Goal: Information Seeking & Learning: Learn about a topic

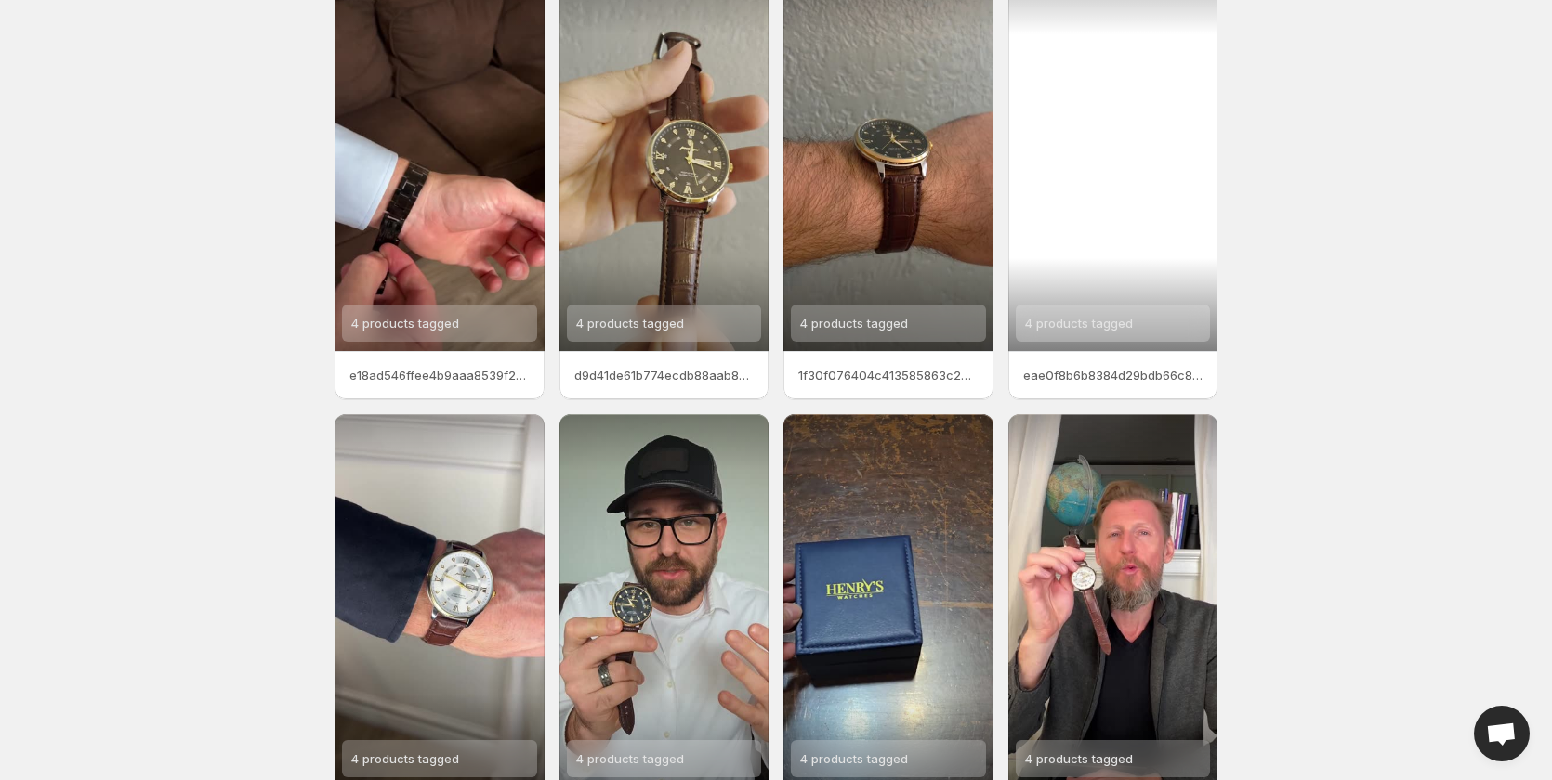
scroll to position [232, 0]
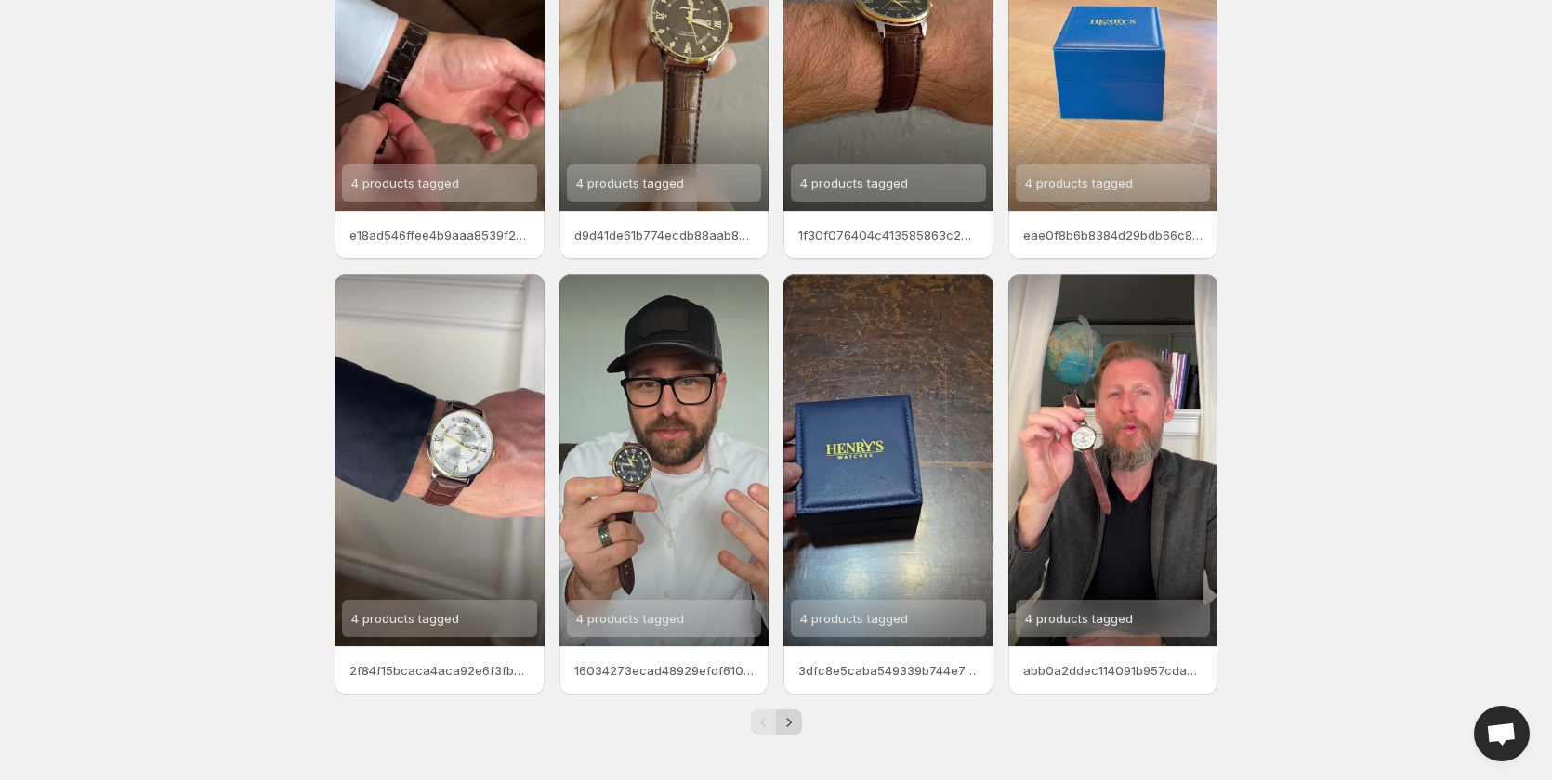
click at [787, 721] on icon "Next" at bounding box center [789, 723] width 19 height 19
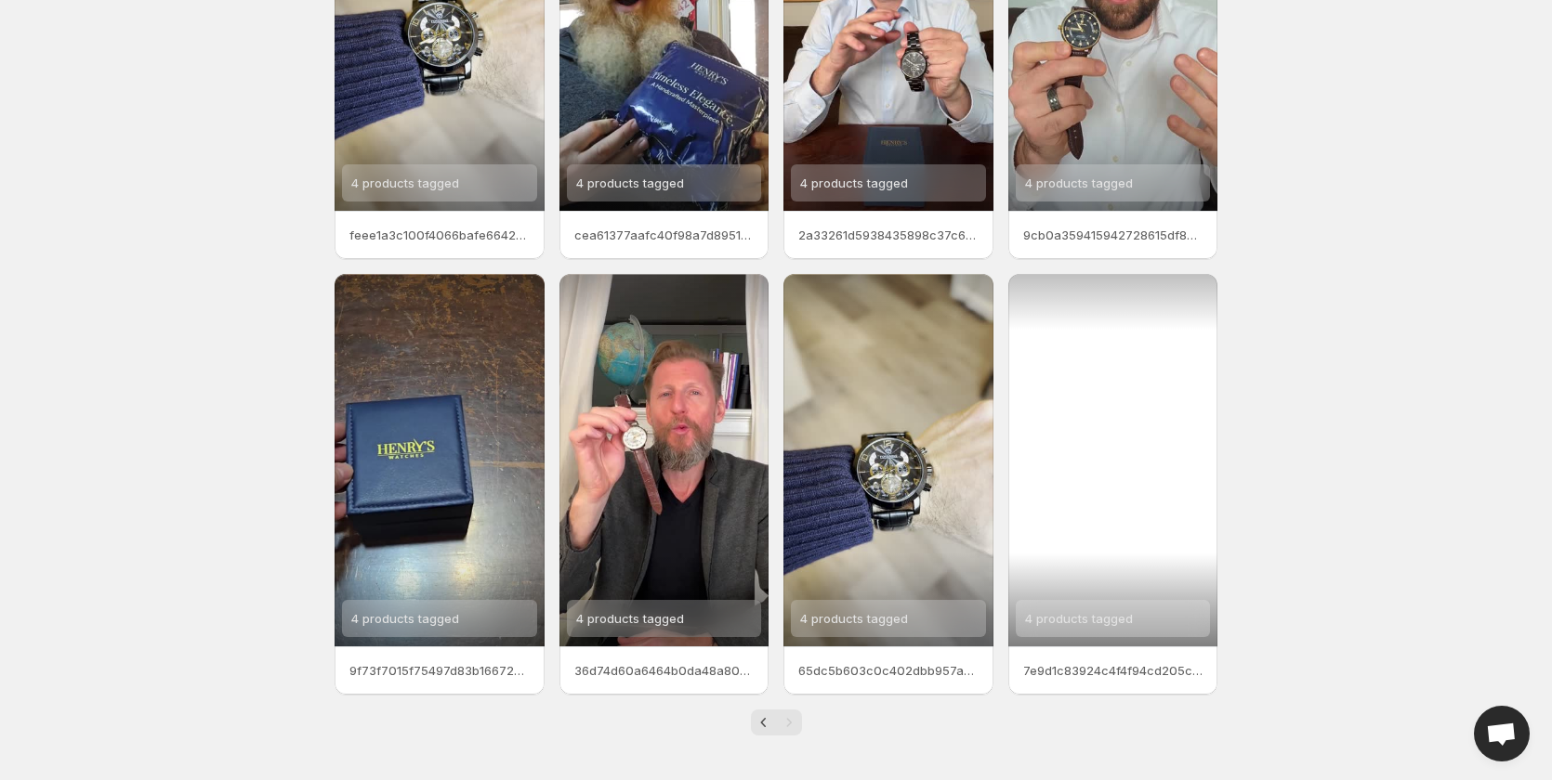
click at [1088, 619] on span "4 products tagged" at bounding box center [1079, 618] width 108 height 15
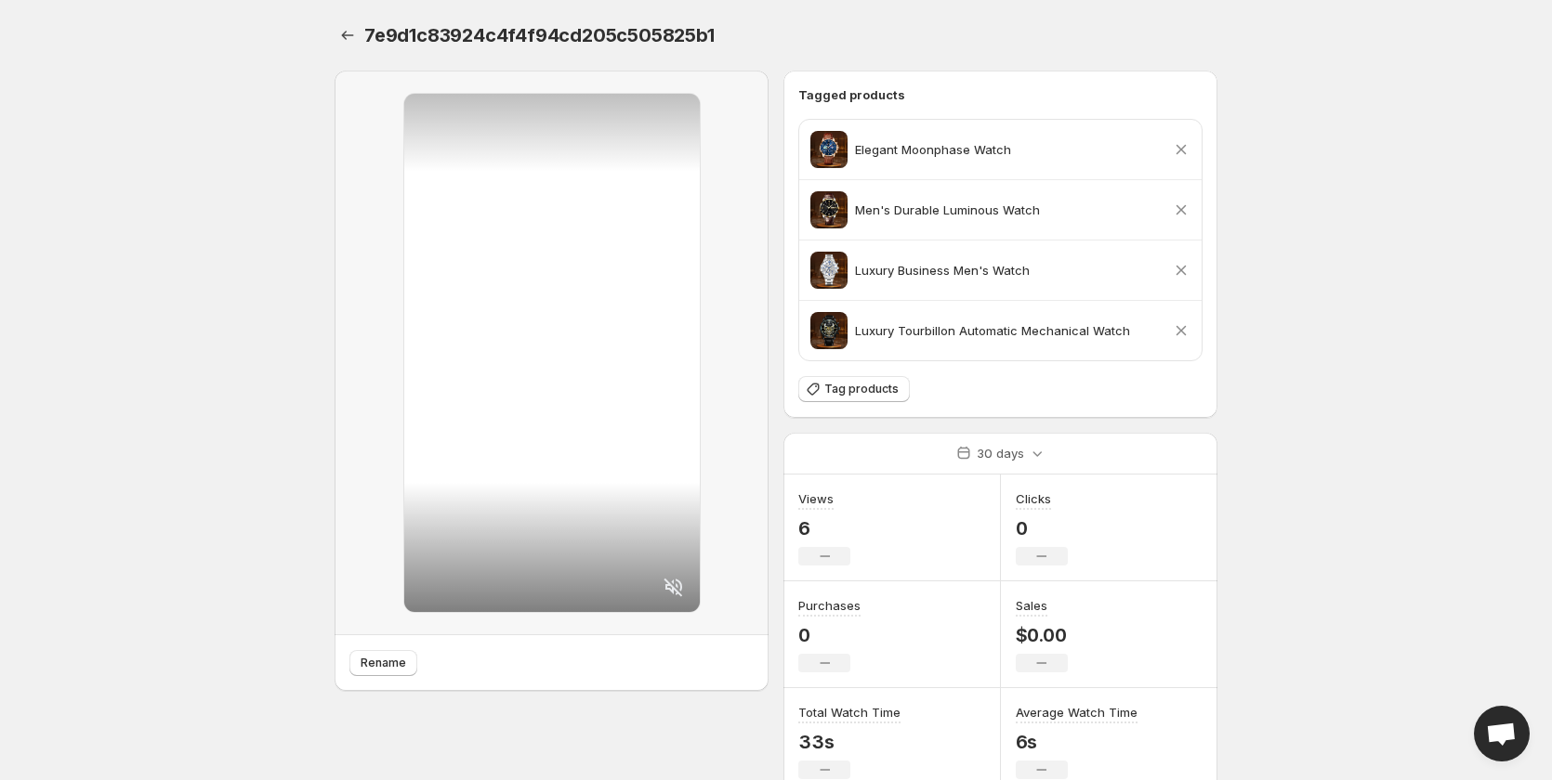
click at [1179, 207] on icon at bounding box center [1181, 210] width 10 height 10
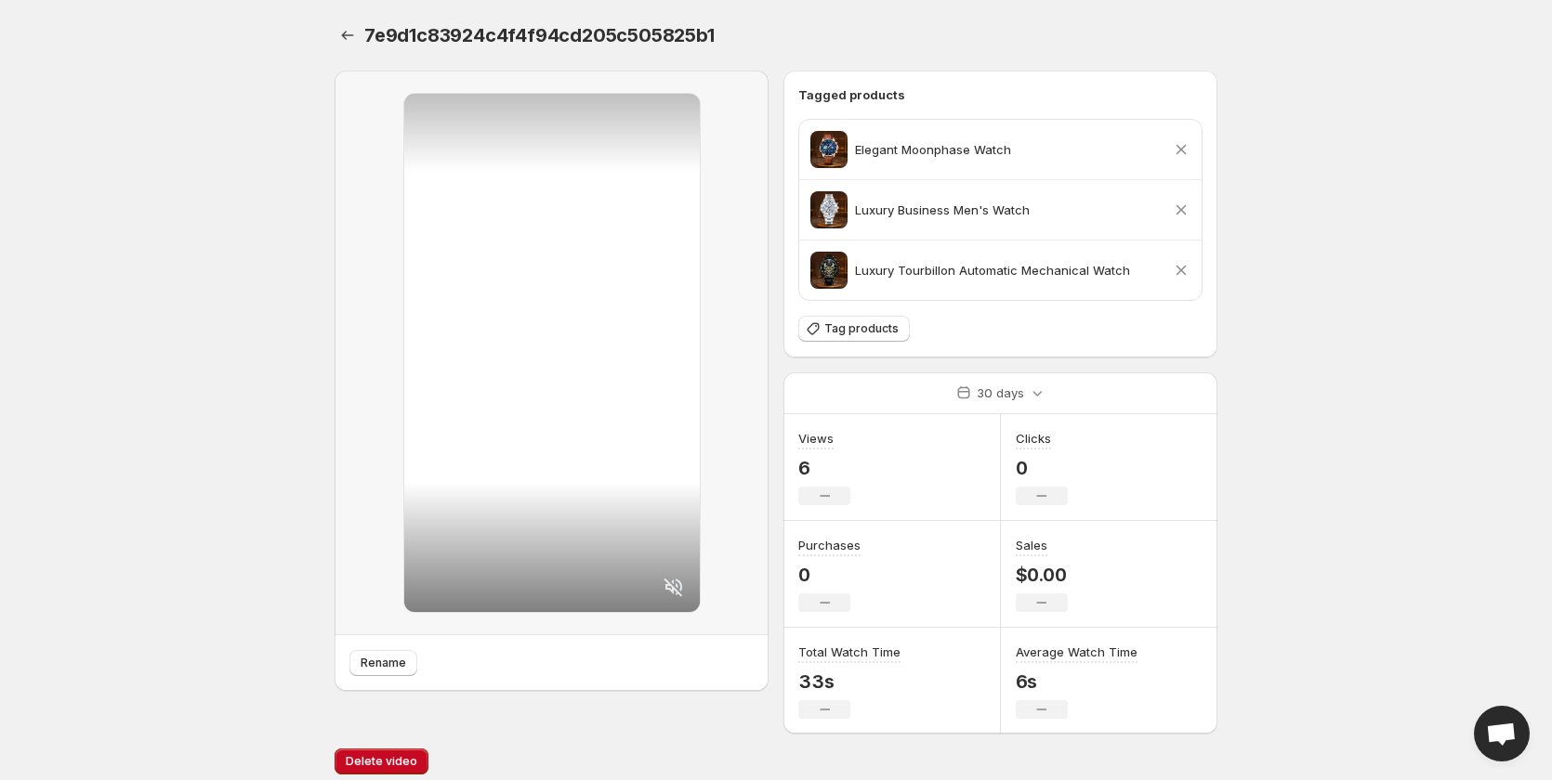
click at [1184, 213] on icon at bounding box center [1181, 210] width 10 height 10
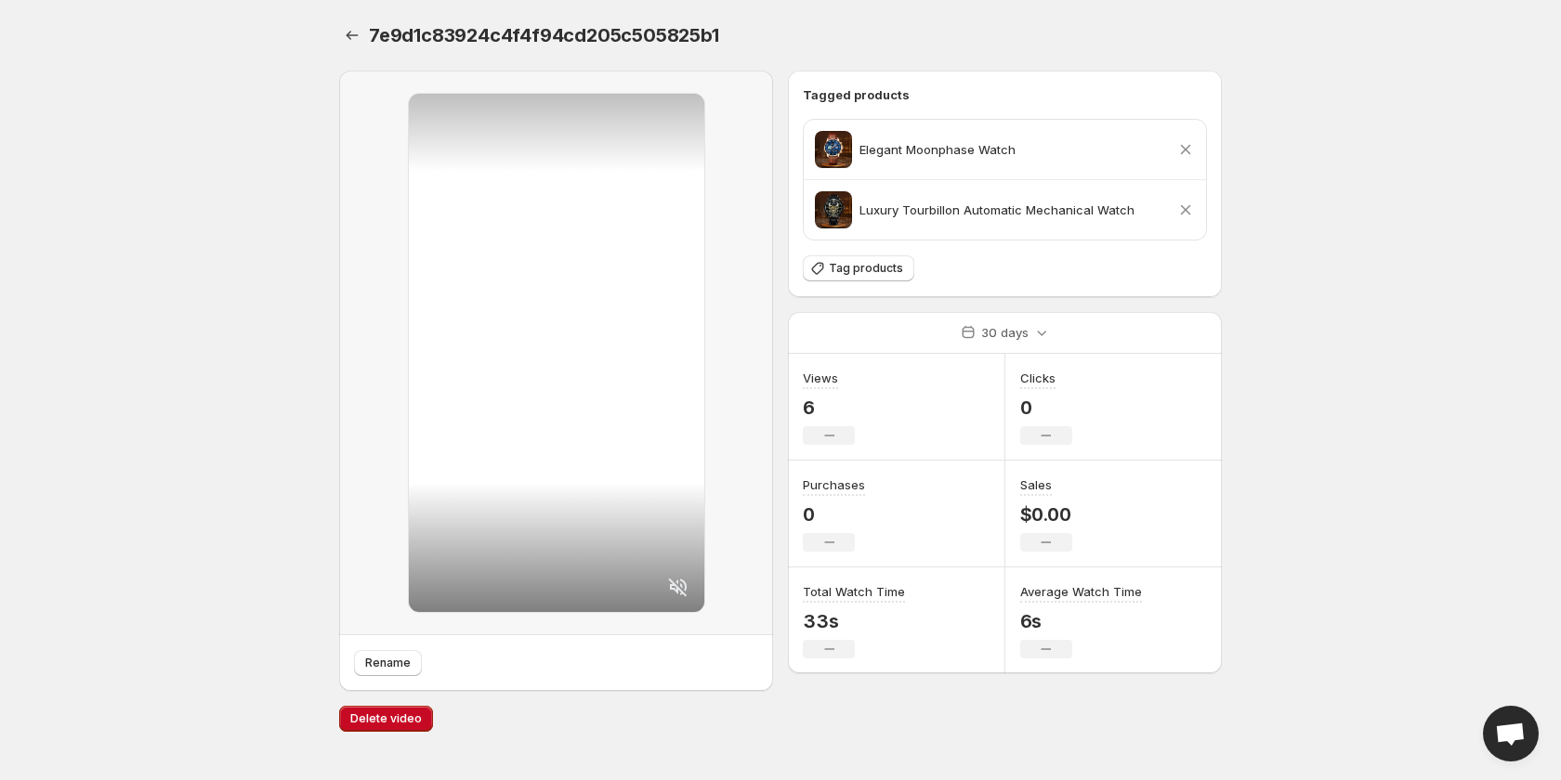
click at [1187, 204] on icon at bounding box center [1185, 210] width 19 height 19
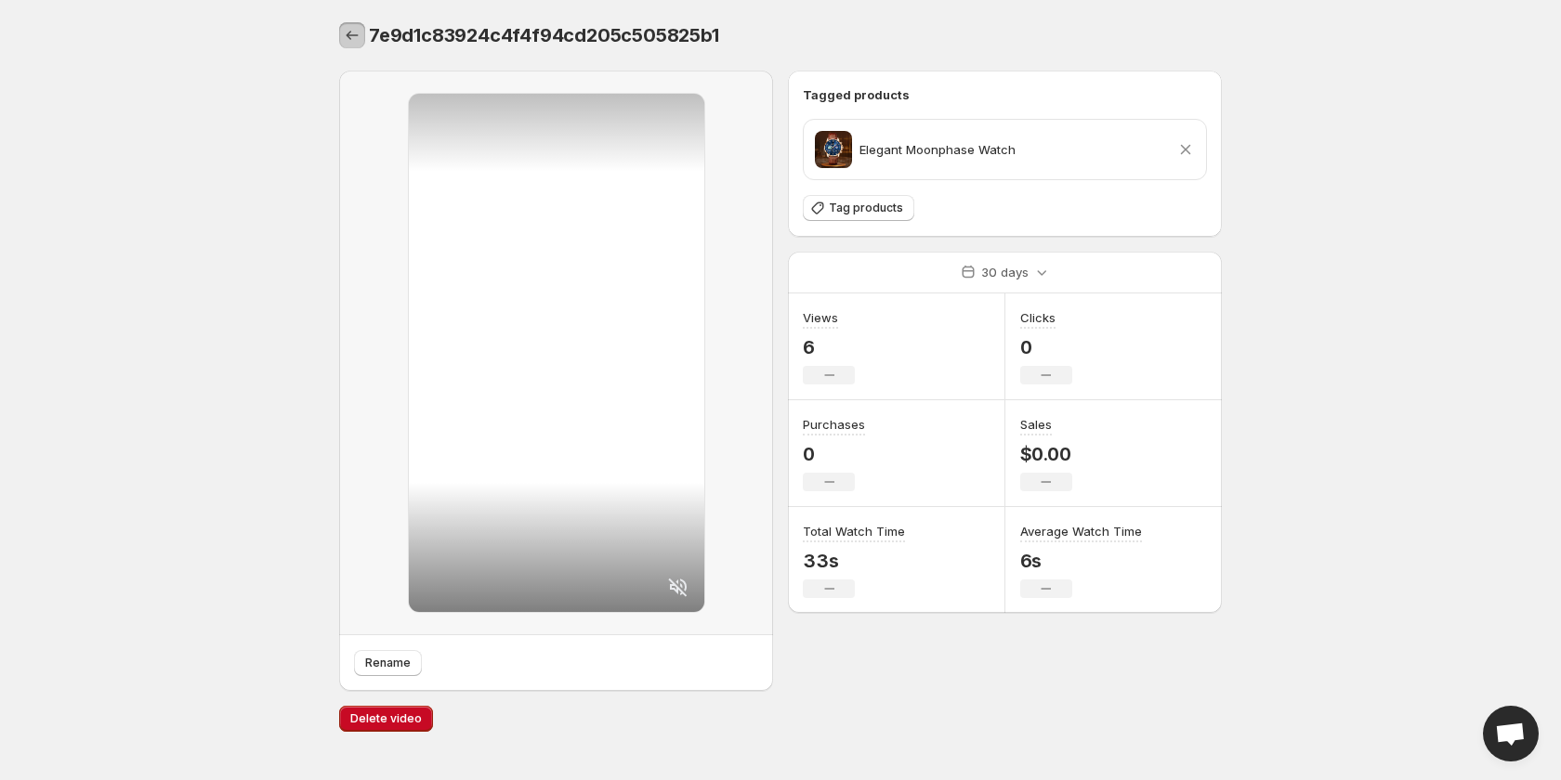
click at [354, 33] on icon "Settings" at bounding box center [352, 35] width 19 height 19
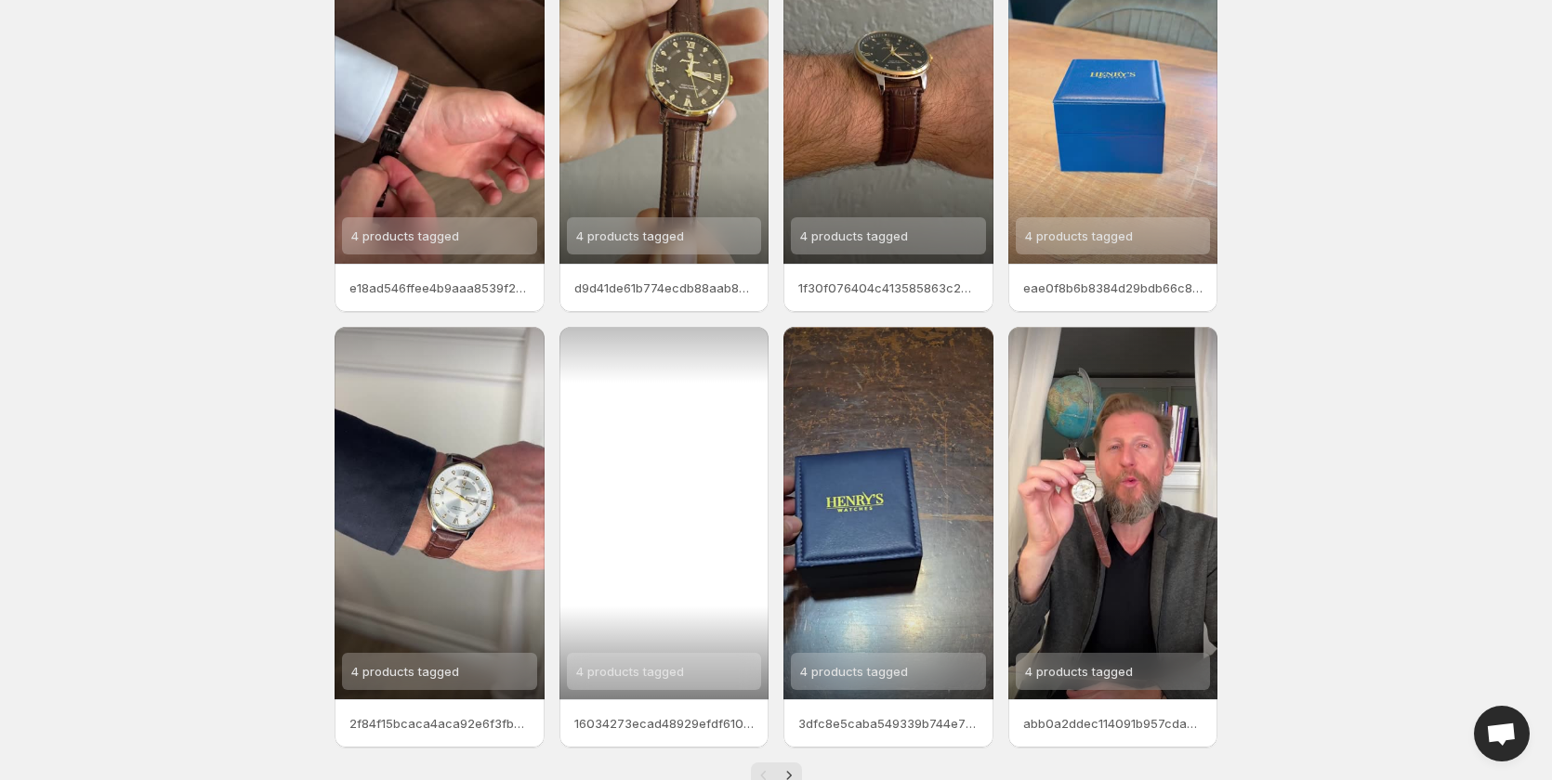
scroll to position [232, 0]
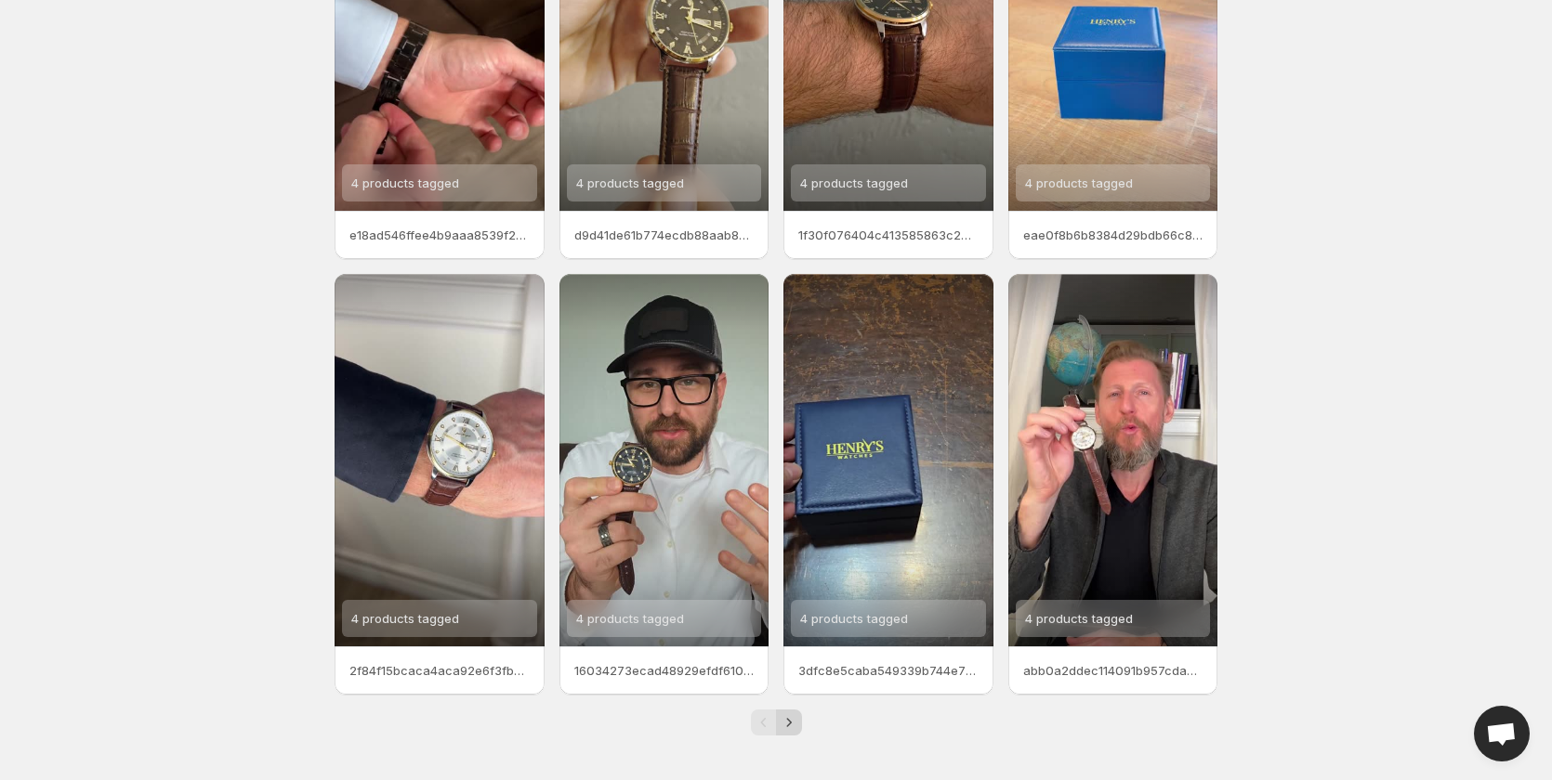
click at [789, 721] on icon "Next" at bounding box center [788, 722] width 5 height 8
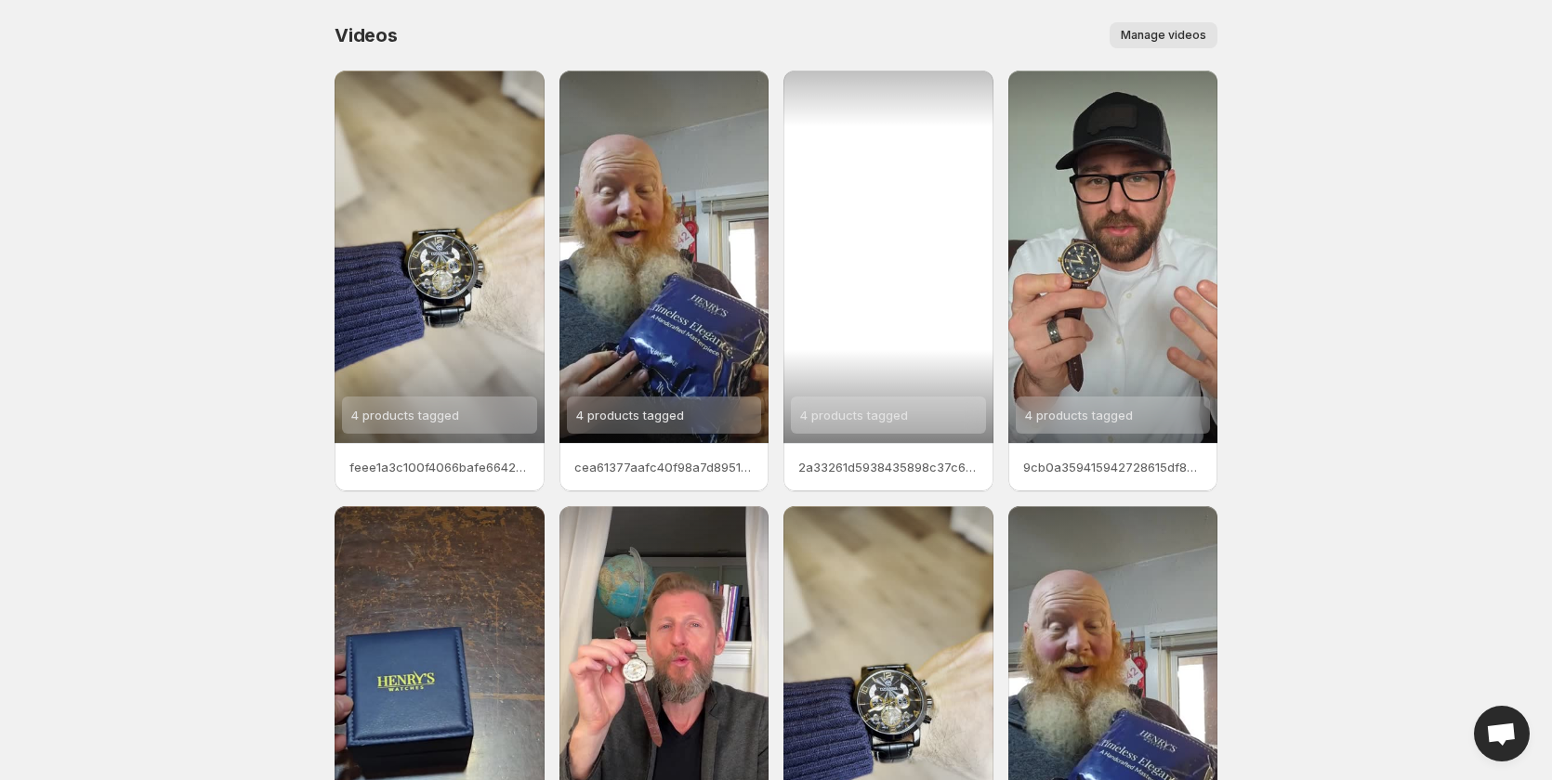
click at [865, 416] on span "4 products tagged" at bounding box center [854, 415] width 108 height 15
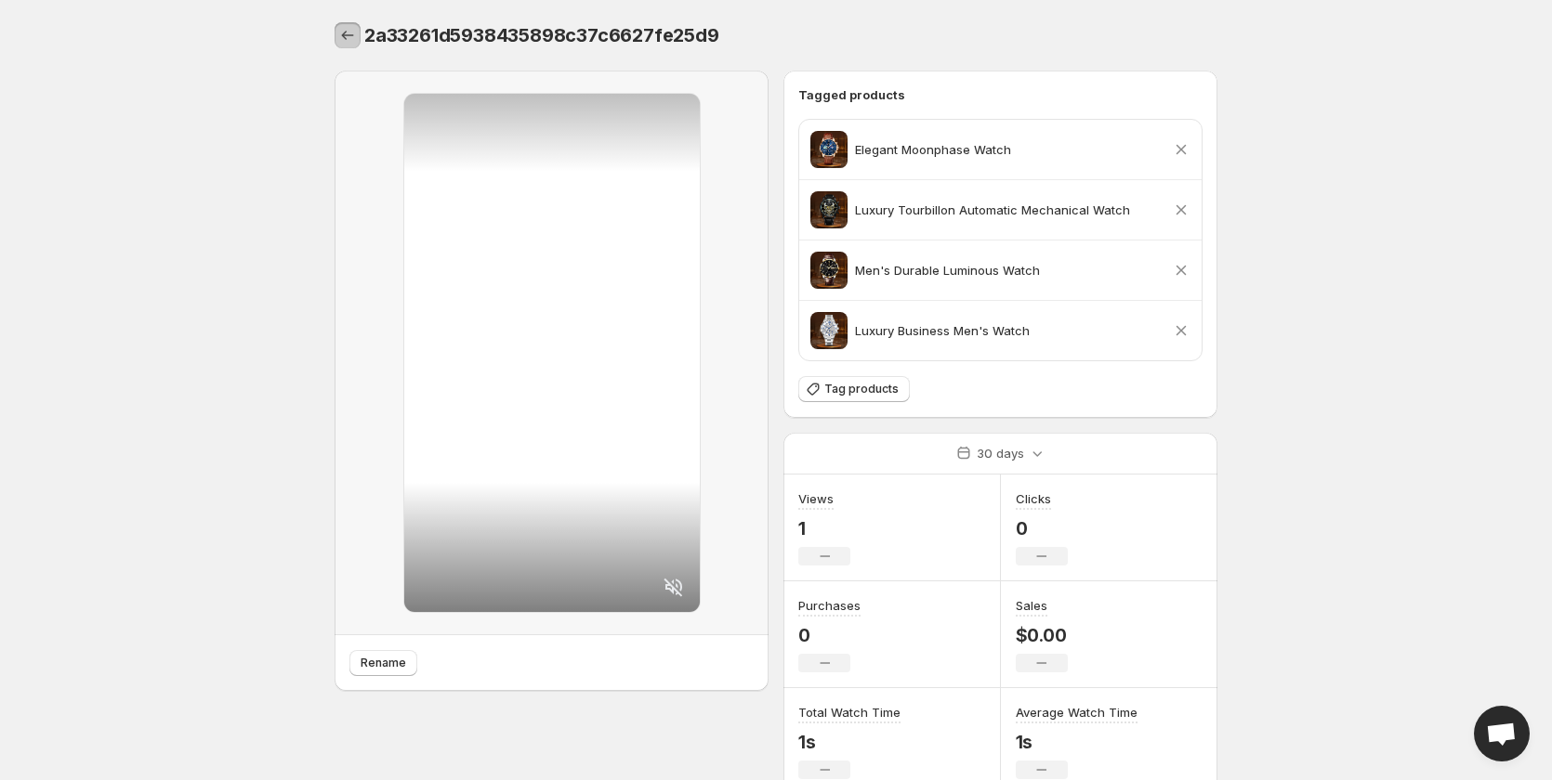
click at [344, 37] on icon "Settings" at bounding box center [348, 35] width 12 height 9
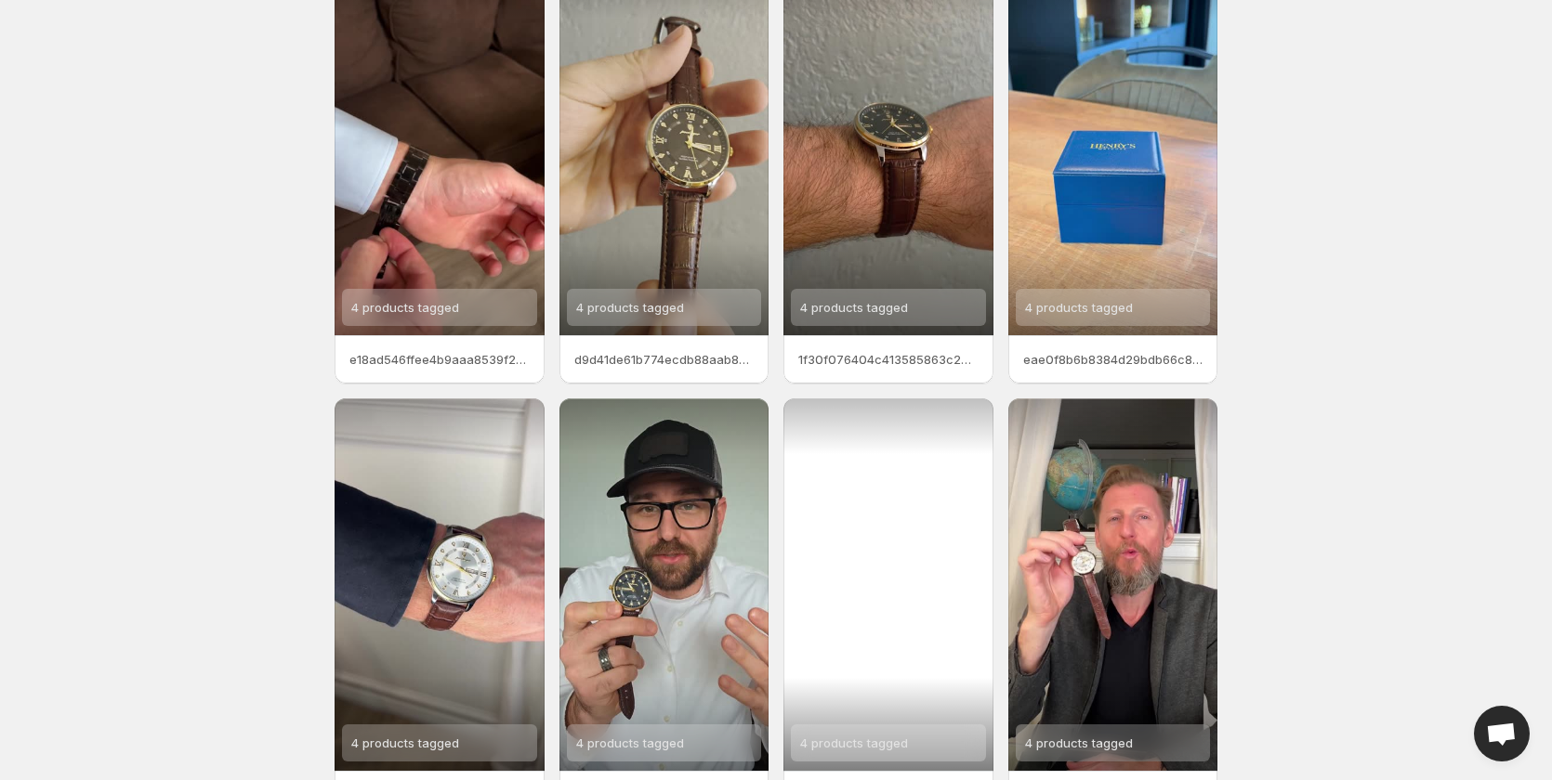
scroll to position [232, 0]
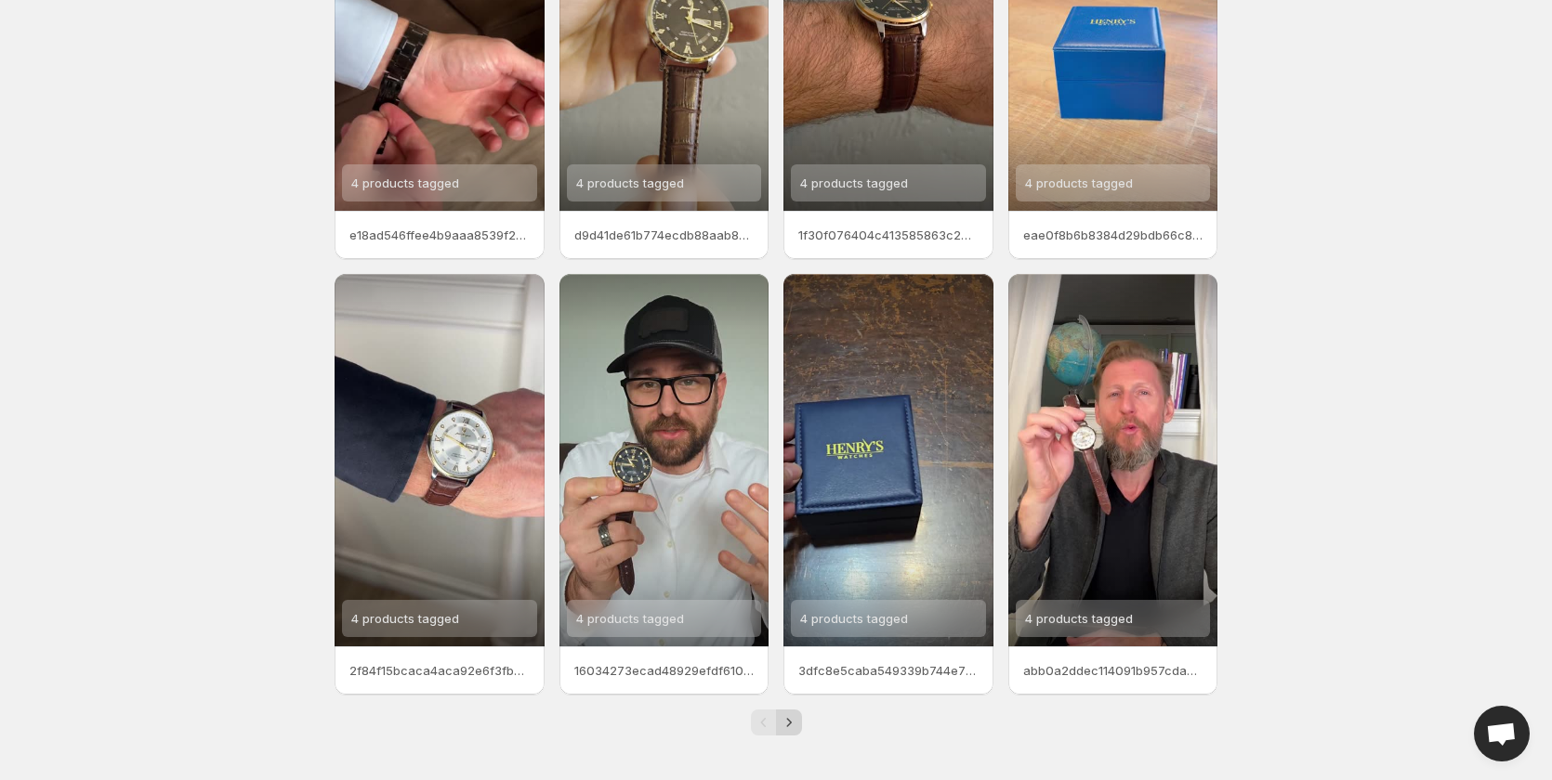
click at [789, 723] on icon "Next" at bounding box center [789, 723] width 19 height 19
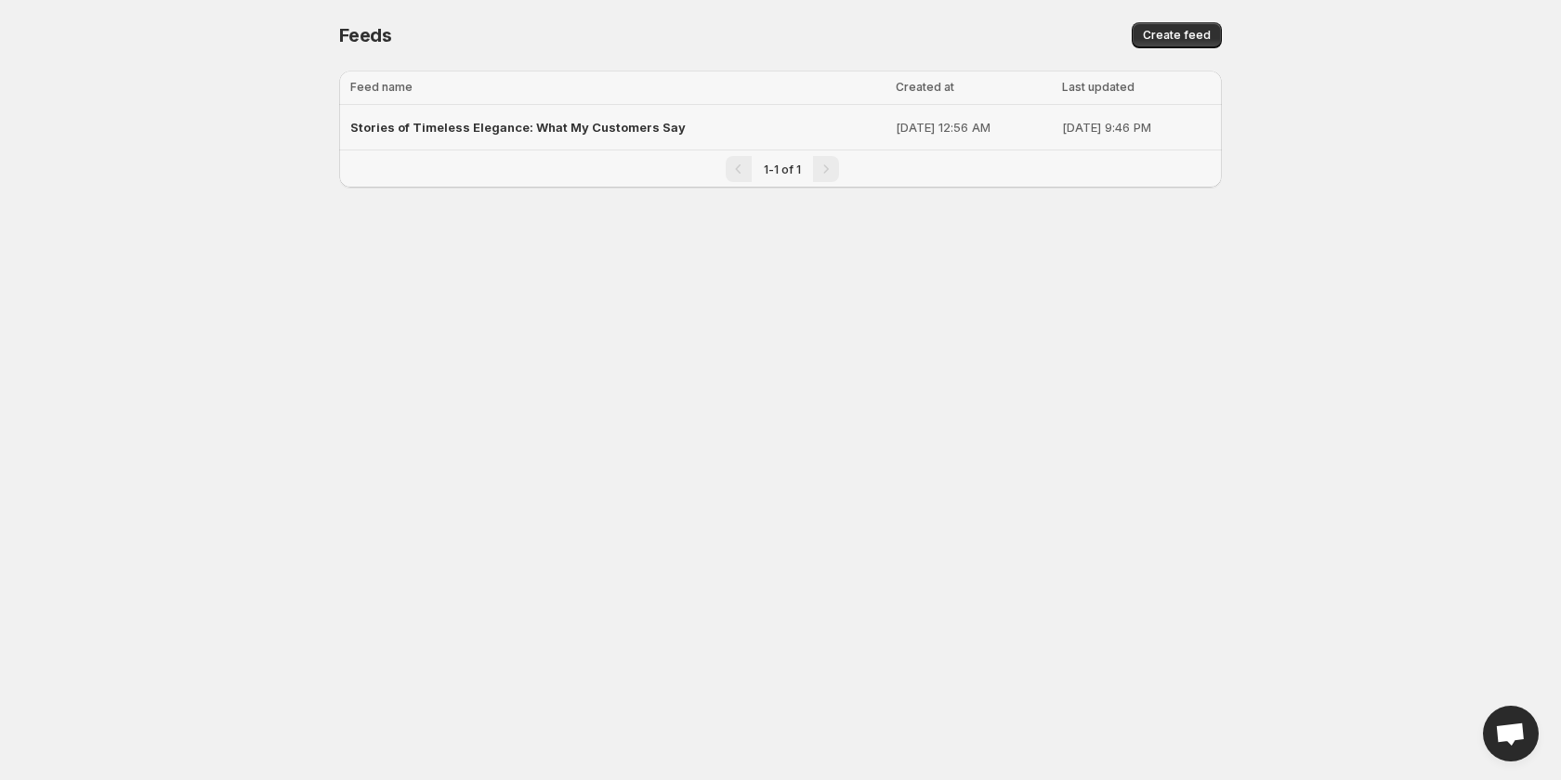
click at [896, 129] on p "[DATE] 12:56 AM" at bounding box center [973, 127] width 154 height 19
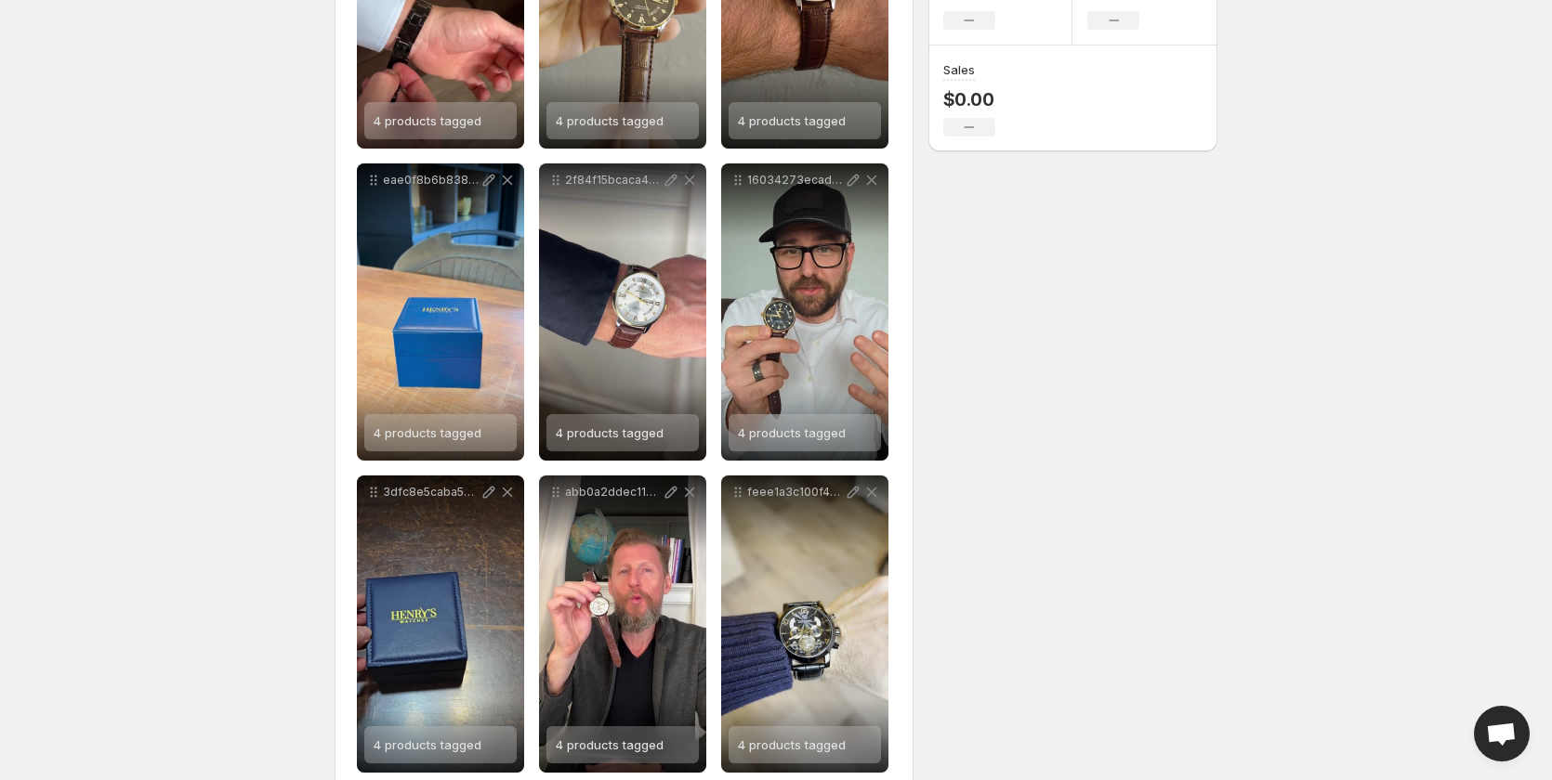
scroll to position [786, 0]
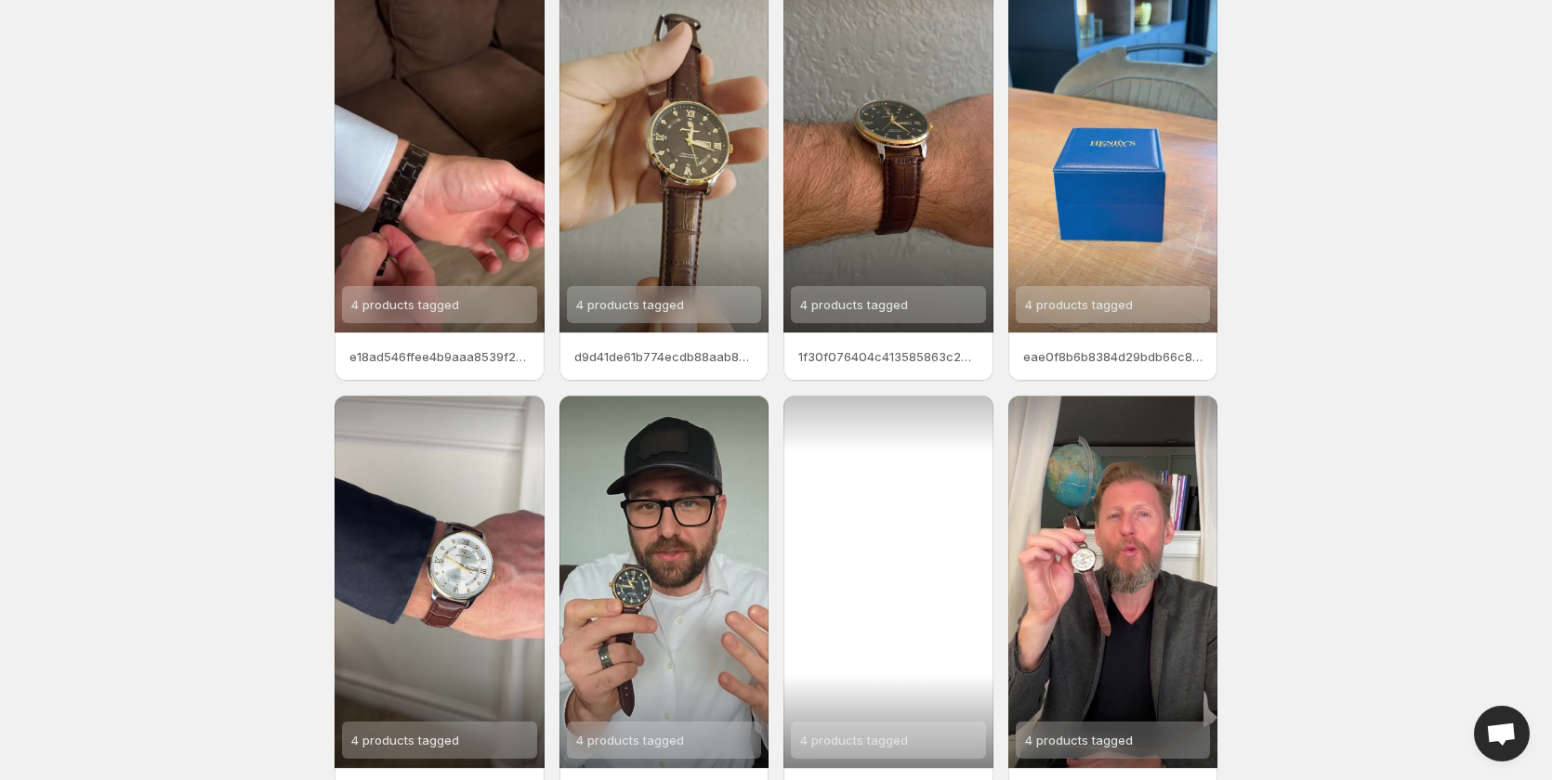
scroll to position [232, 0]
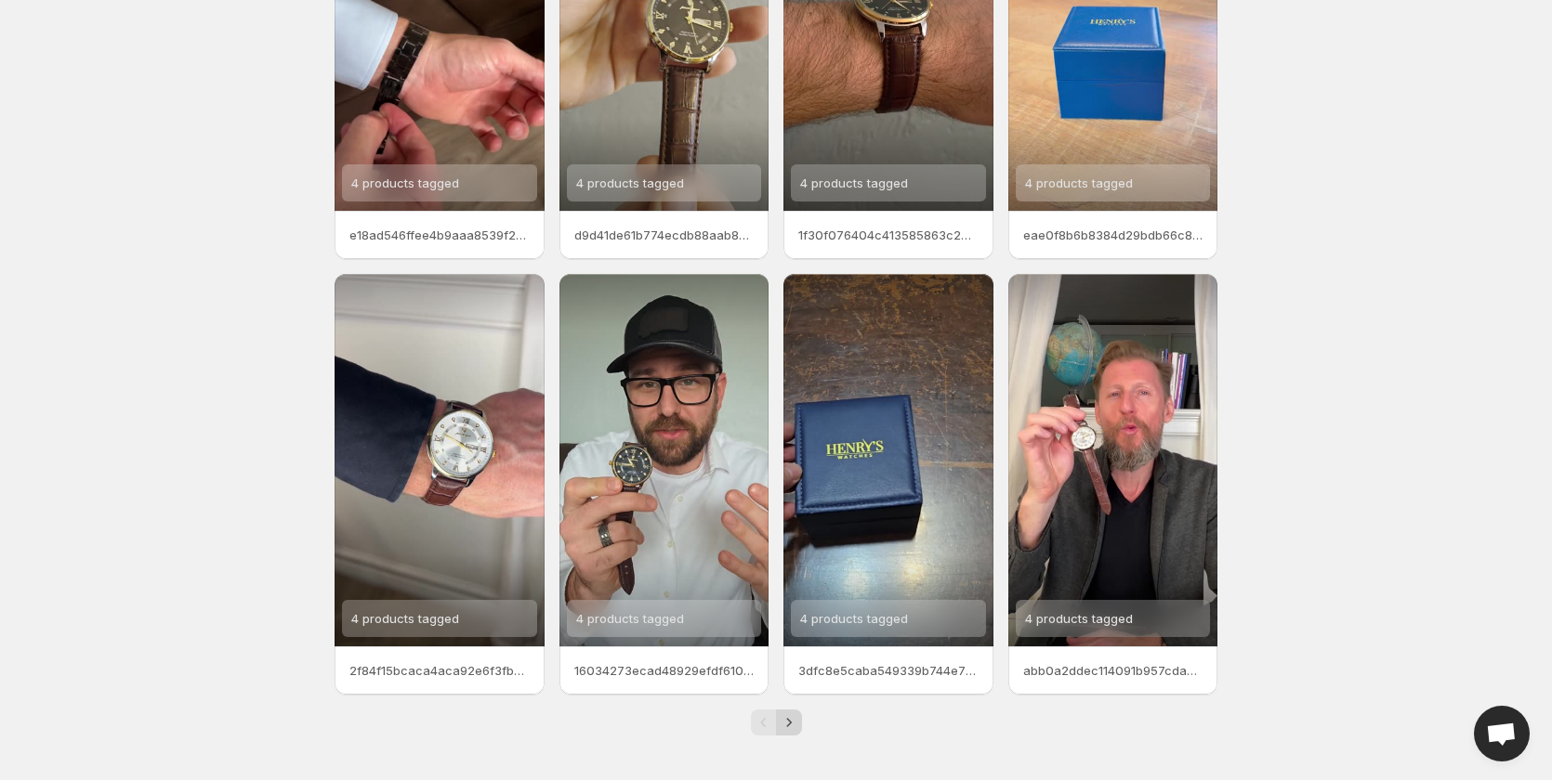
click at [787, 719] on icon "Next" at bounding box center [789, 723] width 19 height 19
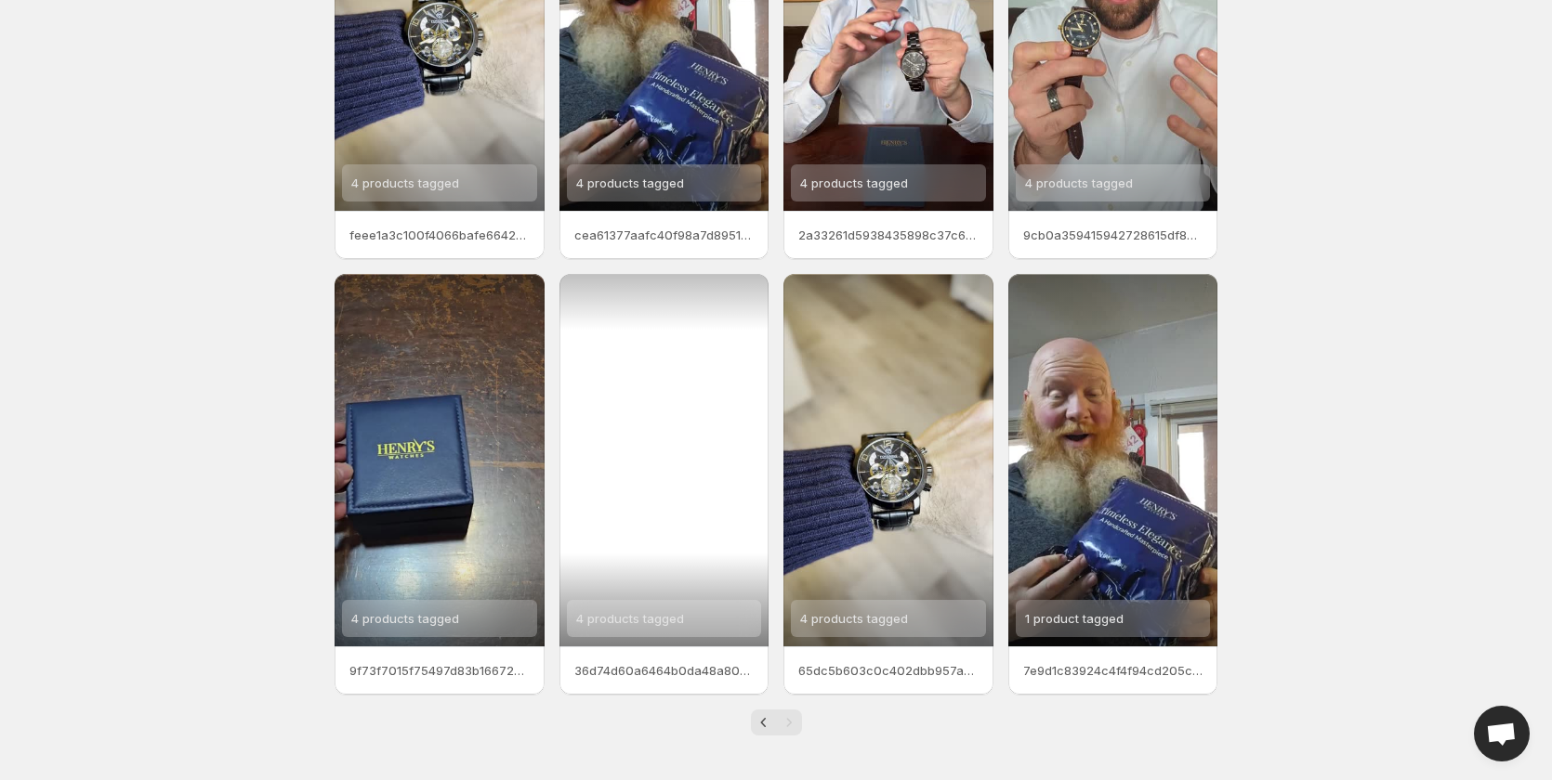
scroll to position [46, 0]
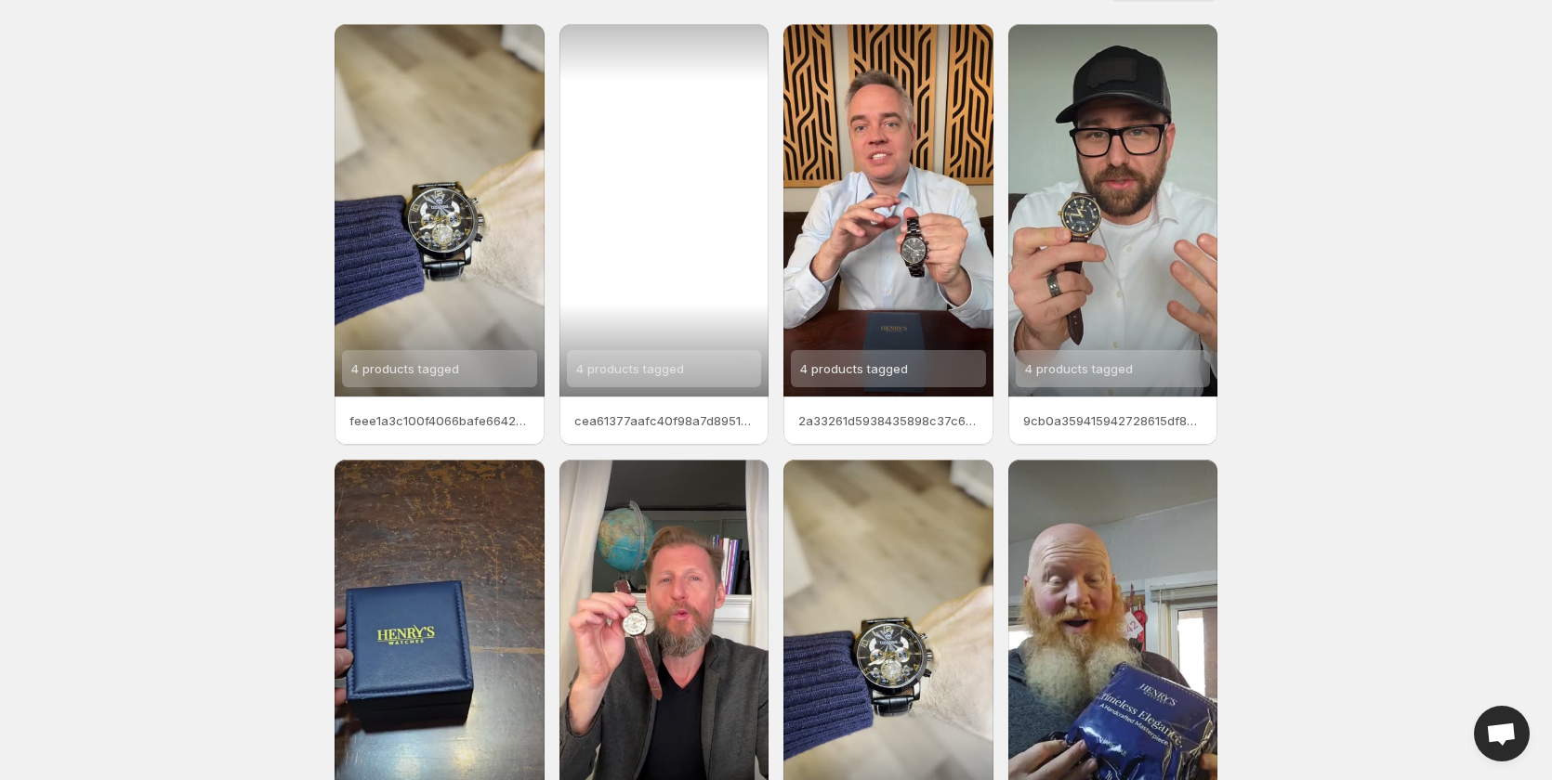
click at [681, 366] on span "4 products tagged" at bounding box center [630, 368] width 108 height 15
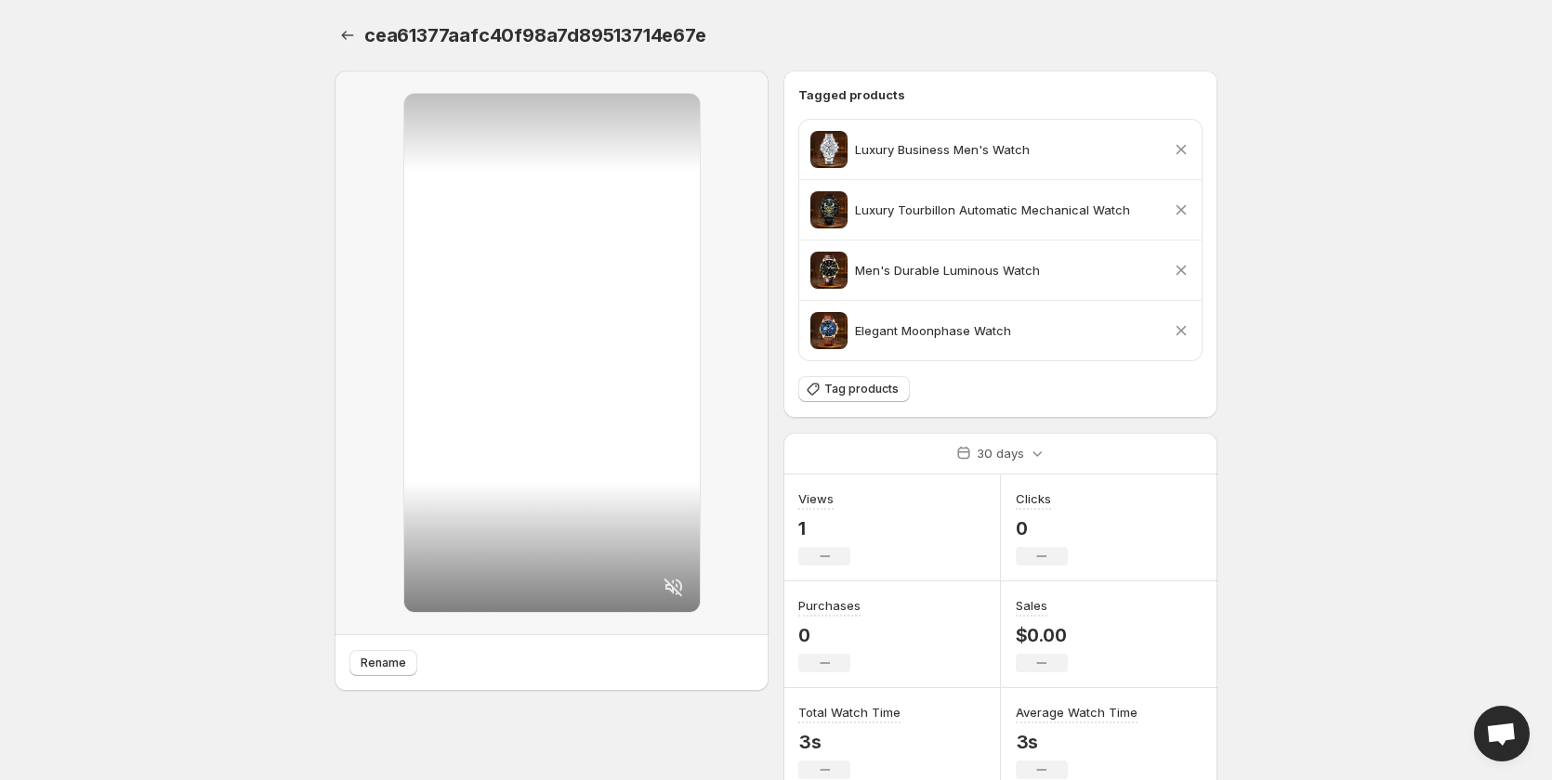
click at [1180, 269] on icon at bounding box center [1181, 271] width 10 height 10
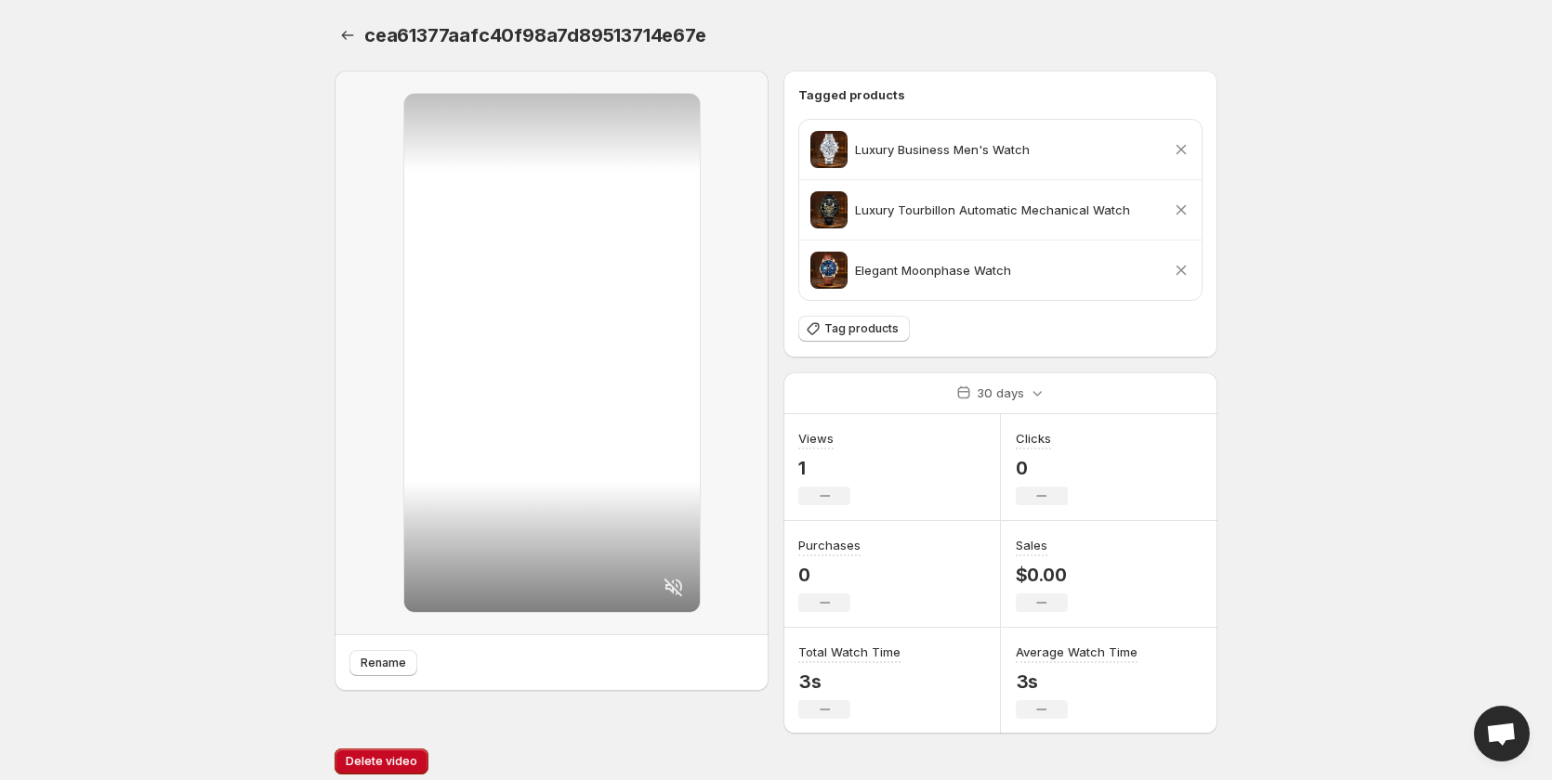
click at [1184, 211] on icon at bounding box center [1181, 210] width 19 height 19
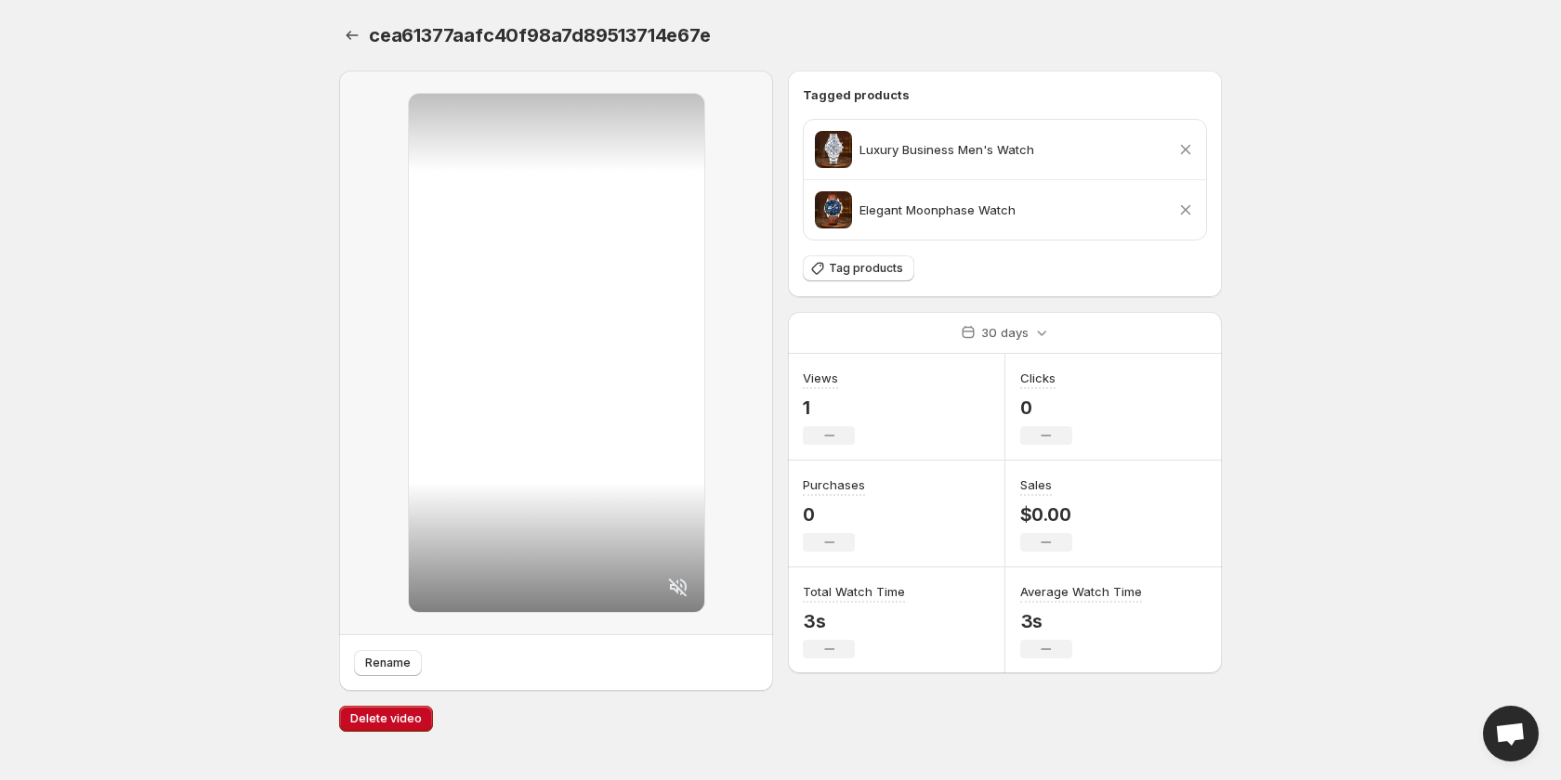
click at [1192, 149] on icon at bounding box center [1185, 149] width 19 height 19
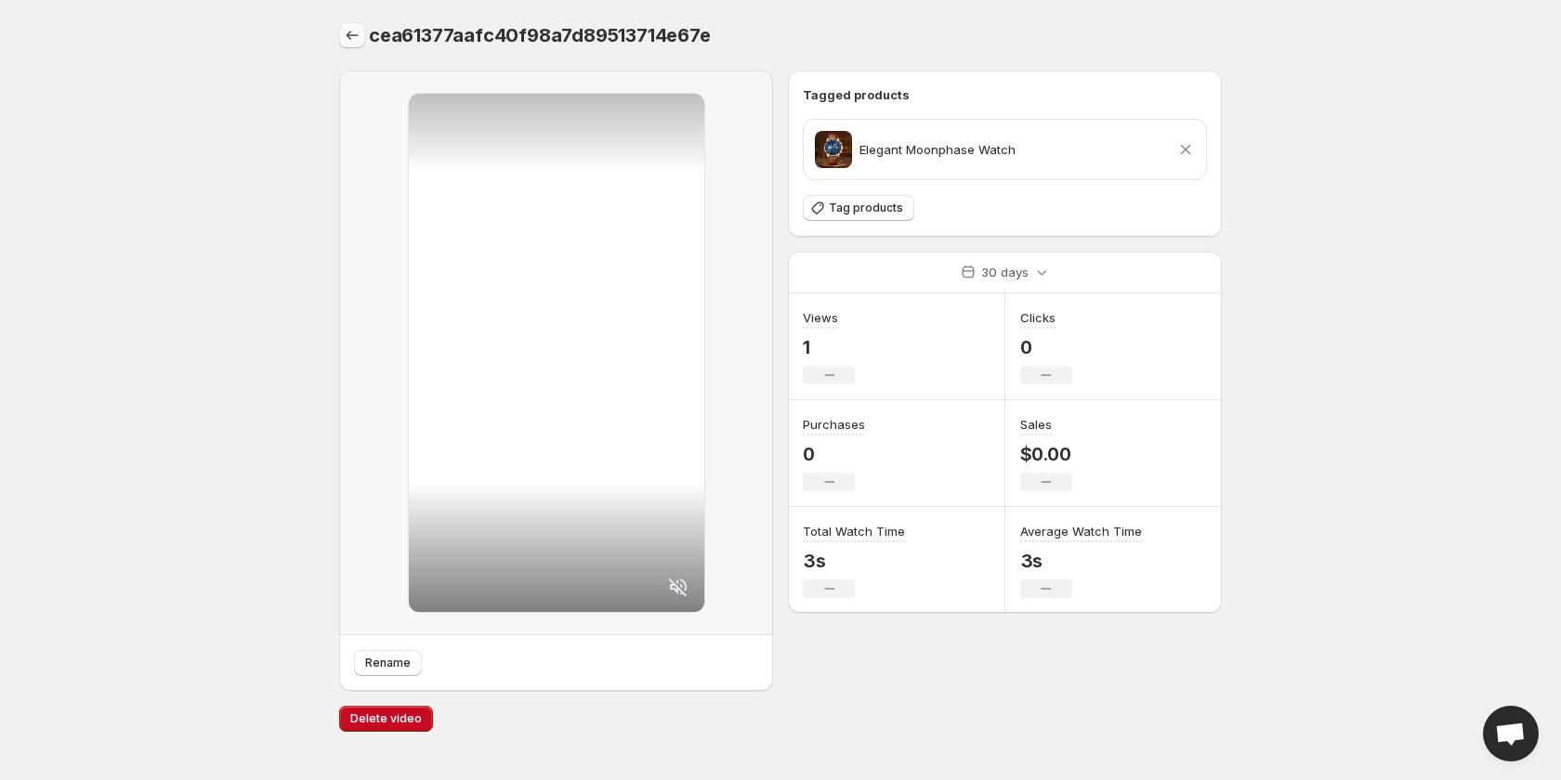
click at [350, 36] on icon "Settings" at bounding box center [352, 35] width 19 height 19
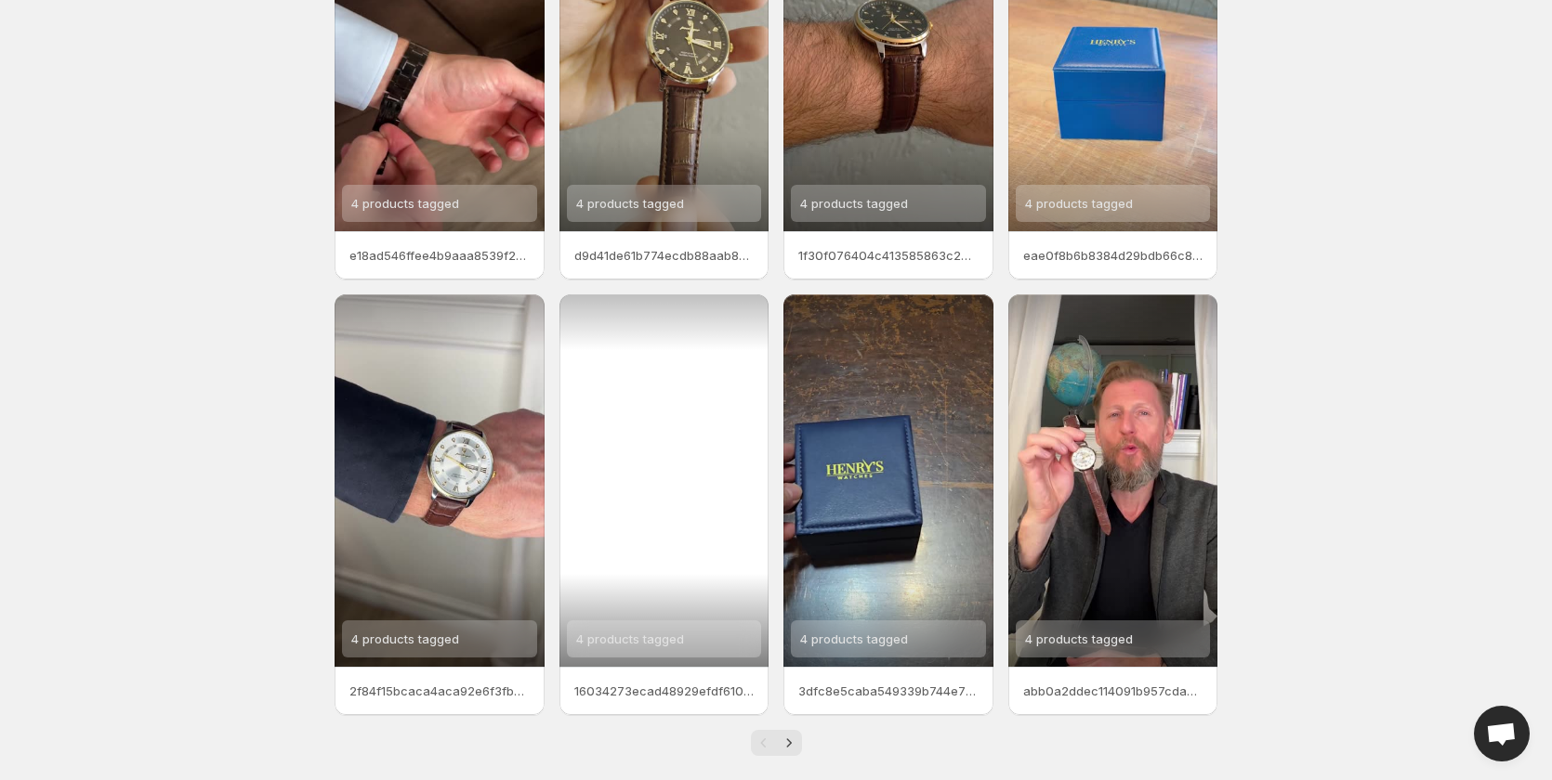
scroll to position [232, 0]
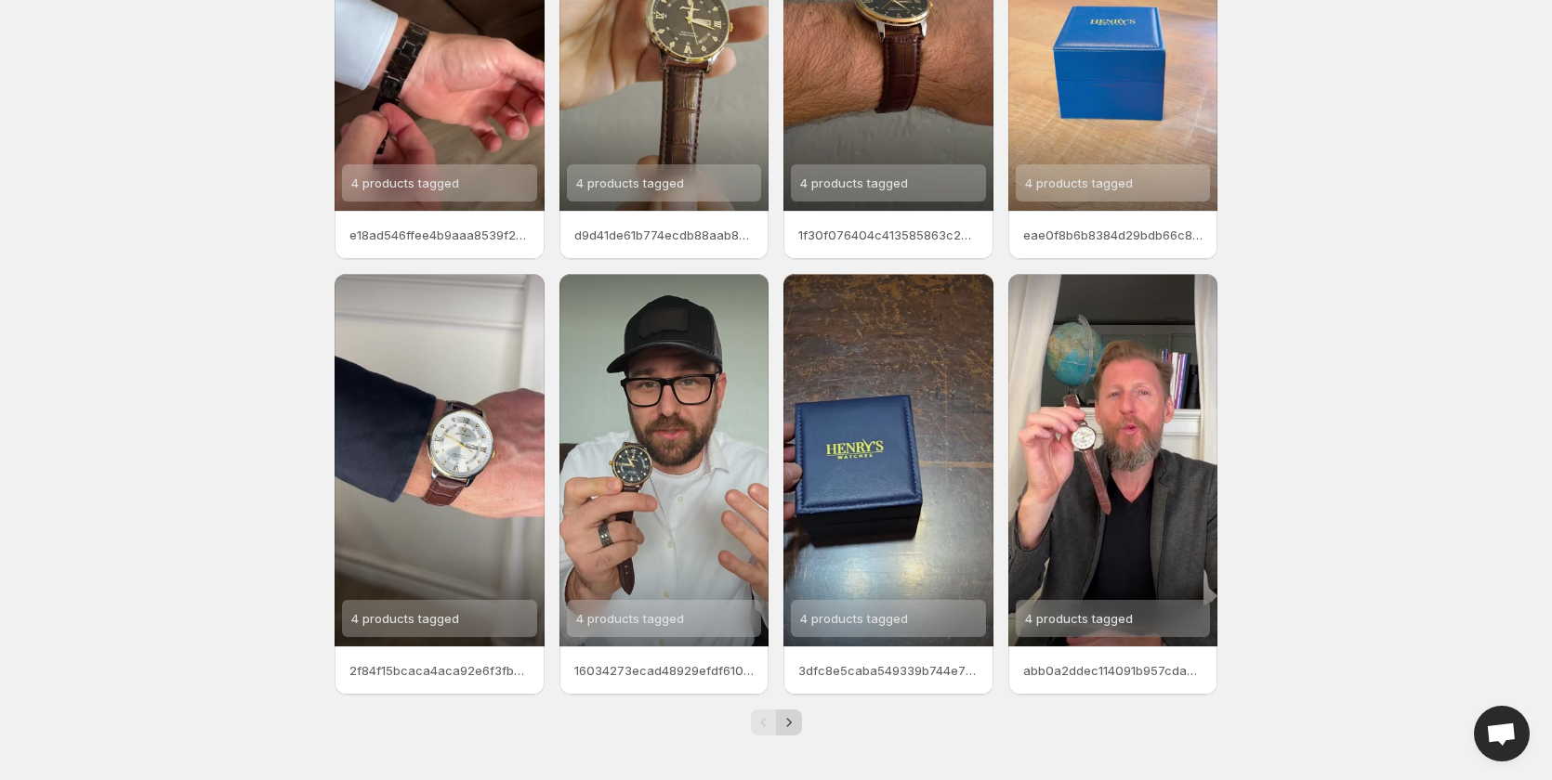
click at [788, 725] on icon "Next" at bounding box center [789, 723] width 19 height 19
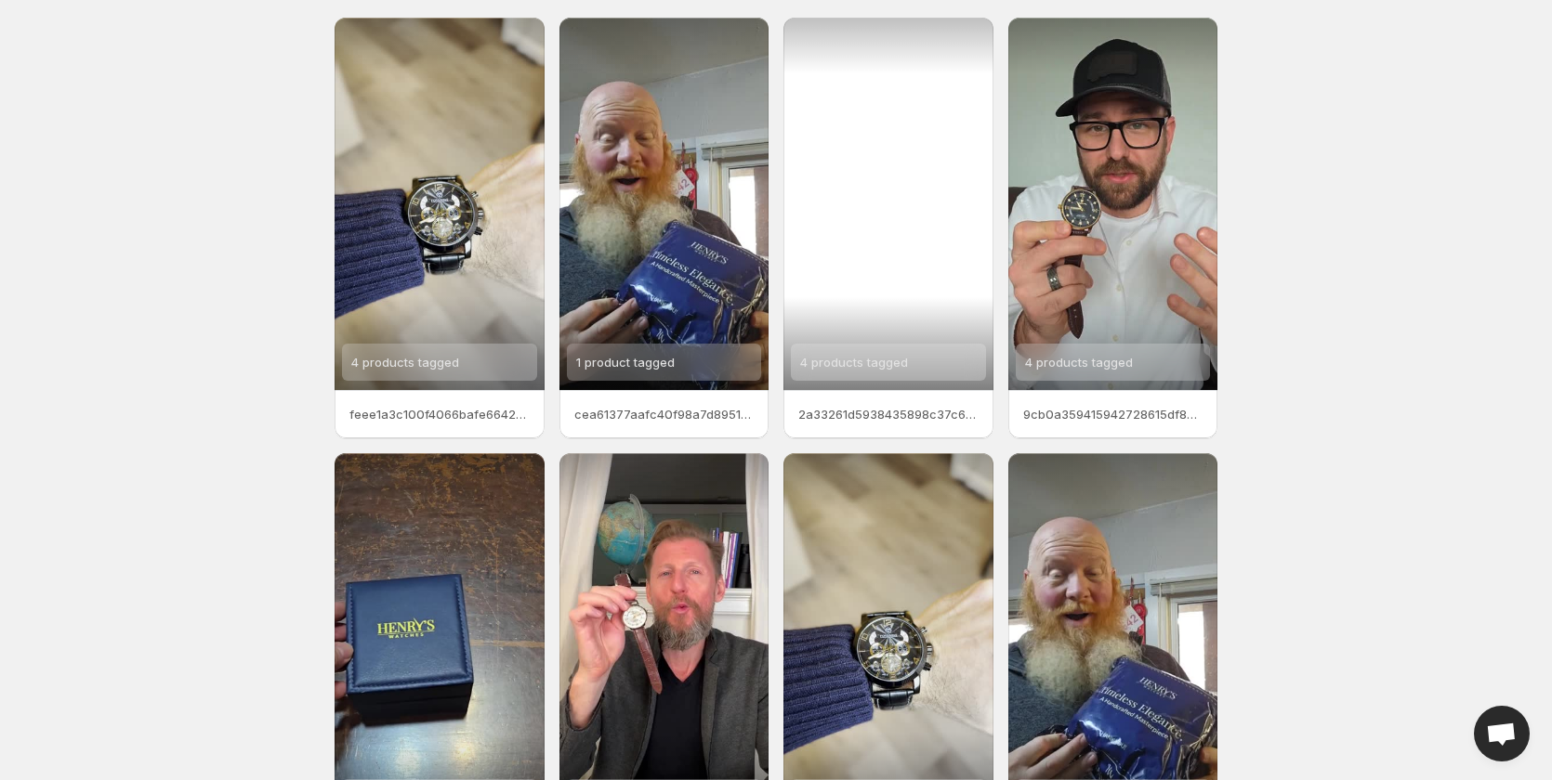
scroll to position [46, 0]
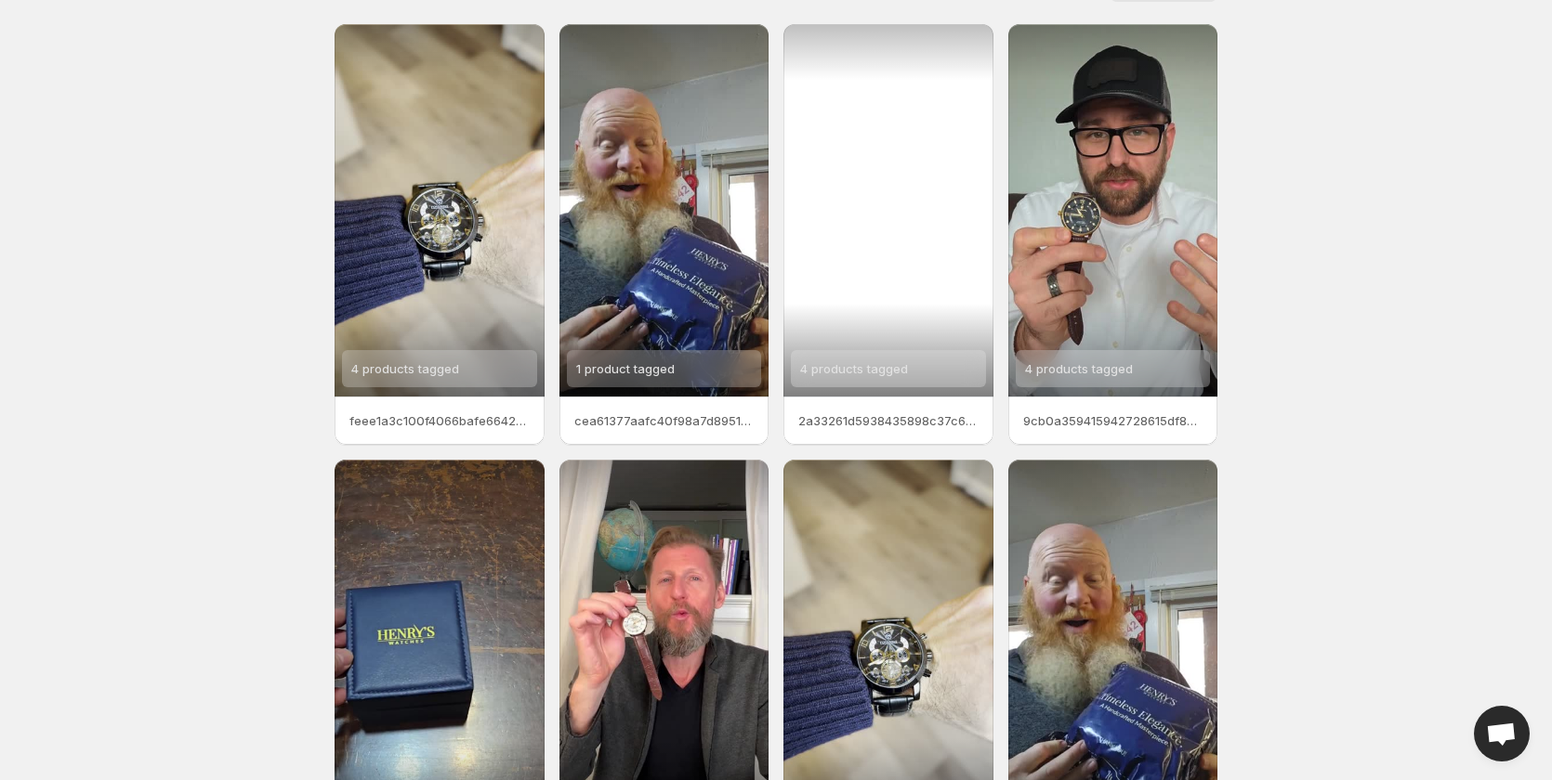
click at [863, 361] on span "4 products tagged" at bounding box center [854, 368] width 108 height 15
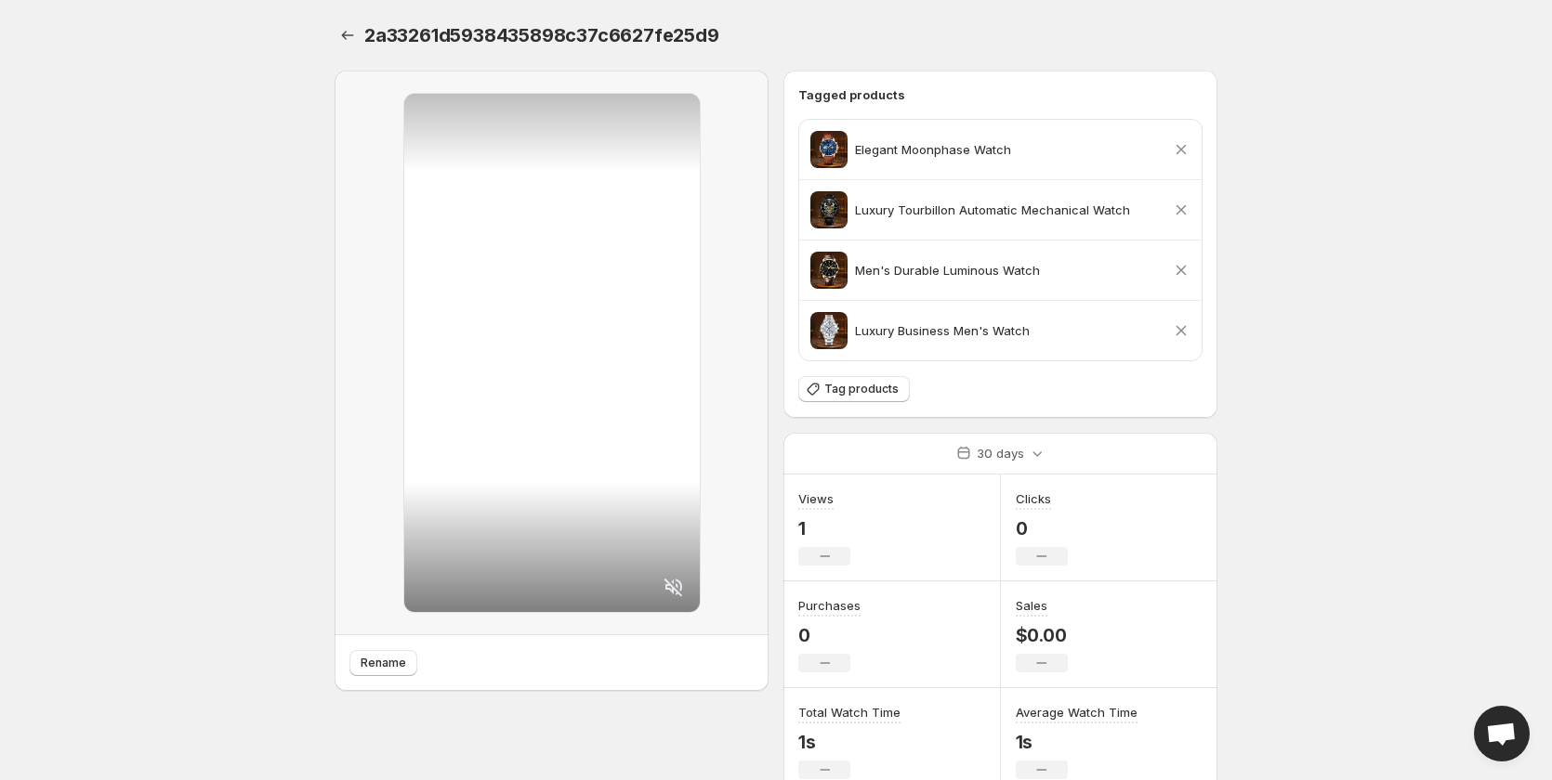
click at [1182, 267] on icon at bounding box center [1181, 270] width 19 height 19
click at [1182, 208] on icon at bounding box center [1181, 210] width 10 height 10
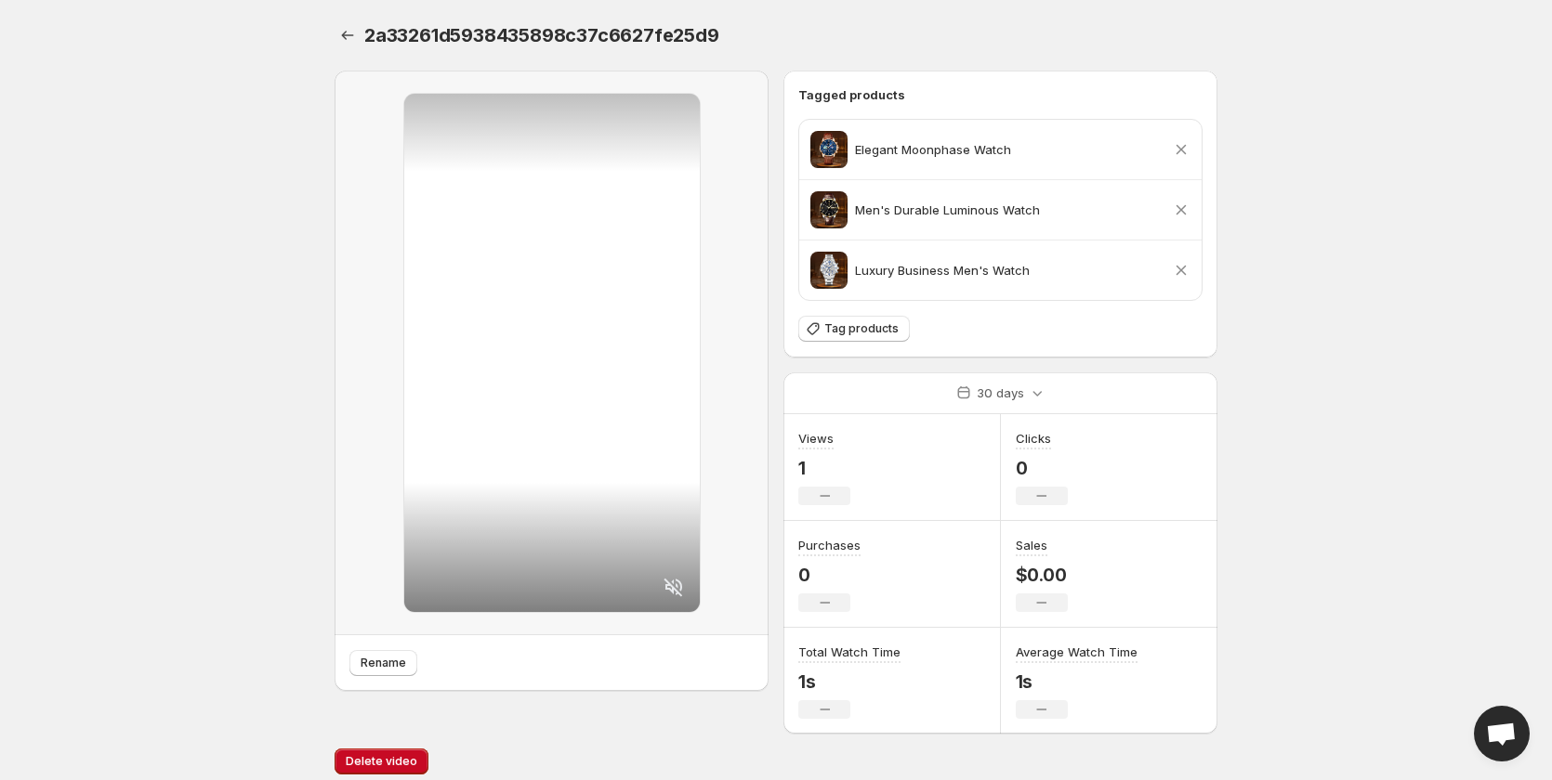
click at [1182, 149] on icon at bounding box center [1181, 150] width 10 height 10
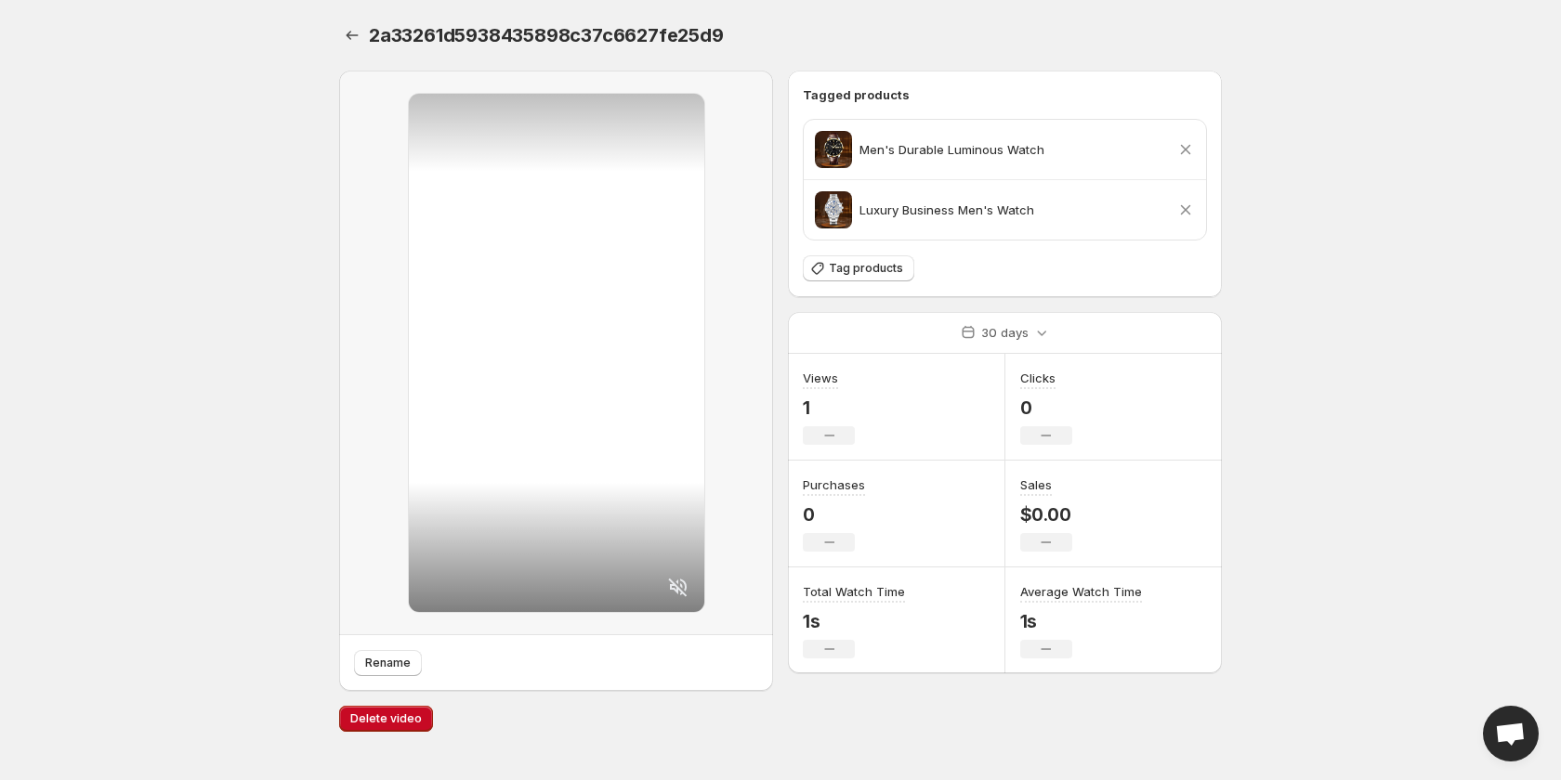
click at [1184, 150] on icon at bounding box center [1185, 149] width 19 height 19
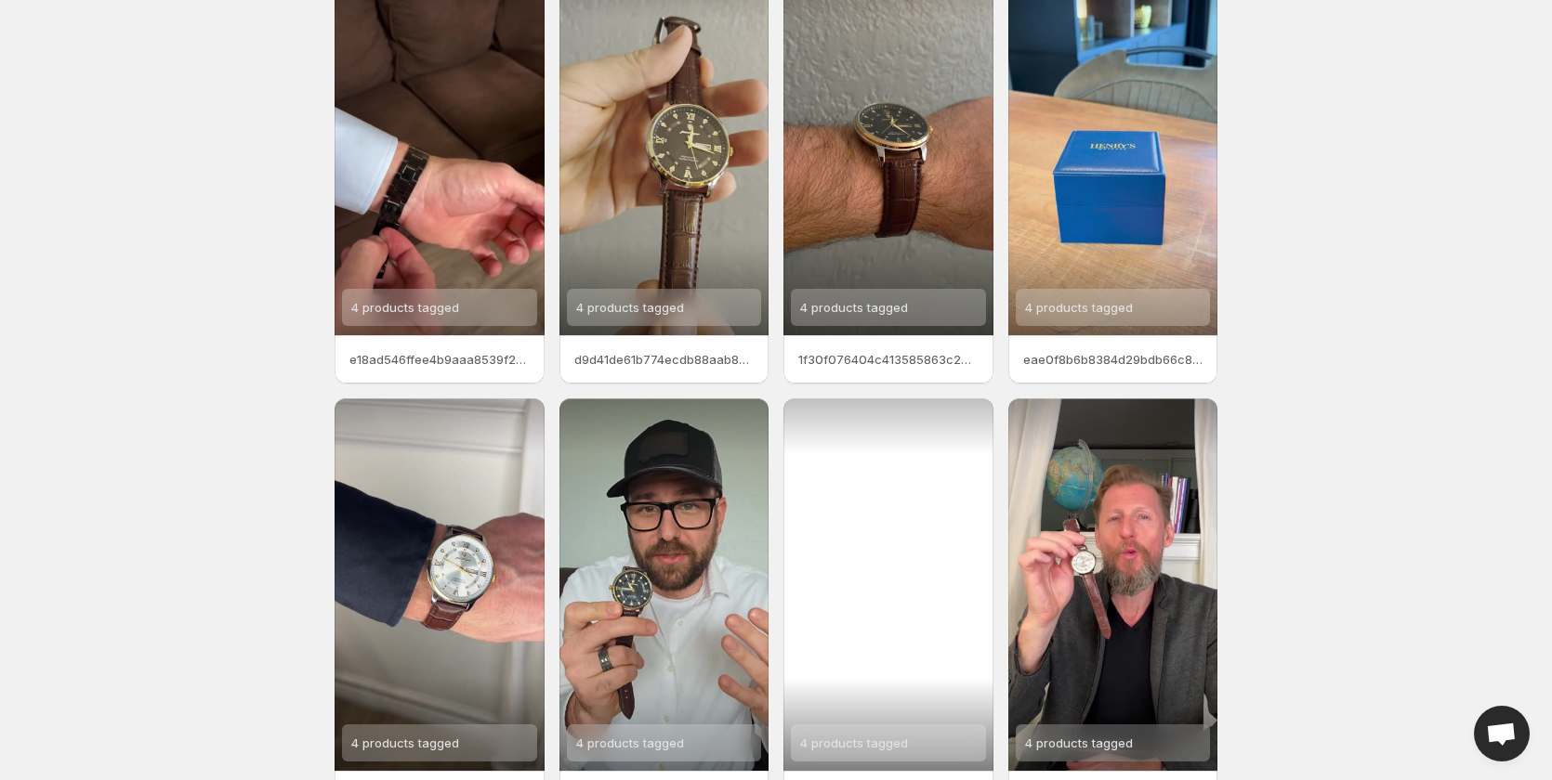
scroll to position [232, 0]
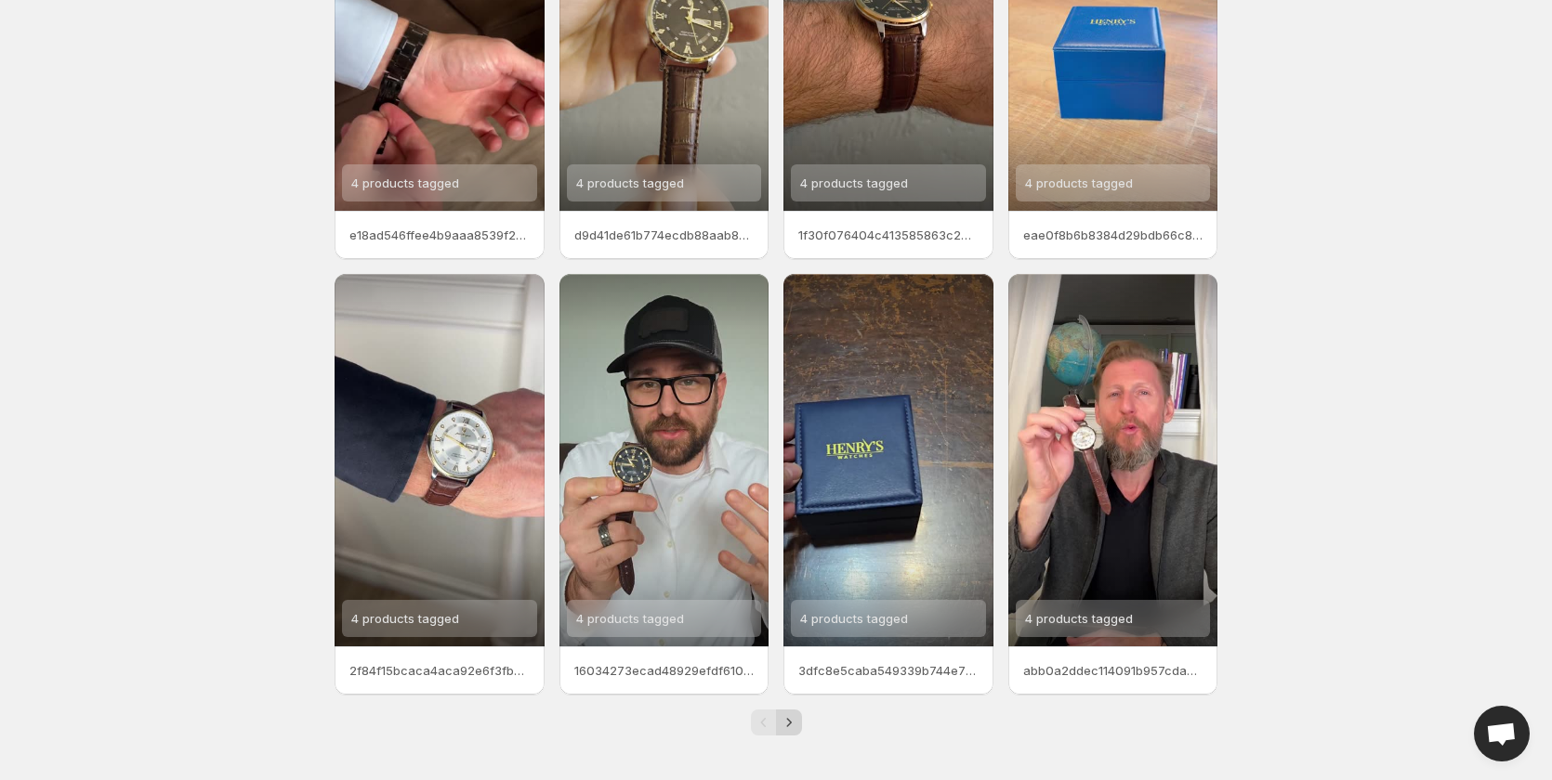
click at [791, 727] on icon "Next" at bounding box center [789, 723] width 19 height 19
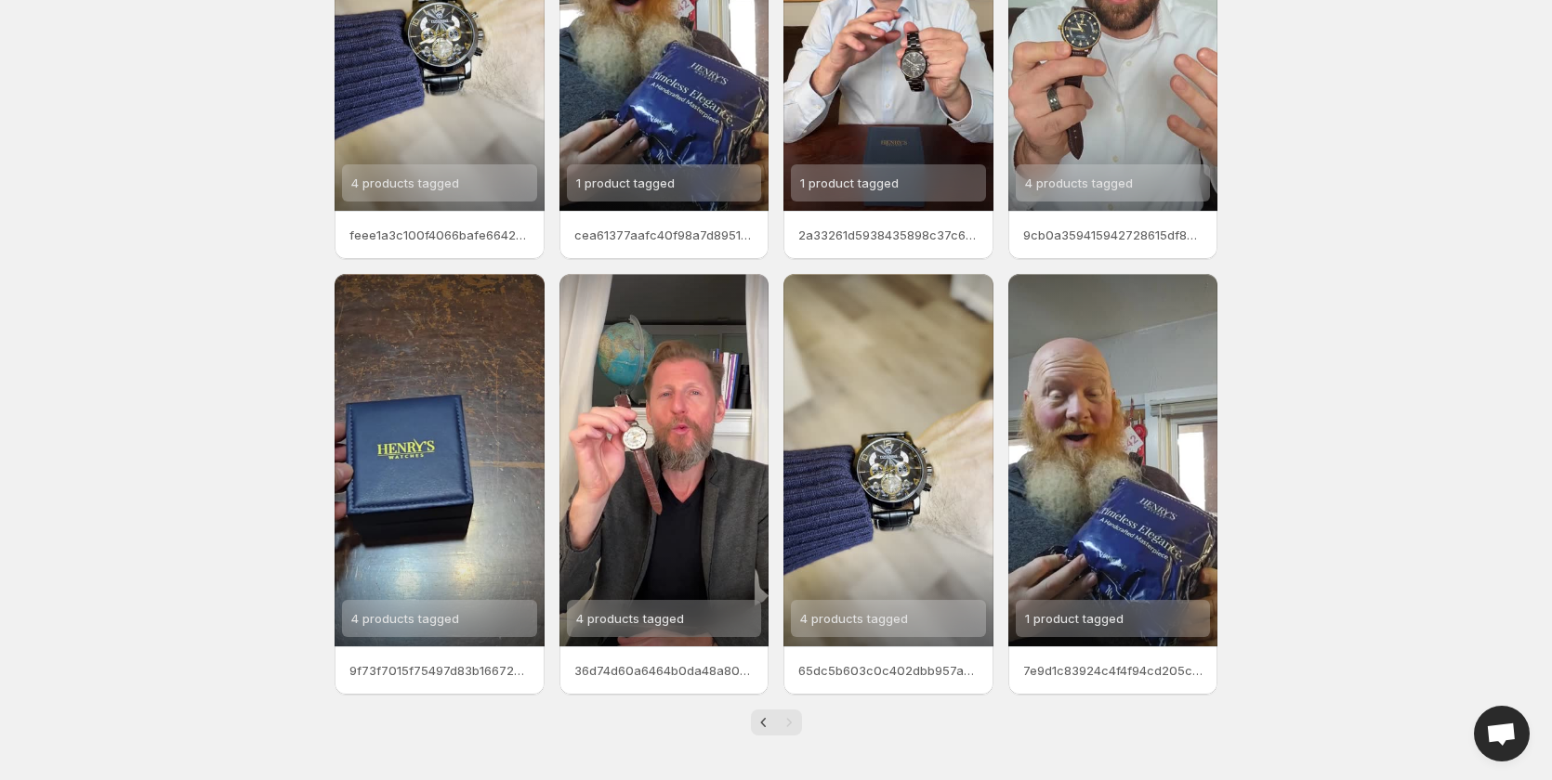
scroll to position [46, 0]
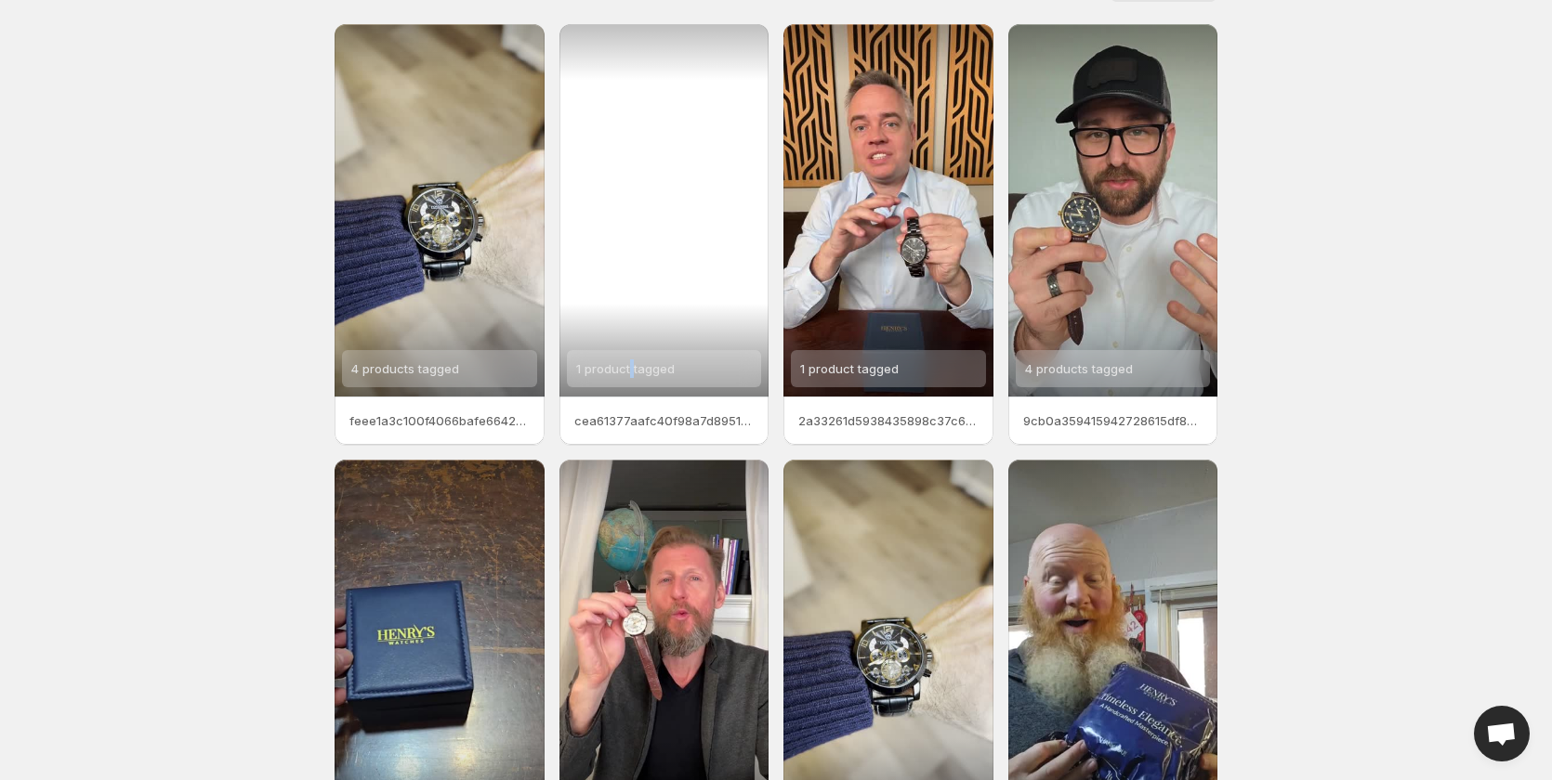
click at [632, 373] on span "1 product tagged" at bounding box center [625, 368] width 98 height 15
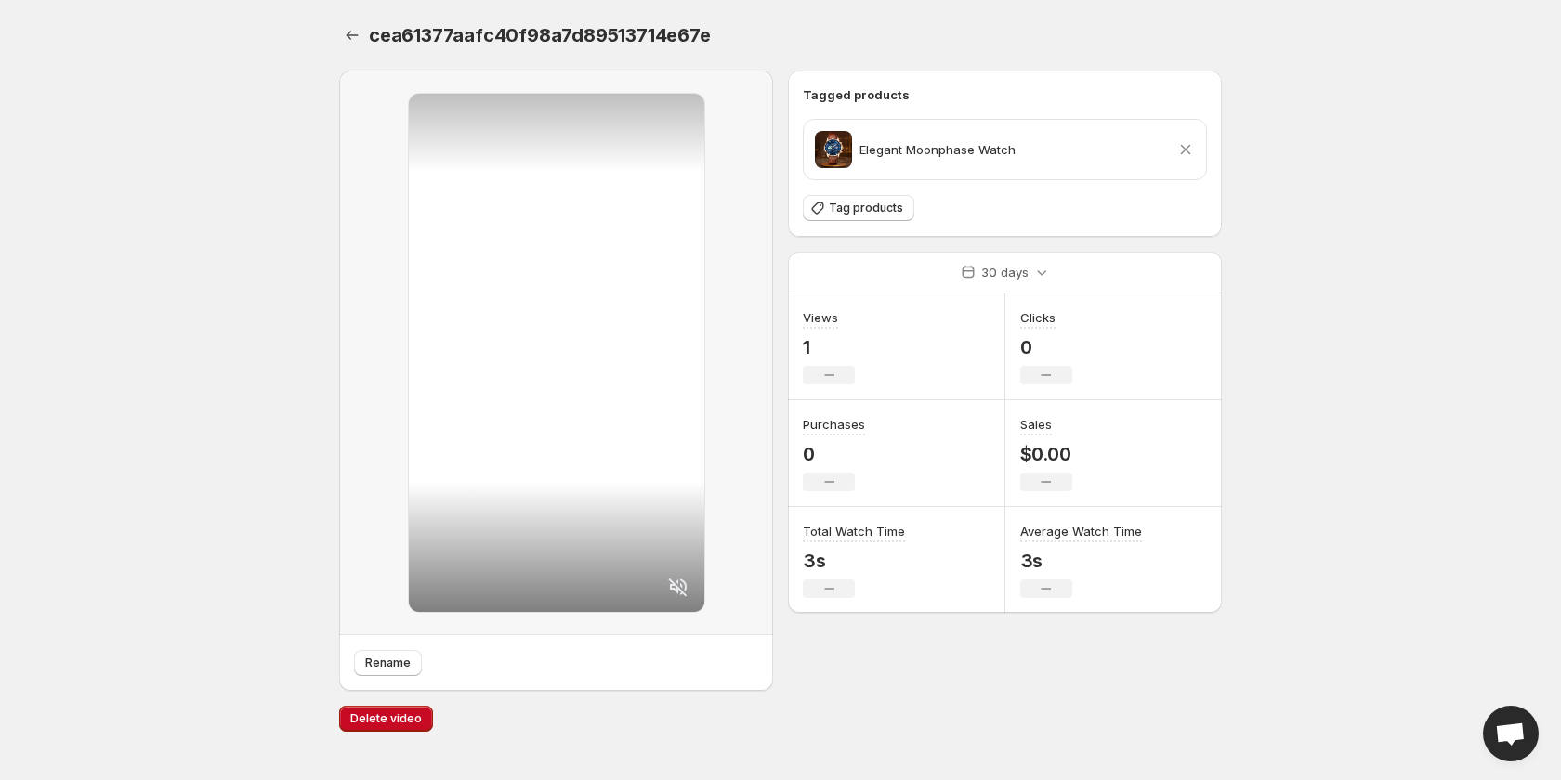
click at [1183, 155] on icon at bounding box center [1185, 149] width 19 height 19
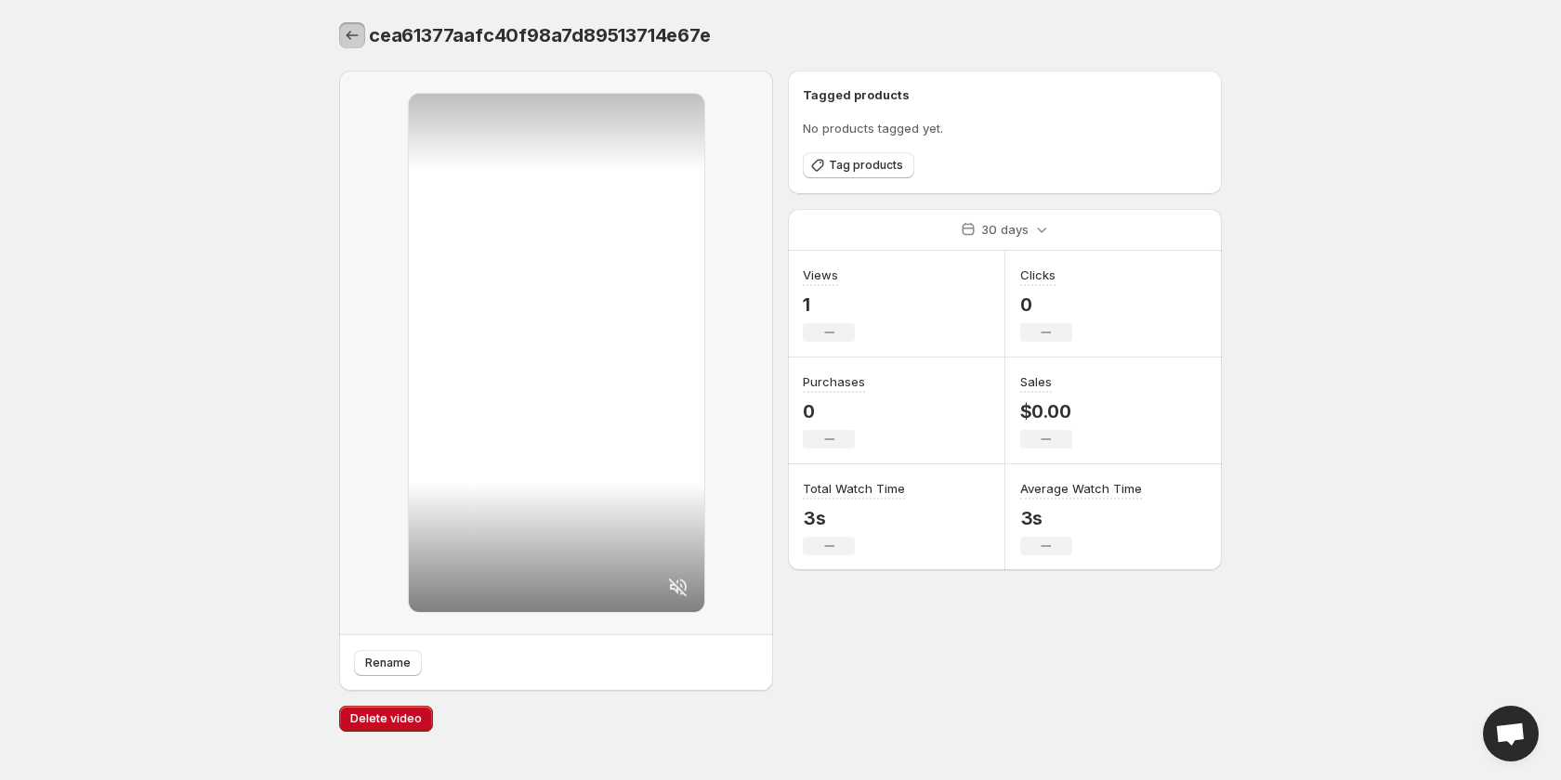
click at [350, 31] on icon "Settings" at bounding box center [352, 35] width 19 height 19
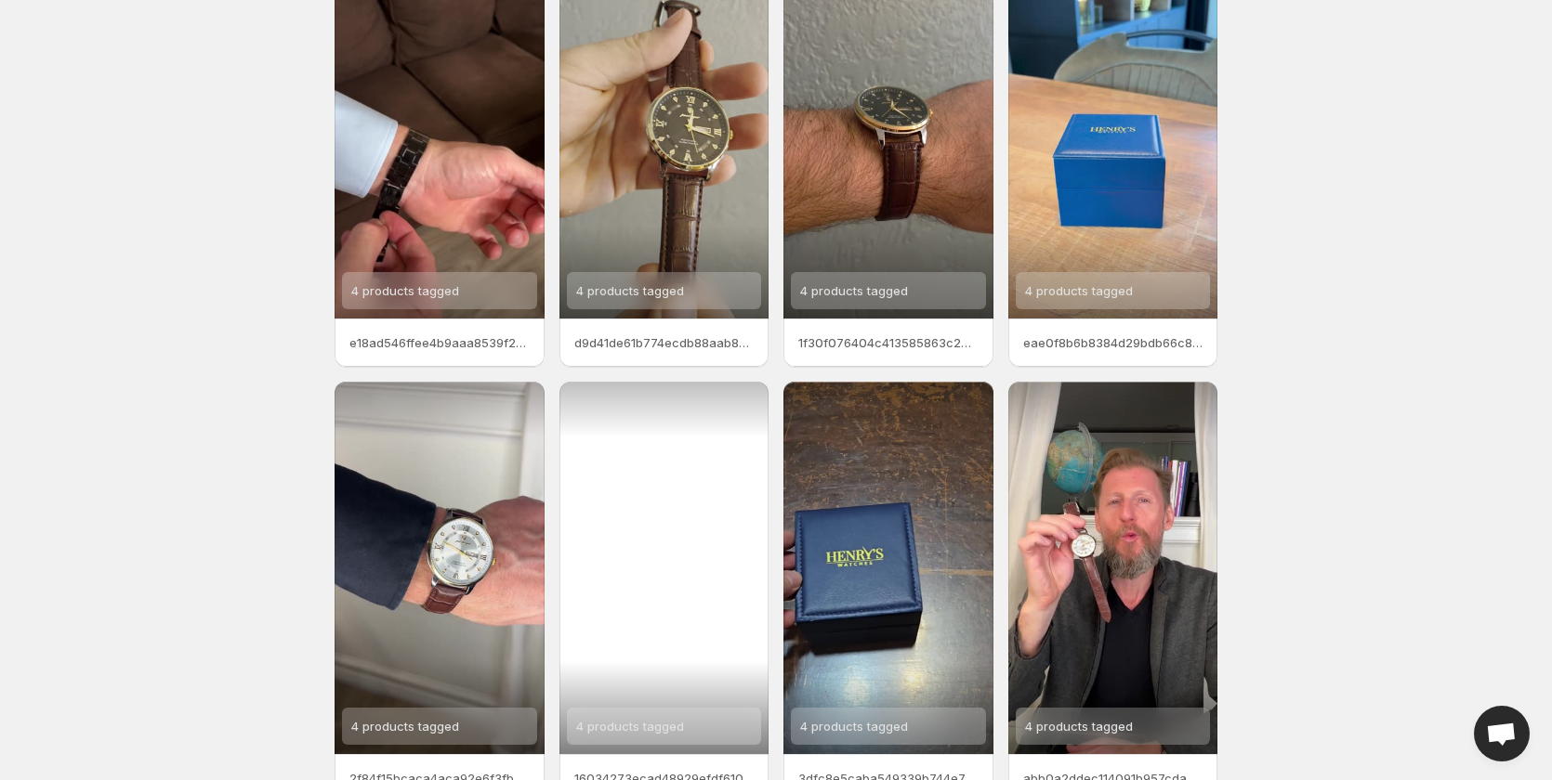
scroll to position [232, 0]
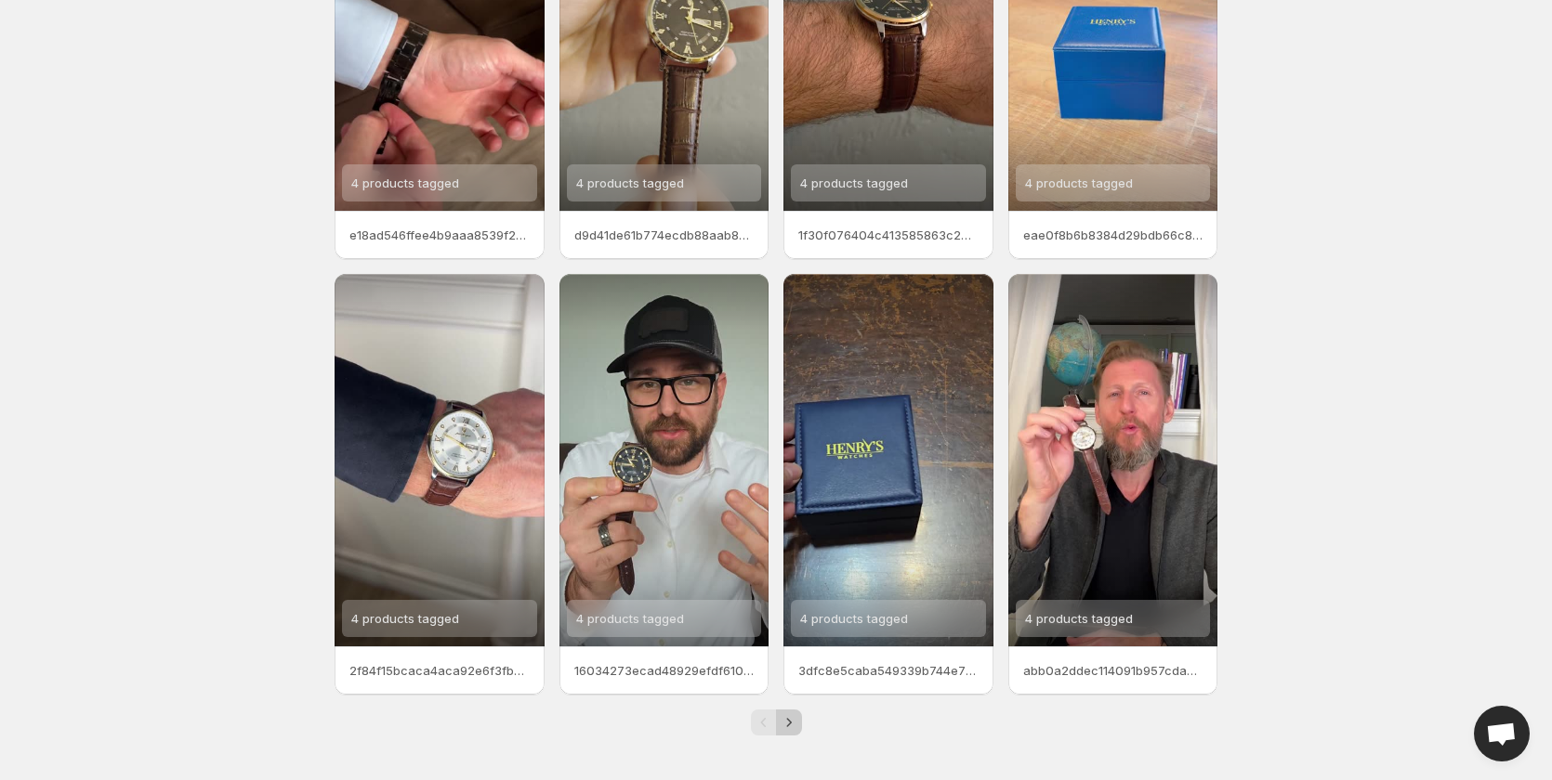
click at [792, 720] on icon "Next" at bounding box center [789, 723] width 19 height 19
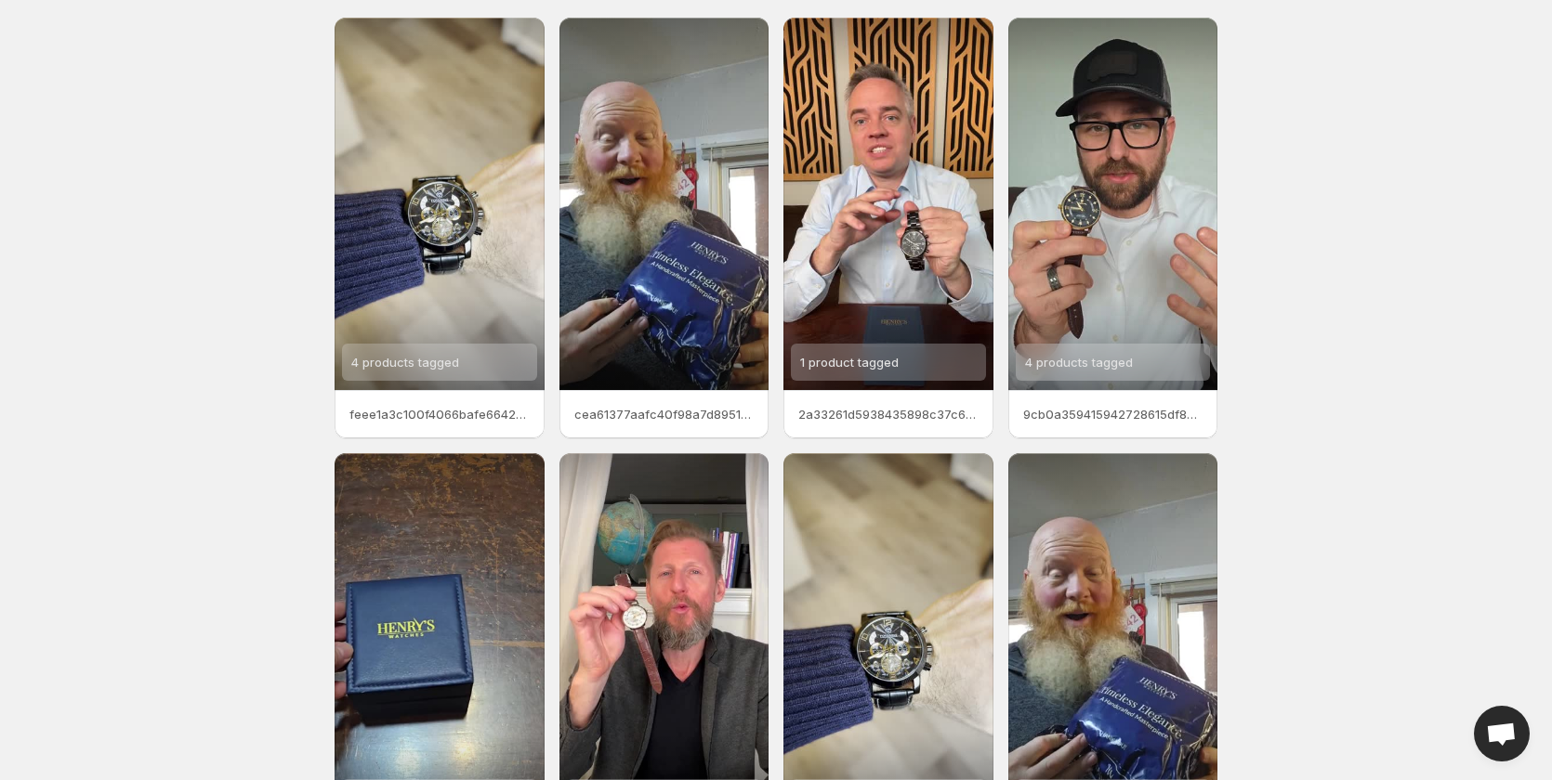
scroll to position [46, 0]
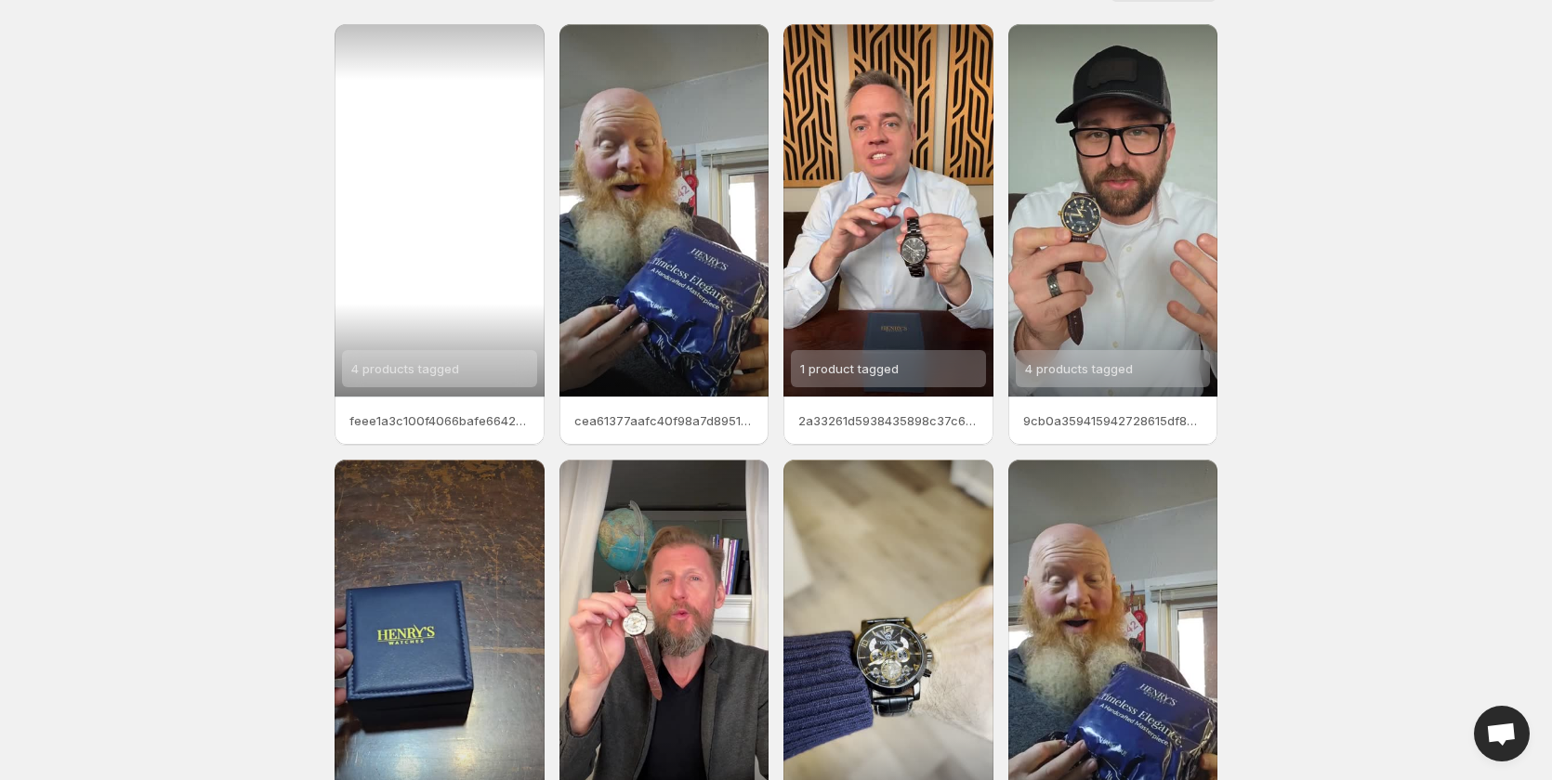
click at [403, 369] on span "4 products tagged" at bounding box center [405, 368] width 108 height 15
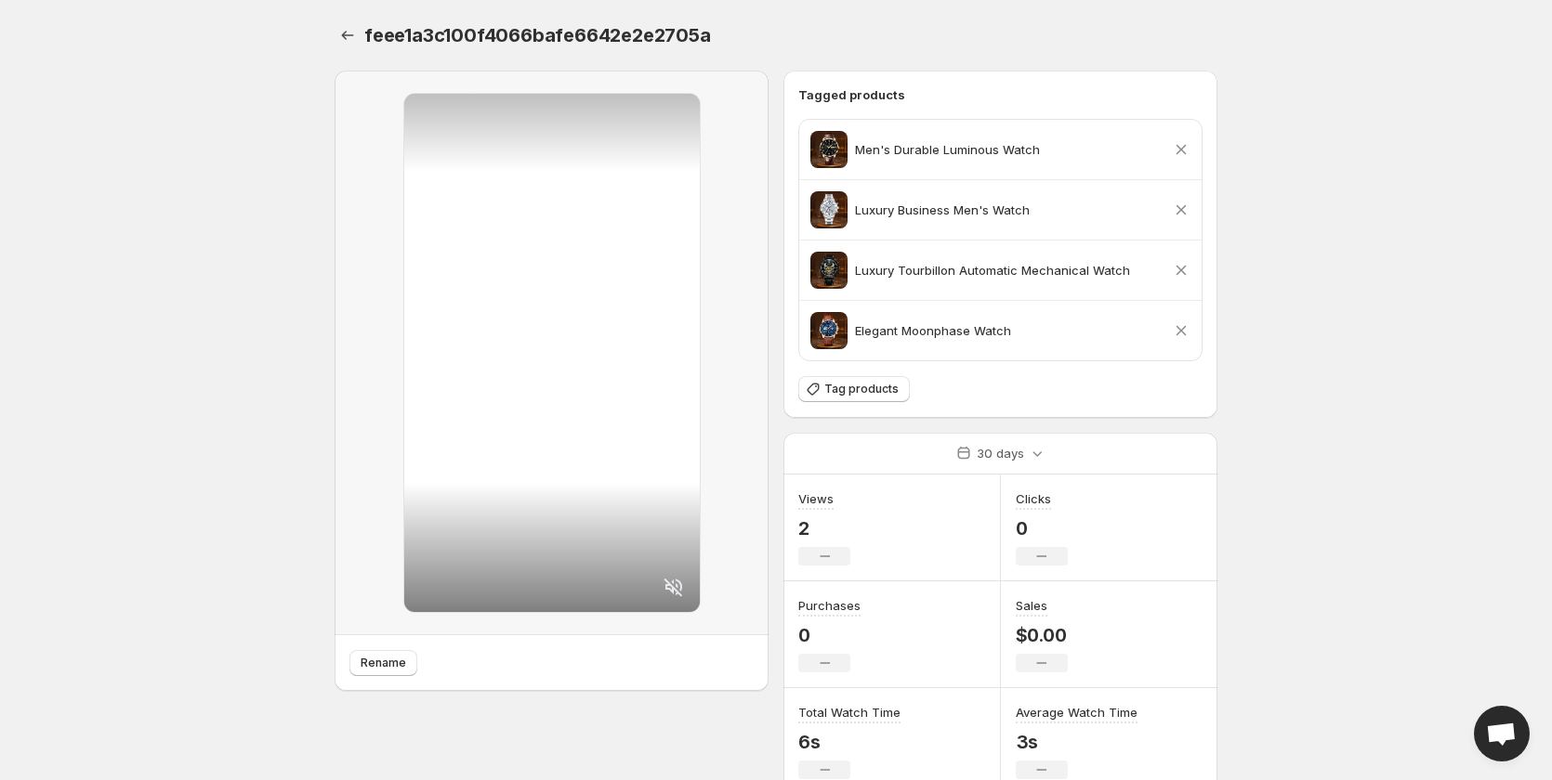
click at [1174, 333] on icon at bounding box center [1181, 330] width 19 height 19
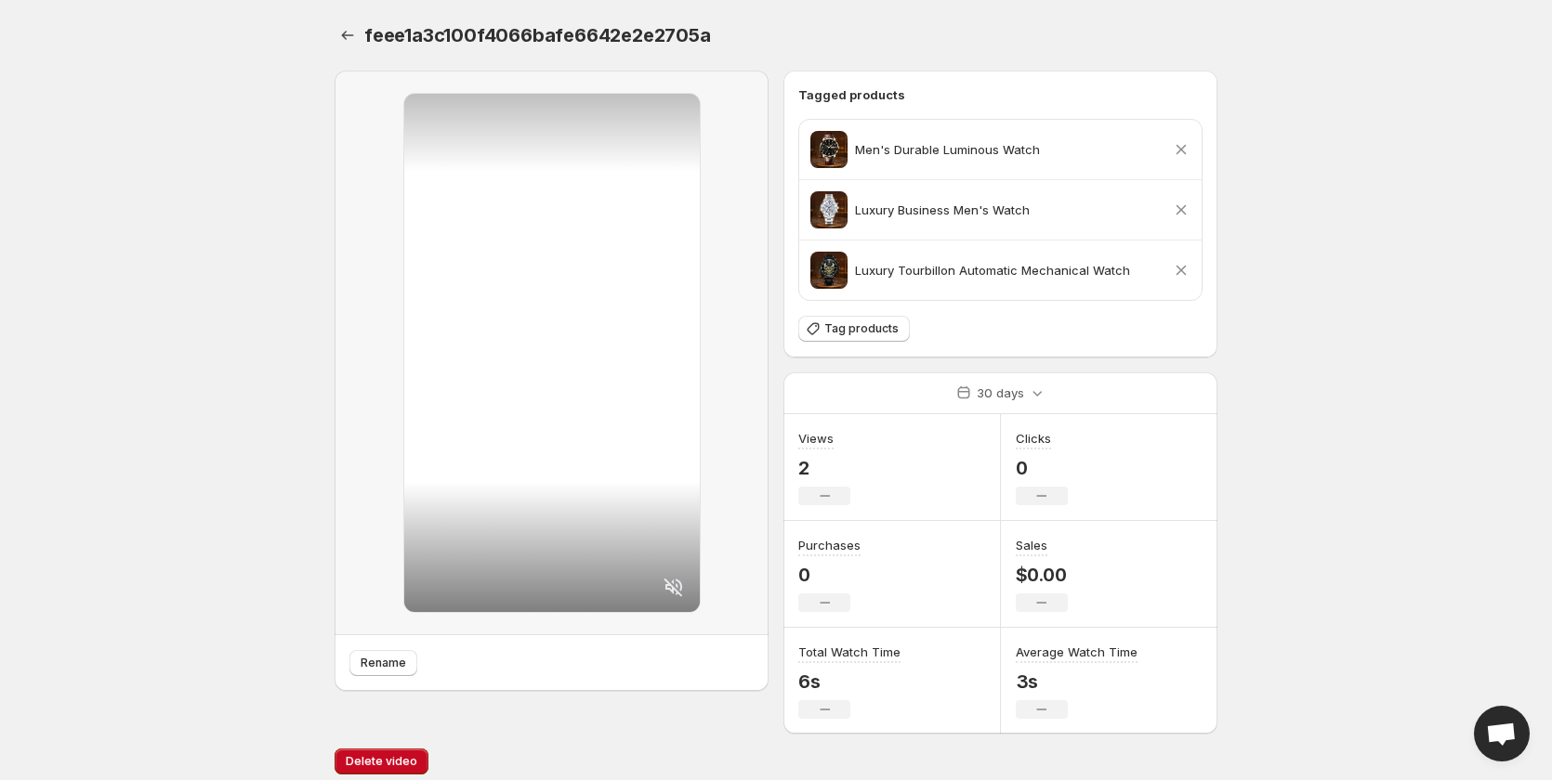
click at [1181, 209] on icon at bounding box center [1181, 210] width 10 height 10
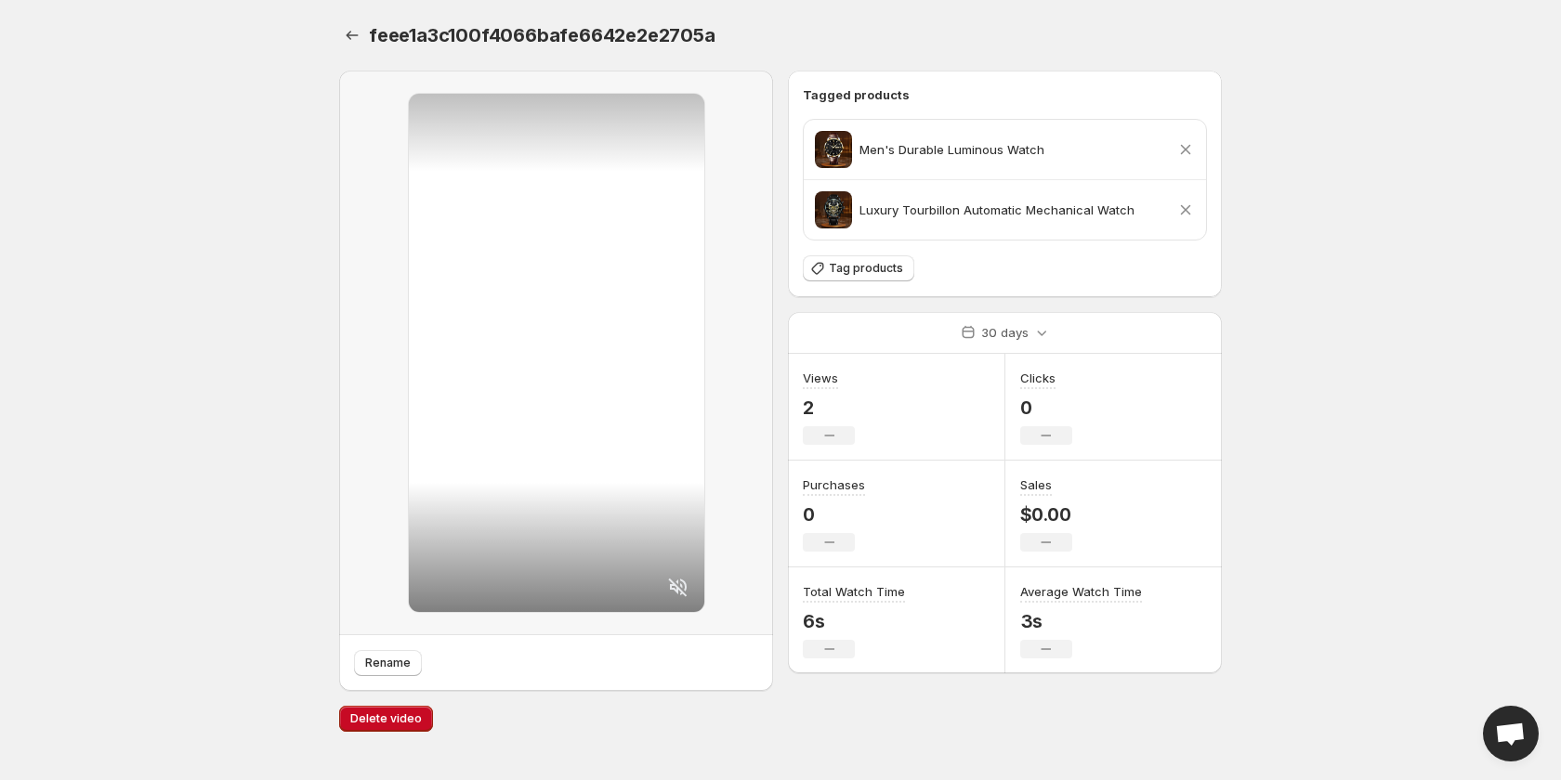
click at [1181, 149] on icon at bounding box center [1185, 149] width 19 height 19
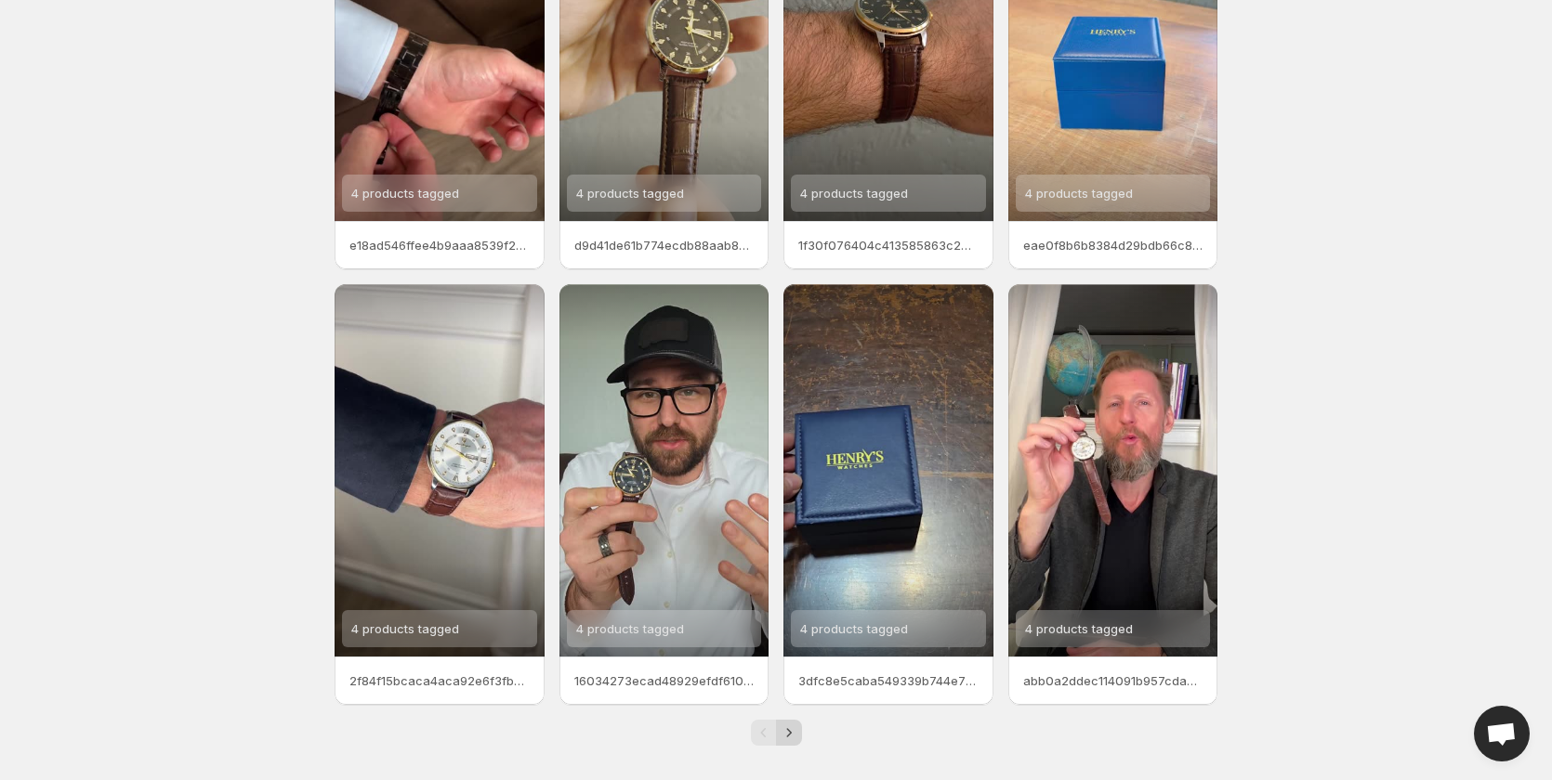
scroll to position [232, 0]
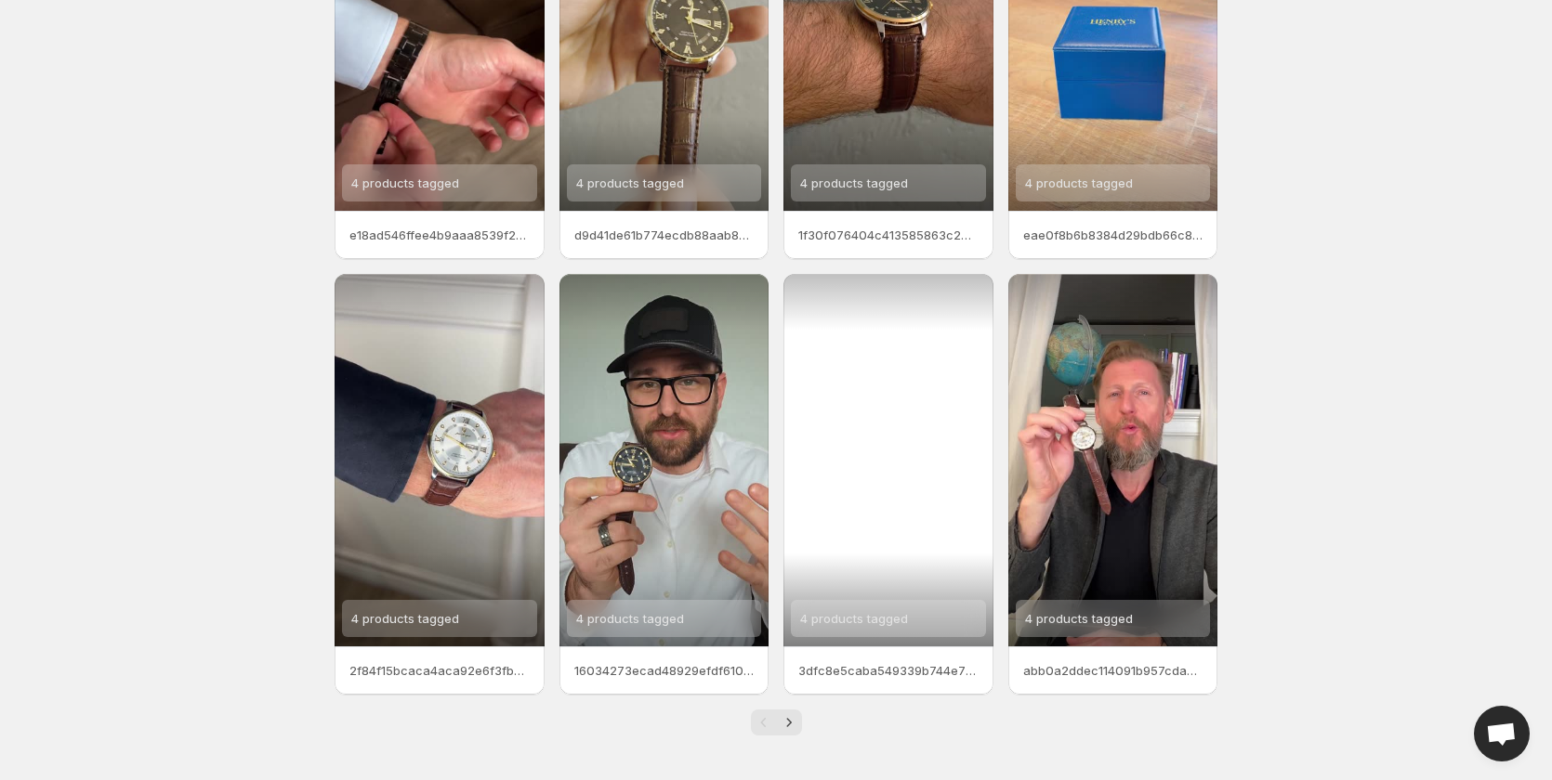
click at [843, 625] on span "4 products tagged" at bounding box center [854, 618] width 108 height 15
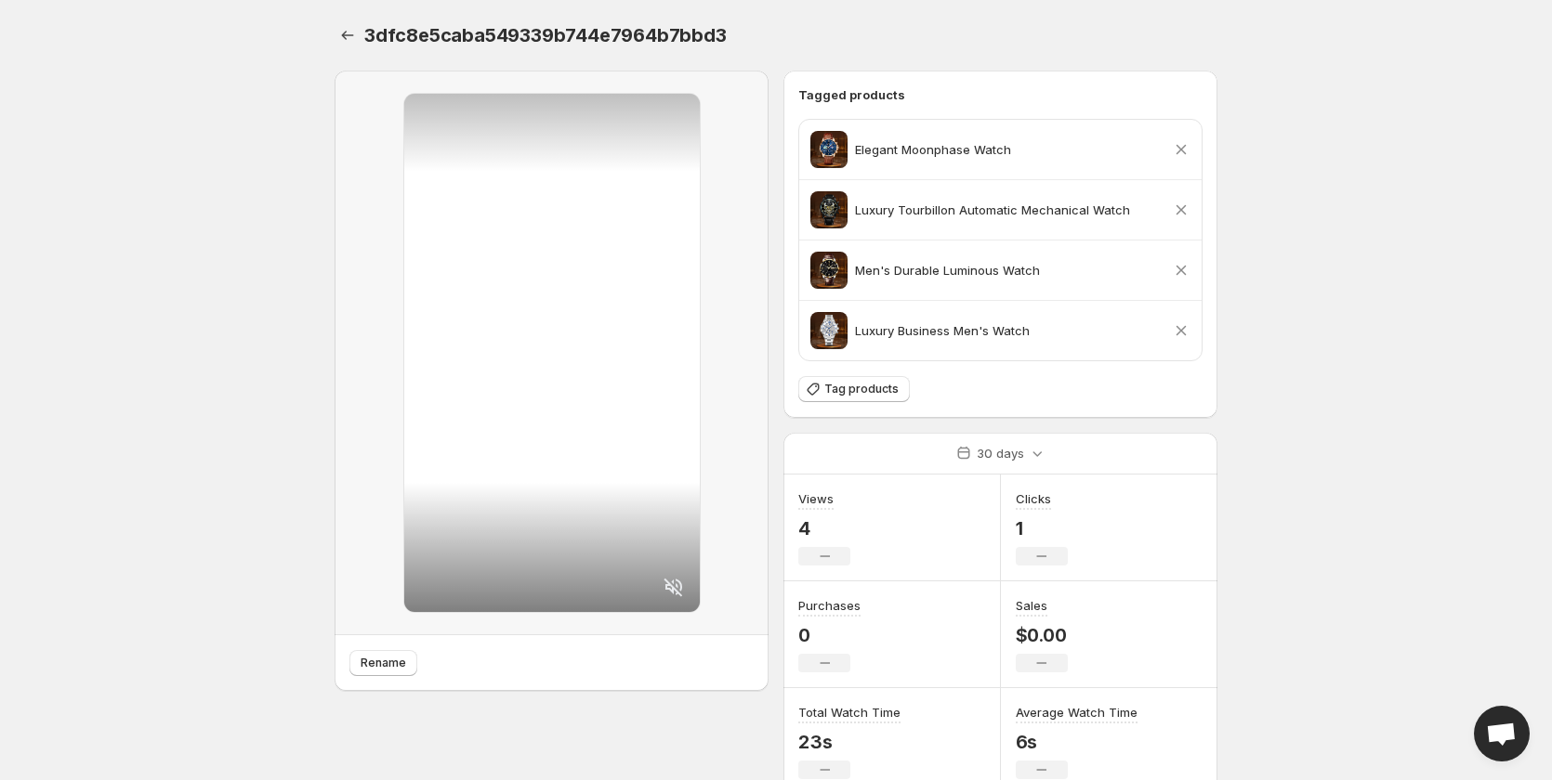
click at [1181, 210] on icon at bounding box center [1181, 210] width 10 height 10
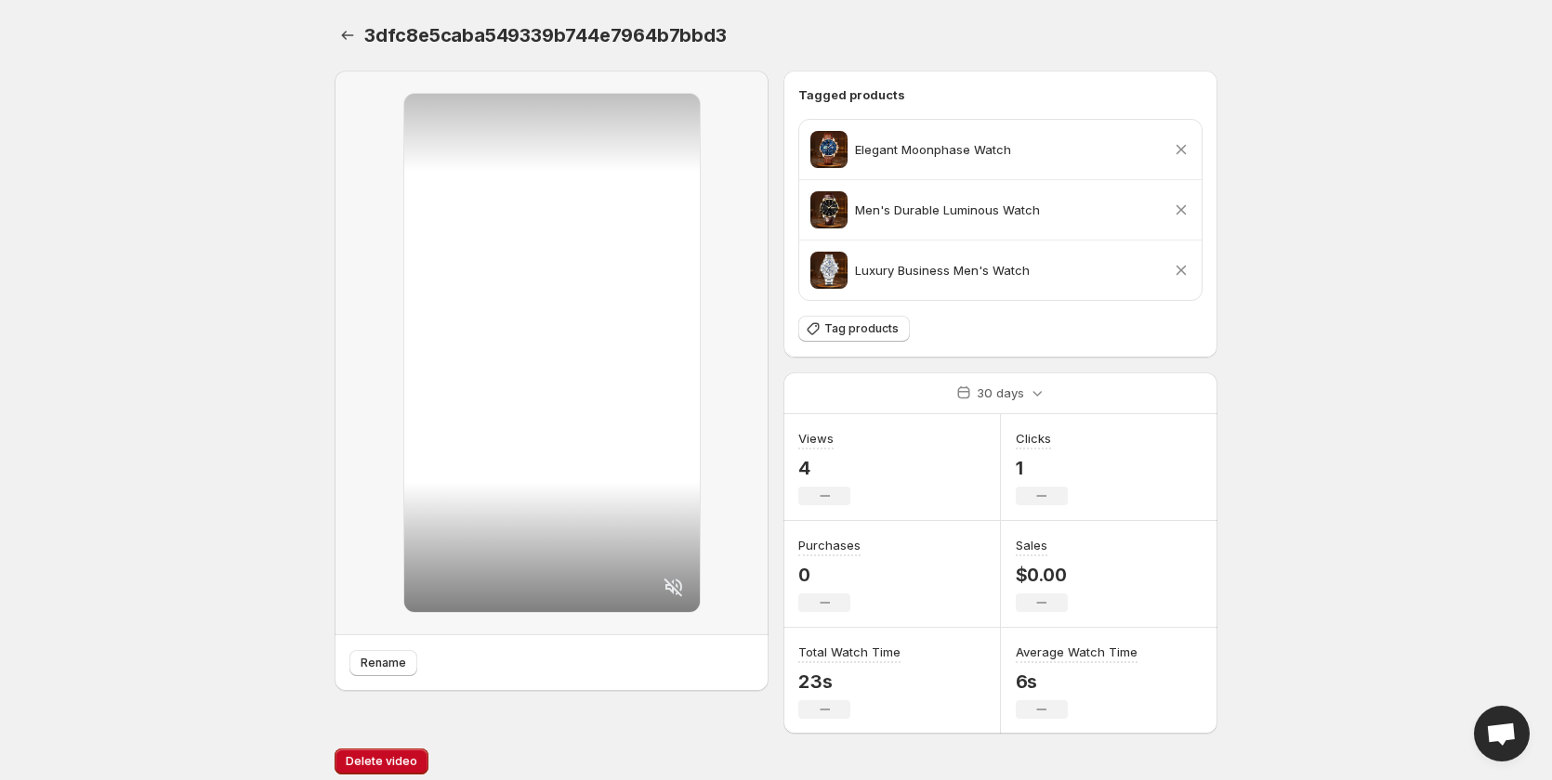
click at [1182, 209] on icon at bounding box center [1181, 210] width 10 height 10
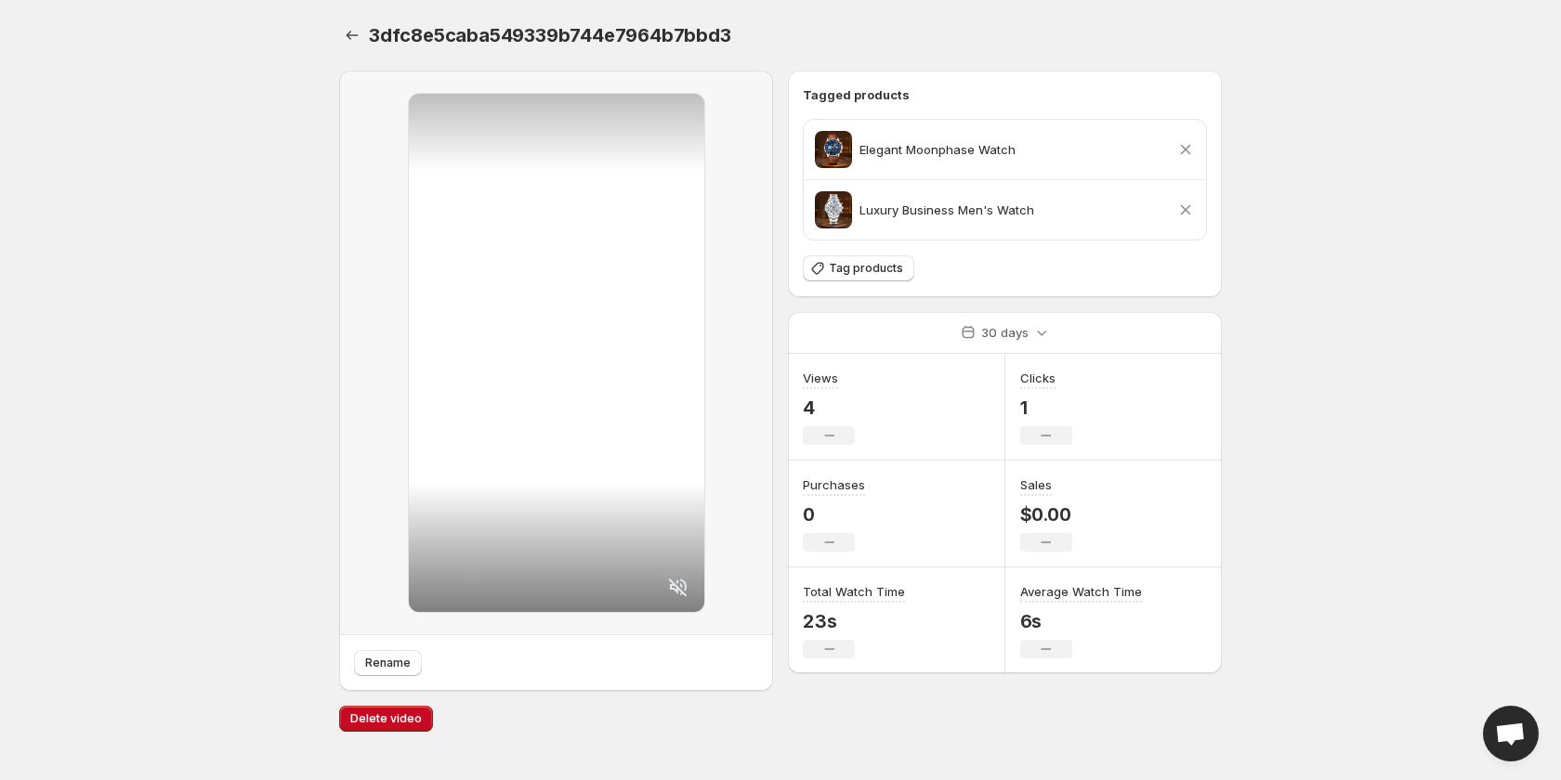
click at [1186, 210] on icon at bounding box center [1186, 210] width 10 height 10
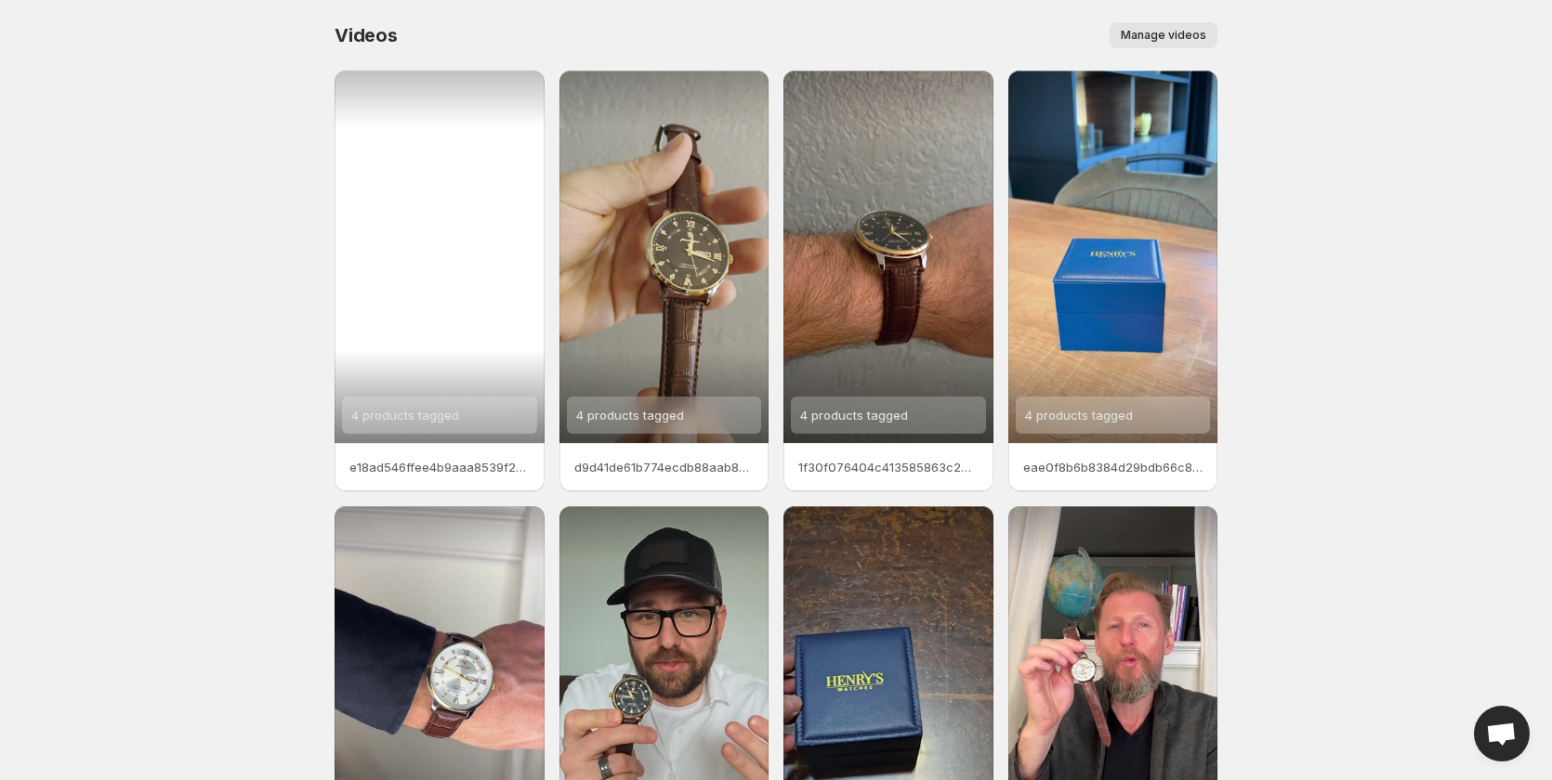
click at [374, 413] on span "4 products tagged" at bounding box center [405, 415] width 108 height 15
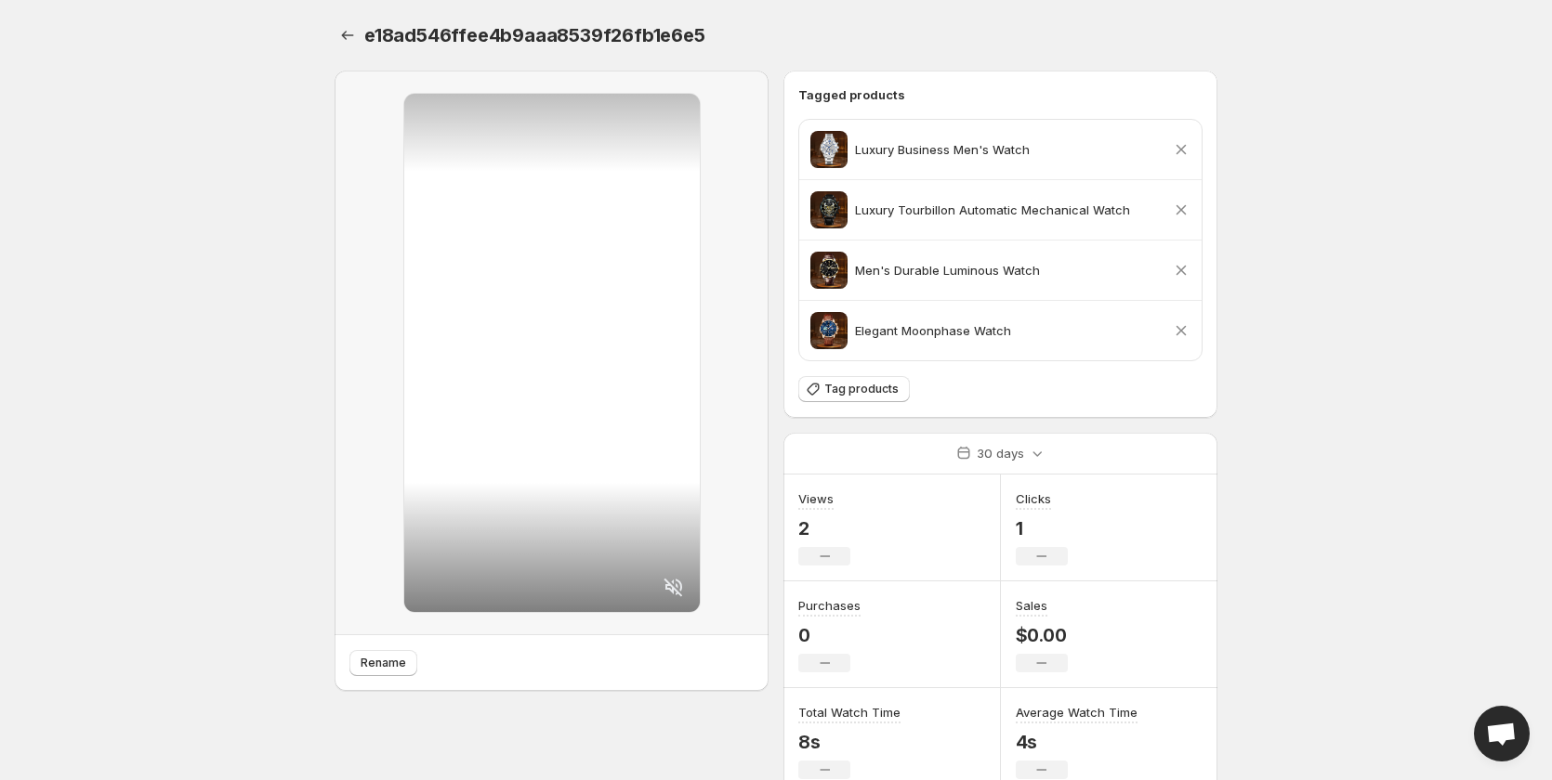
click at [1178, 204] on icon at bounding box center [1181, 210] width 19 height 19
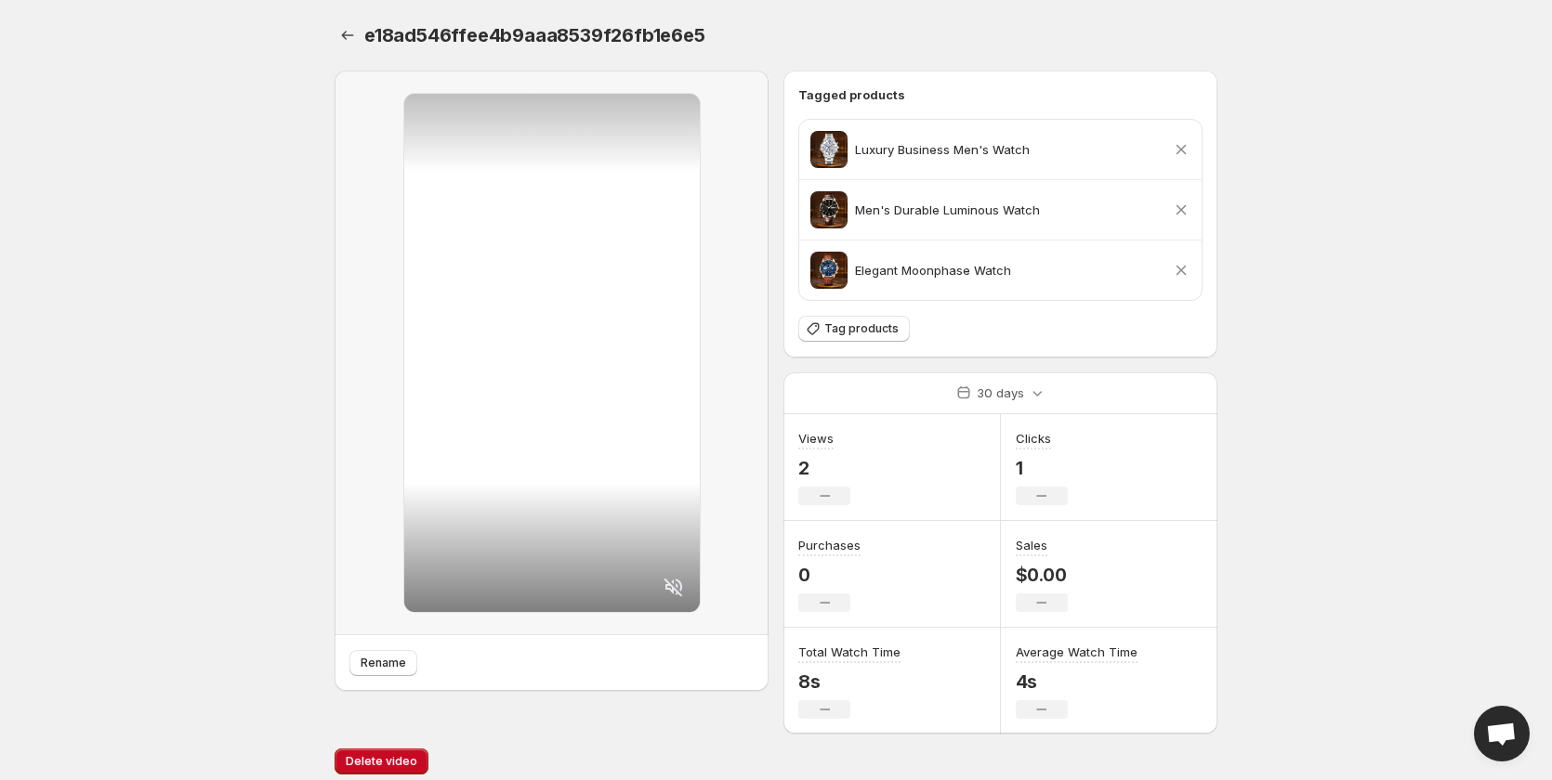
click at [1179, 272] on icon at bounding box center [1181, 271] width 10 height 10
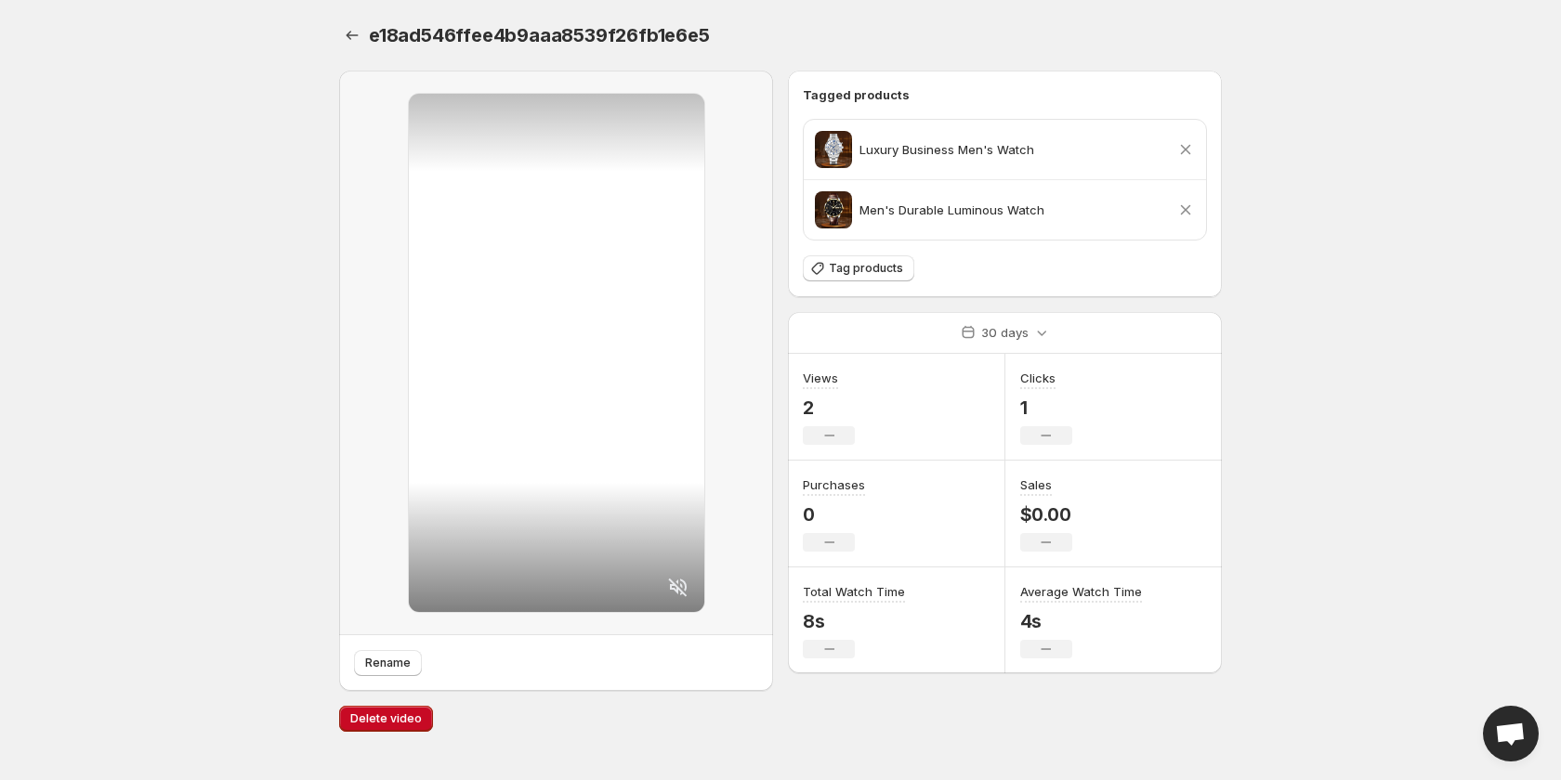
click at [1184, 211] on icon at bounding box center [1186, 210] width 10 height 10
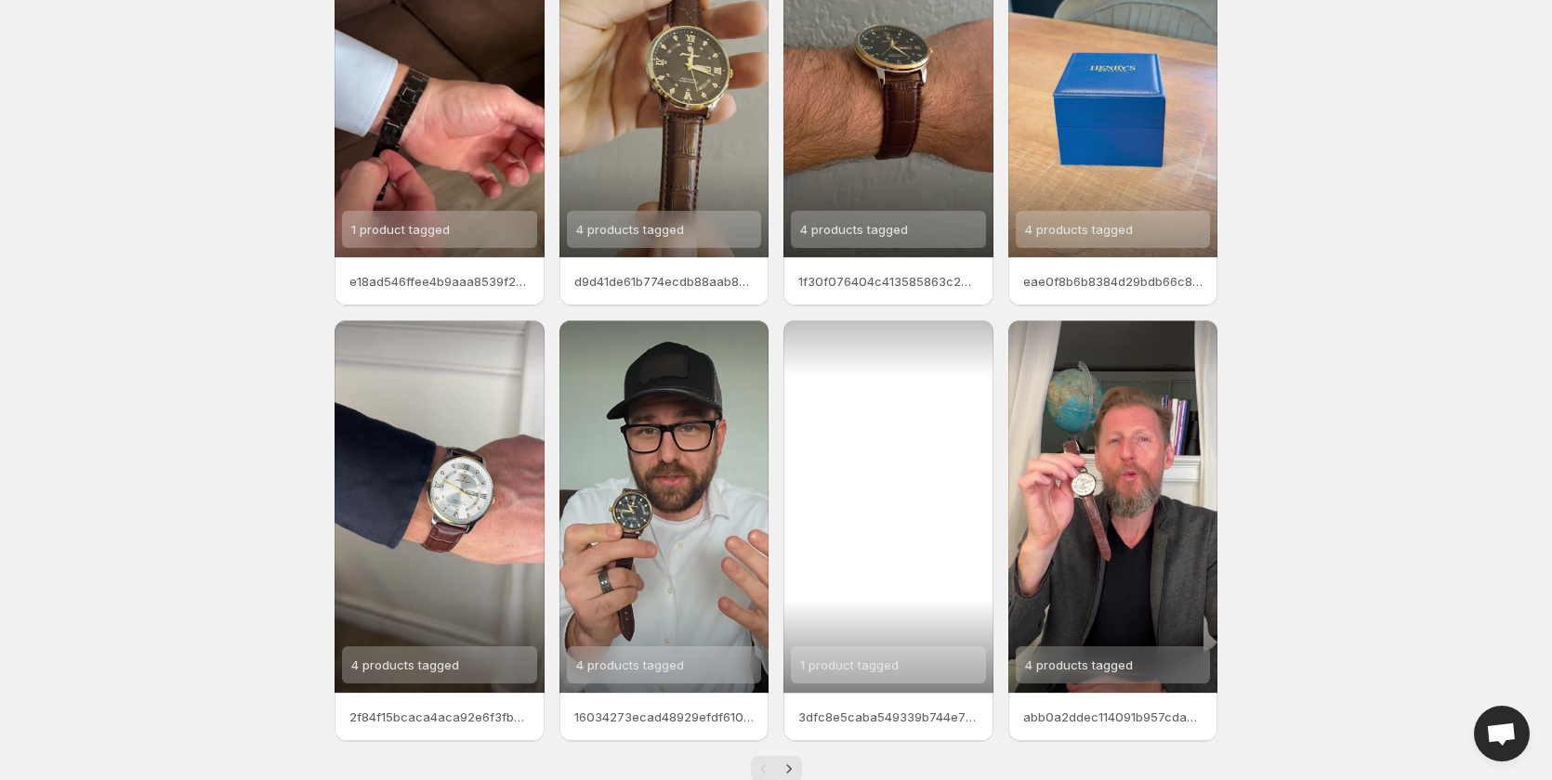
scroll to position [232, 0]
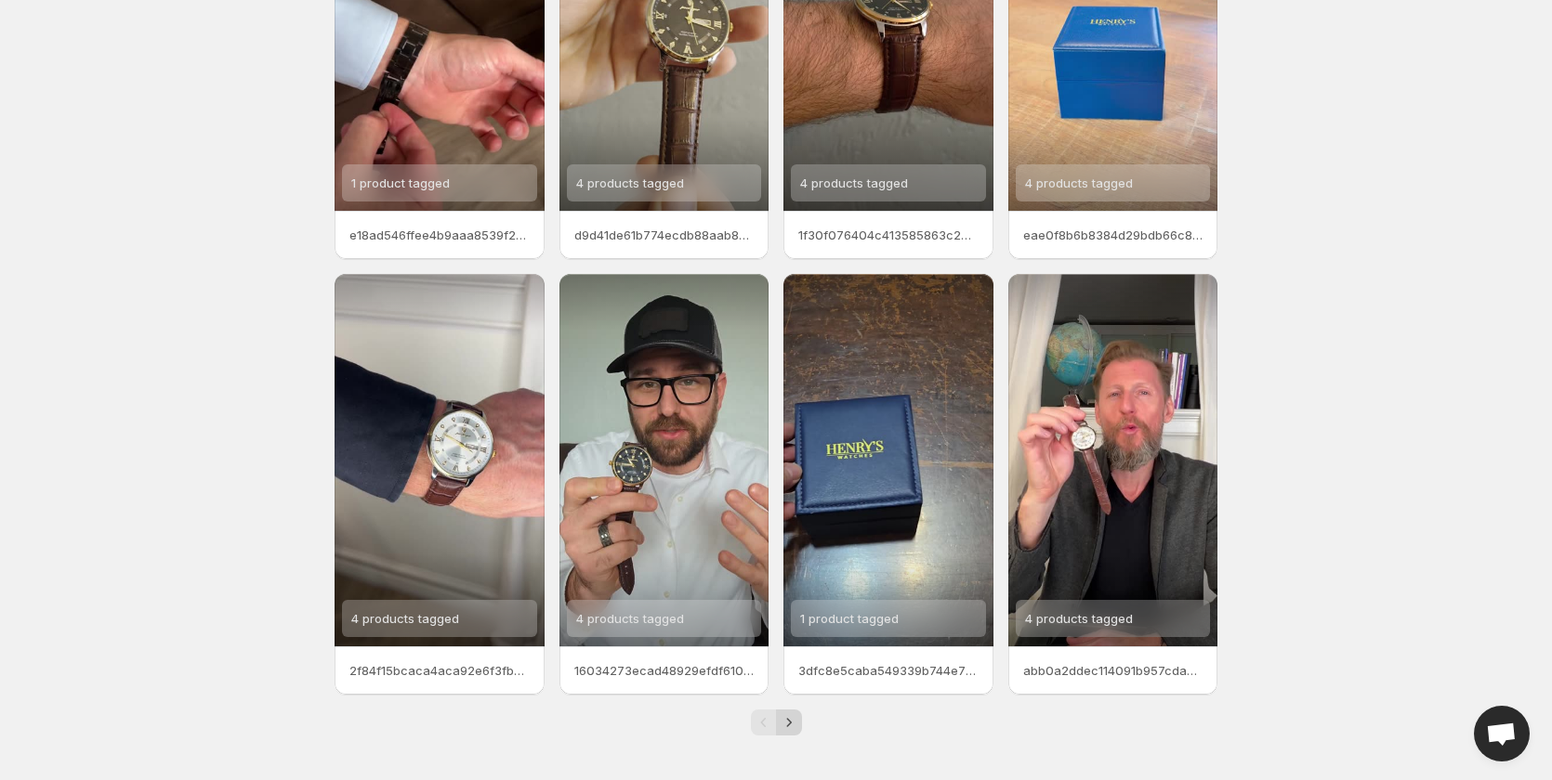
click at [786, 721] on icon "Next" at bounding box center [789, 723] width 19 height 19
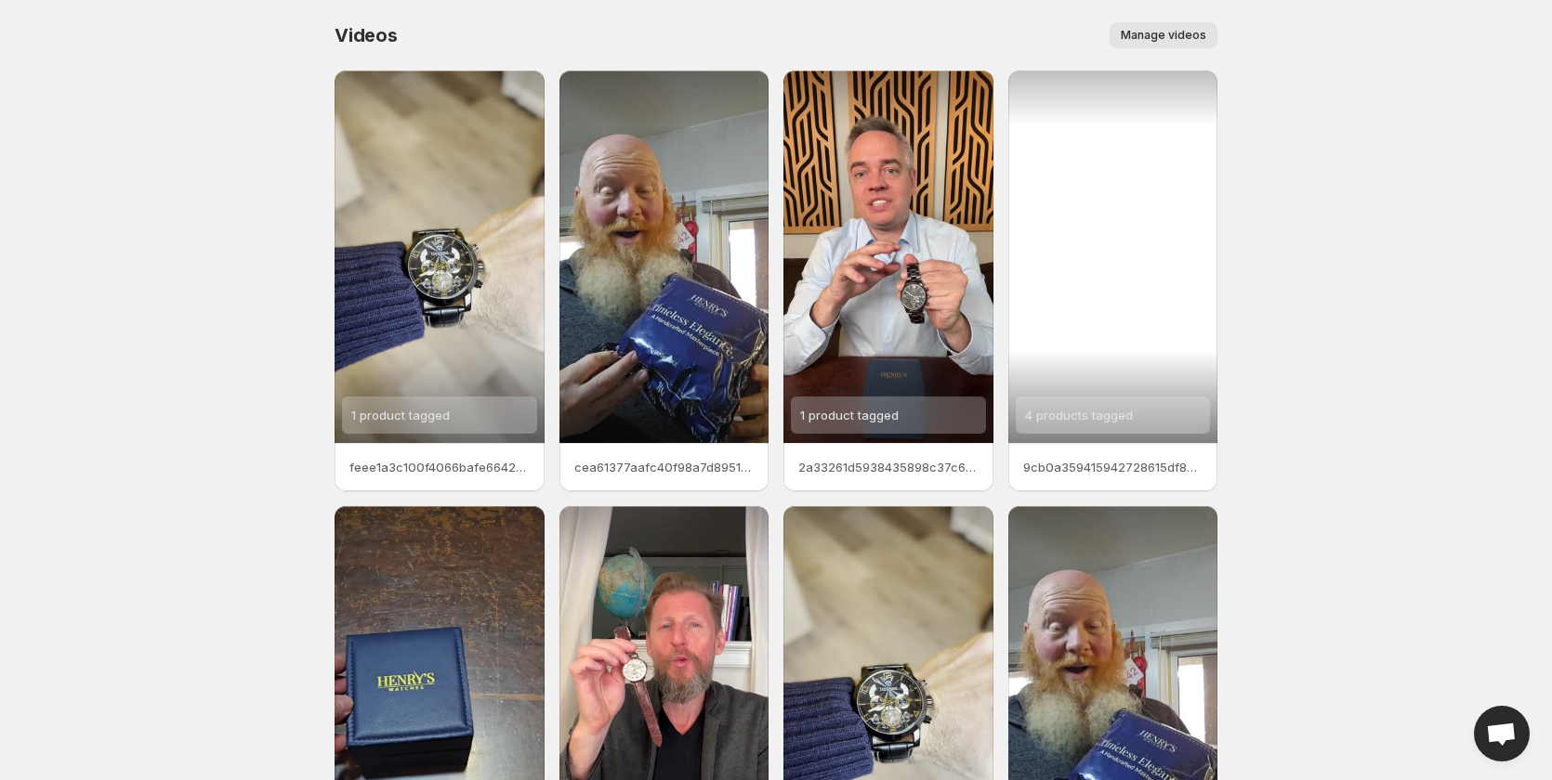
click at [1094, 420] on span "4 products tagged" at bounding box center [1079, 415] width 108 height 15
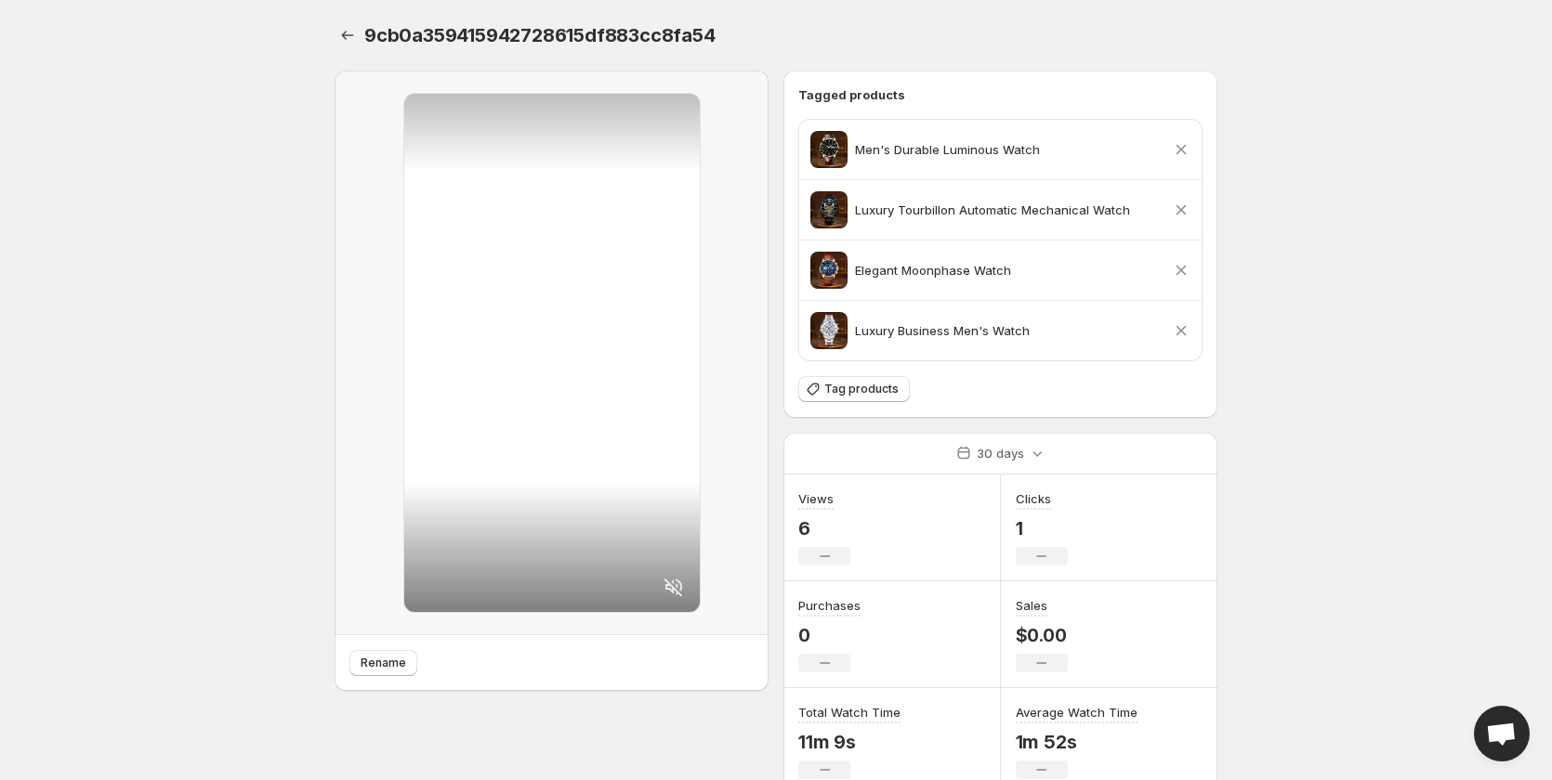
click at [1184, 208] on icon at bounding box center [1181, 210] width 10 height 10
click at [1179, 269] on icon at bounding box center [1181, 271] width 10 height 10
click at [1179, 333] on div "Tagged products Men's Durable Luminous Watch Remove product Luxury Tourbillon A…" at bounding box center [1000, 244] width 404 height 318
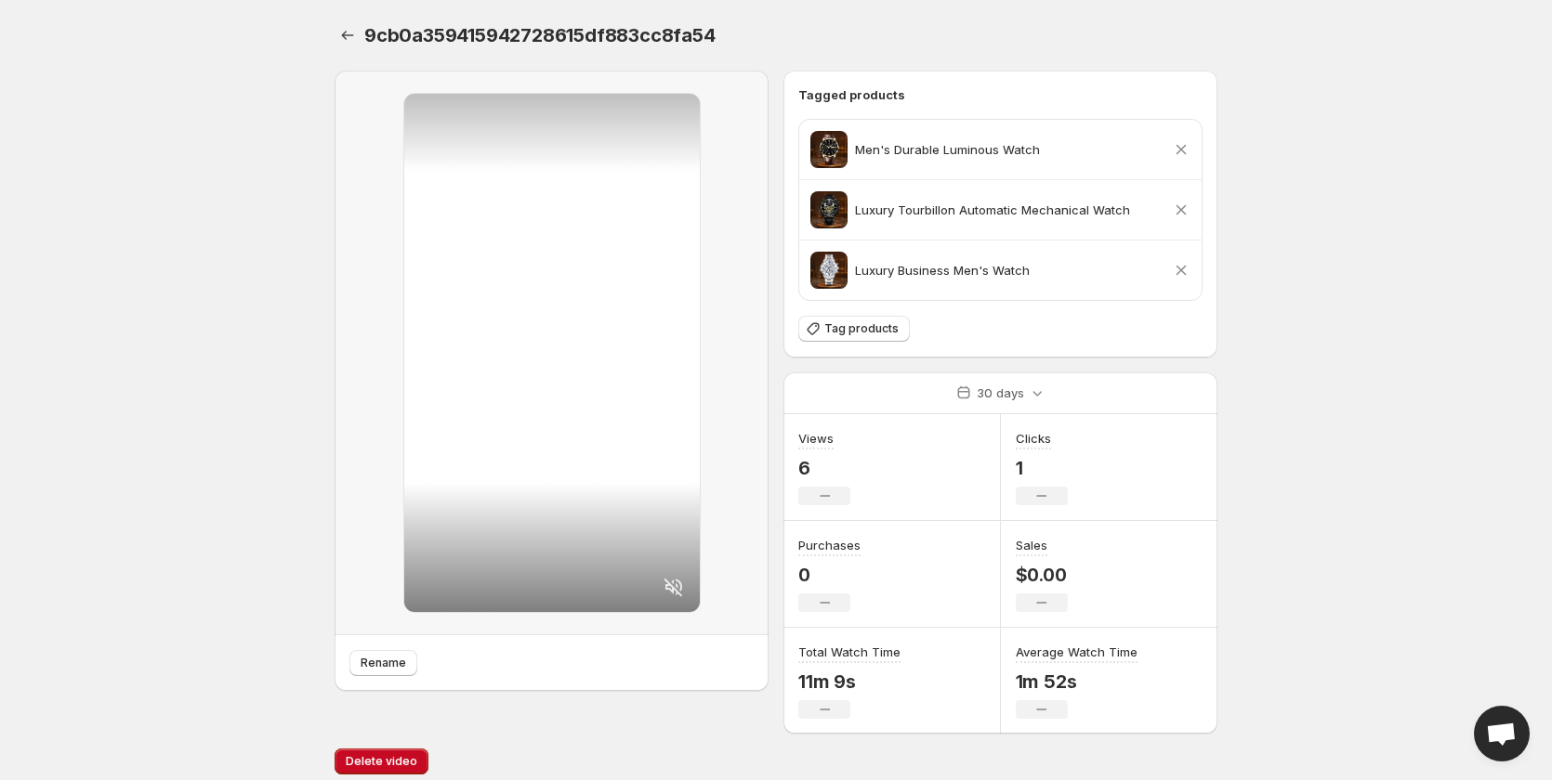
click at [1182, 270] on icon at bounding box center [1181, 271] width 10 height 10
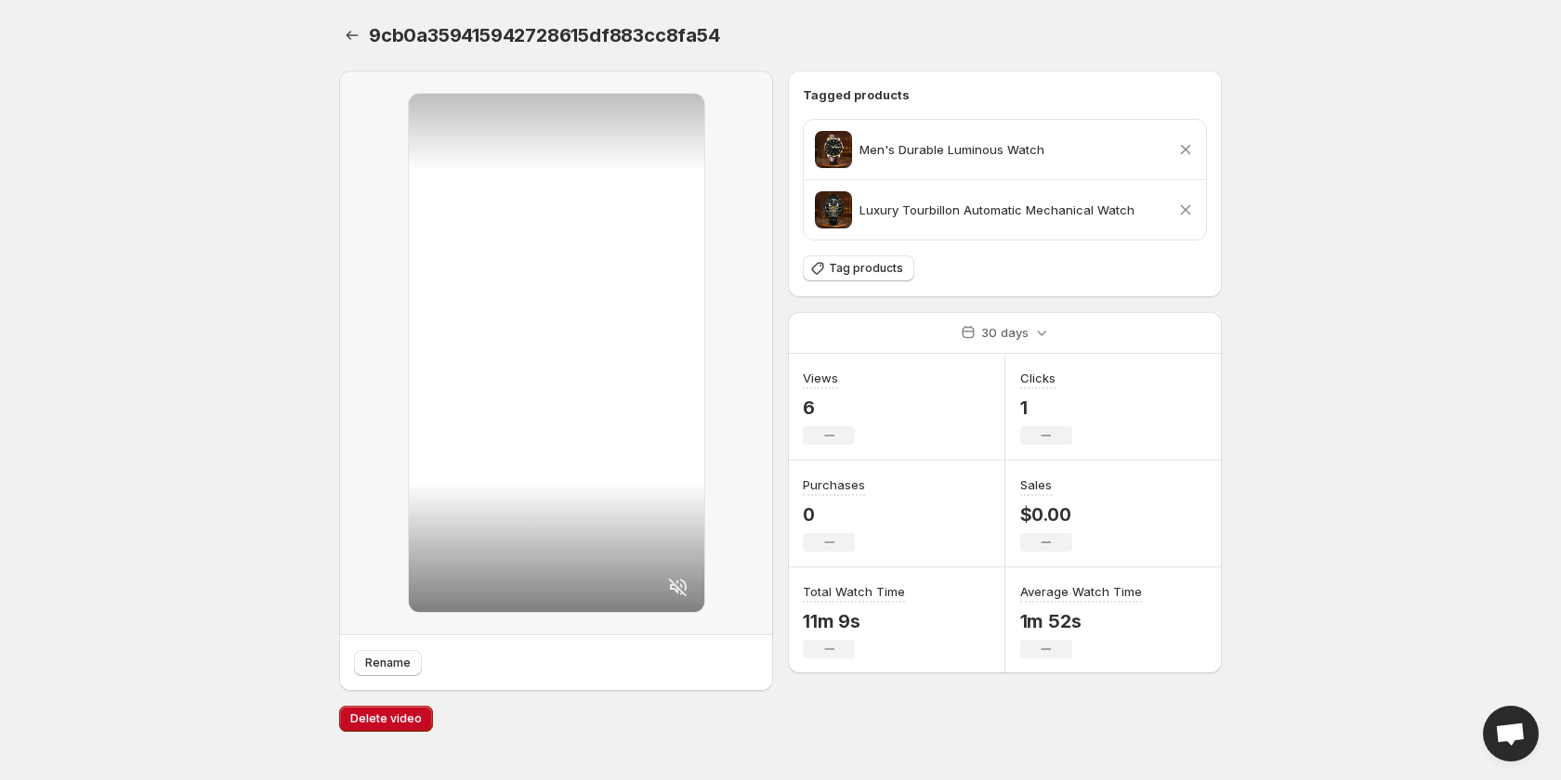
click at [1183, 212] on icon at bounding box center [1186, 210] width 10 height 10
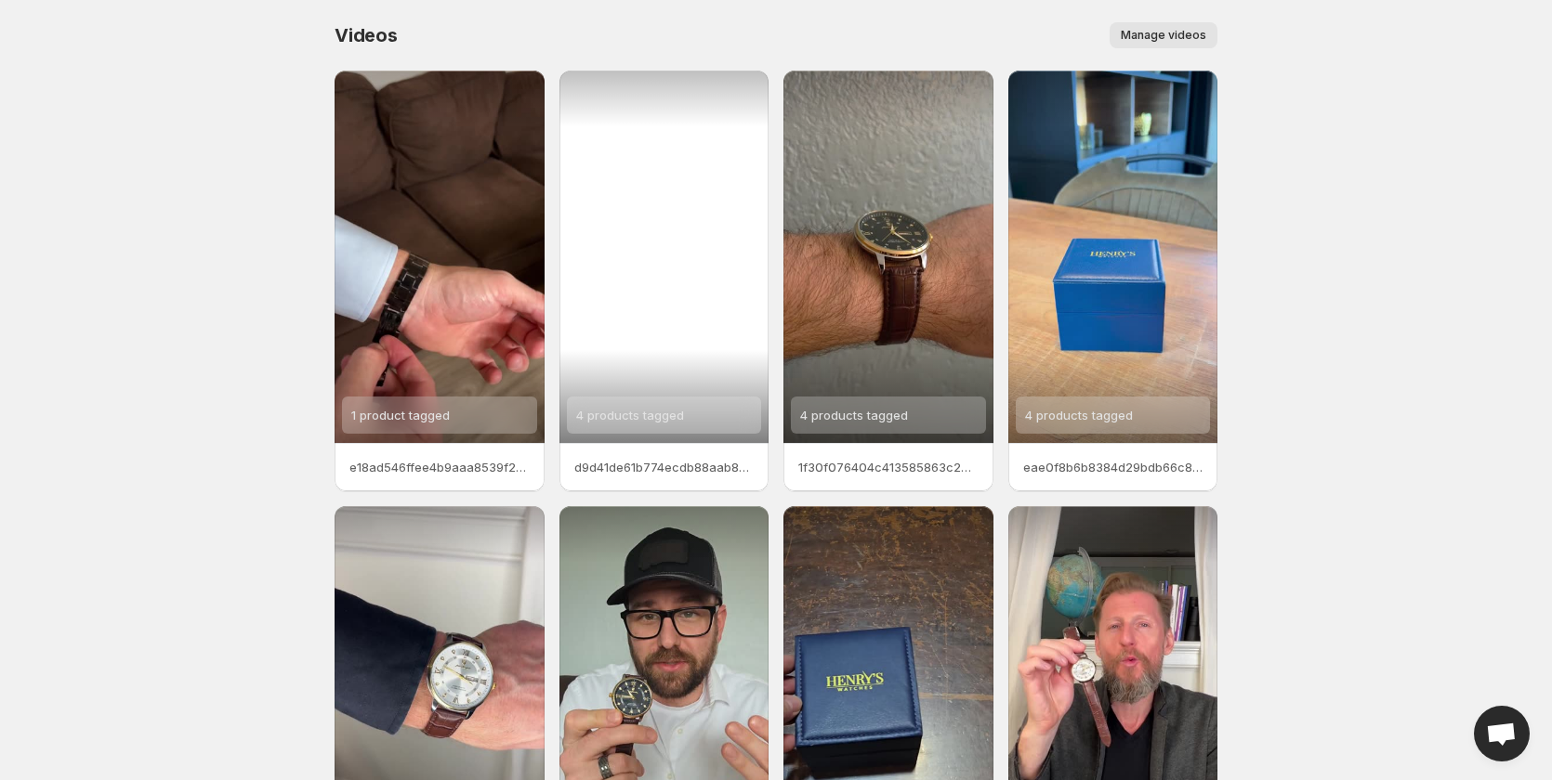
click at [636, 413] on span "4 products tagged" at bounding box center [630, 415] width 108 height 15
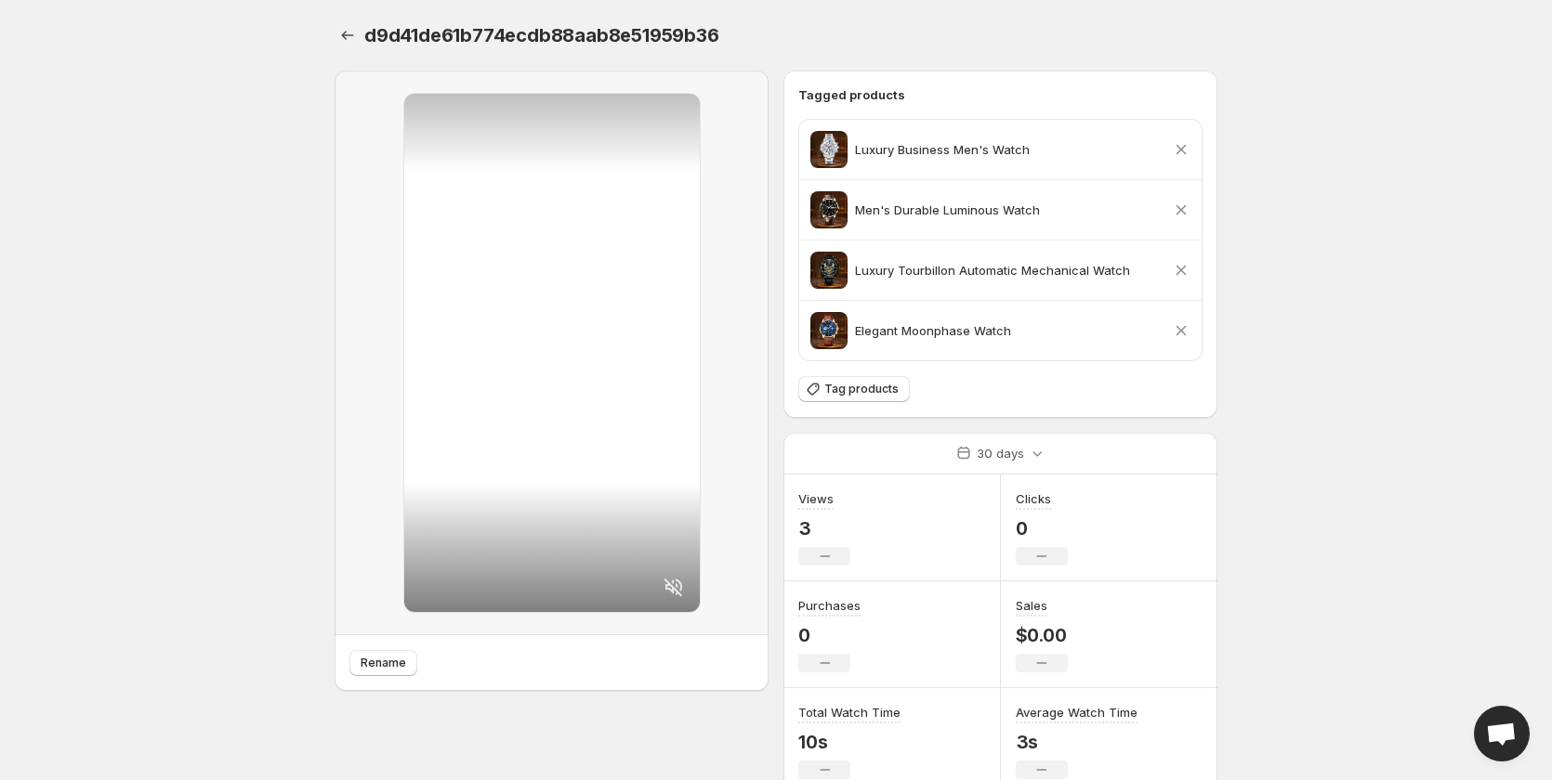
click at [1178, 205] on icon at bounding box center [1181, 210] width 19 height 19
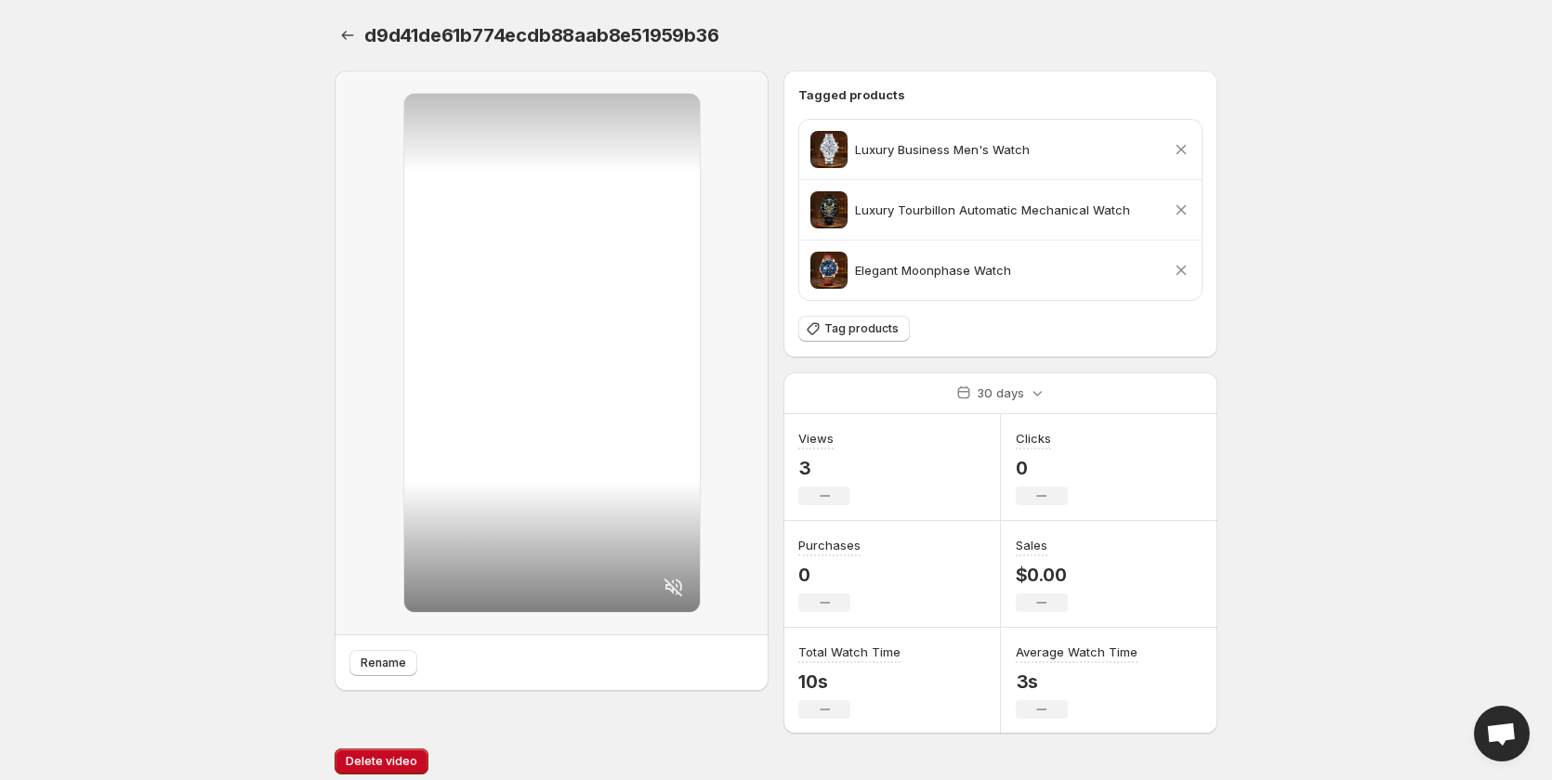
click at [1181, 267] on icon at bounding box center [1181, 270] width 19 height 19
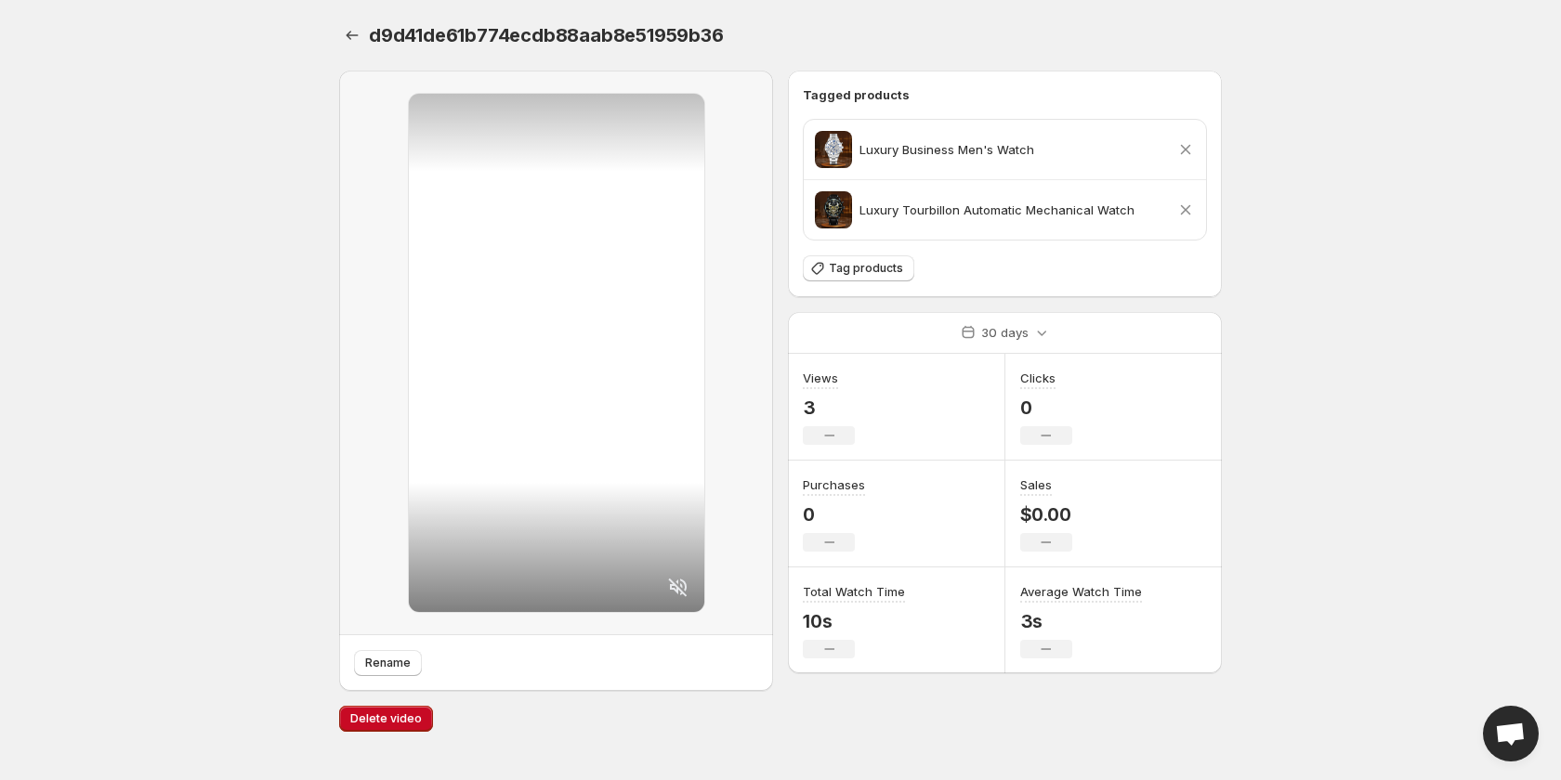
click at [1187, 210] on icon at bounding box center [1185, 210] width 19 height 19
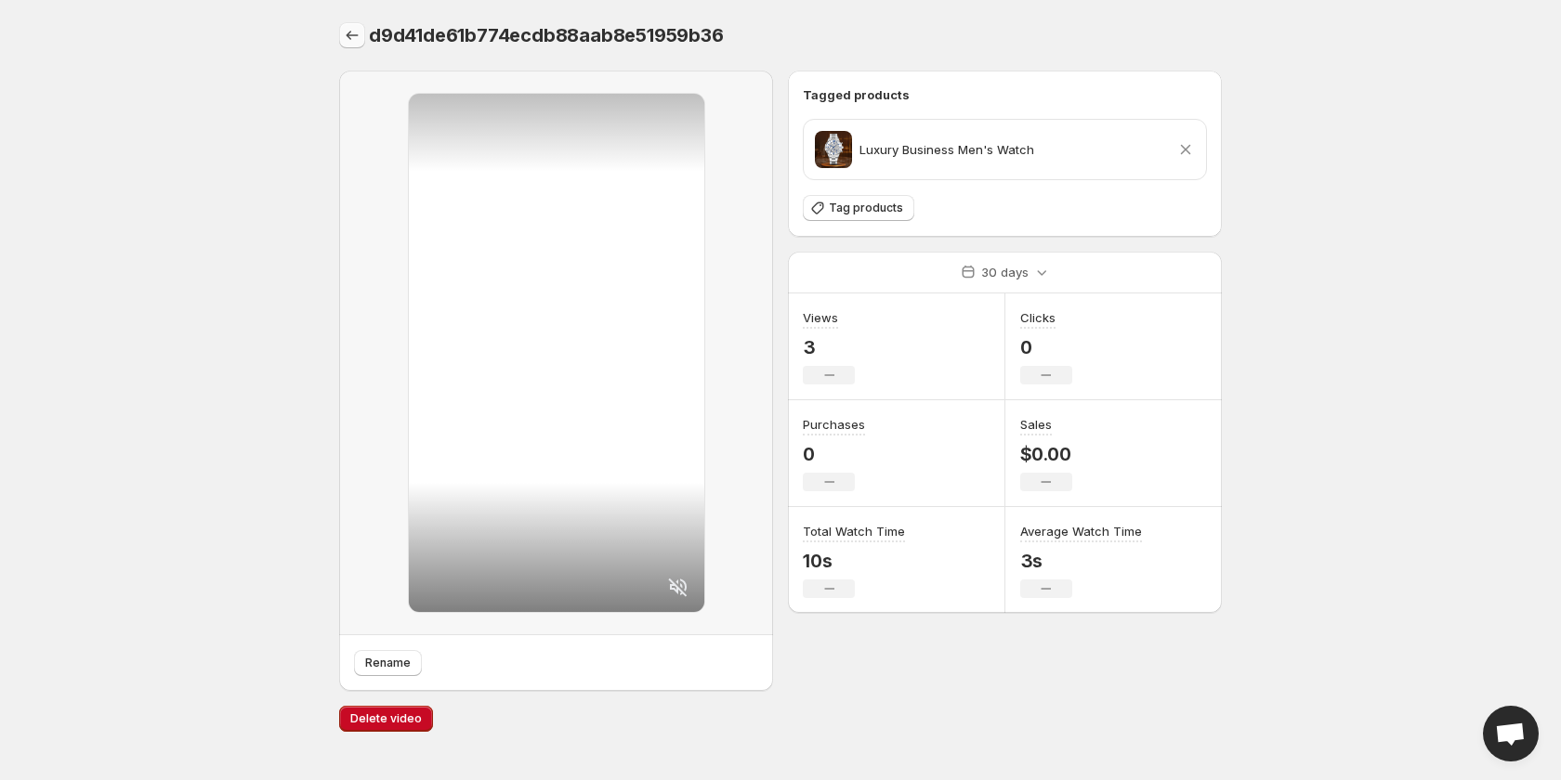
click at [347, 41] on icon "Settings" at bounding box center [352, 35] width 19 height 19
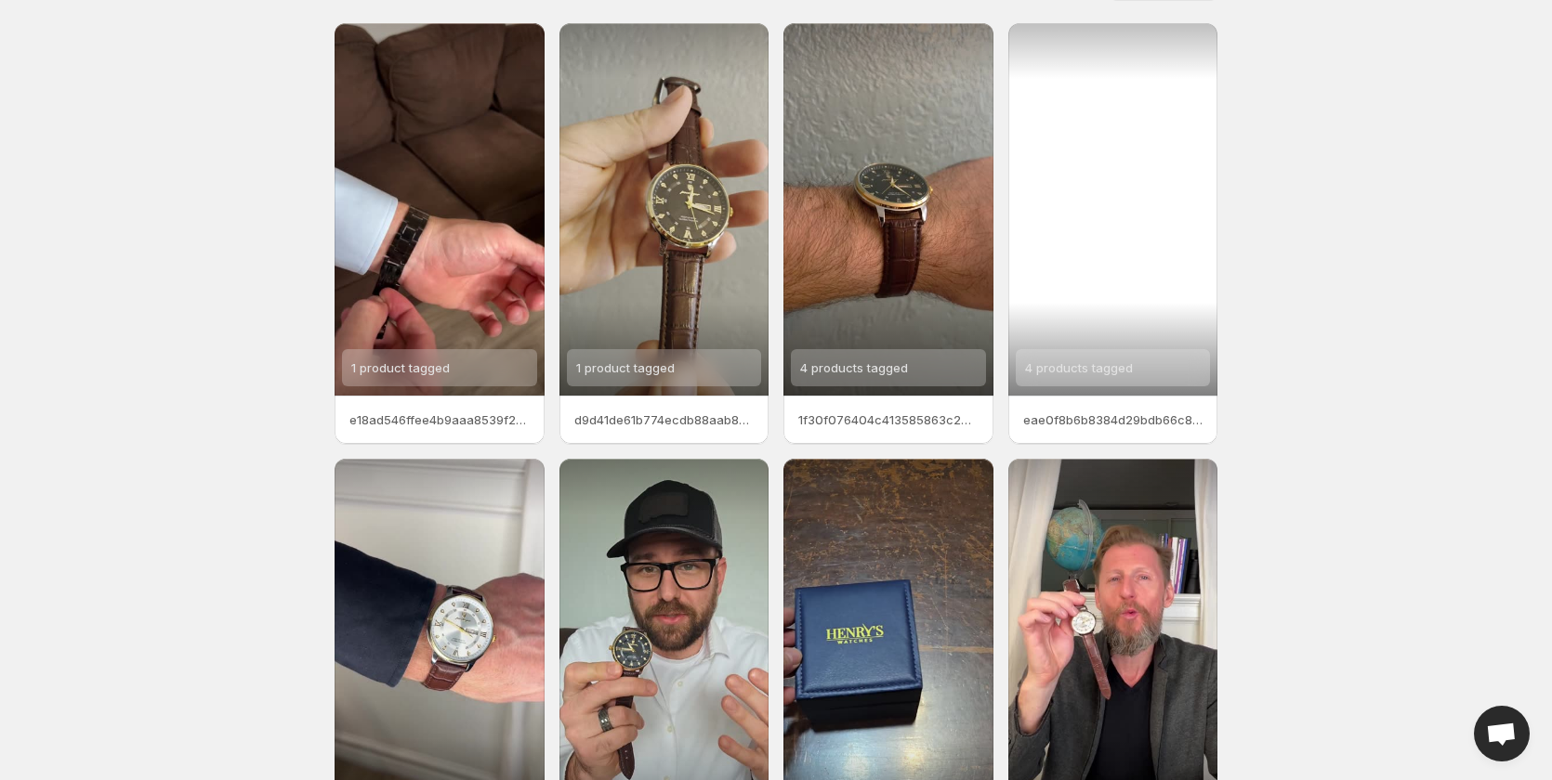
scroll to position [46, 0]
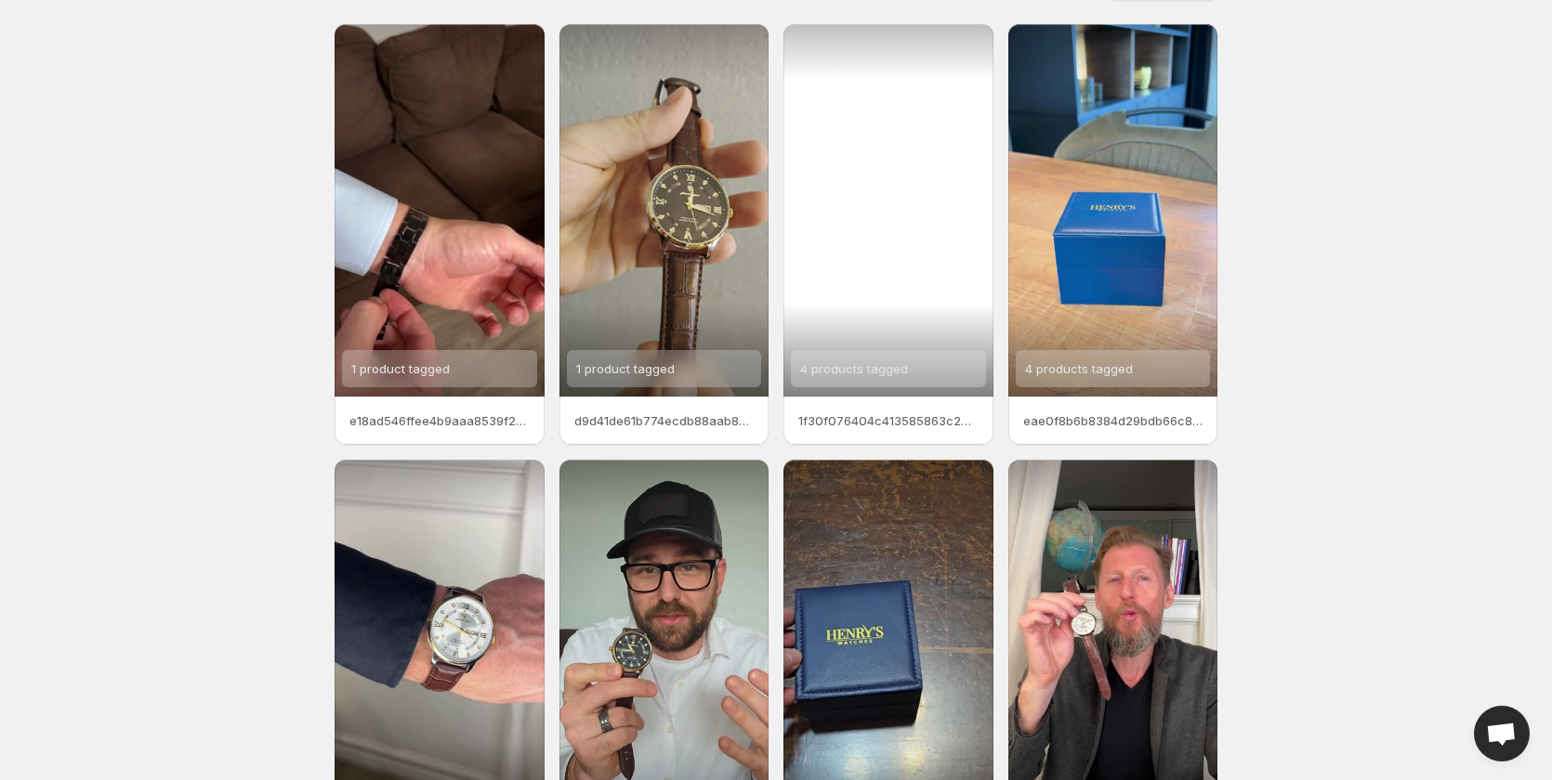
click at [895, 383] on div "4 products tagged" at bounding box center [854, 368] width 108 height 37
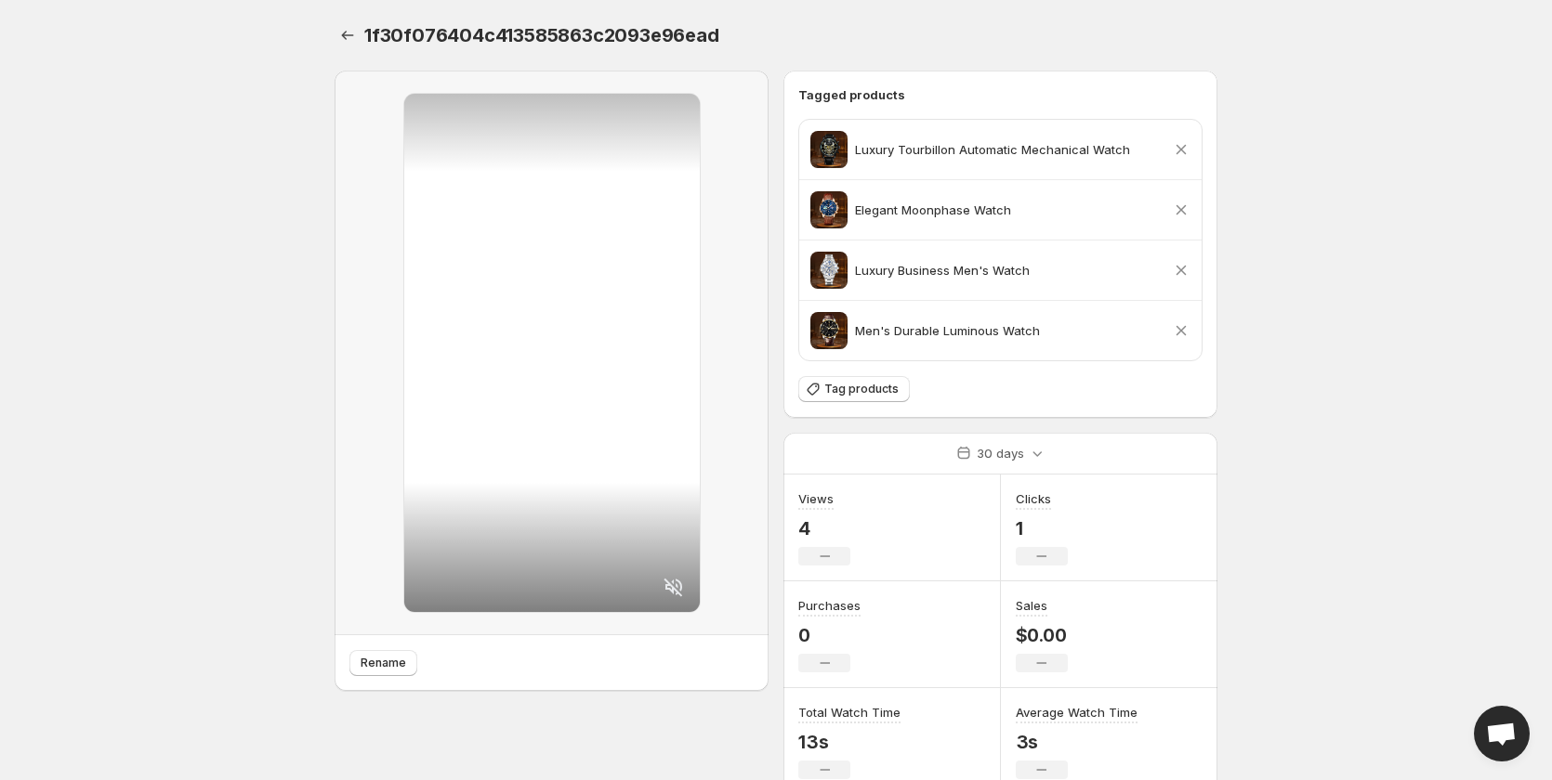
click at [1182, 326] on icon at bounding box center [1181, 330] width 19 height 19
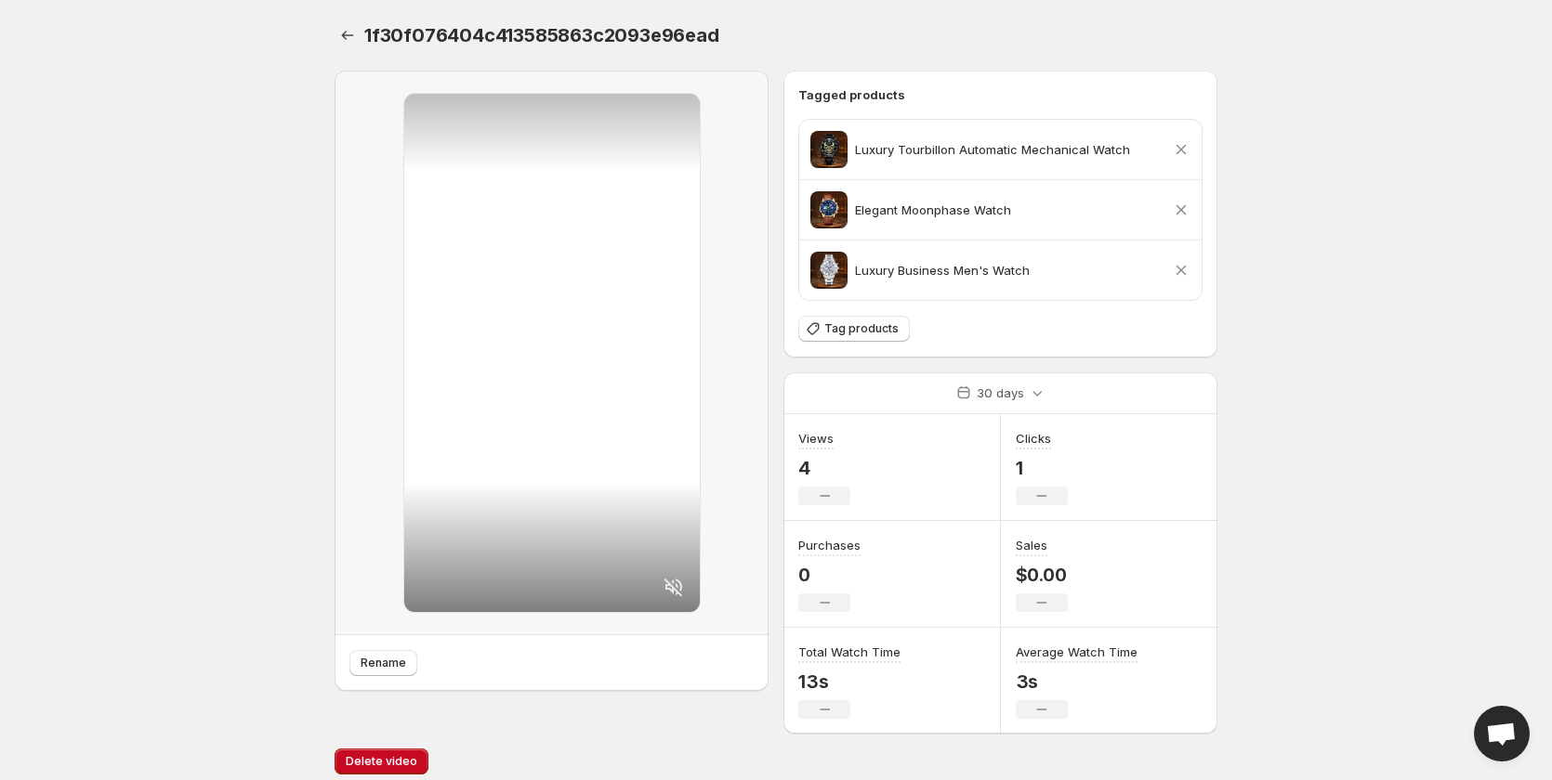
click at [1176, 271] on icon at bounding box center [1181, 270] width 19 height 19
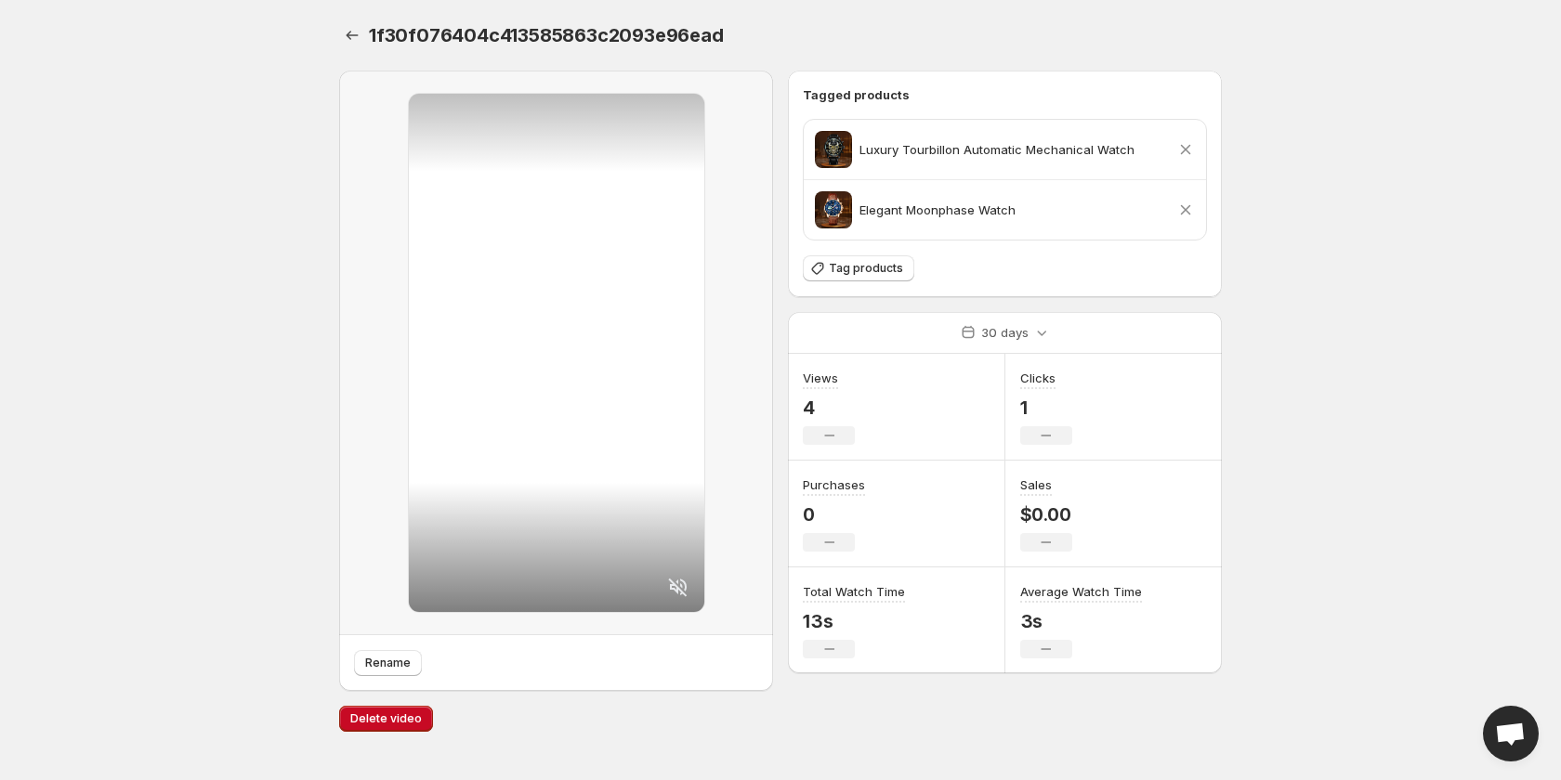
click at [1188, 208] on icon at bounding box center [1186, 210] width 10 height 10
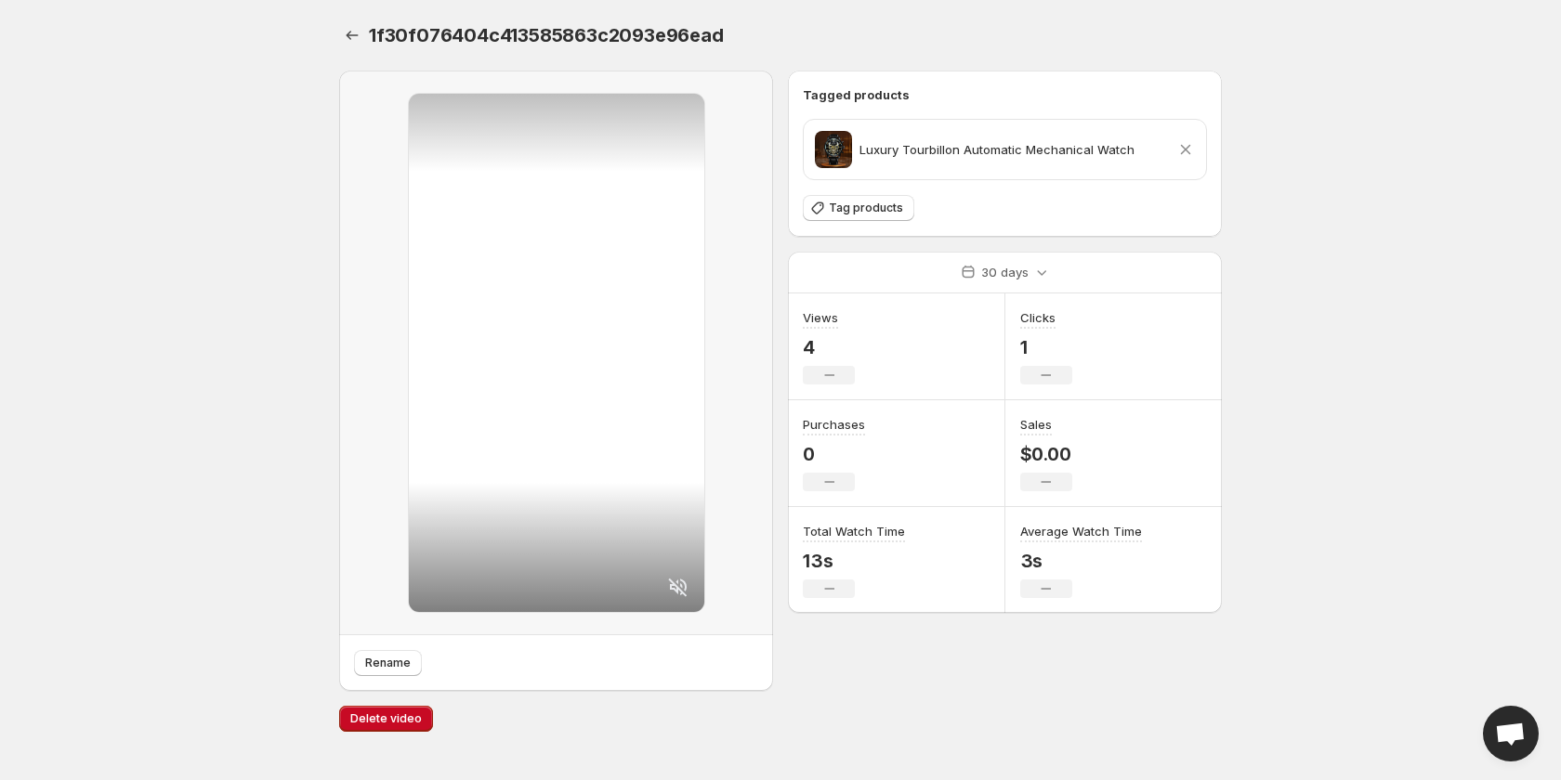
click at [1185, 144] on icon at bounding box center [1185, 149] width 19 height 19
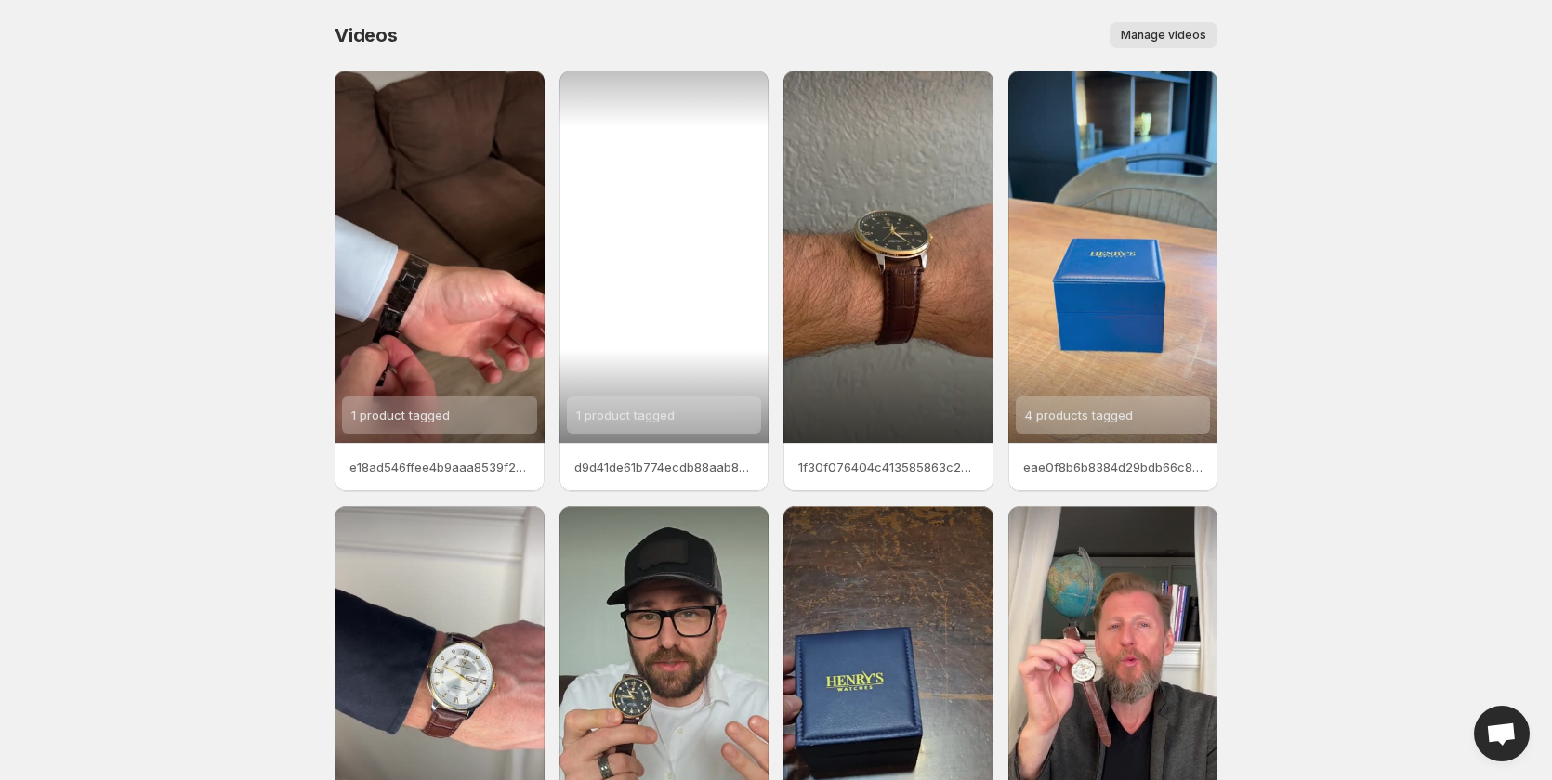
click at [638, 415] on span "1 product tagged" at bounding box center [625, 415] width 98 height 15
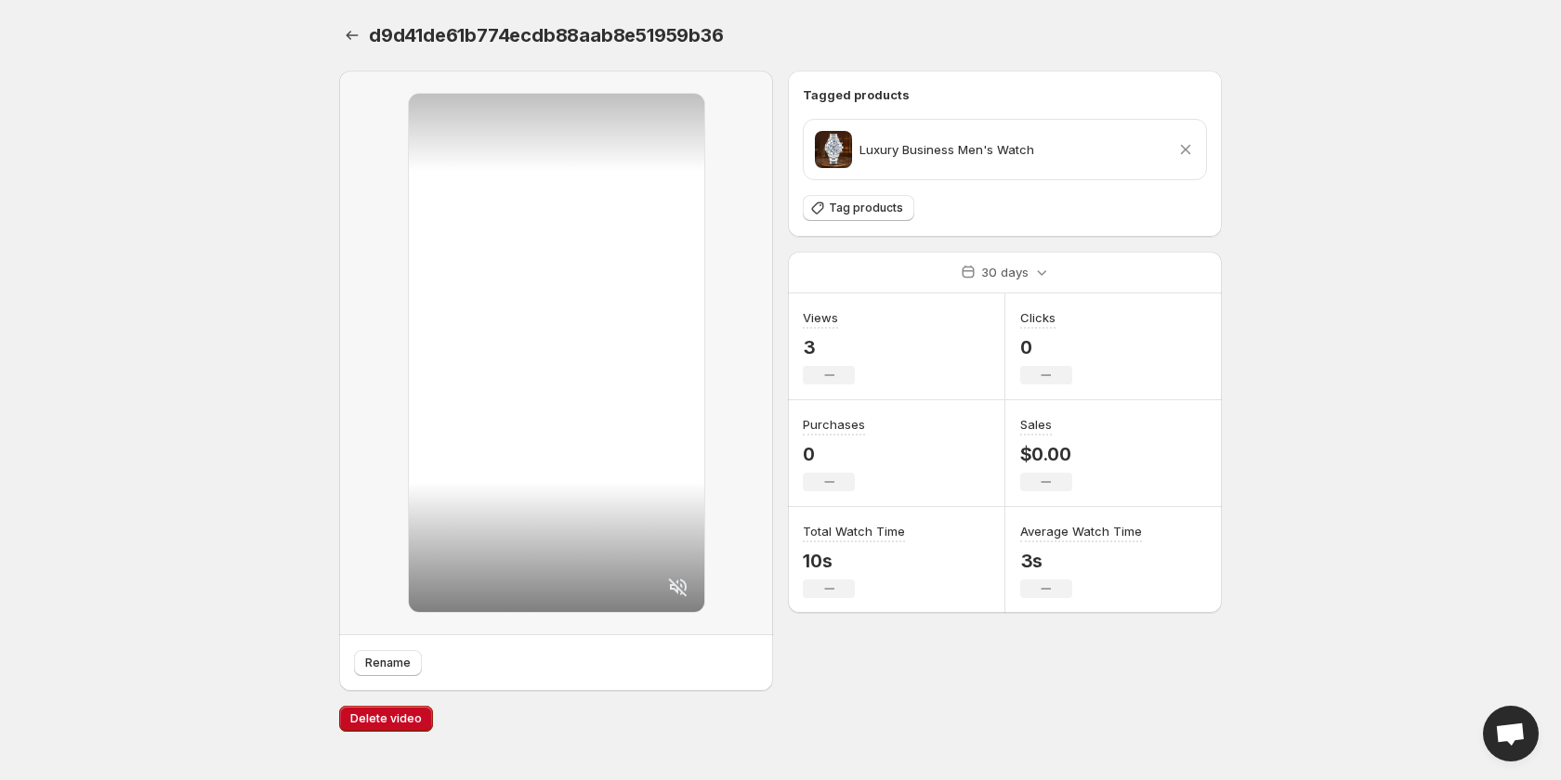
drag, startPoint x: 1057, startPoint y: 153, endPoint x: 1226, endPoint y: 179, distance: 170.2
click at [1224, 179] on div "d9d41de61b774ecdb88aab8e51959b36. This page is ready d9d41de61b774ecdb88aab8e51…" at bounding box center [780, 375] width 927 height 751
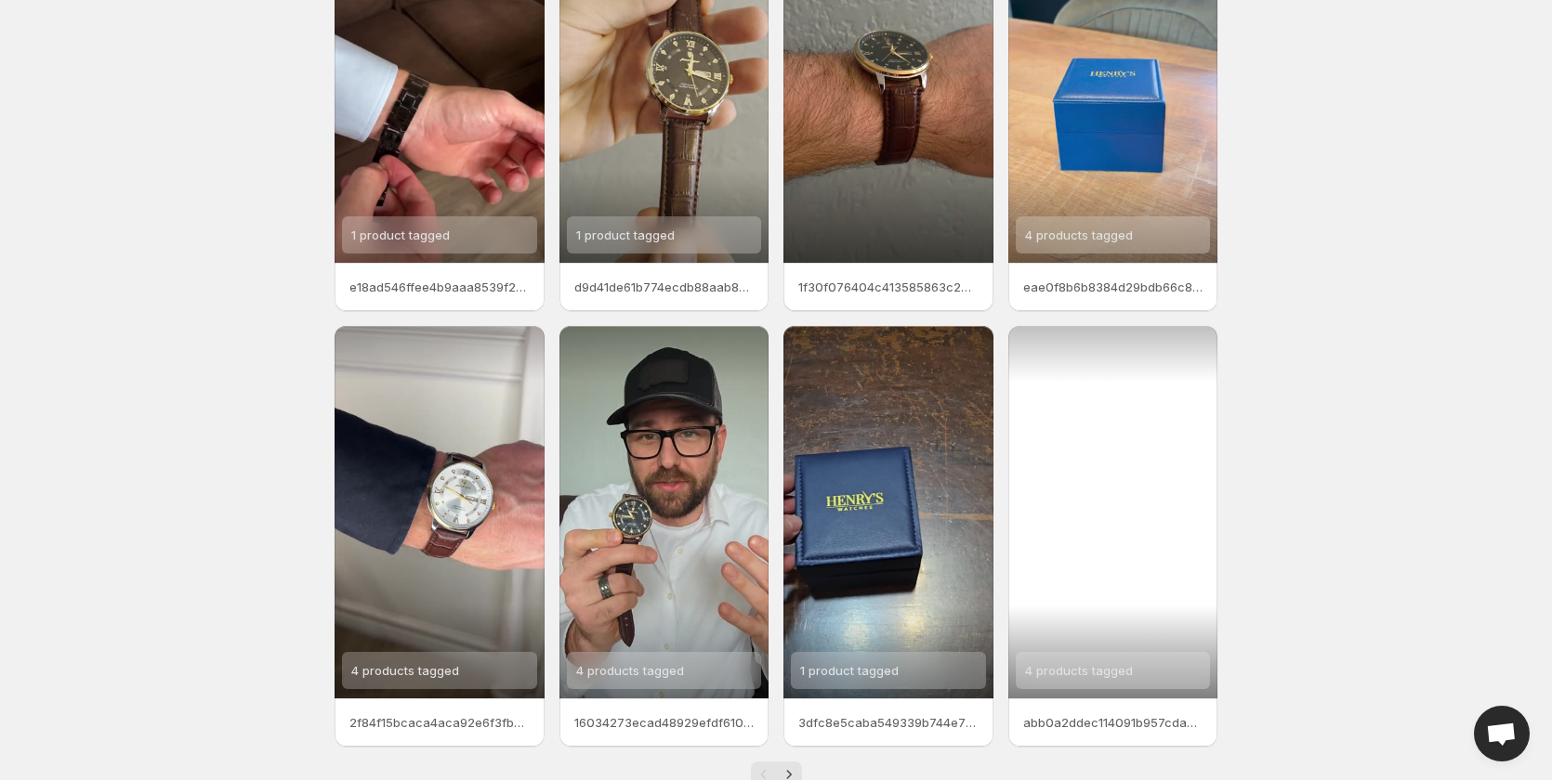
scroll to position [186, 0]
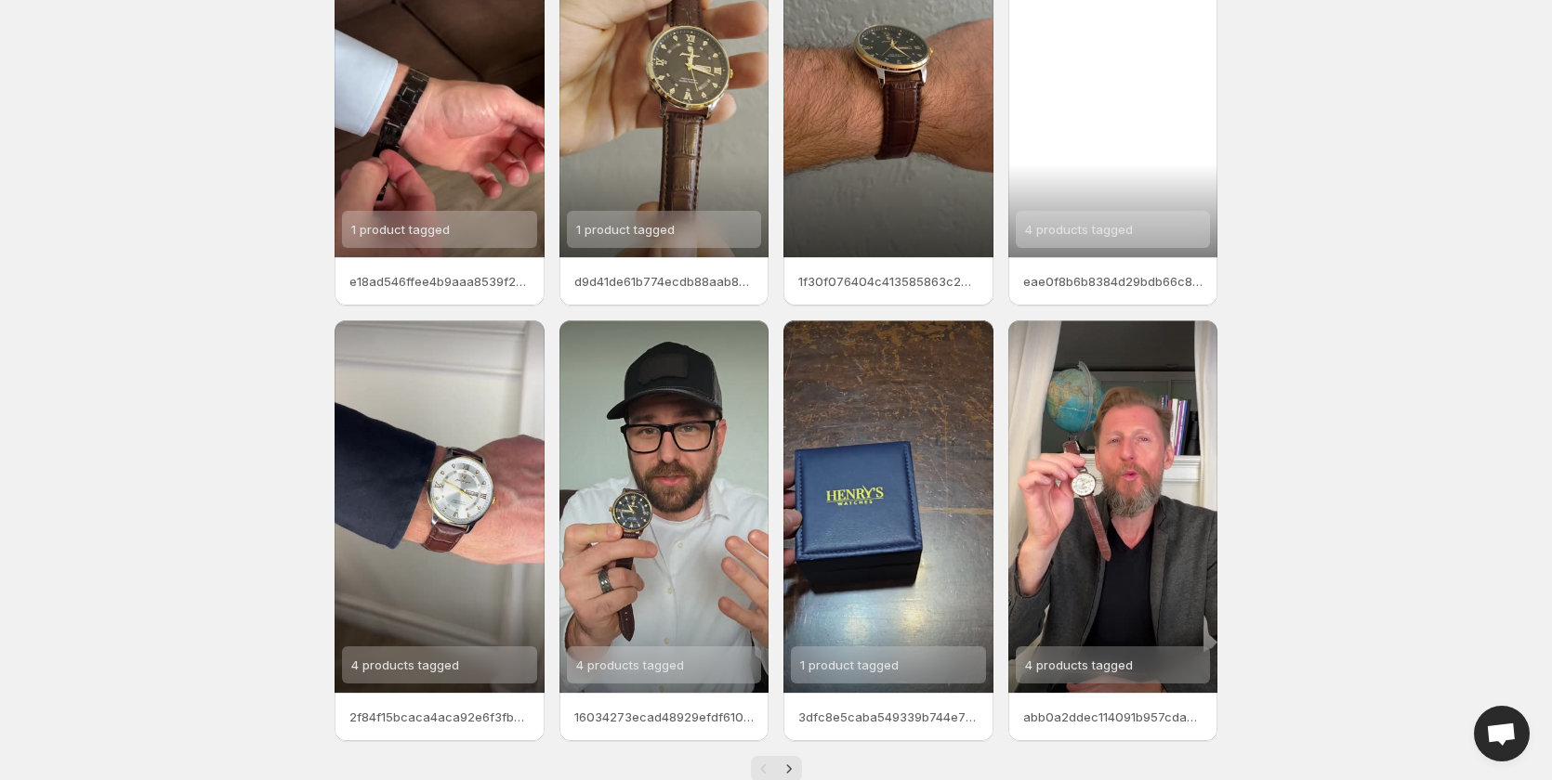
click at [1070, 228] on span "4 products tagged" at bounding box center [1079, 229] width 108 height 15
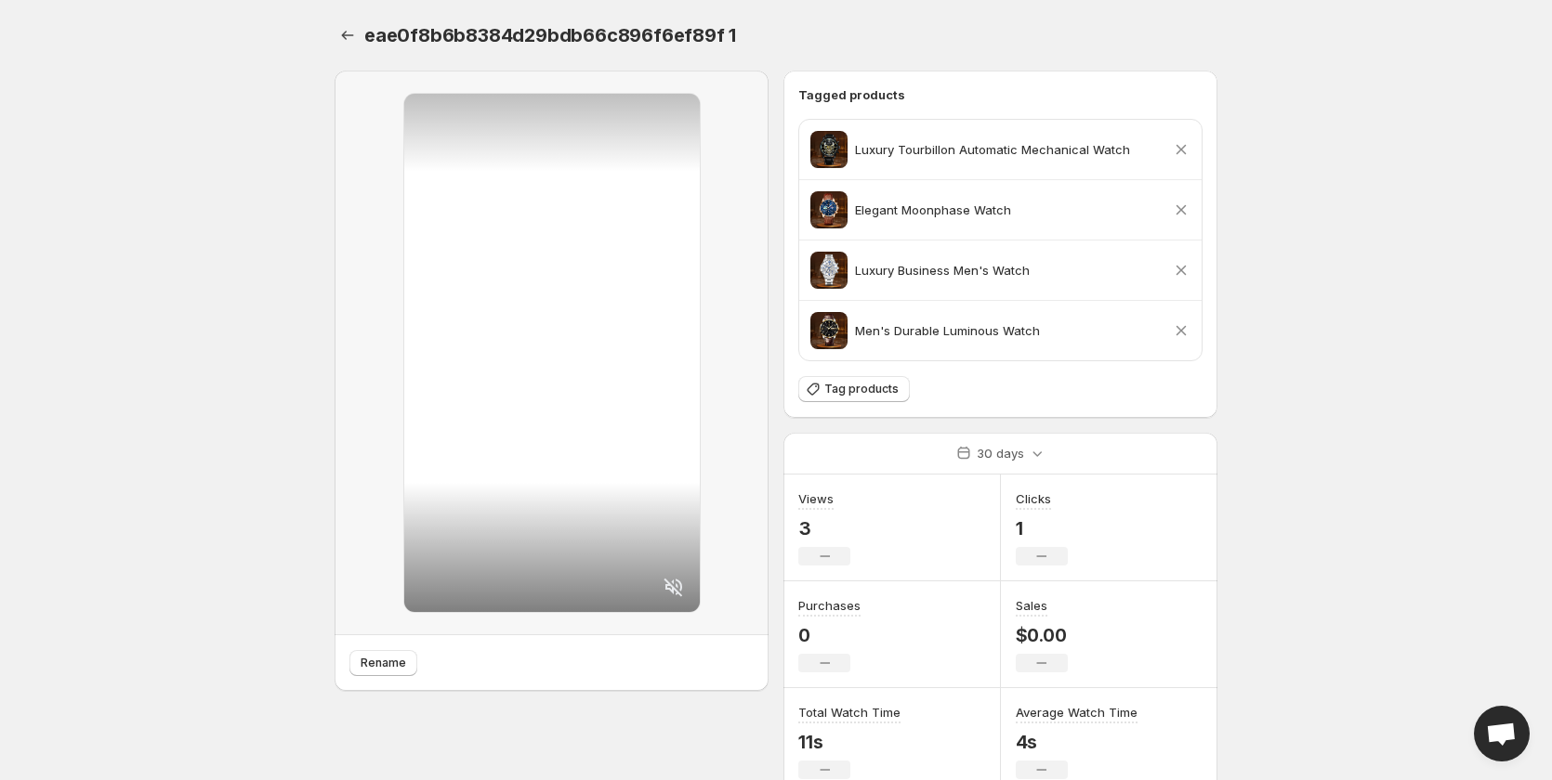
click at [1180, 266] on icon at bounding box center [1181, 270] width 19 height 19
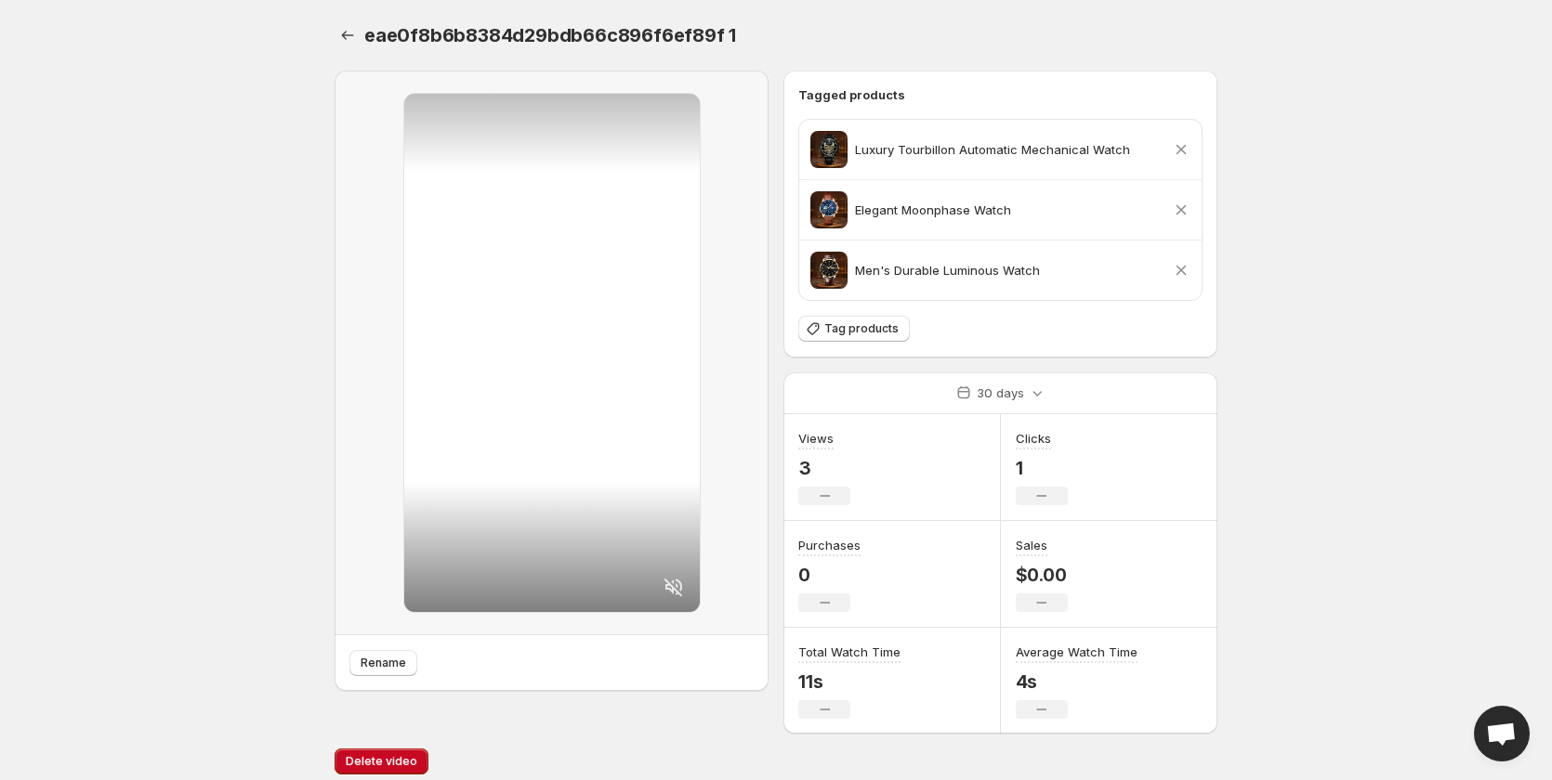
click at [1180, 212] on icon at bounding box center [1181, 210] width 10 height 10
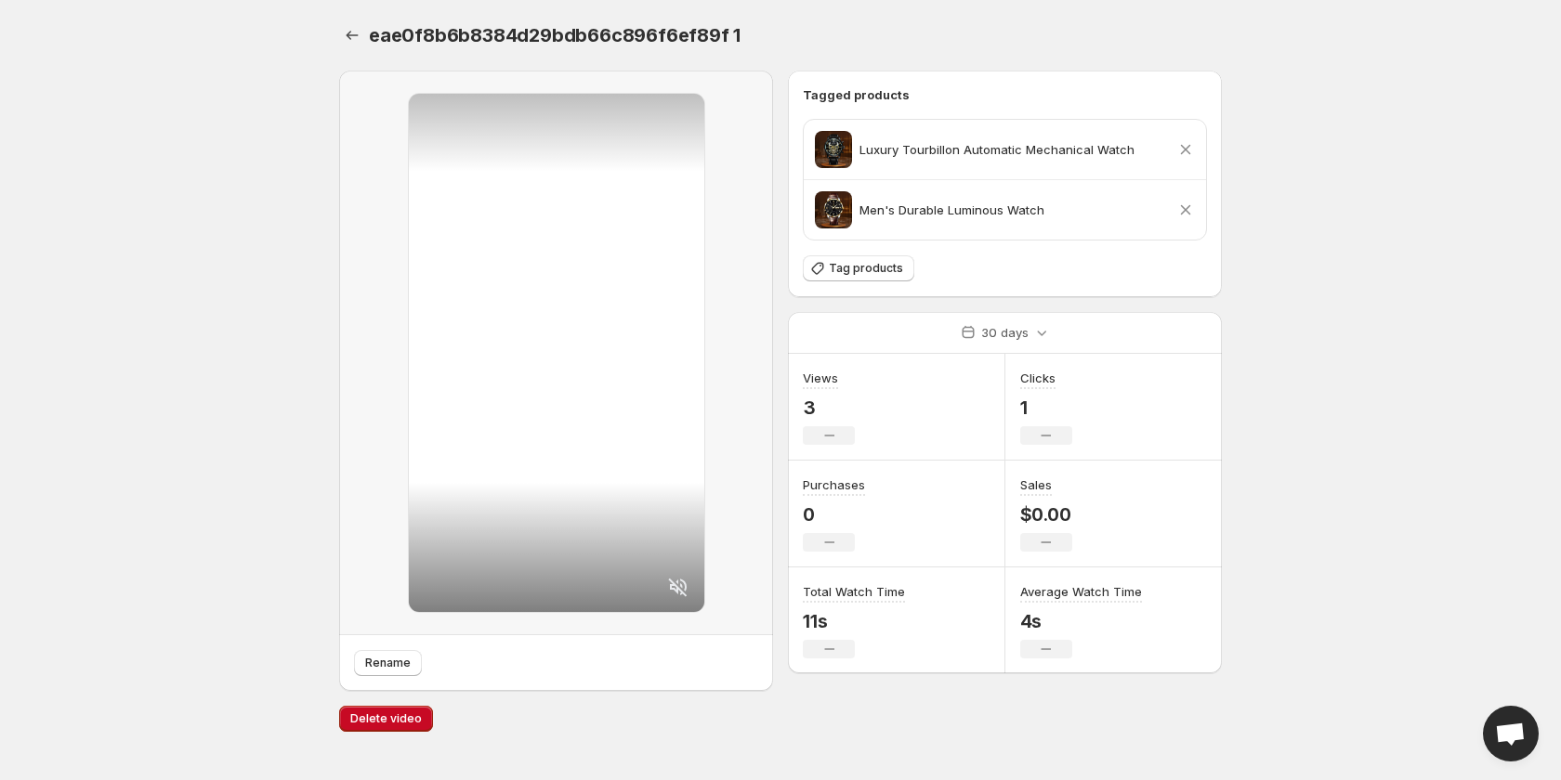
click at [1180, 152] on icon at bounding box center [1185, 149] width 19 height 19
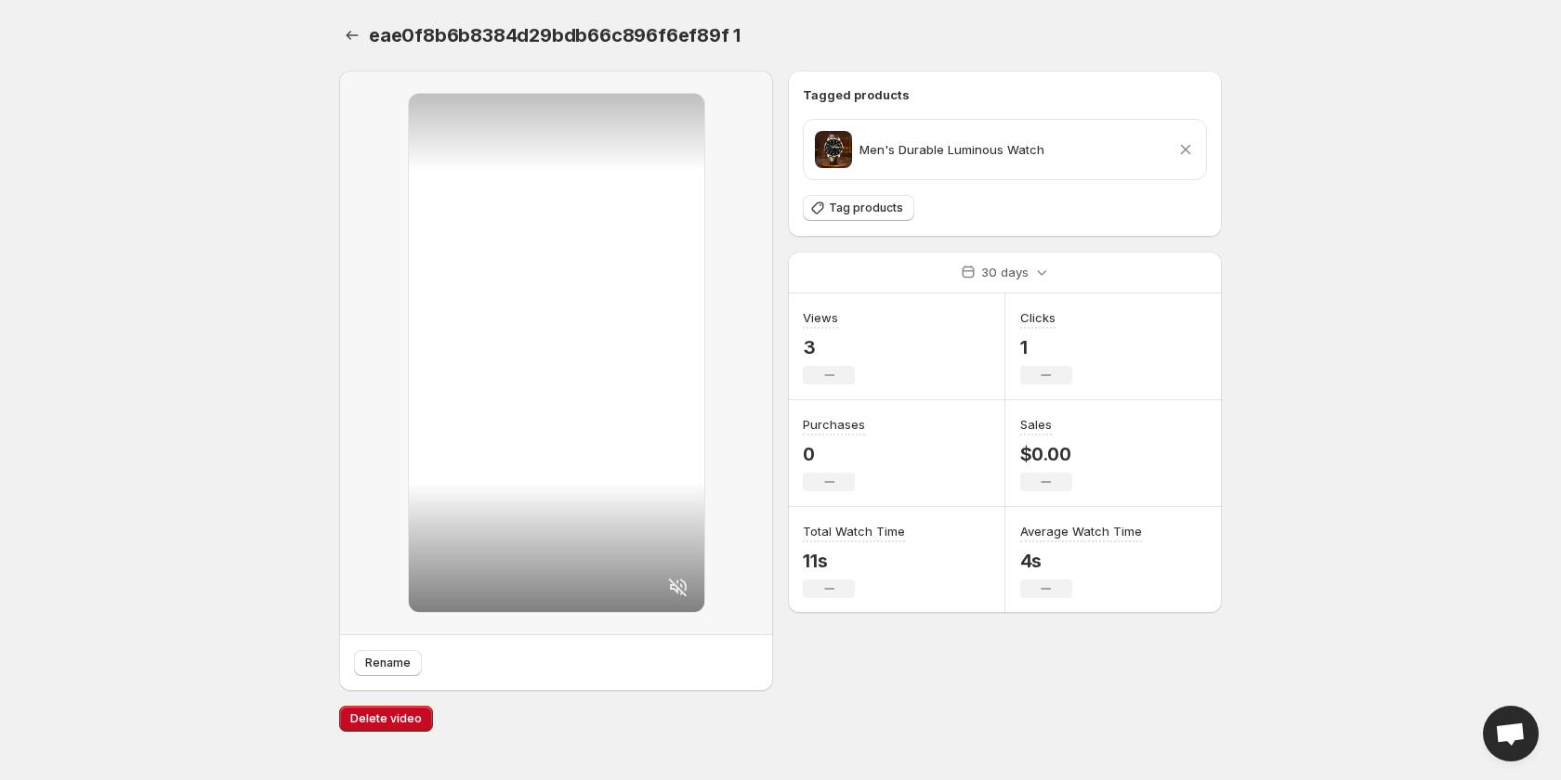
drag, startPoint x: 1070, startPoint y: 216, endPoint x: 1058, endPoint y: 194, distance: 24.5
click at [1068, 215] on div "Tag products" at bounding box center [1005, 208] width 404 height 27
drag, startPoint x: 1068, startPoint y: 153, endPoint x: 861, endPoint y: 154, distance: 206.3
click at [861, 154] on div "Men's Durable Luminous Watch Remove product" at bounding box center [1005, 149] width 380 height 37
copy p "Men's Durable Luminous Watch"
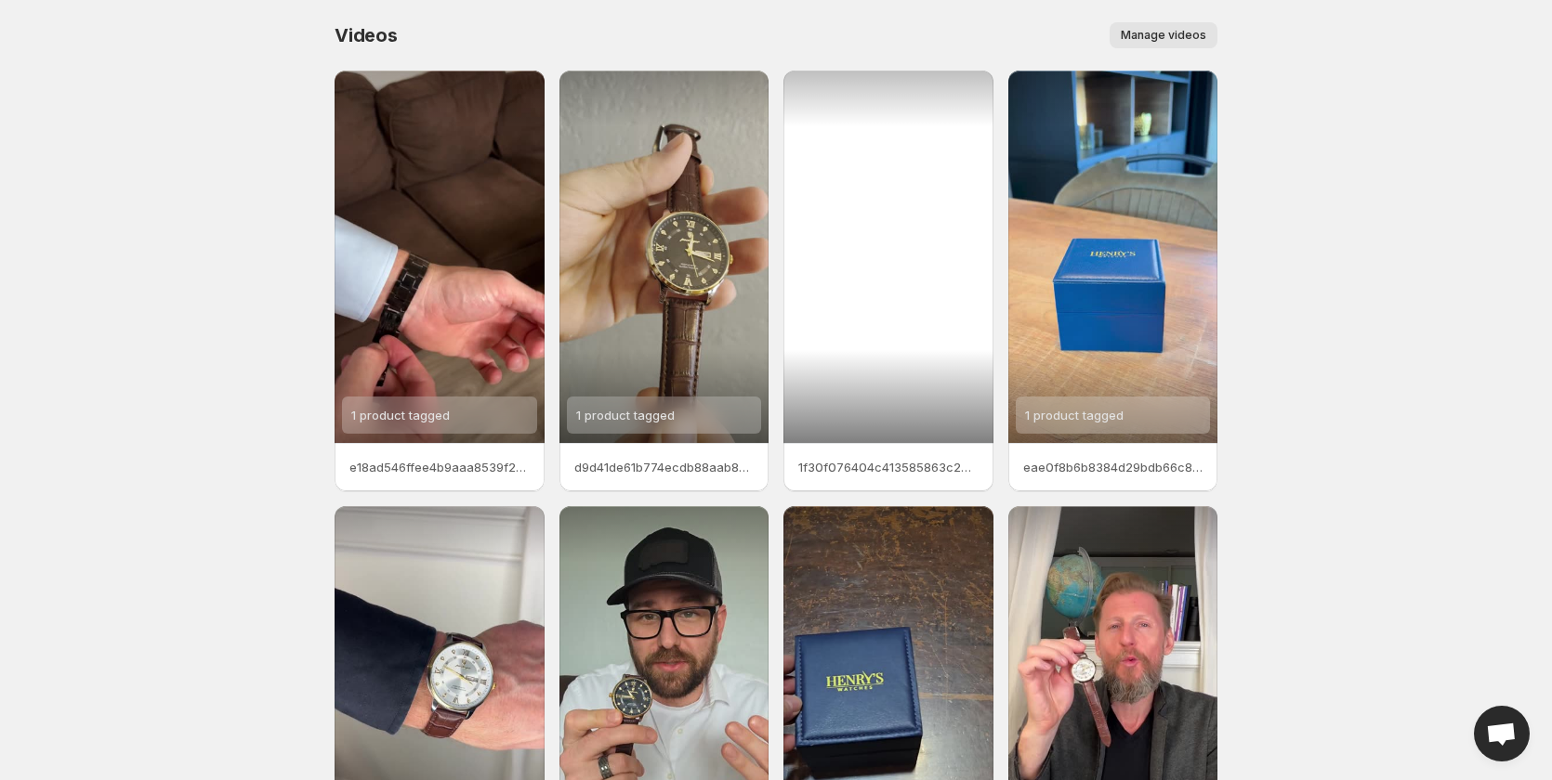
click at [849, 402] on div at bounding box center [888, 257] width 210 height 373
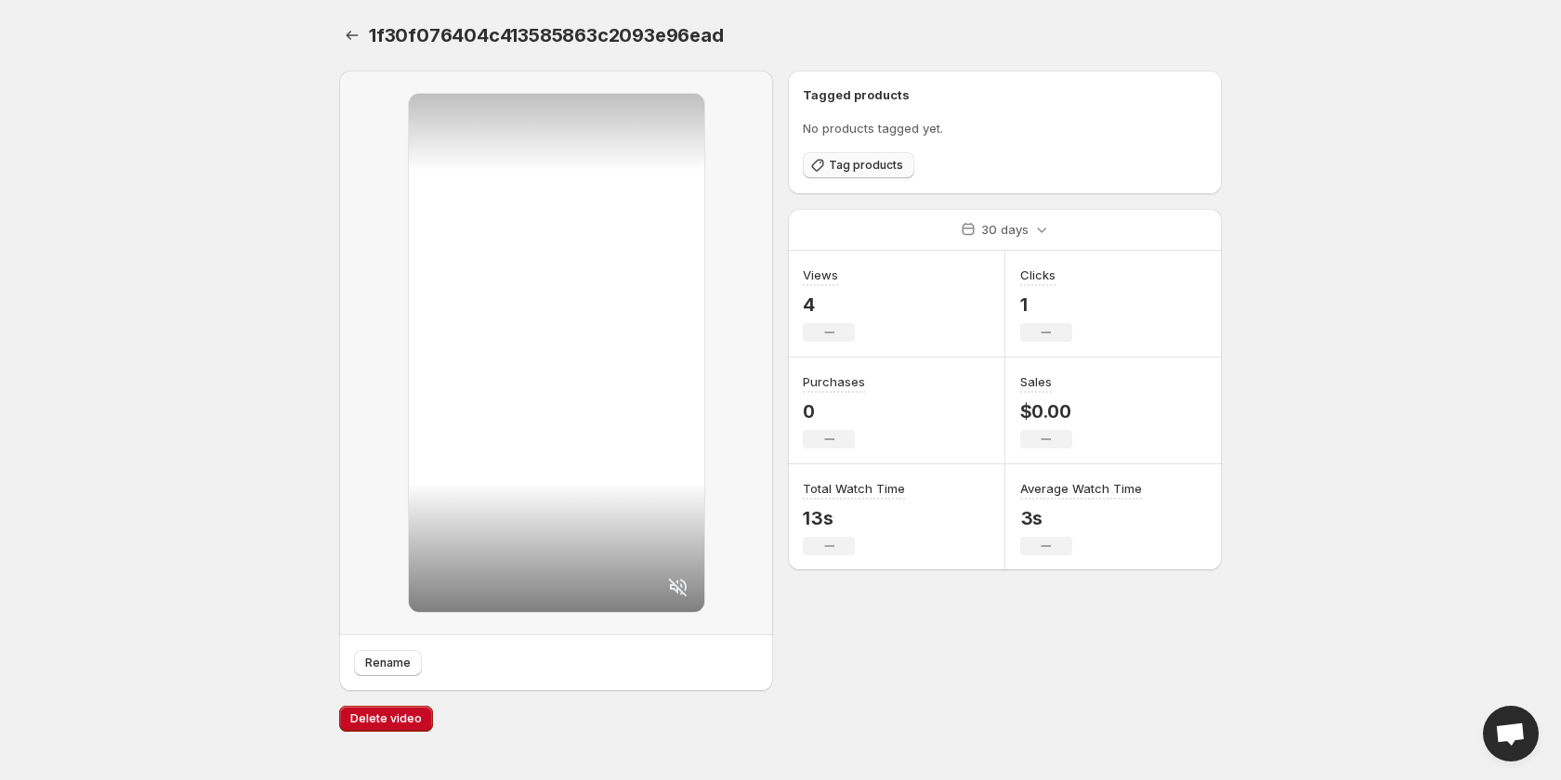
click at [871, 164] on span "Tag products" at bounding box center [866, 165] width 74 height 15
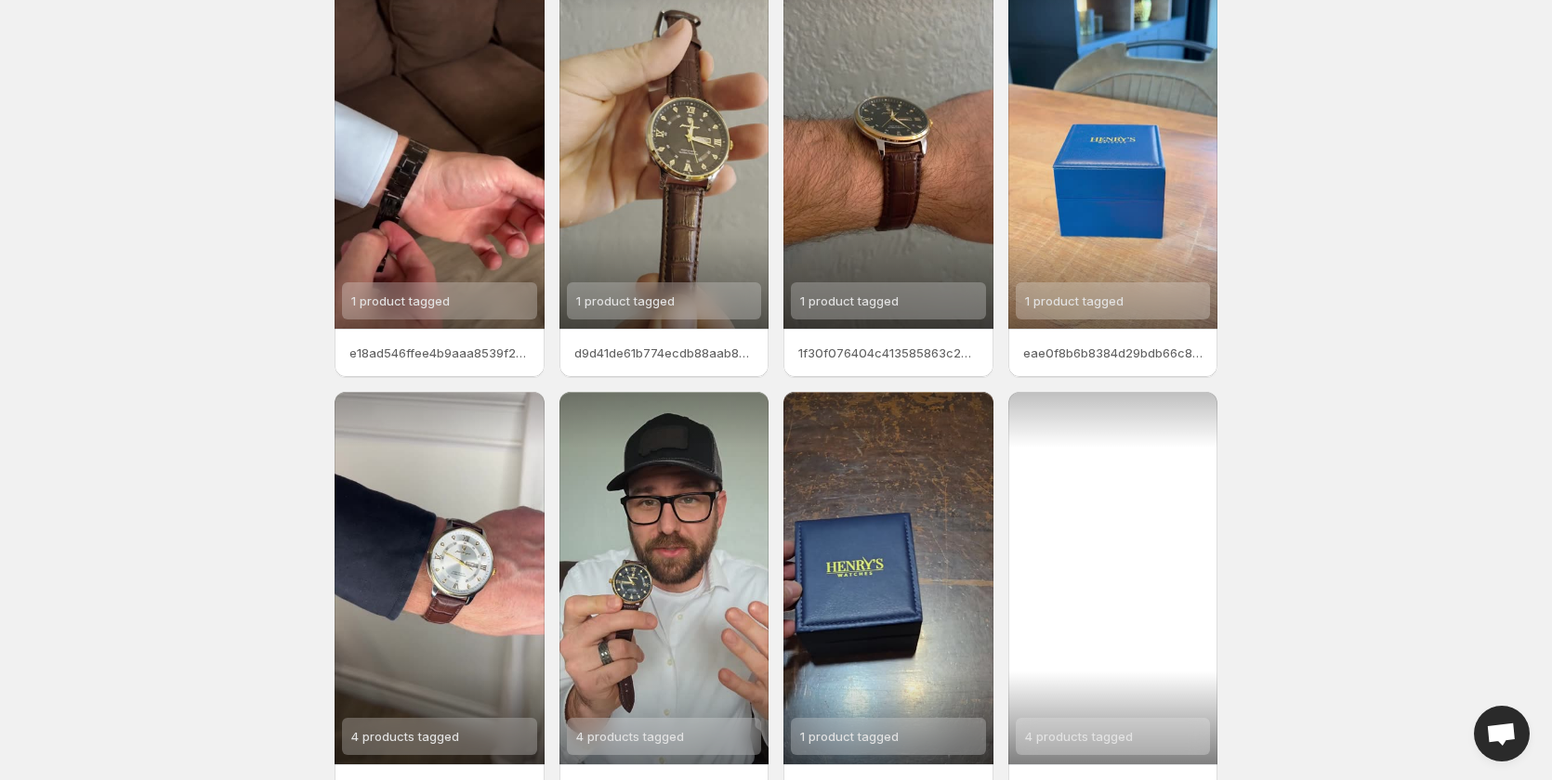
scroll to position [232, 0]
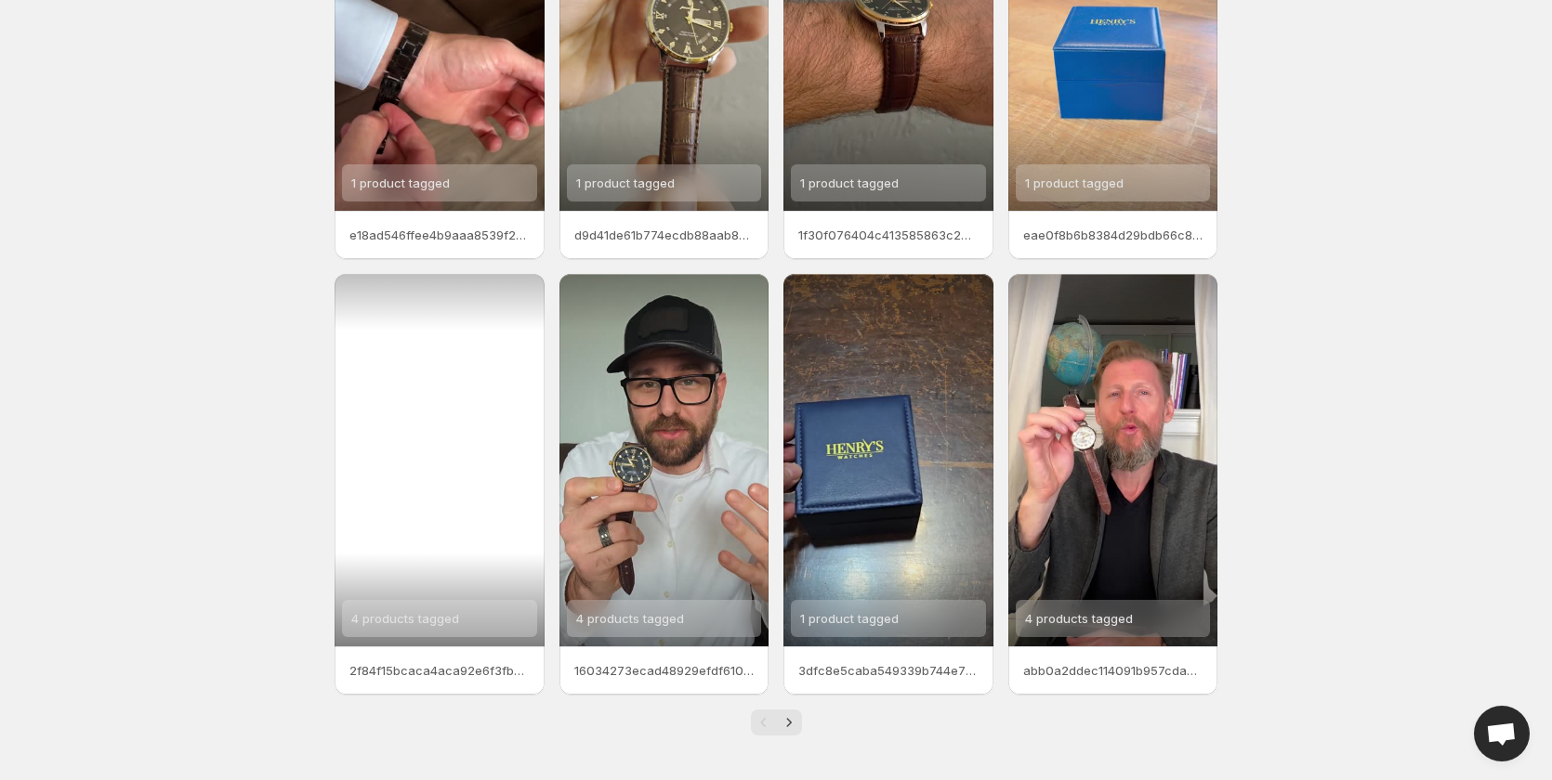
click at [449, 619] on span "4 products tagged" at bounding box center [405, 618] width 108 height 15
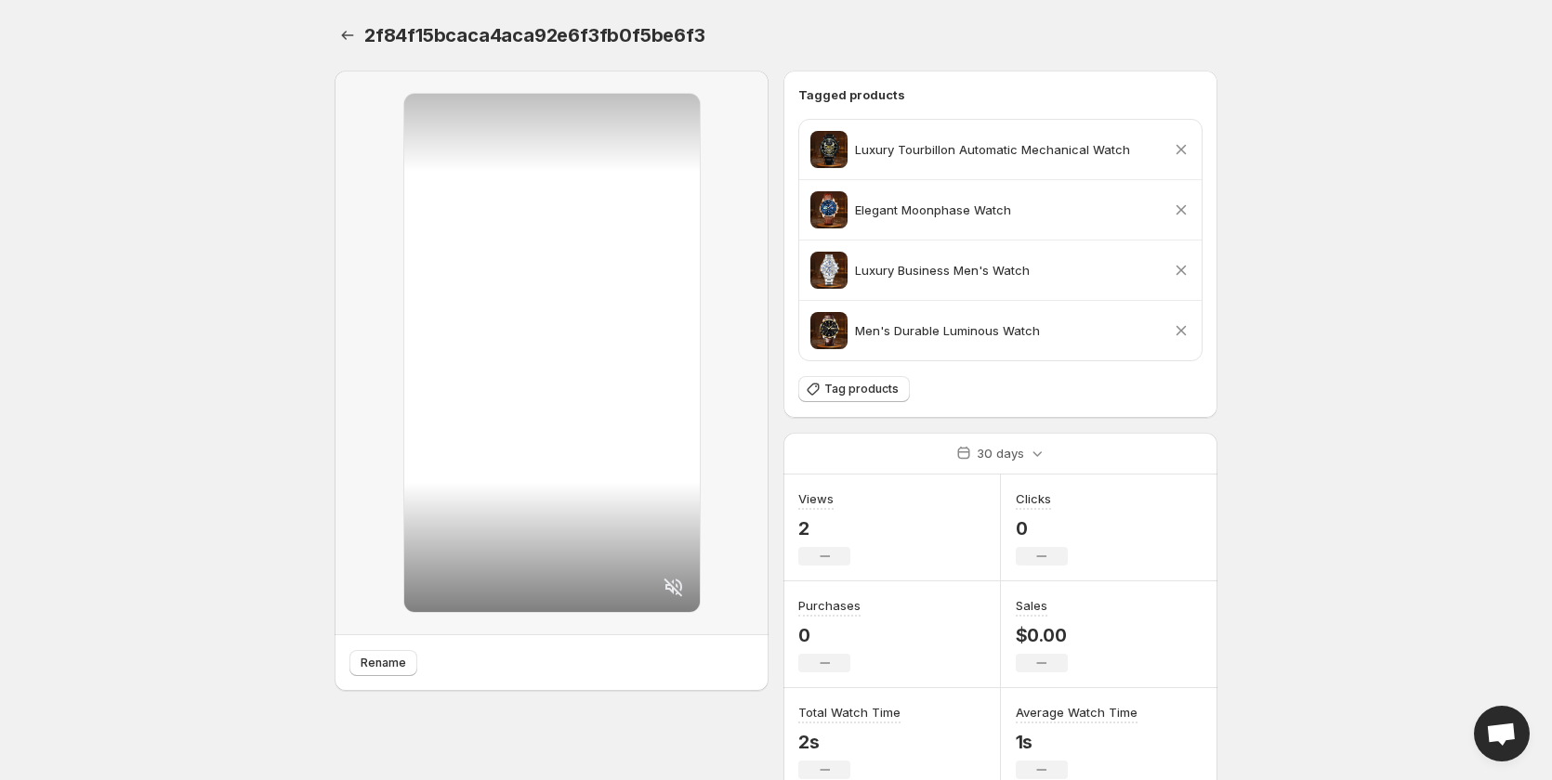
click at [1186, 270] on icon at bounding box center [1181, 270] width 19 height 19
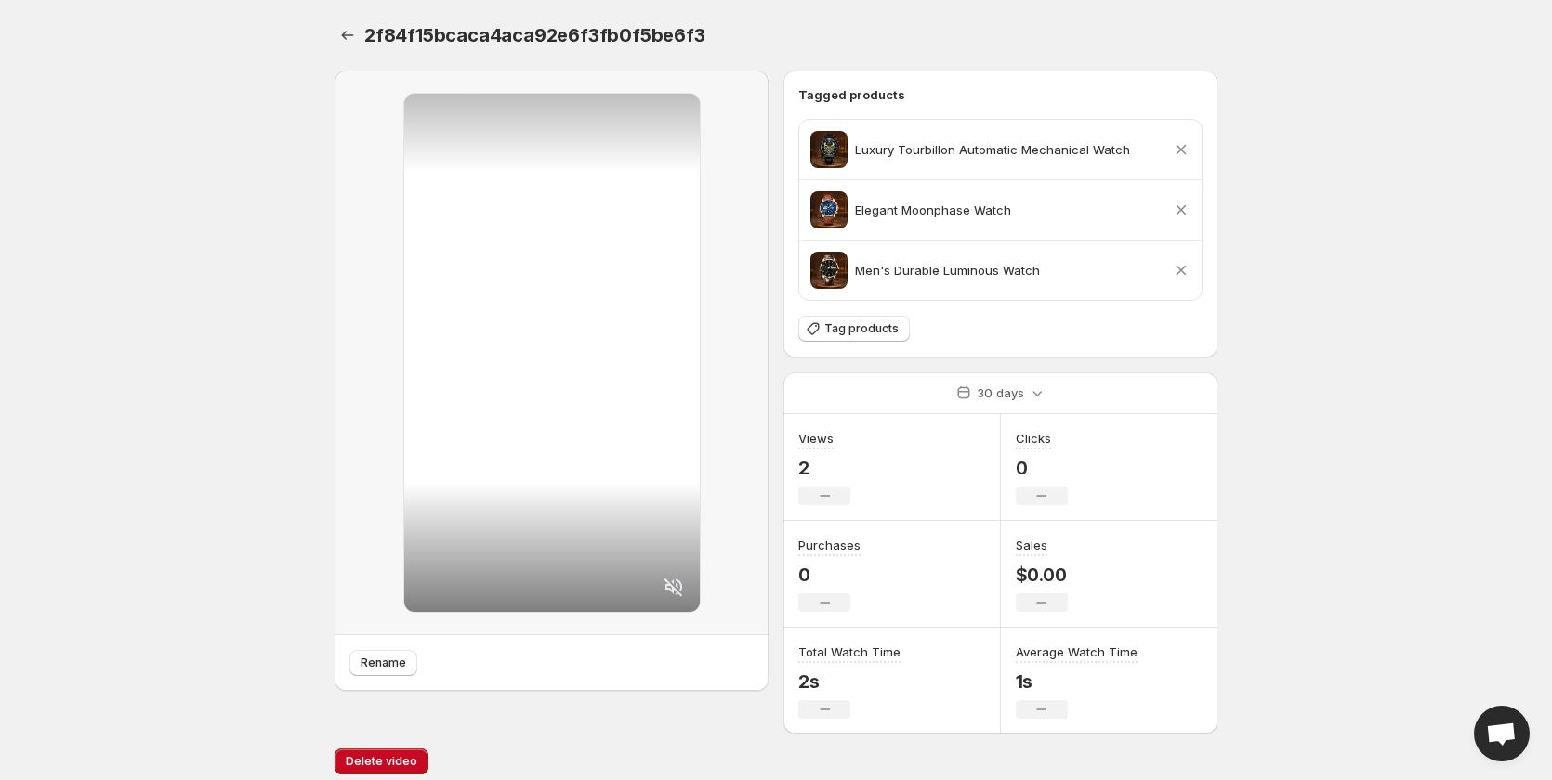
click at [1179, 206] on icon at bounding box center [1181, 210] width 19 height 19
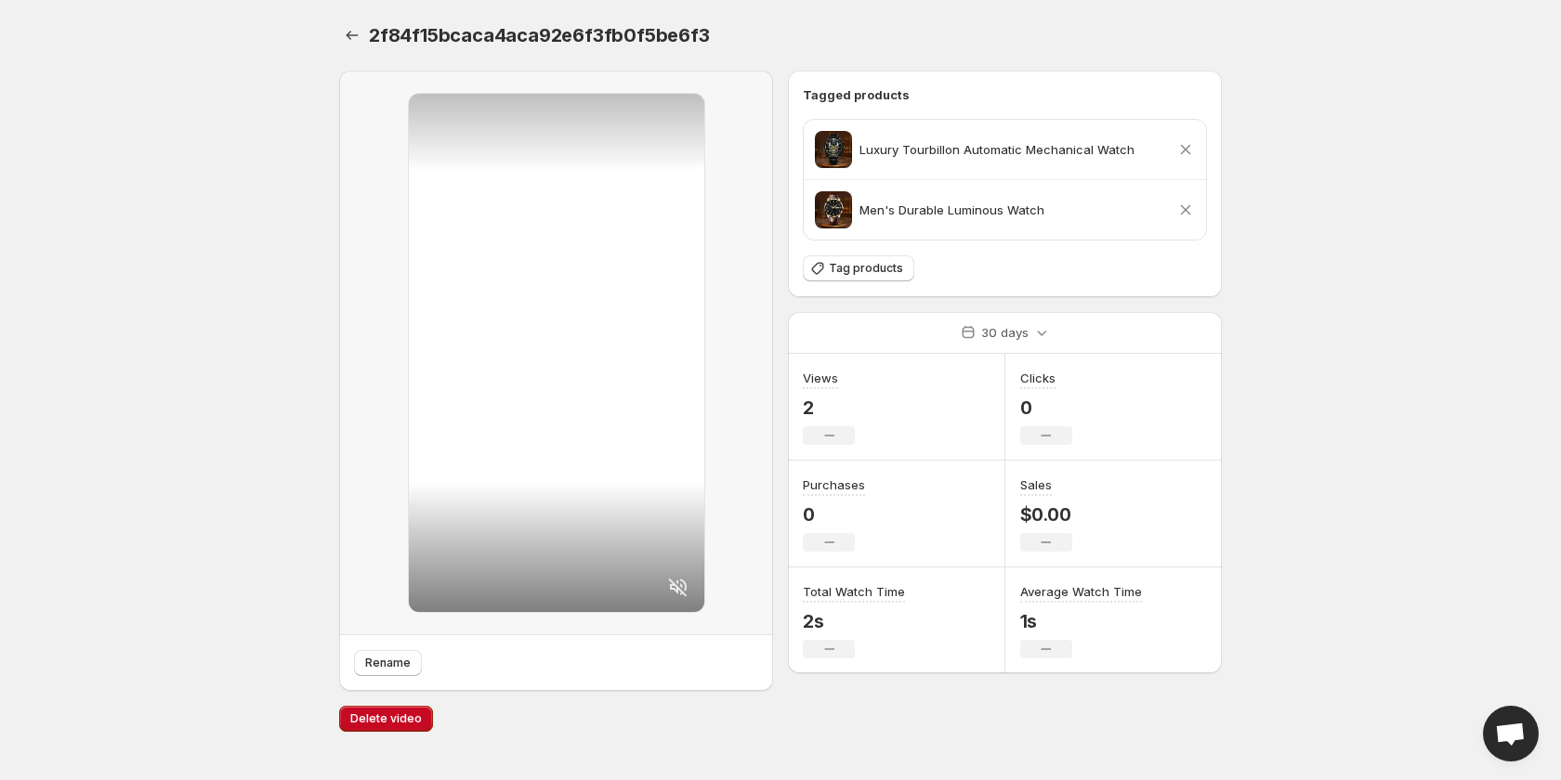
click at [1182, 152] on icon at bounding box center [1186, 150] width 10 height 10
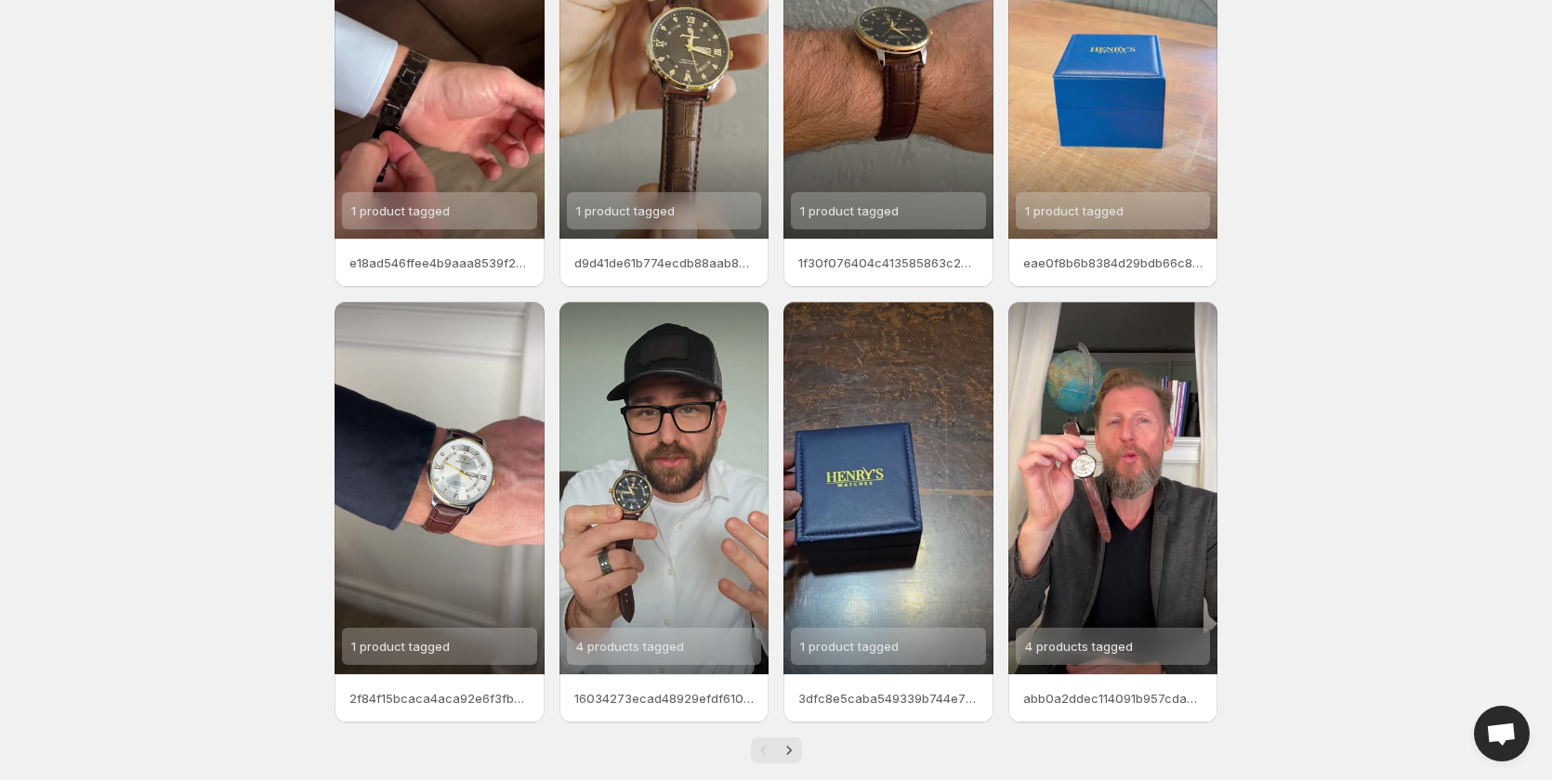
scroll to position [232, 0]
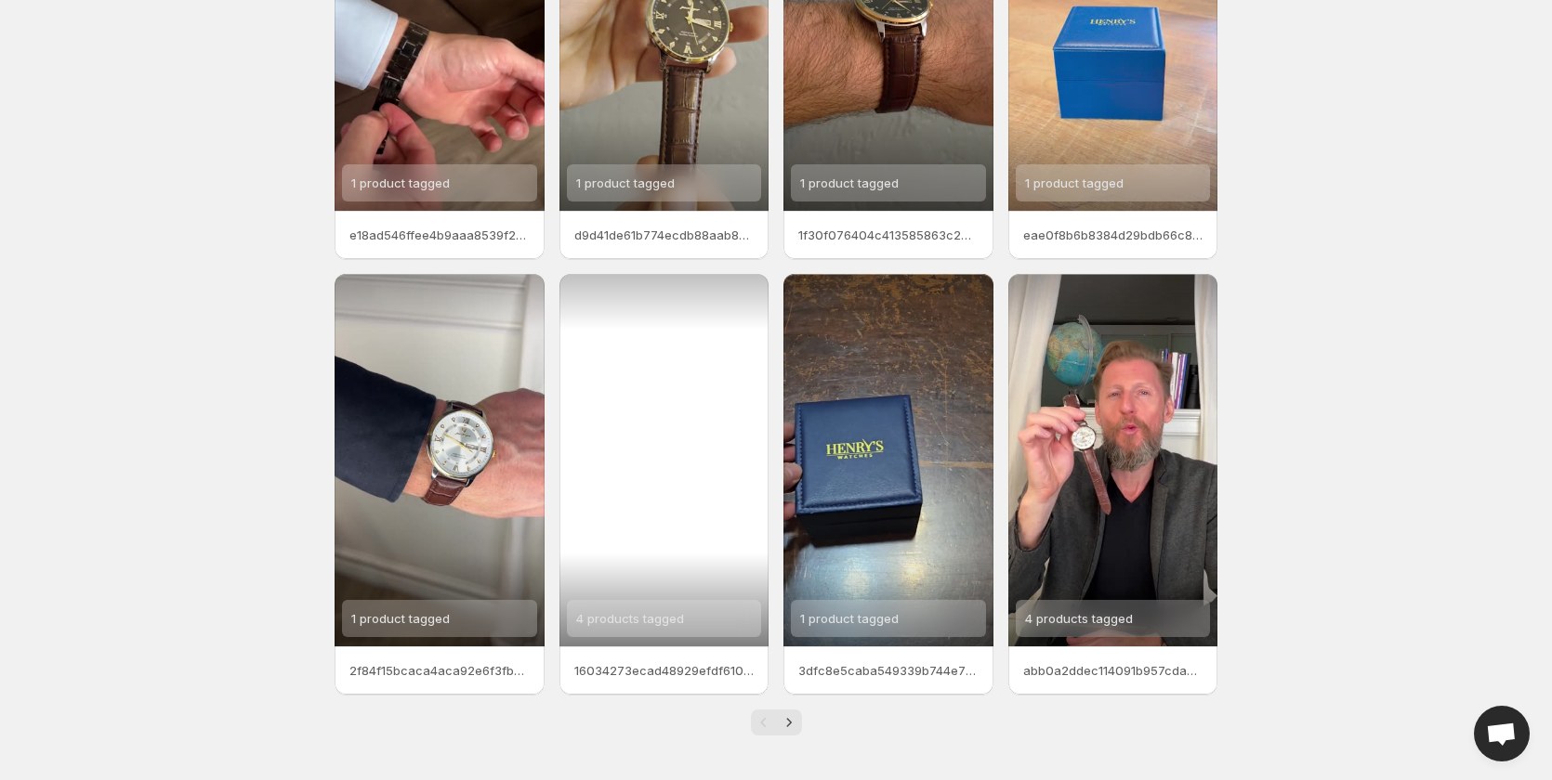
click at [645, 622] on span "4 products tagged" at bounding box center [630, 618] width 108 height 15
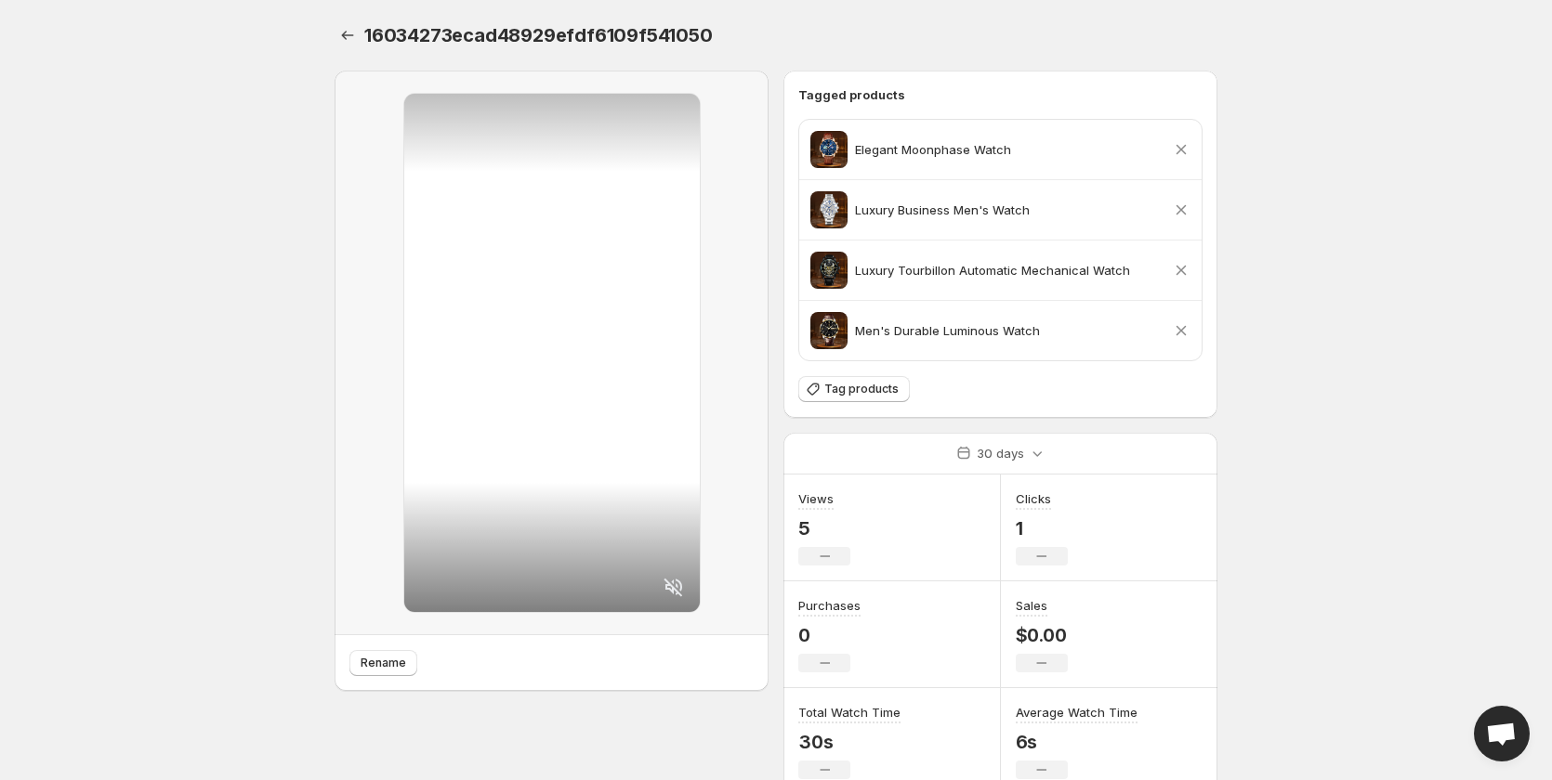
click at [1182, 265] on icon at bounding box center [1181, 270] width 19 height 19
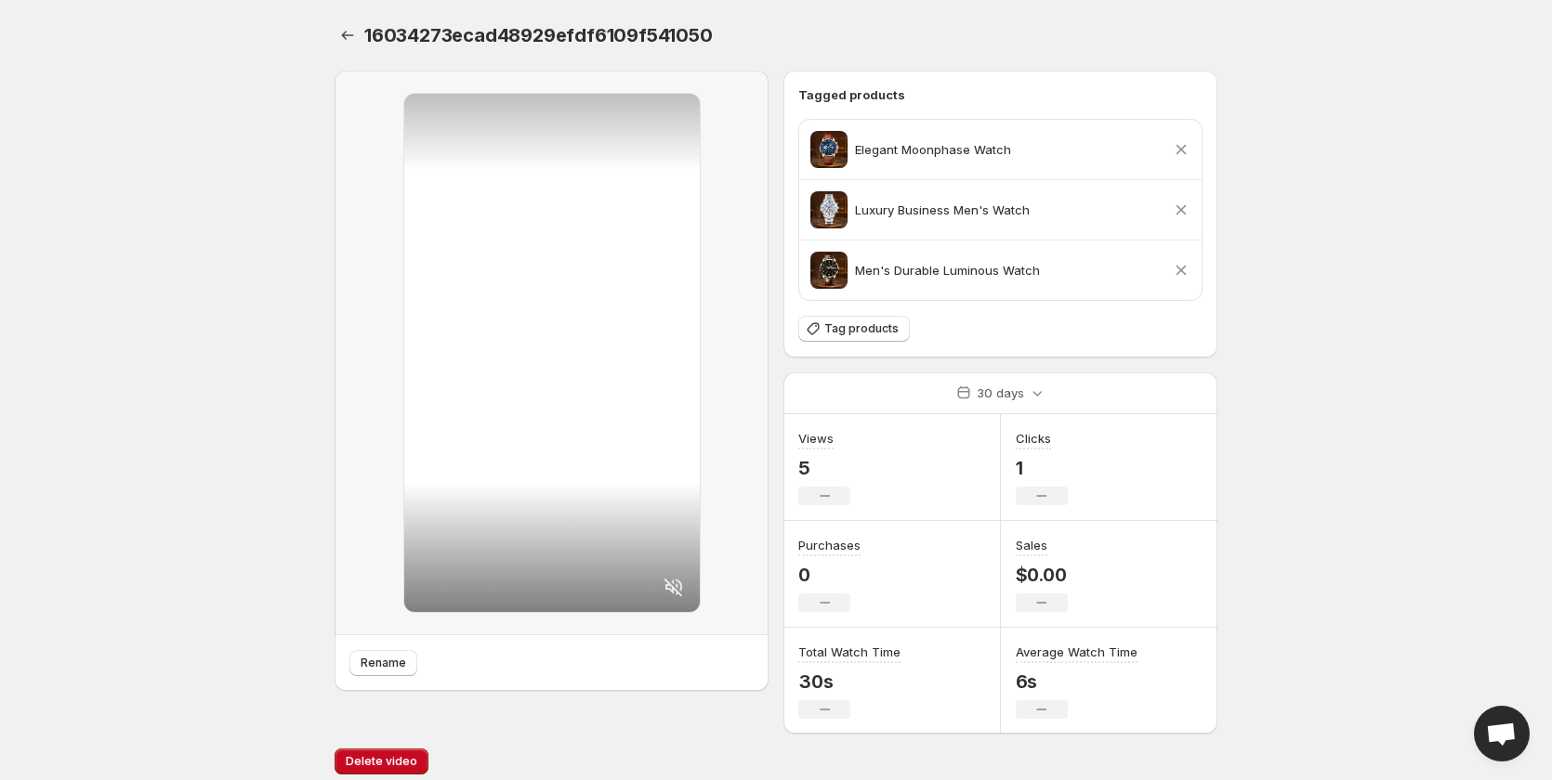
click at [1183, 210] on icon at bounding box center [1181, 210] width 19 height 19
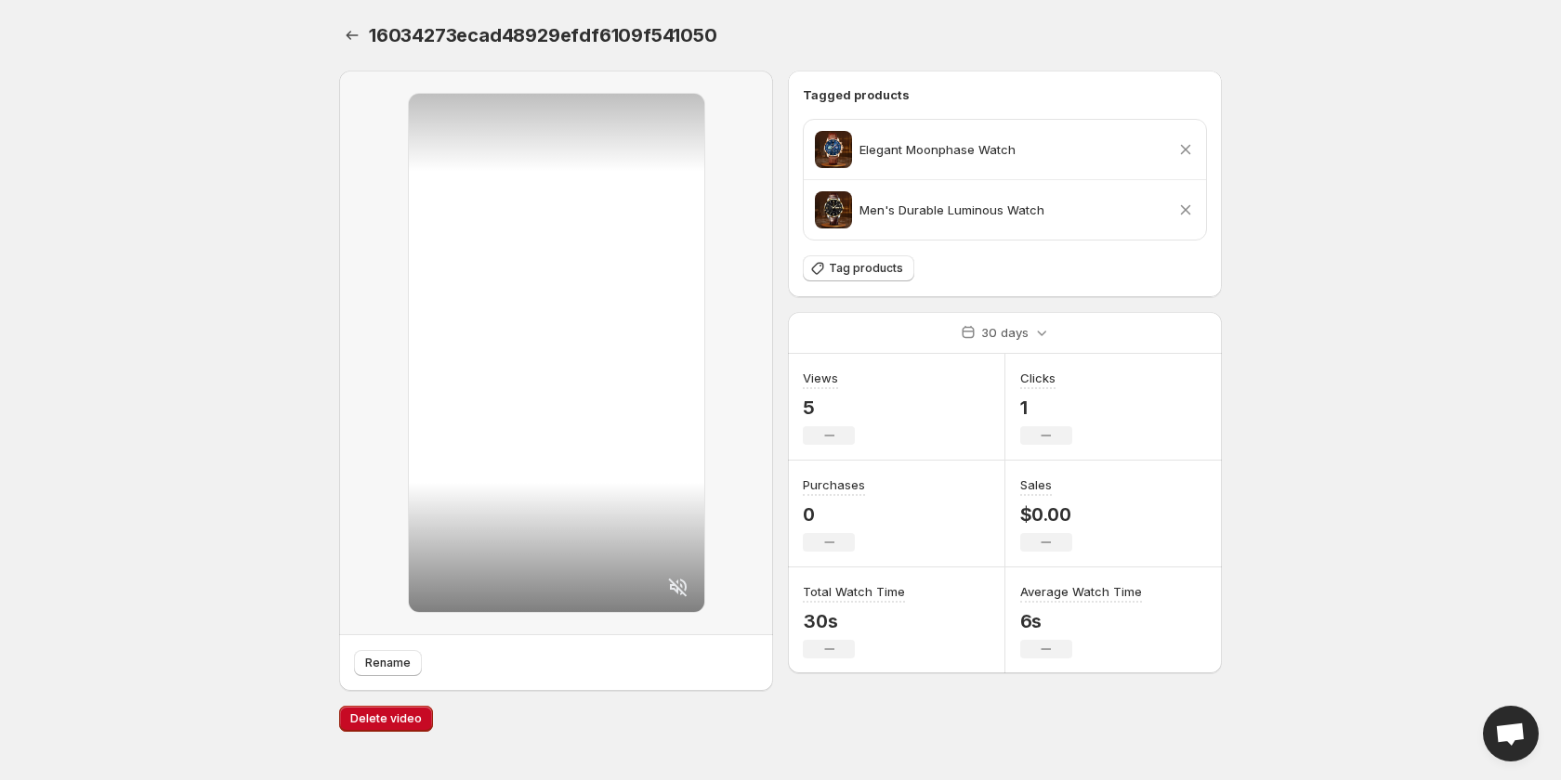
click at [1184, 147] on icon at bounding box center [1186, 150] width 10 height 10
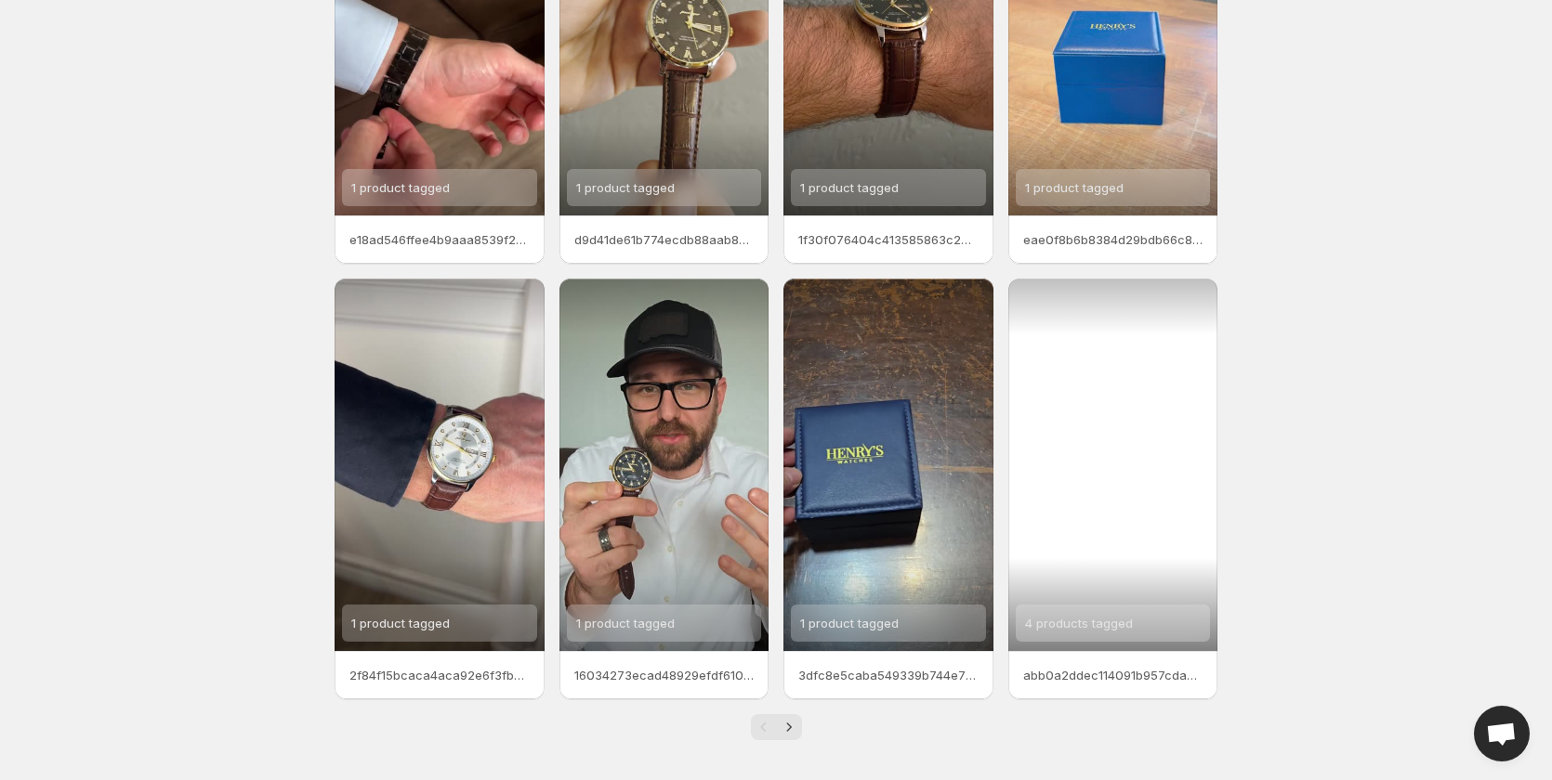
scroll to position [232, 0]
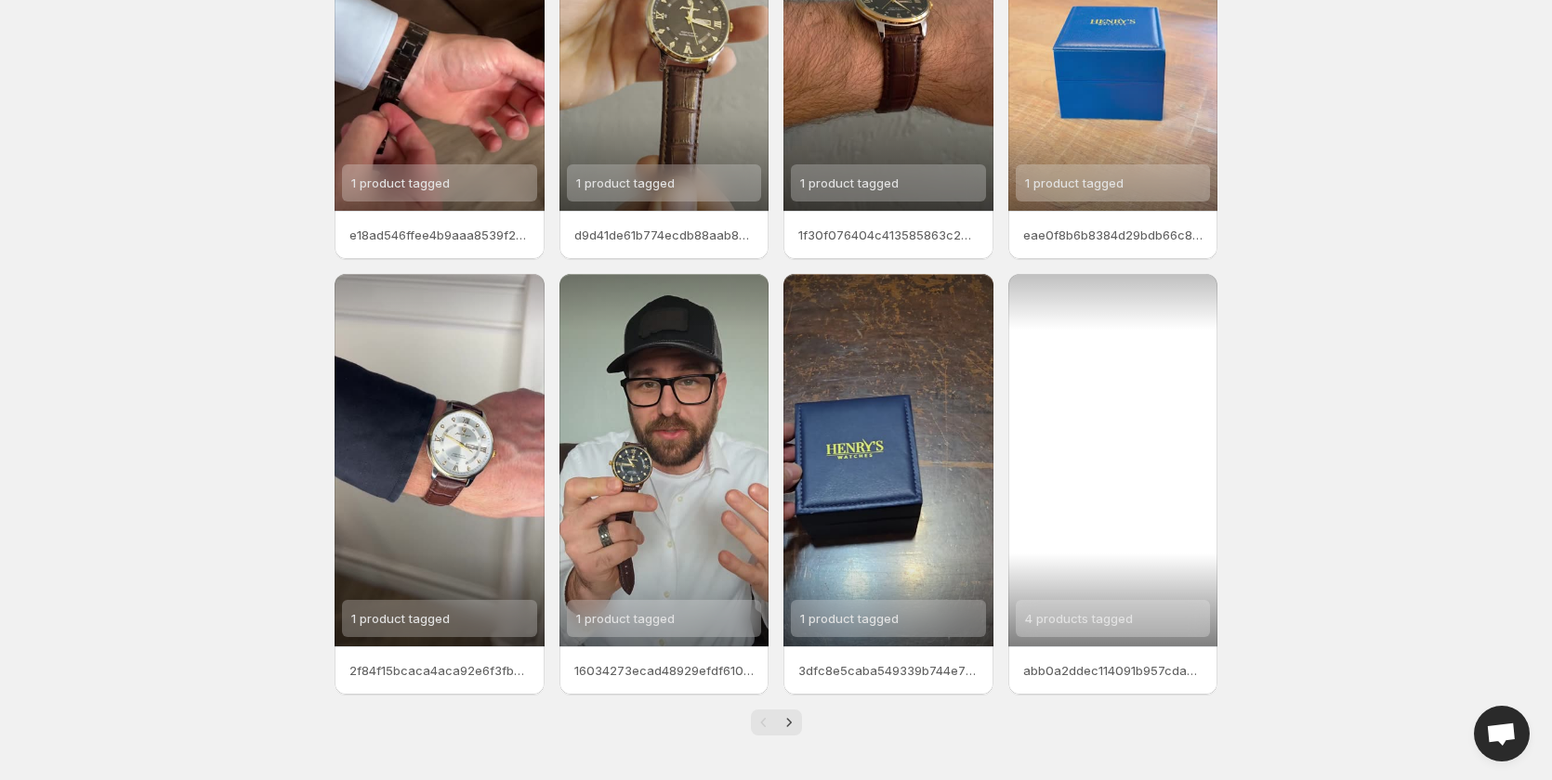
click at [1118, 622] on span "4 products tagged" at bounding box center [1079, 618] width 108 height 15
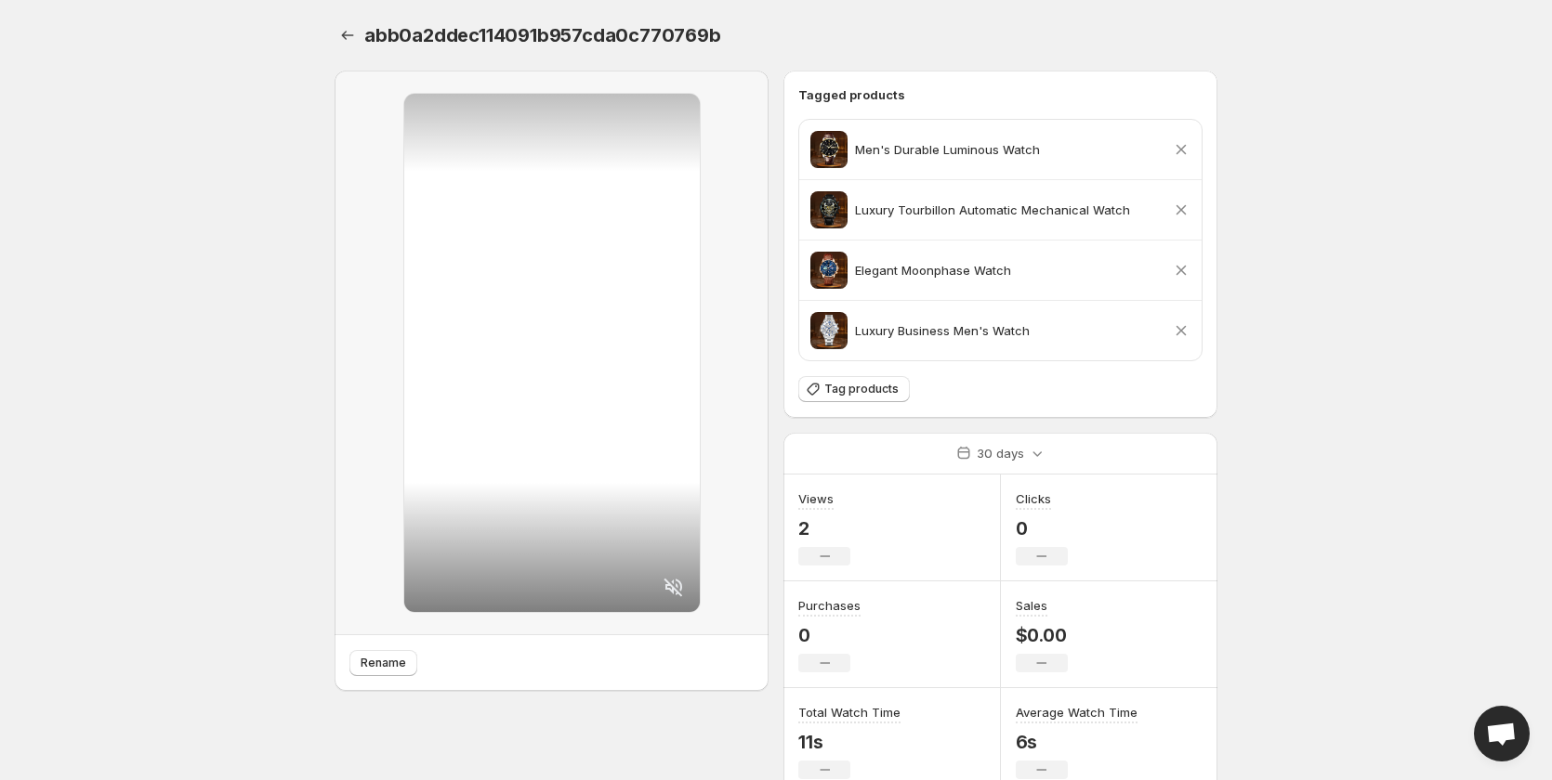
click at [1178, 207] on icon at bounding box center [1181, 210] width 10 height 10
click at [1181, 269] on icon at bounding box center [1181, 271] width 10 height 10
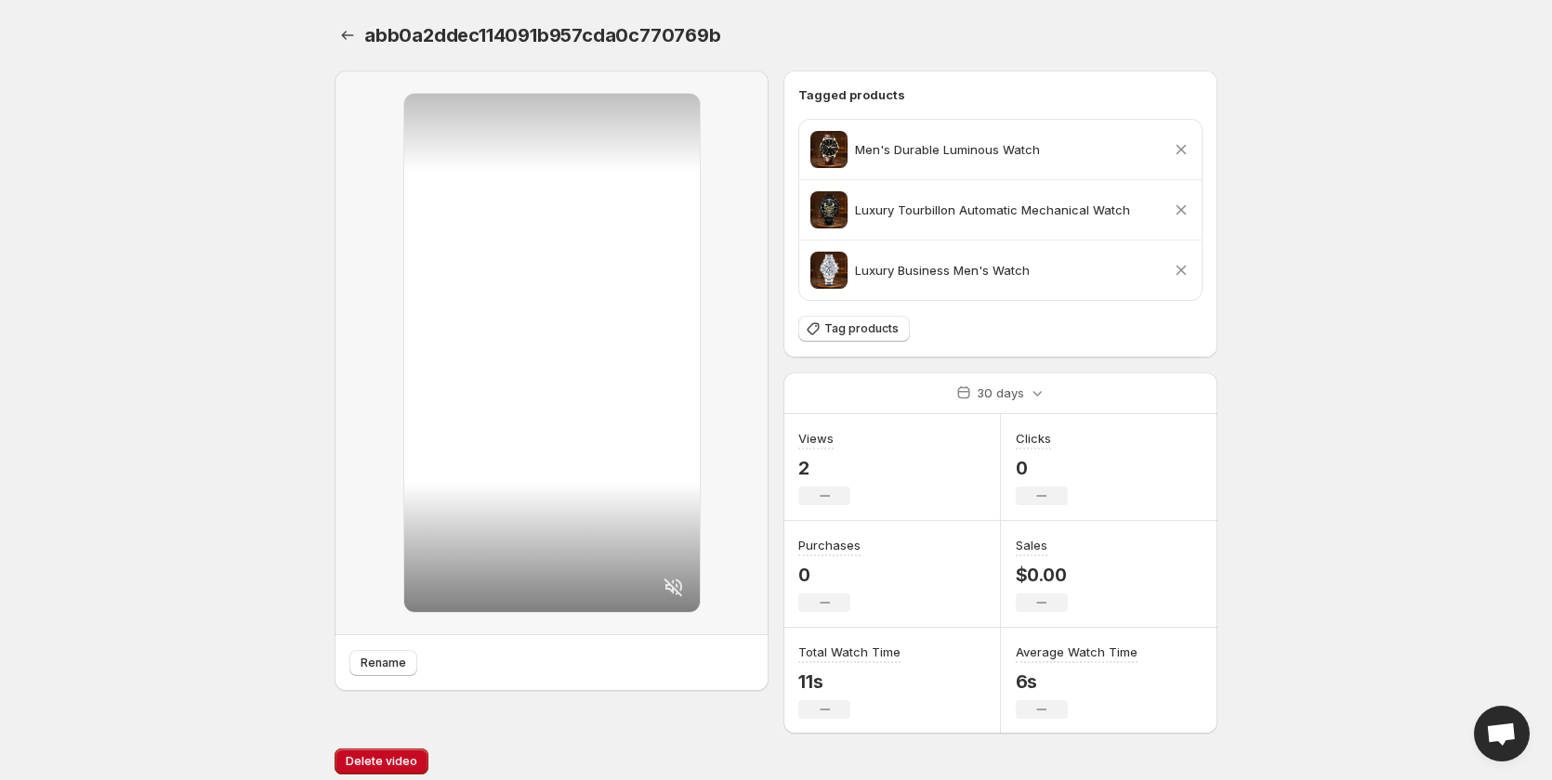
click at [1179, 269] on icon at bounding box center [1181, 271] width 10 height 10
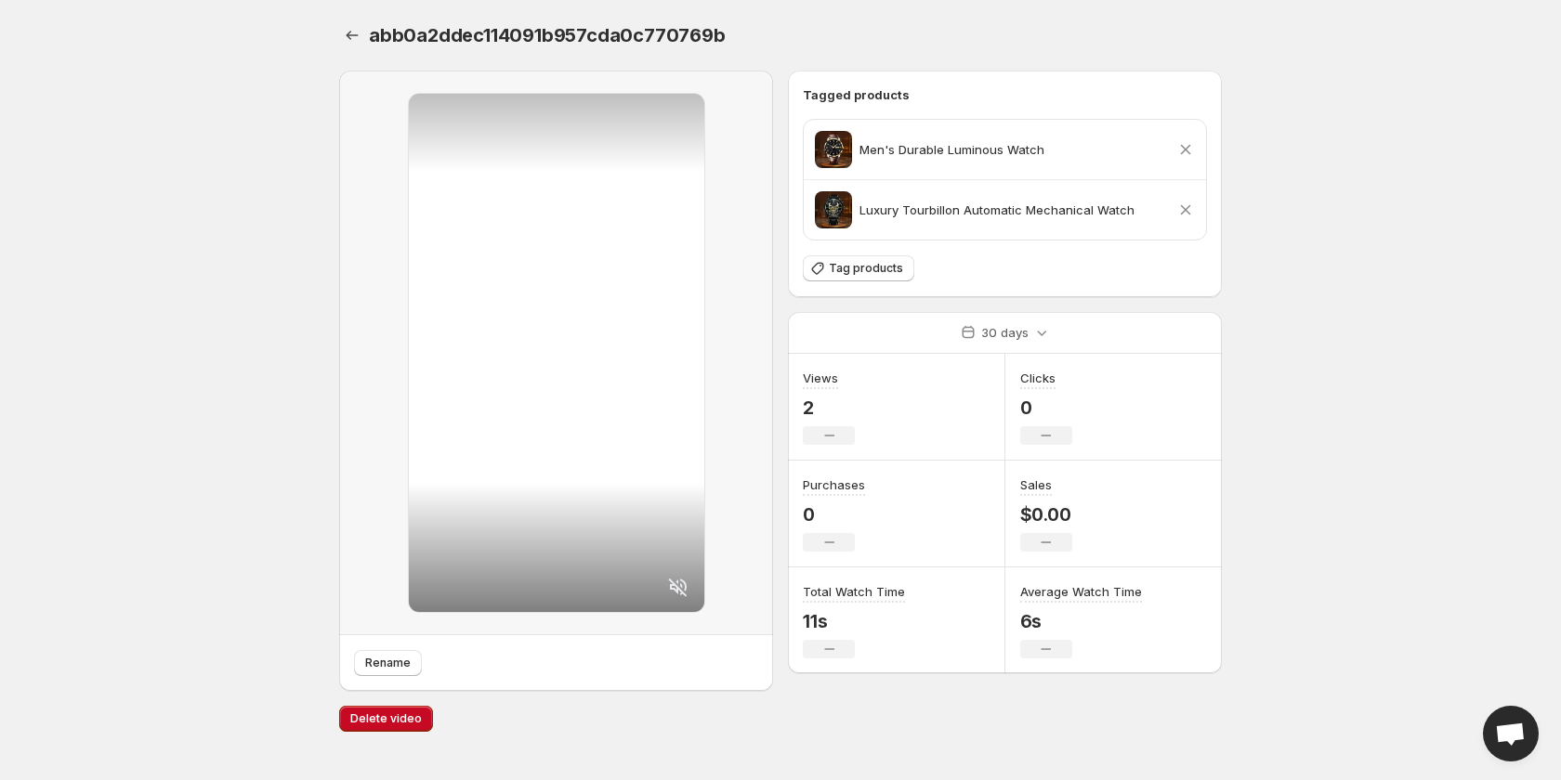
click at [1181, 211] on icon at bounding box center [1185, 210] width 19 height 19
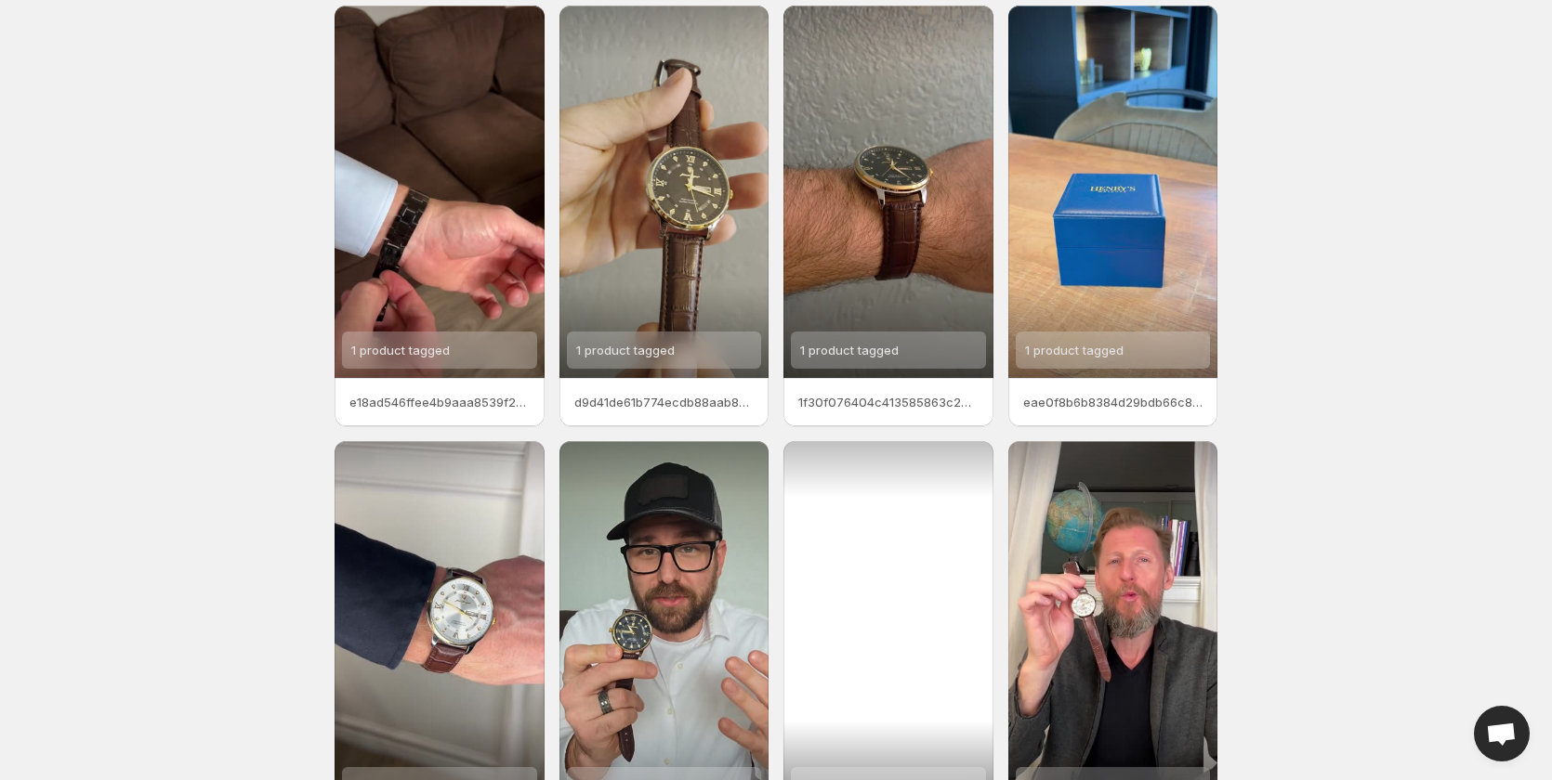
scroll to position [232, 0]
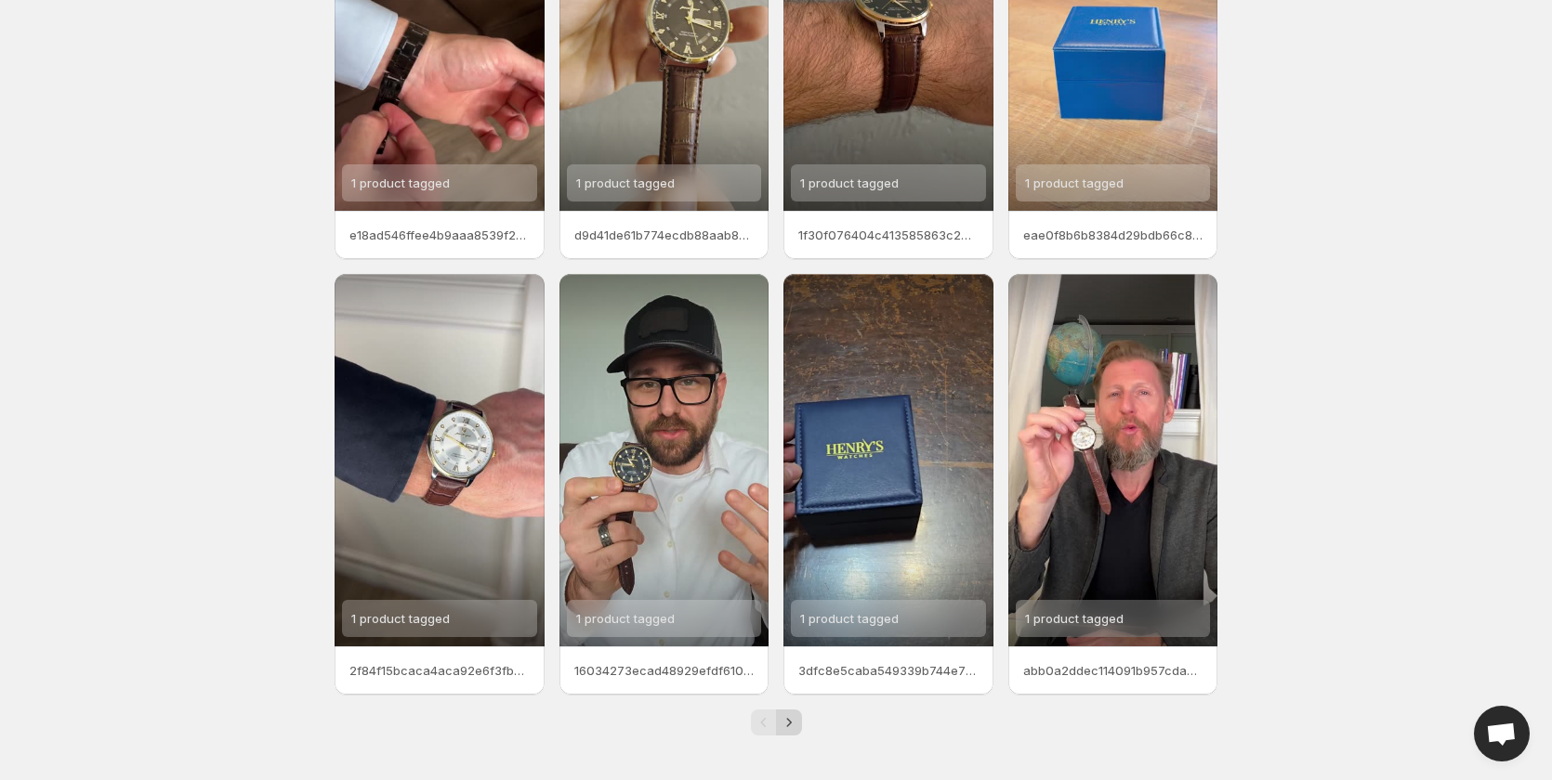
click at [787, 721] on icon "Next" at bounding box center [789, 723] width 19 height 19
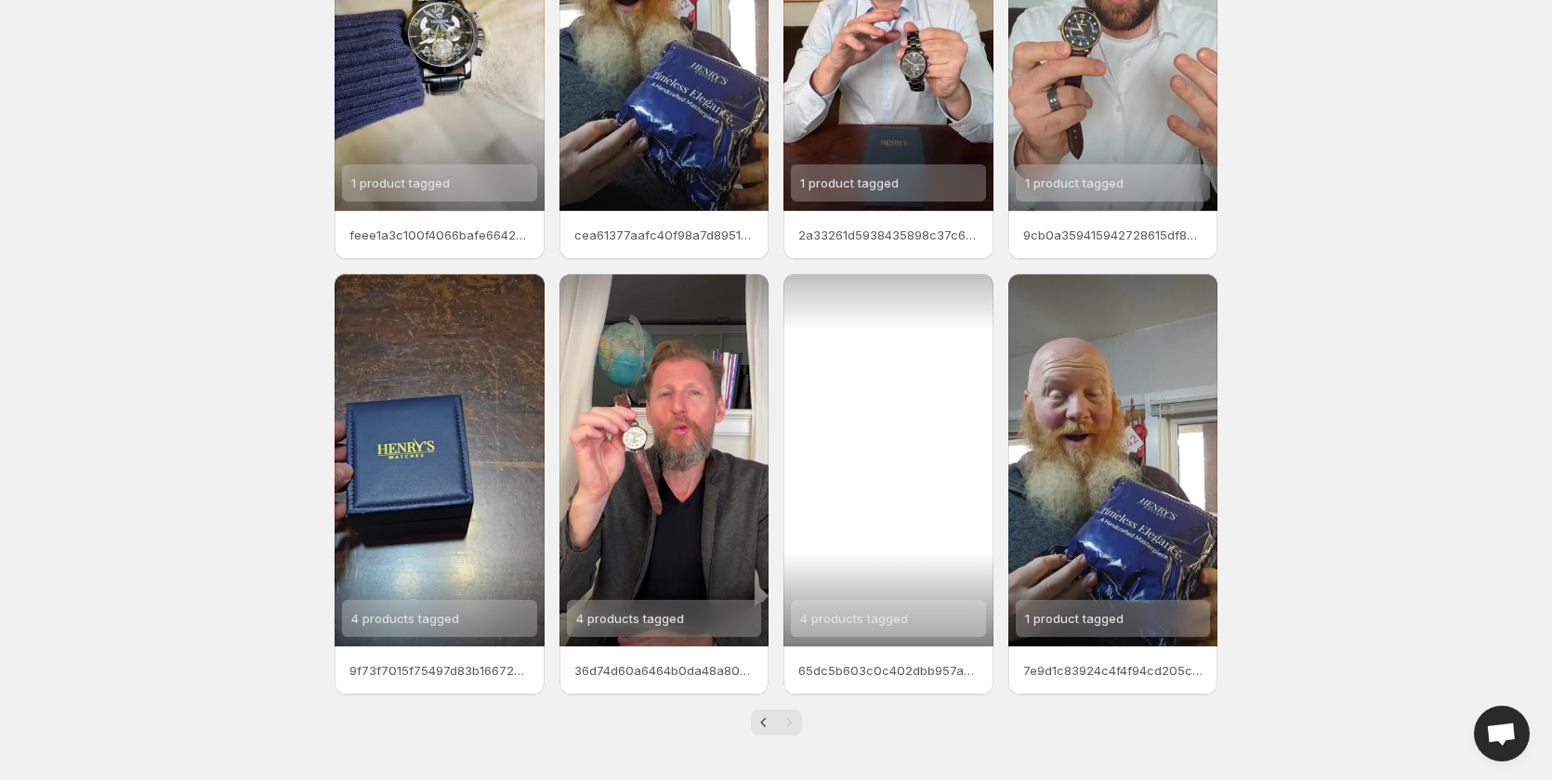
click at [858, 620] on span "4 products tagged" at bounding box center [854, 618] width 108 height 15
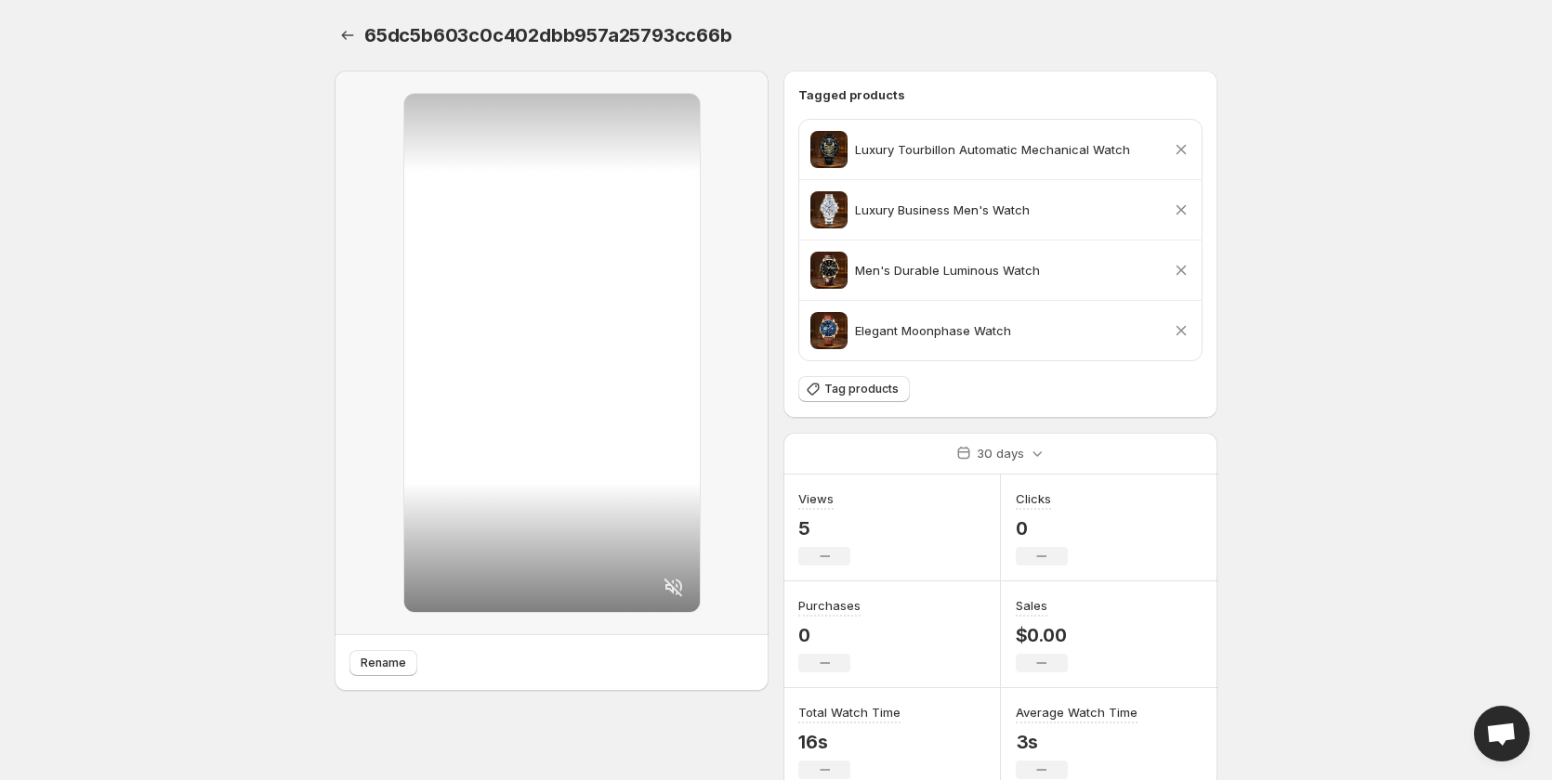
click at [1182, 328] on icon at bounding box center [1181, 330] width 19 height 19
click at [1181, 209] on icon at bounding box center [1181, 210] width 10 height 10
click at [1180, 149] on icon at bounding box center [1181, 150] width 10 height 10
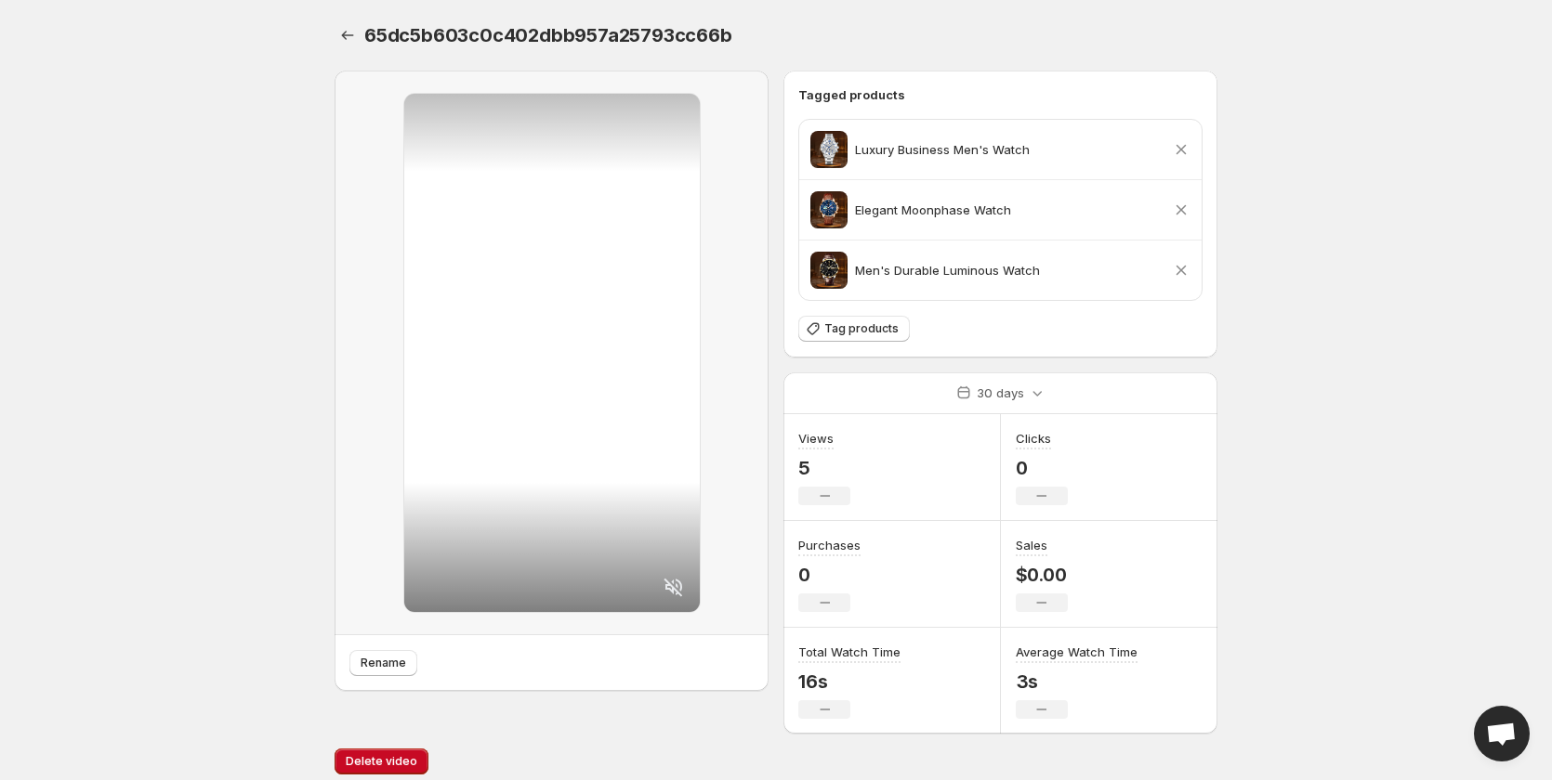
click at [1181, 147] on icon at bounding box center [1181, 149] width 19 height 19
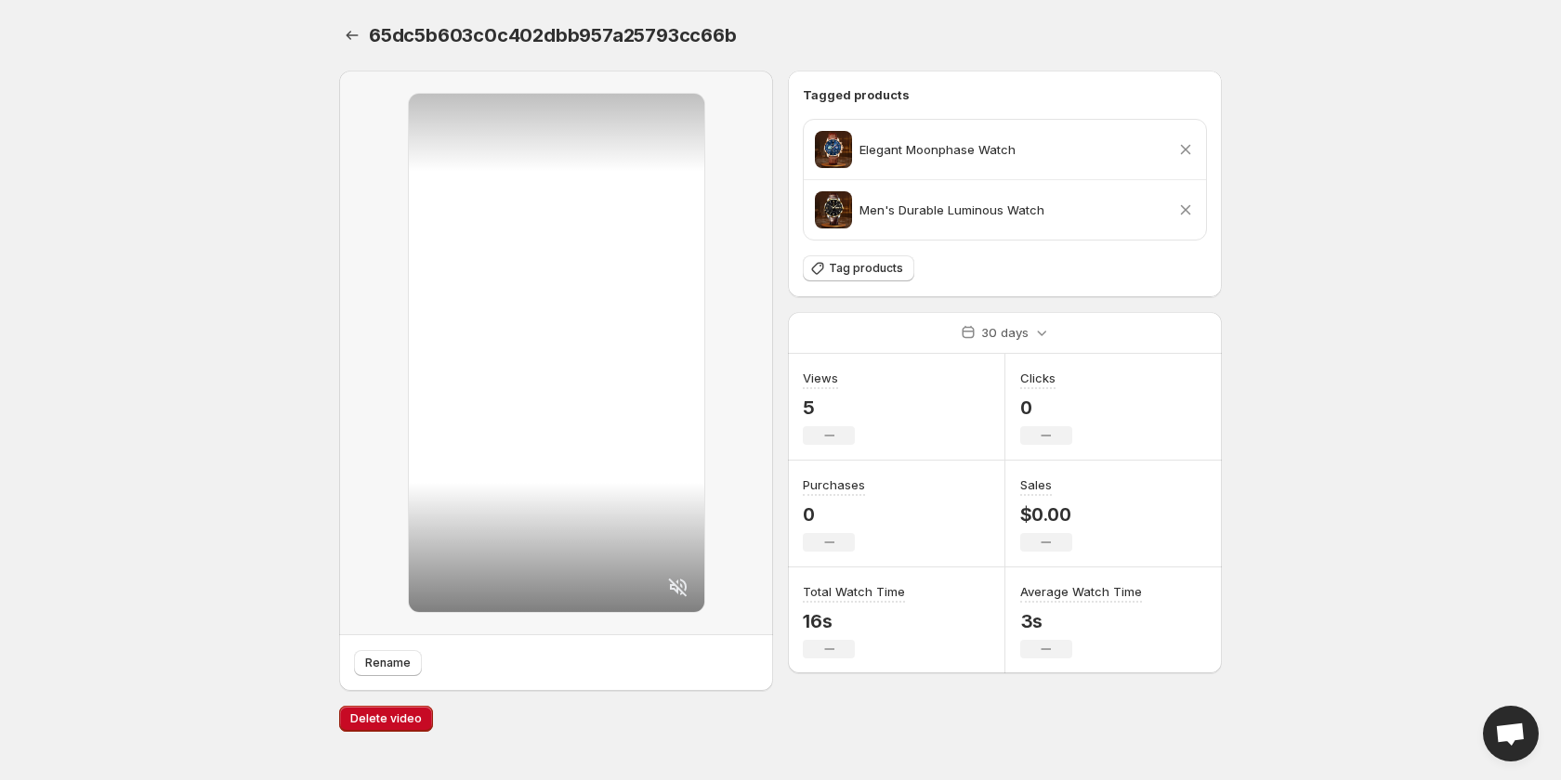
click at [1181, 147] on icon at bounding box center [1185, 149] width 19 height 19
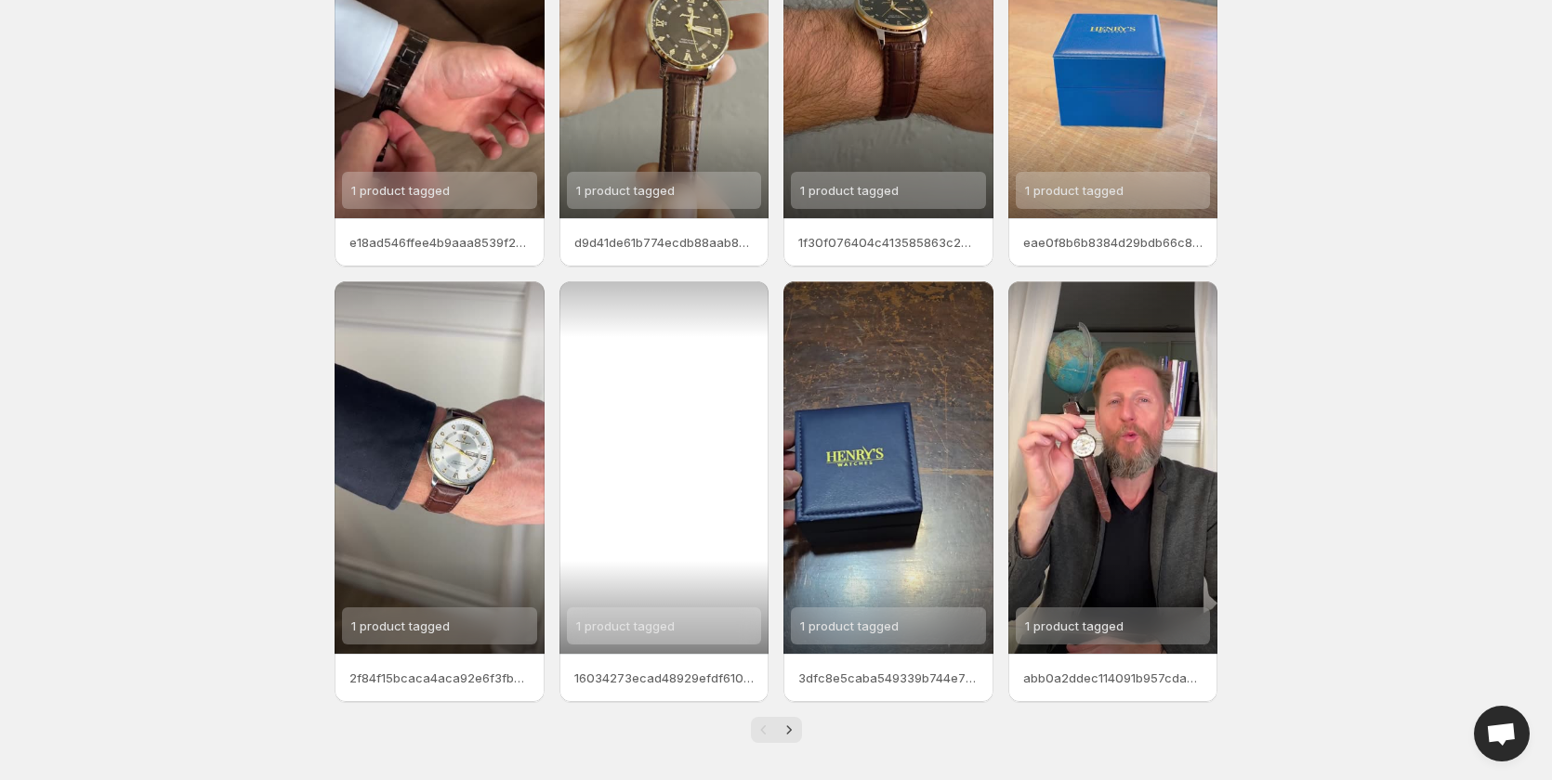
scroll to position [232, 0]
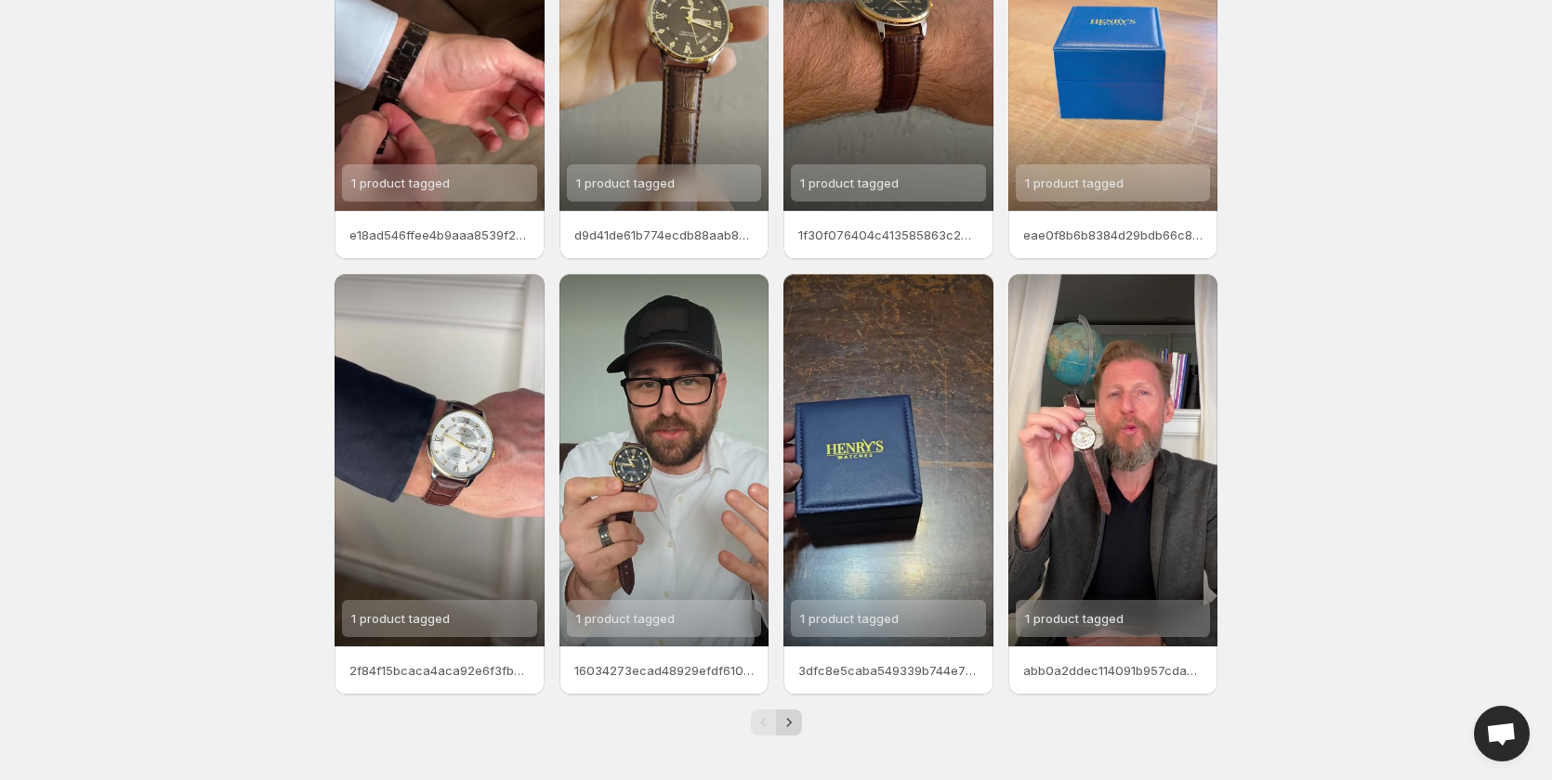
click at [792, 716] on icon "Next" at bounding box center [789, 723] width 19 height 19
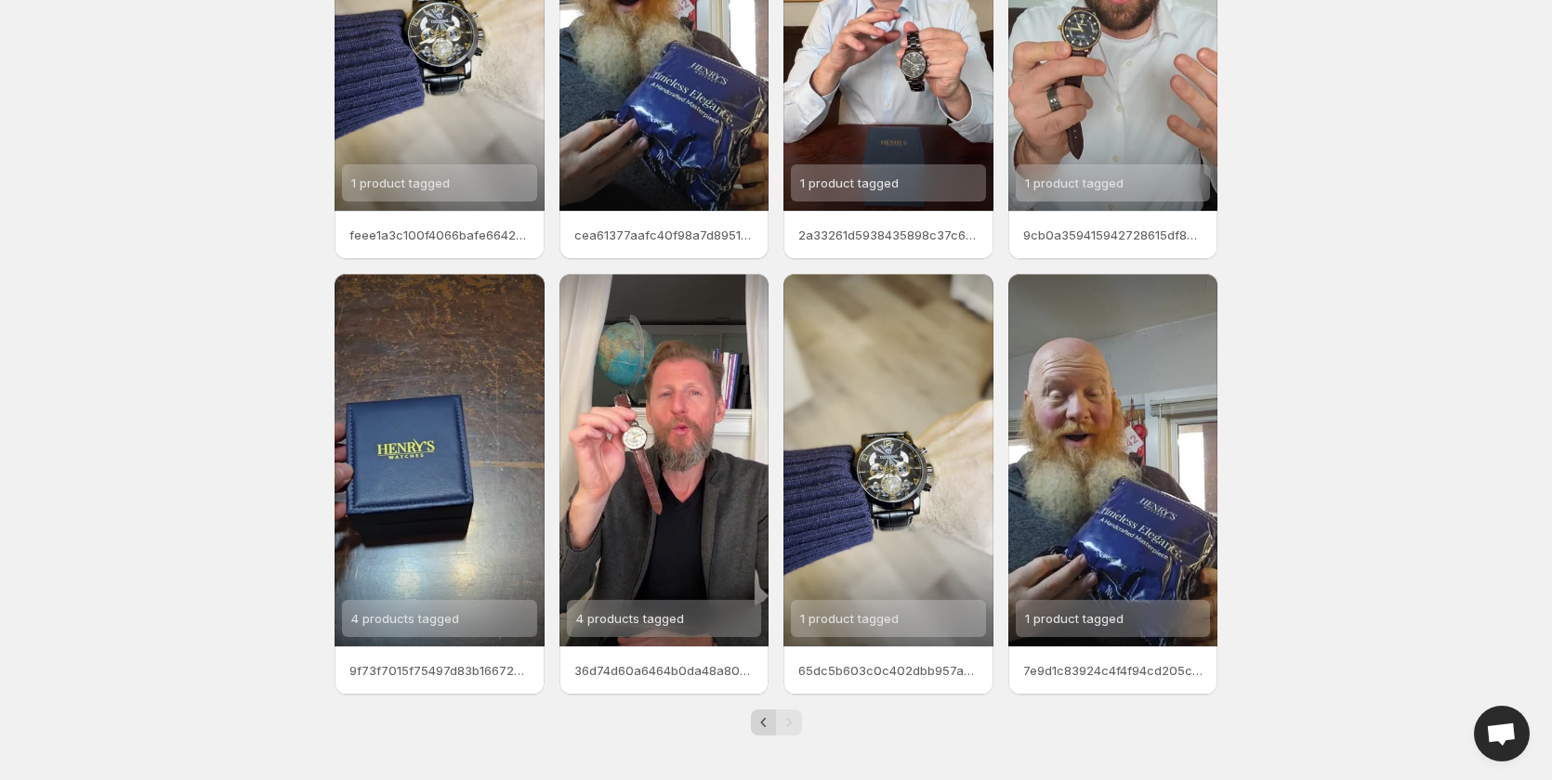
click at [760, 722] on icon "Previous" at bounding box center [763, 723] width 19 height 19
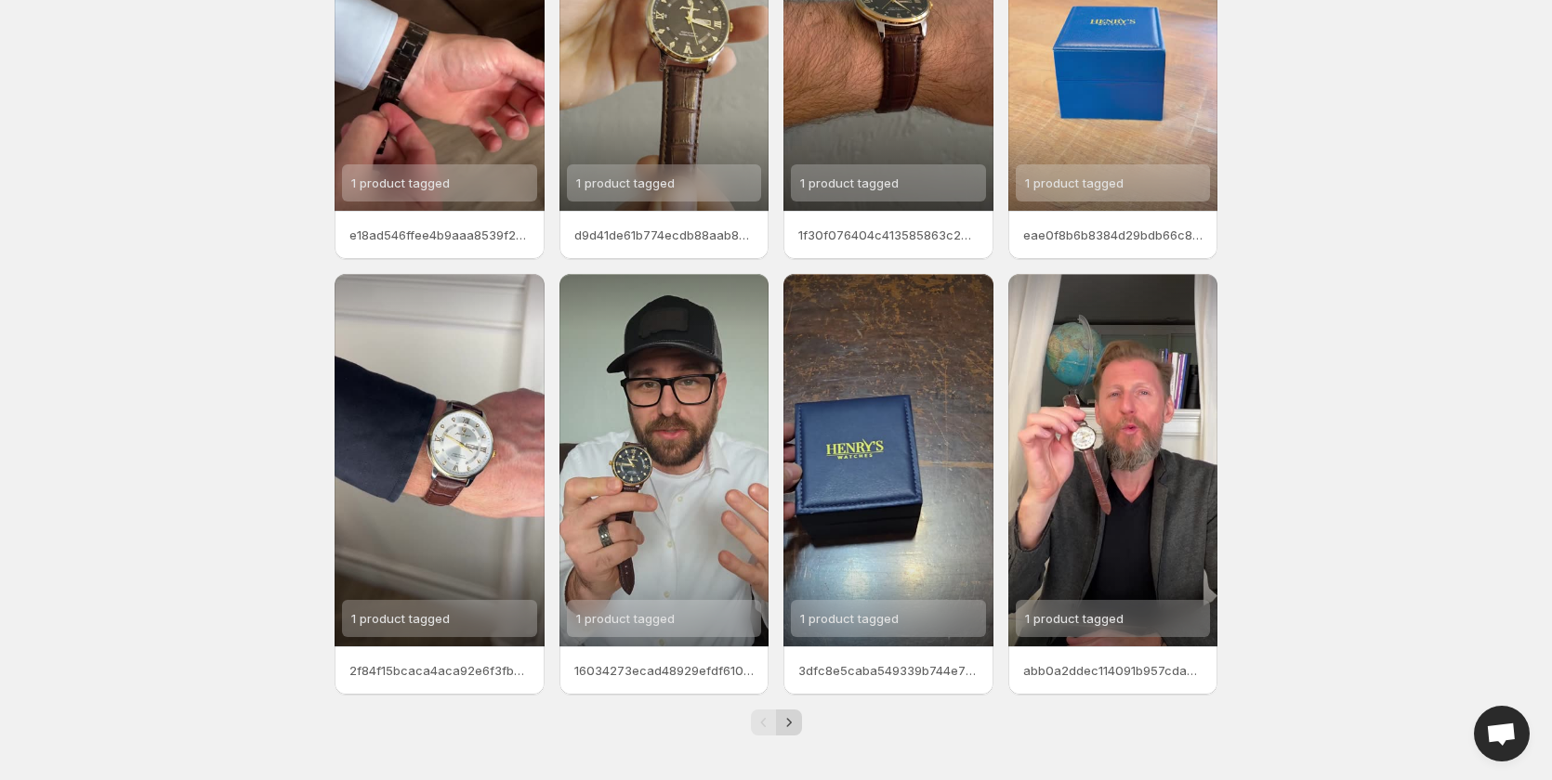
click at [790, 717] on icon "Next" at bounding box center [789, 723] width 19 height 19
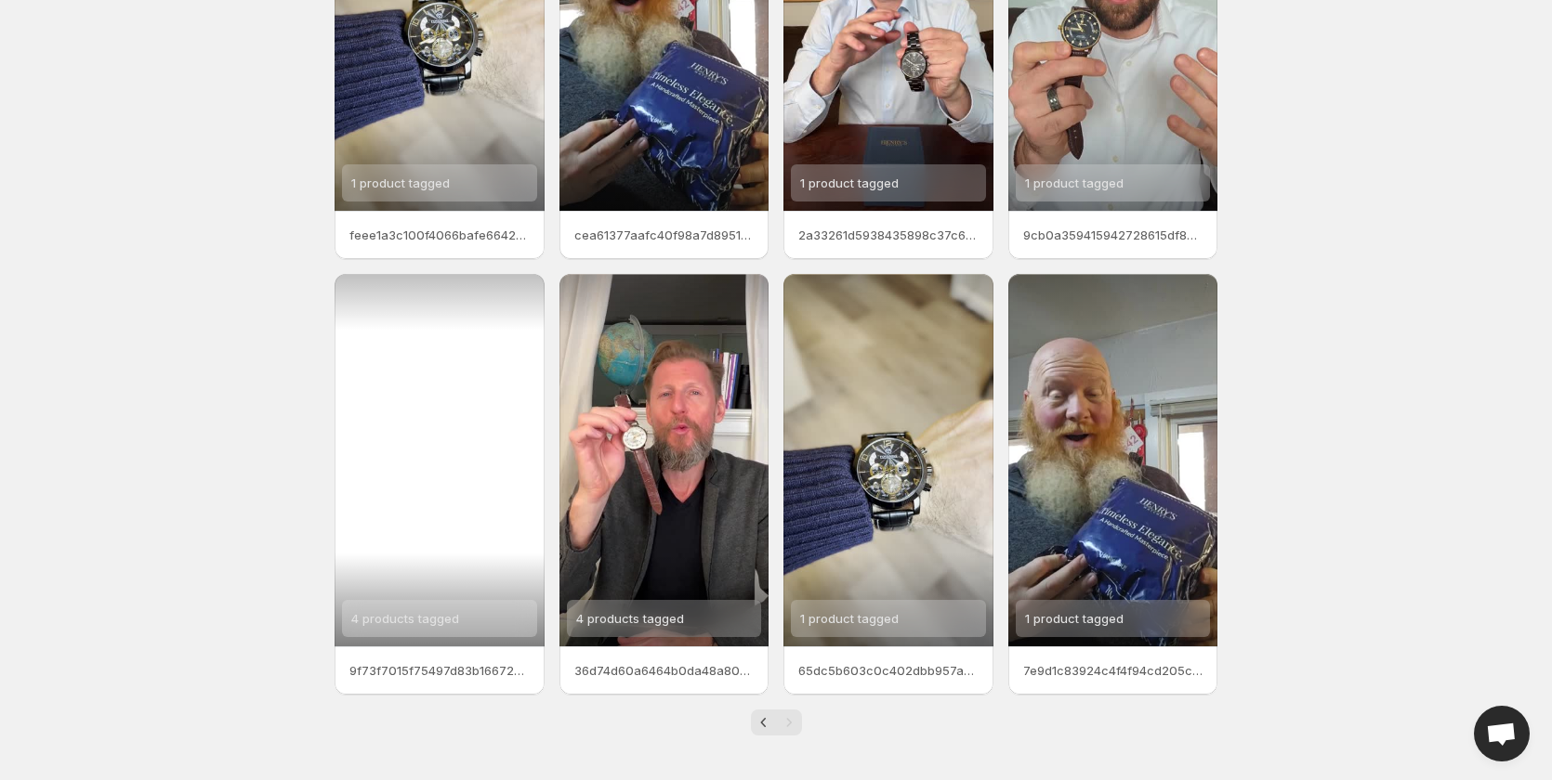
click at [439, 614] on span "4 products tagged" at bounding box center [405, 618] width 108 height 15
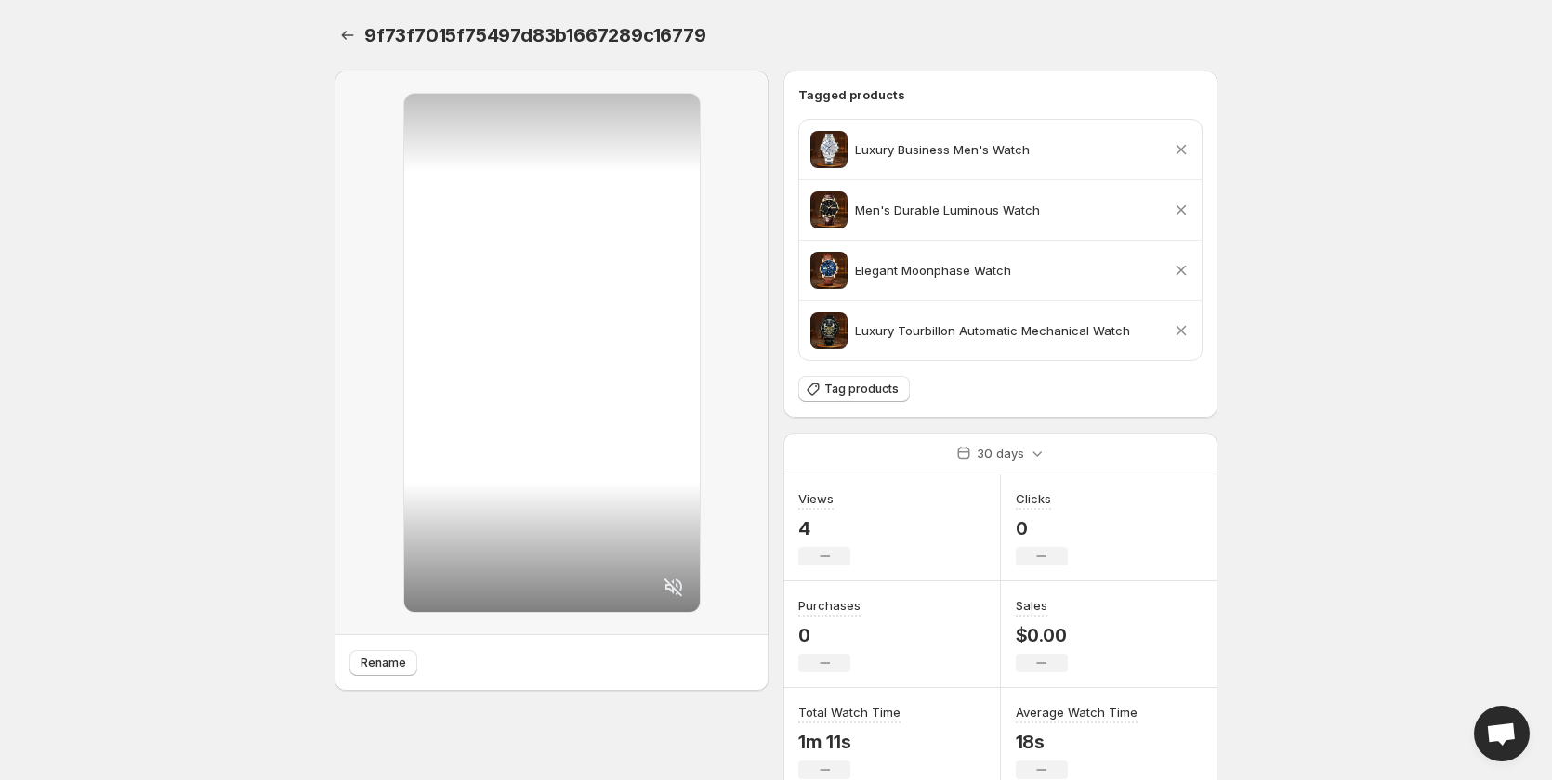
click at [1181, 269] on icon at bounding box center [1181, 270] width 19 height 19
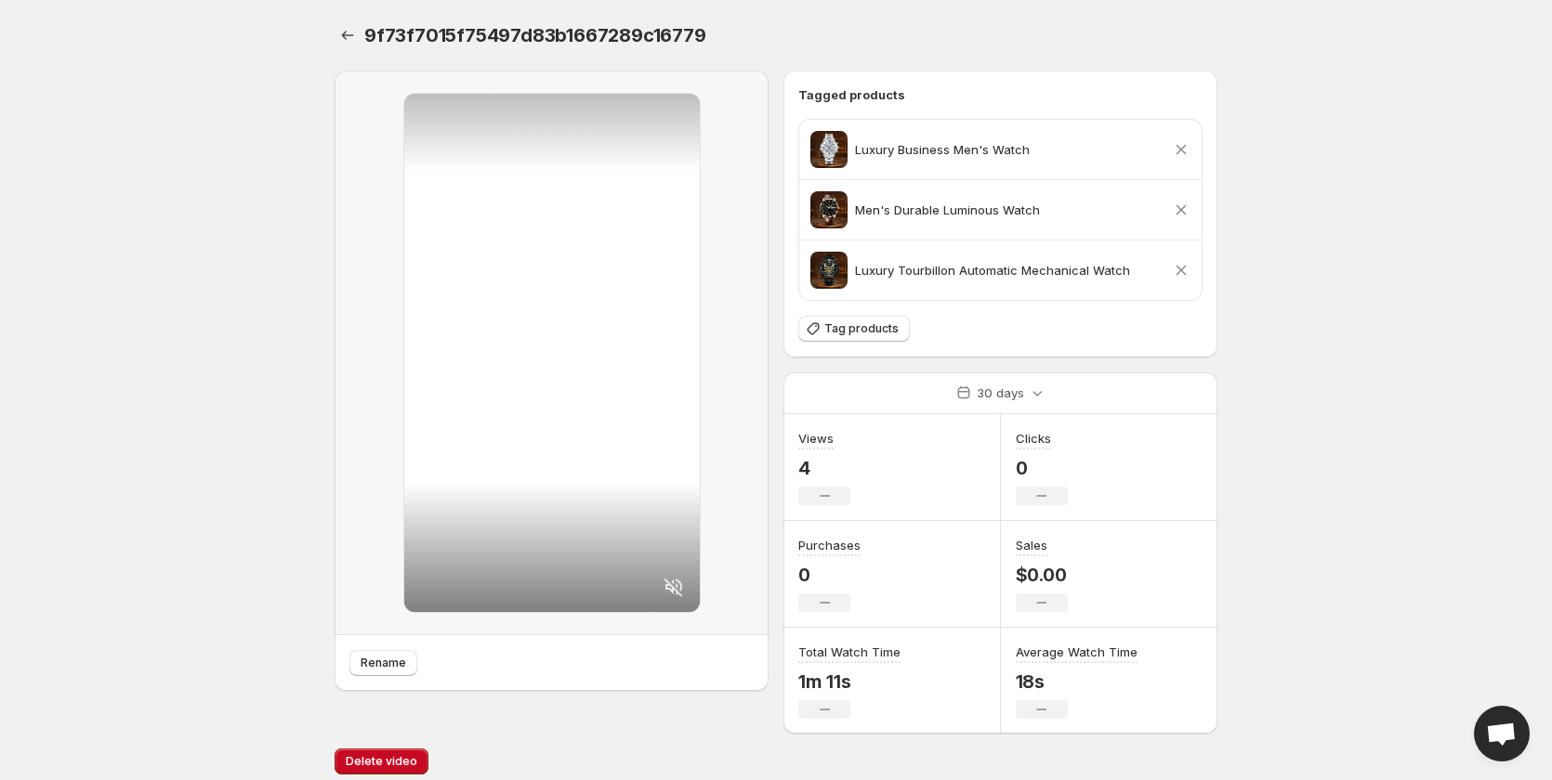
click at [1181, 266] on icon at bounding box center [1181, 270] width 19 height 19
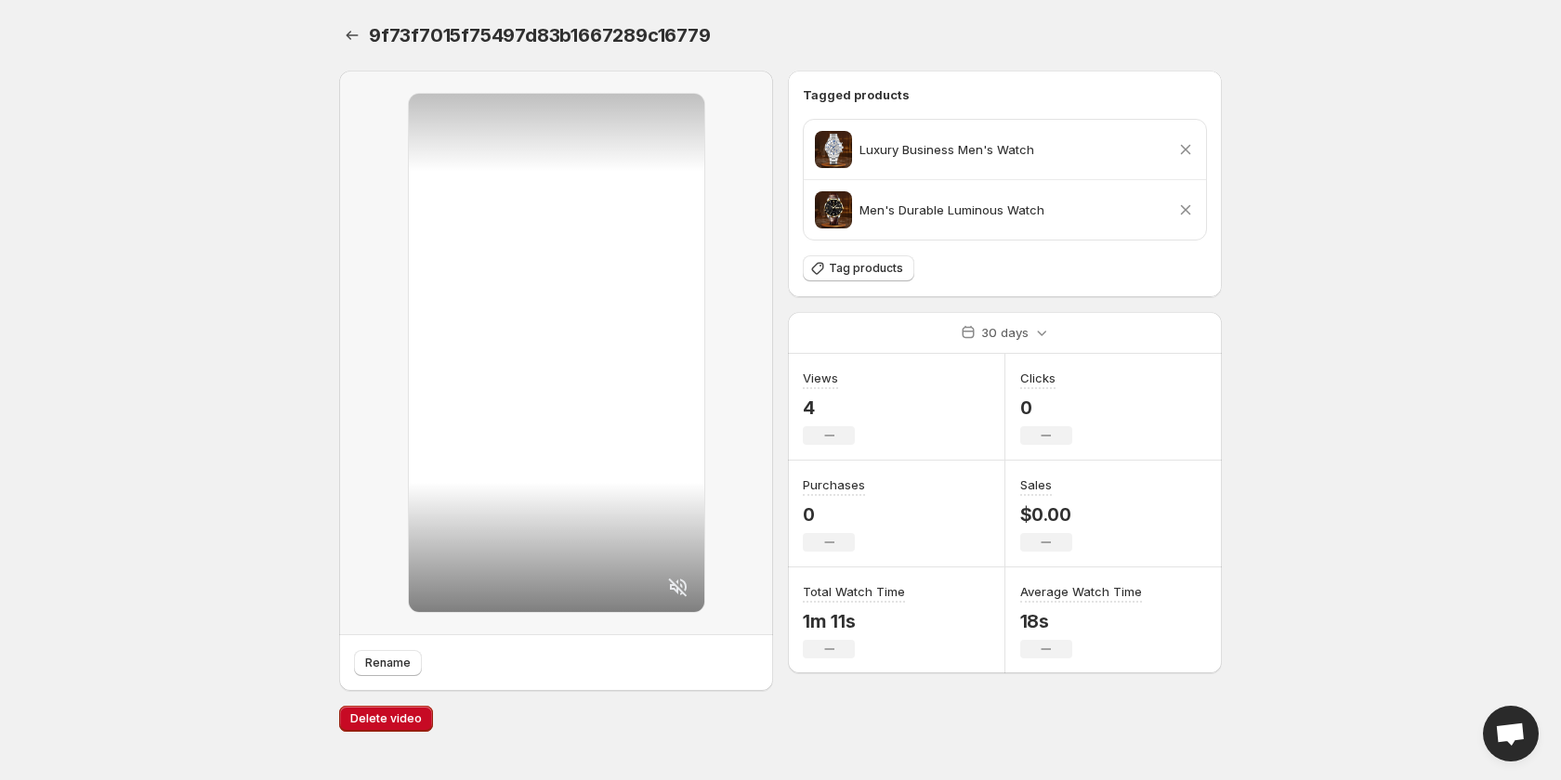
click at [1179, 210] on icon at bounding box center [1185, 210] width 19 height 19
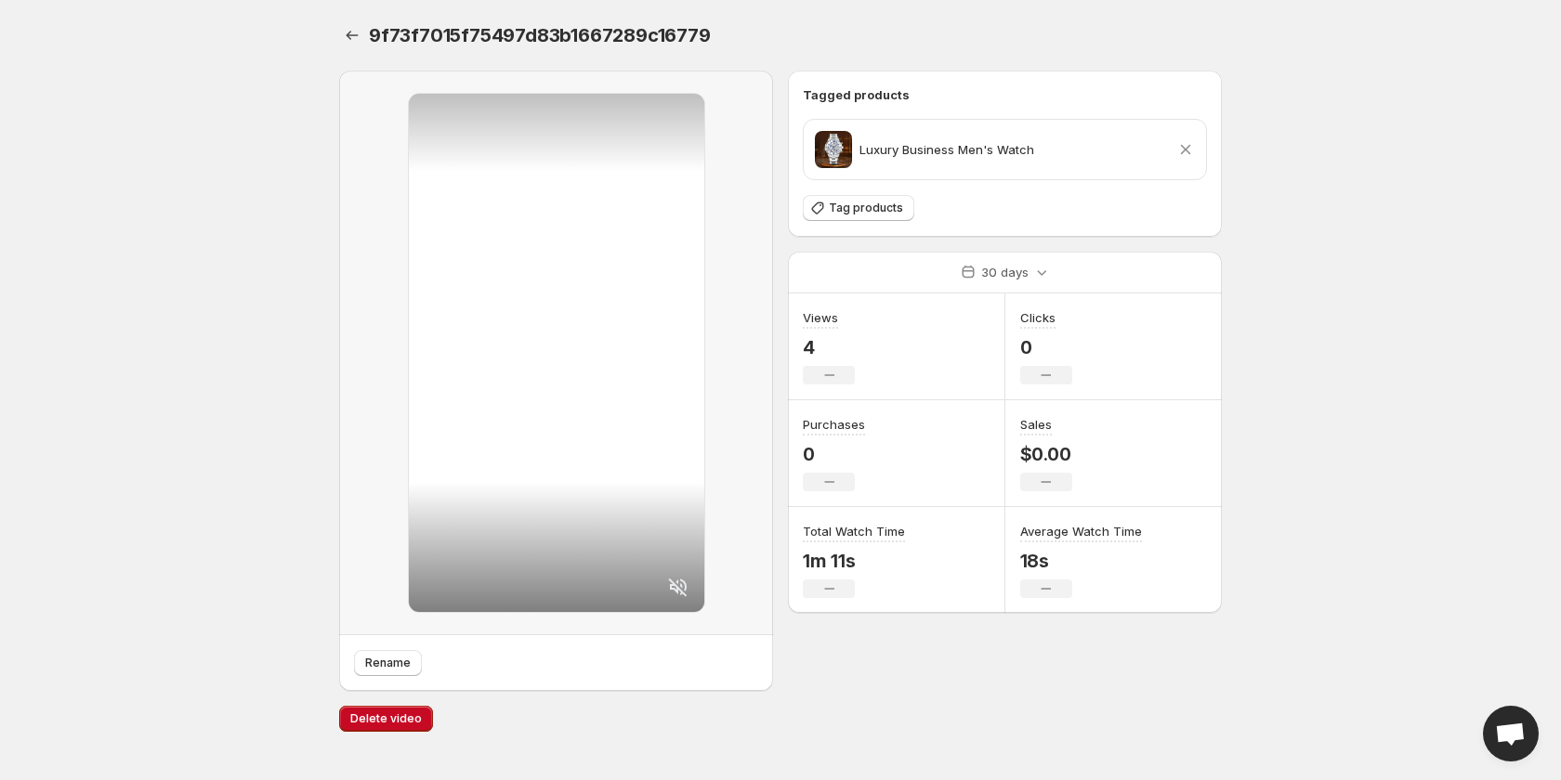
click at [1183, 147] on icon at bounding box center [1186, 150] width 10 height 10
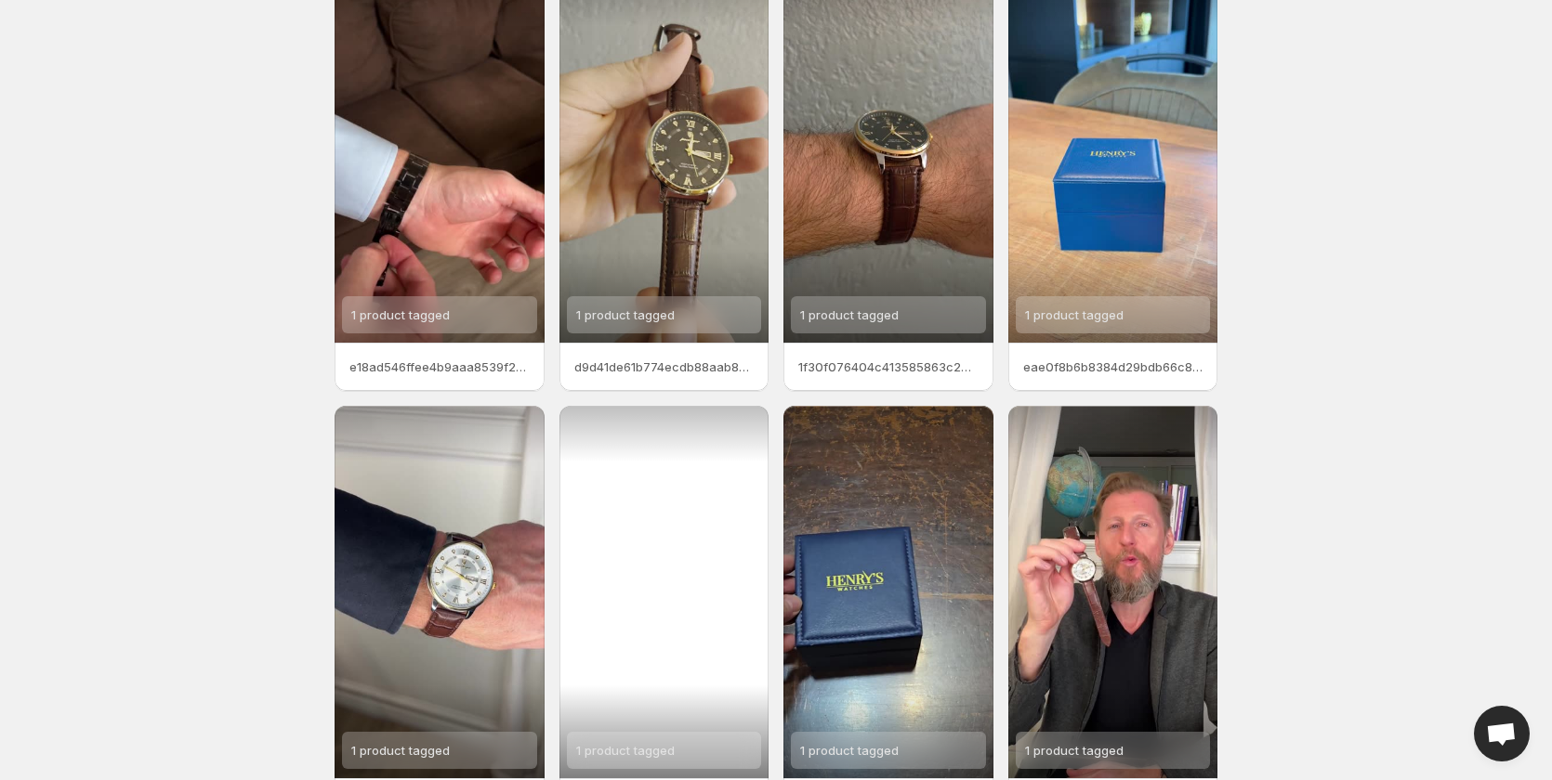
scroll to position [232, 0]
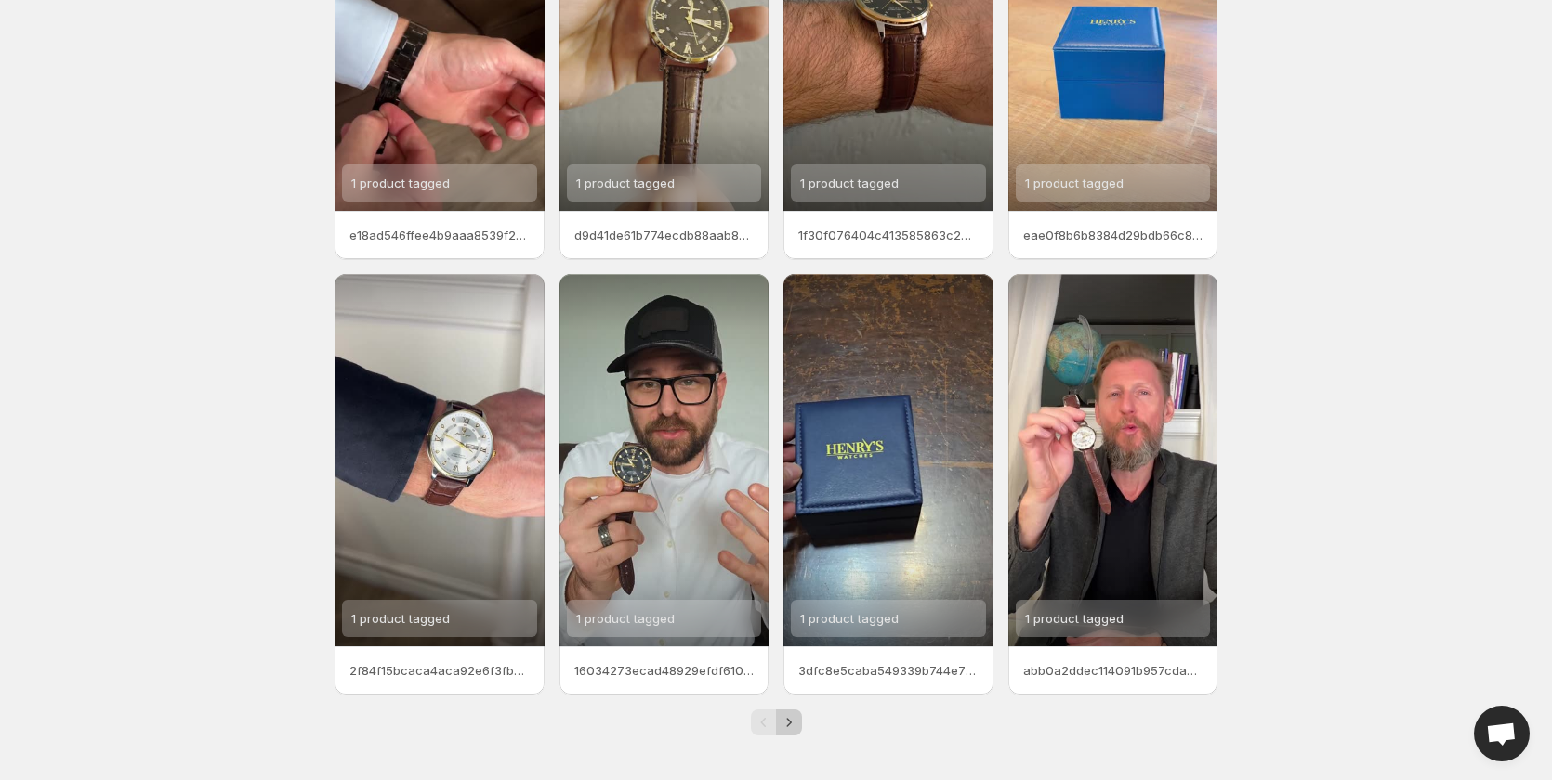
click at [785, 722] on icon "Next" at bounding box center [789, 723] width 19 height 19
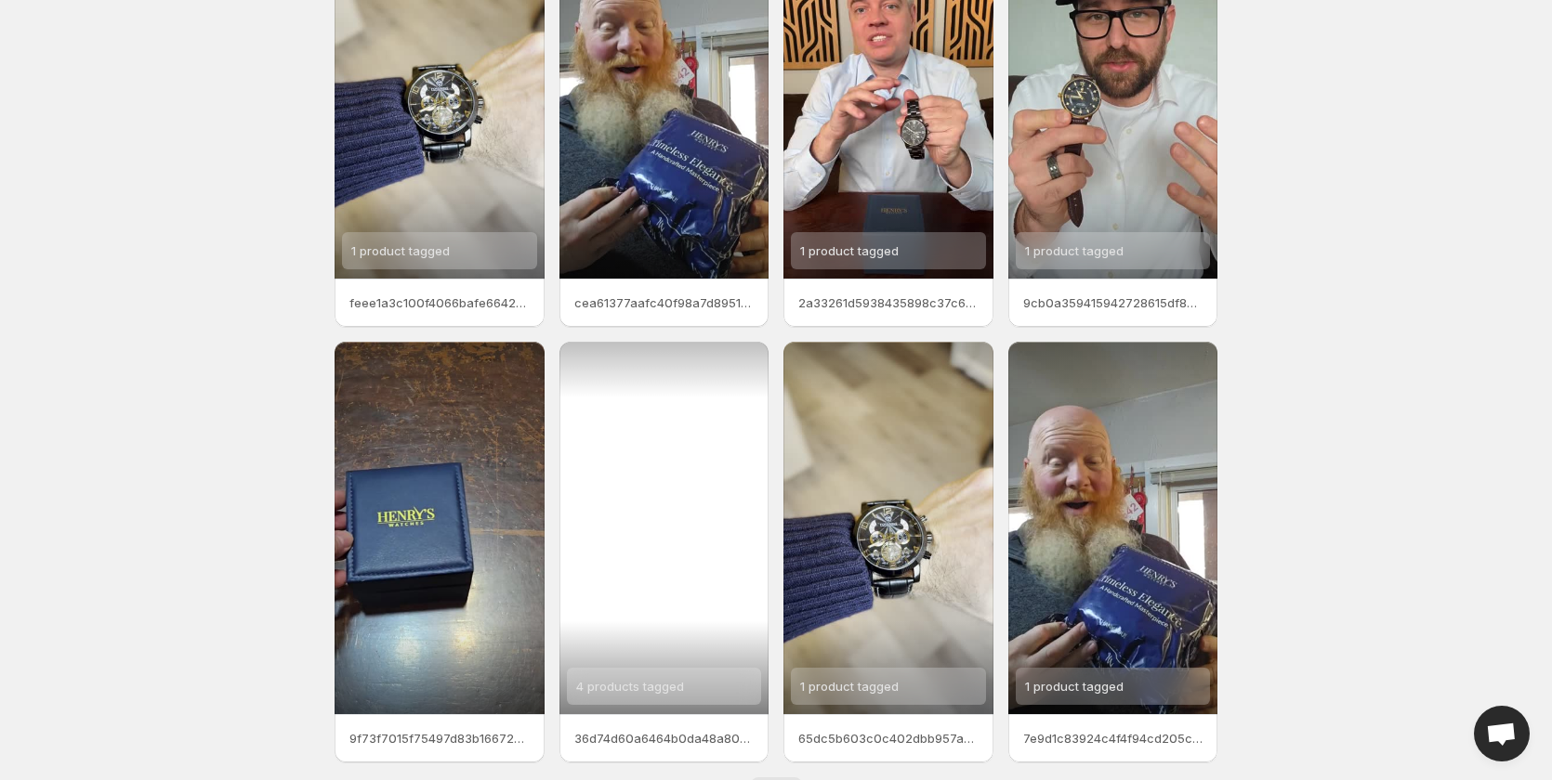
scroll to position [232, 0]
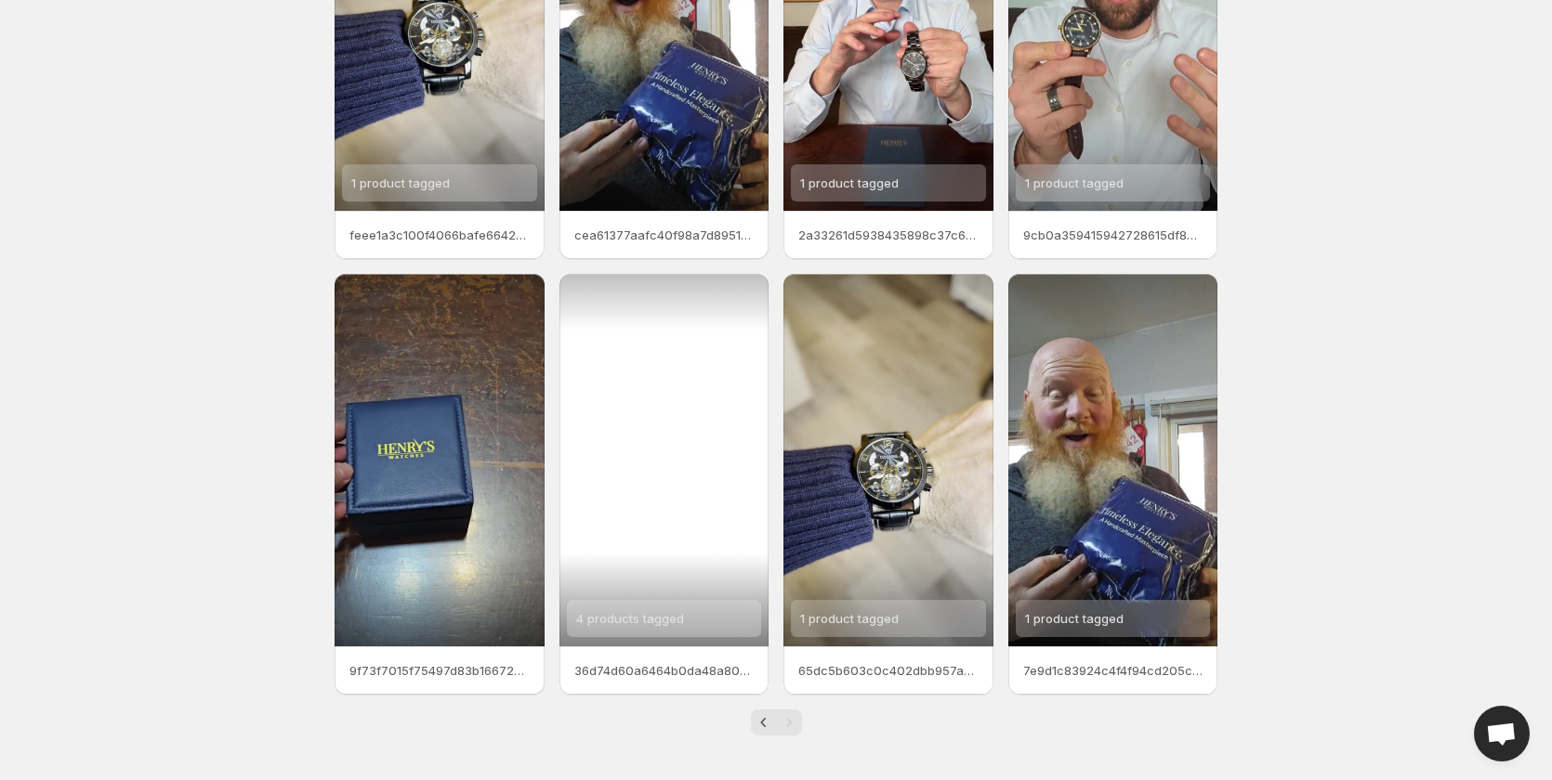
click at [653, 613] on span "4 products tagged" at bounding box center [630, 618] width 108 height 15
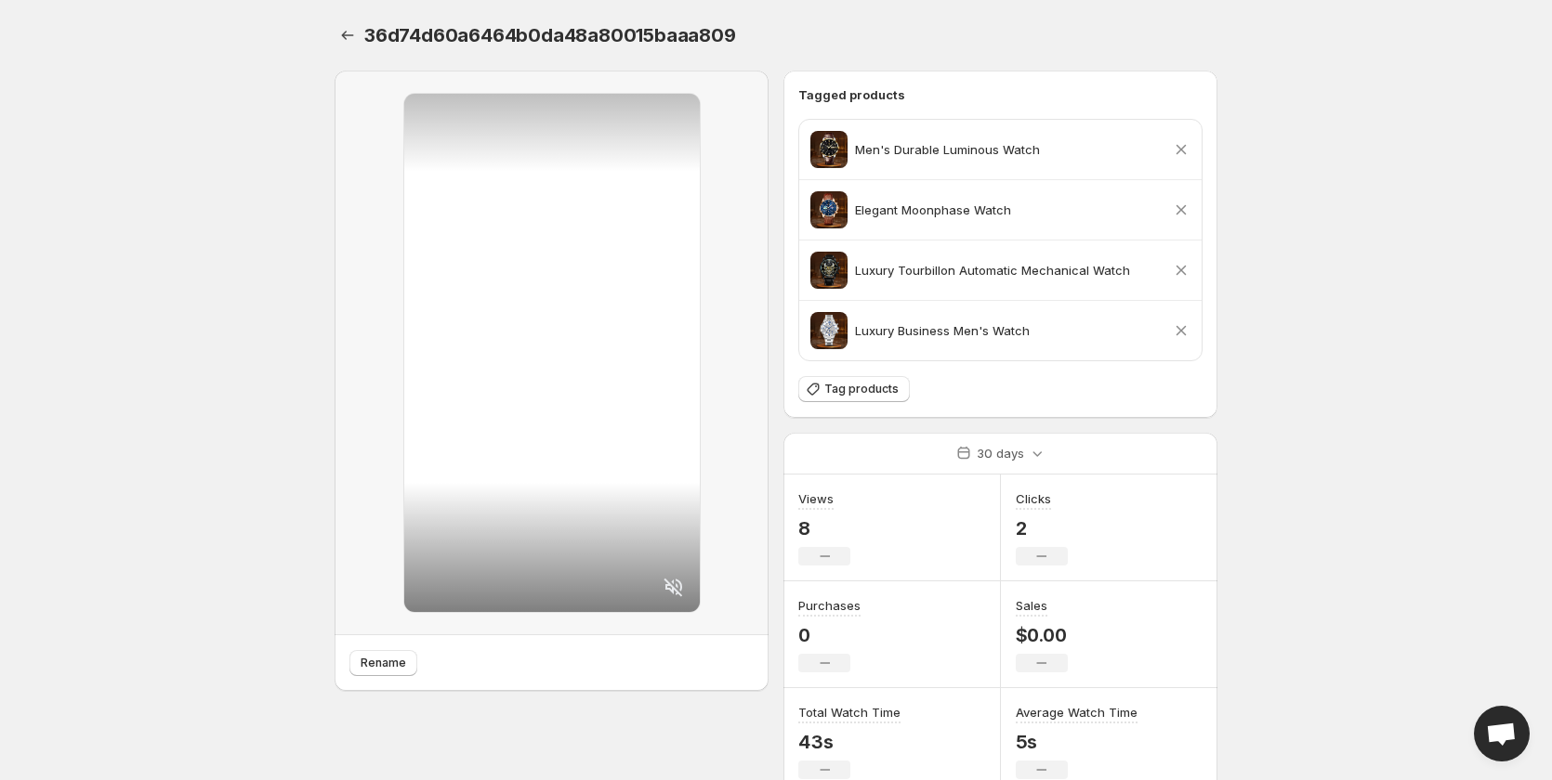
click at [1180, 329] on icon at bounding box center [1181, 331] width 10 height 10
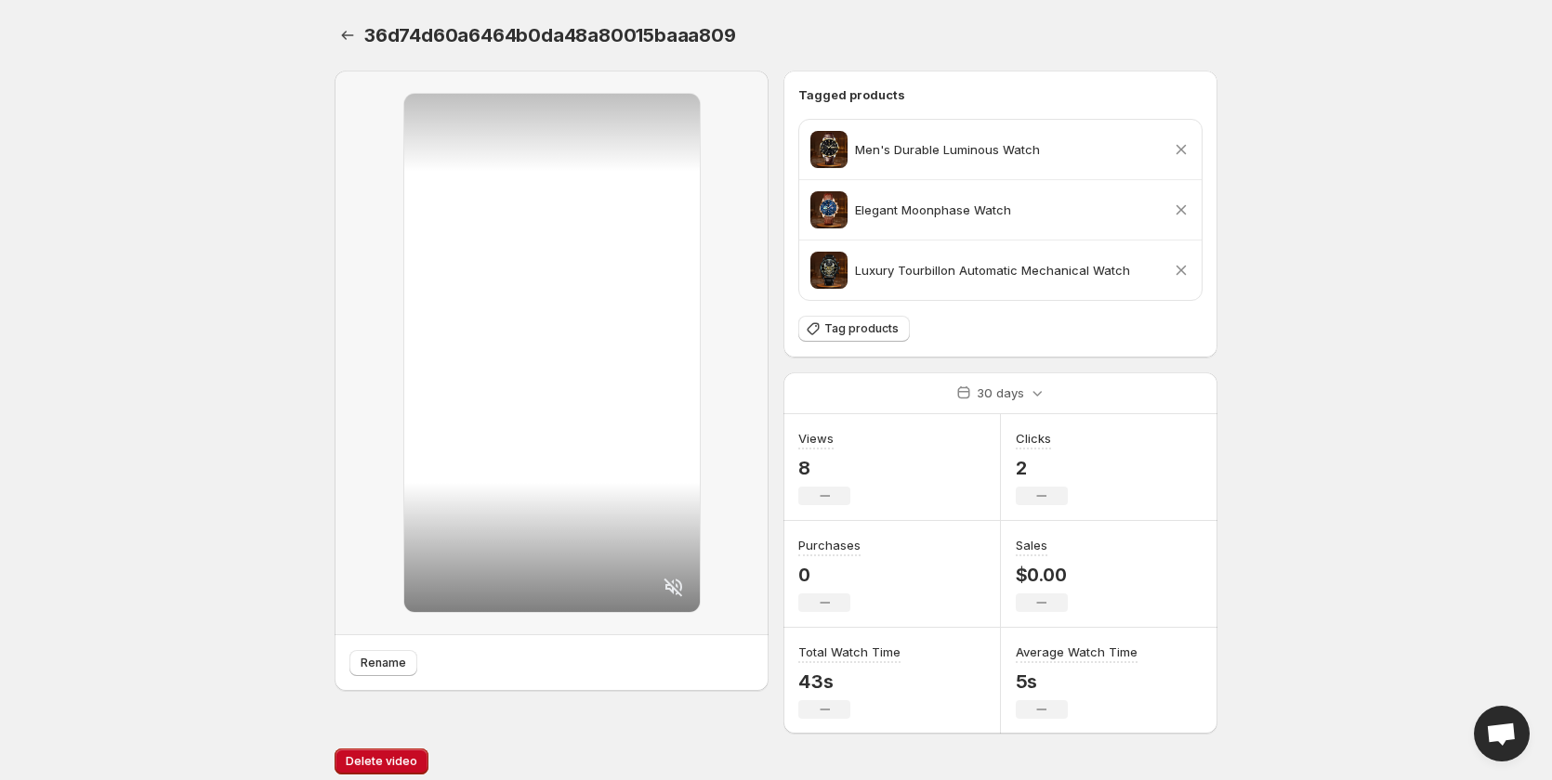
click at [1185, 269] on icon at bounding box center [1181, 270] width 19 height 19
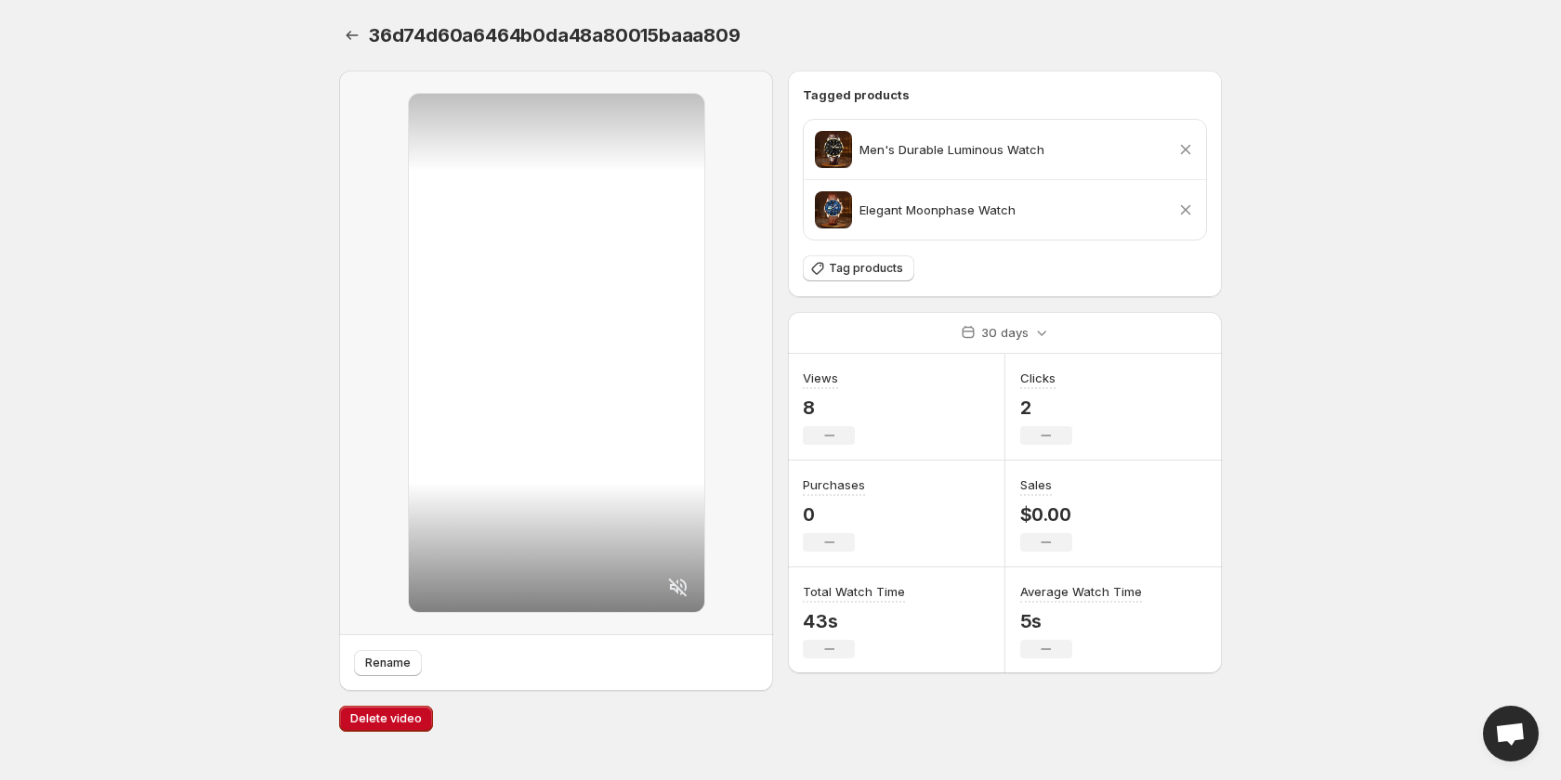
click at [1183, 211] on icon at bounding box center [1185, 210] width 19 height 19
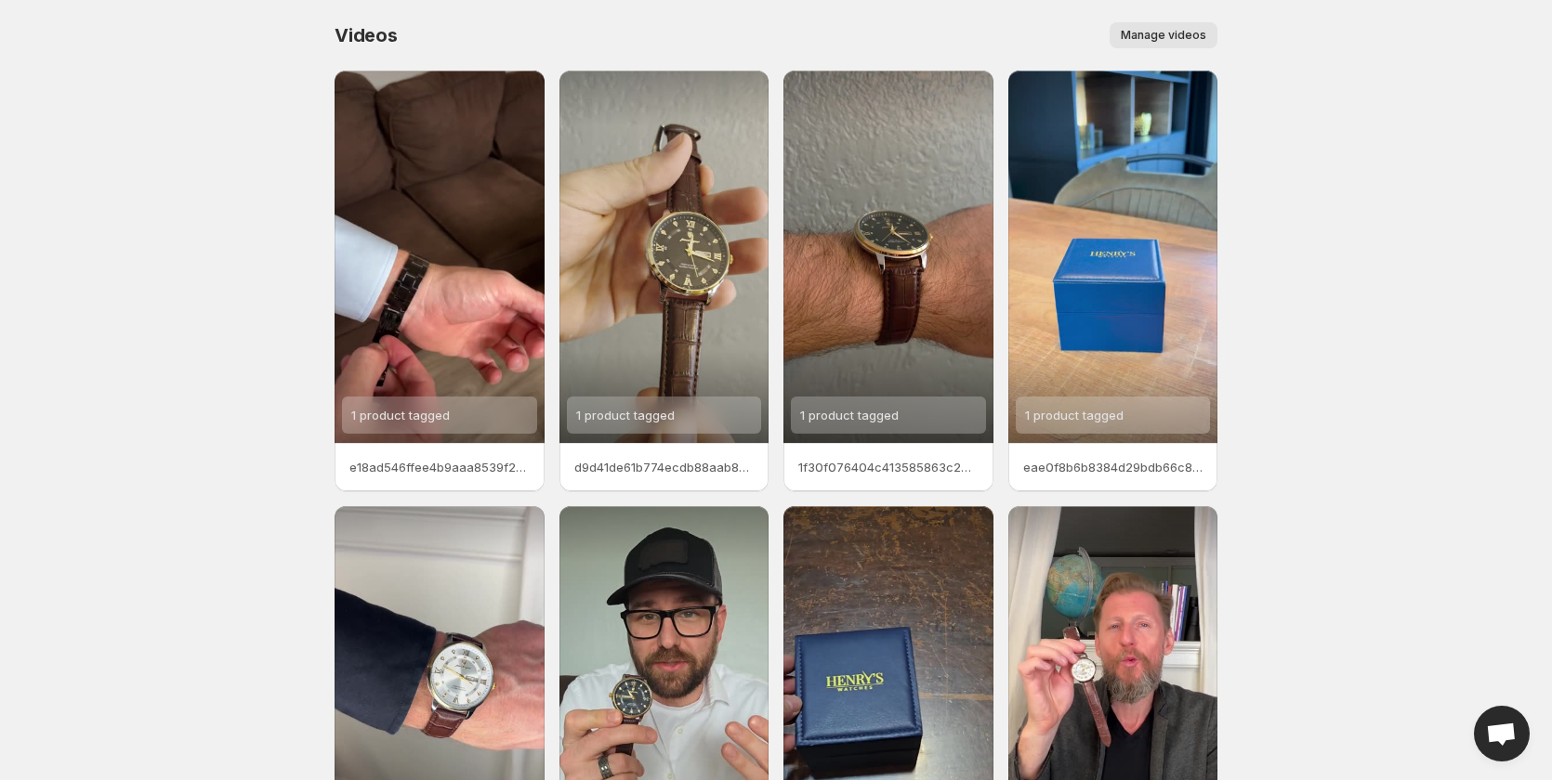
scroll to position [232, 0]
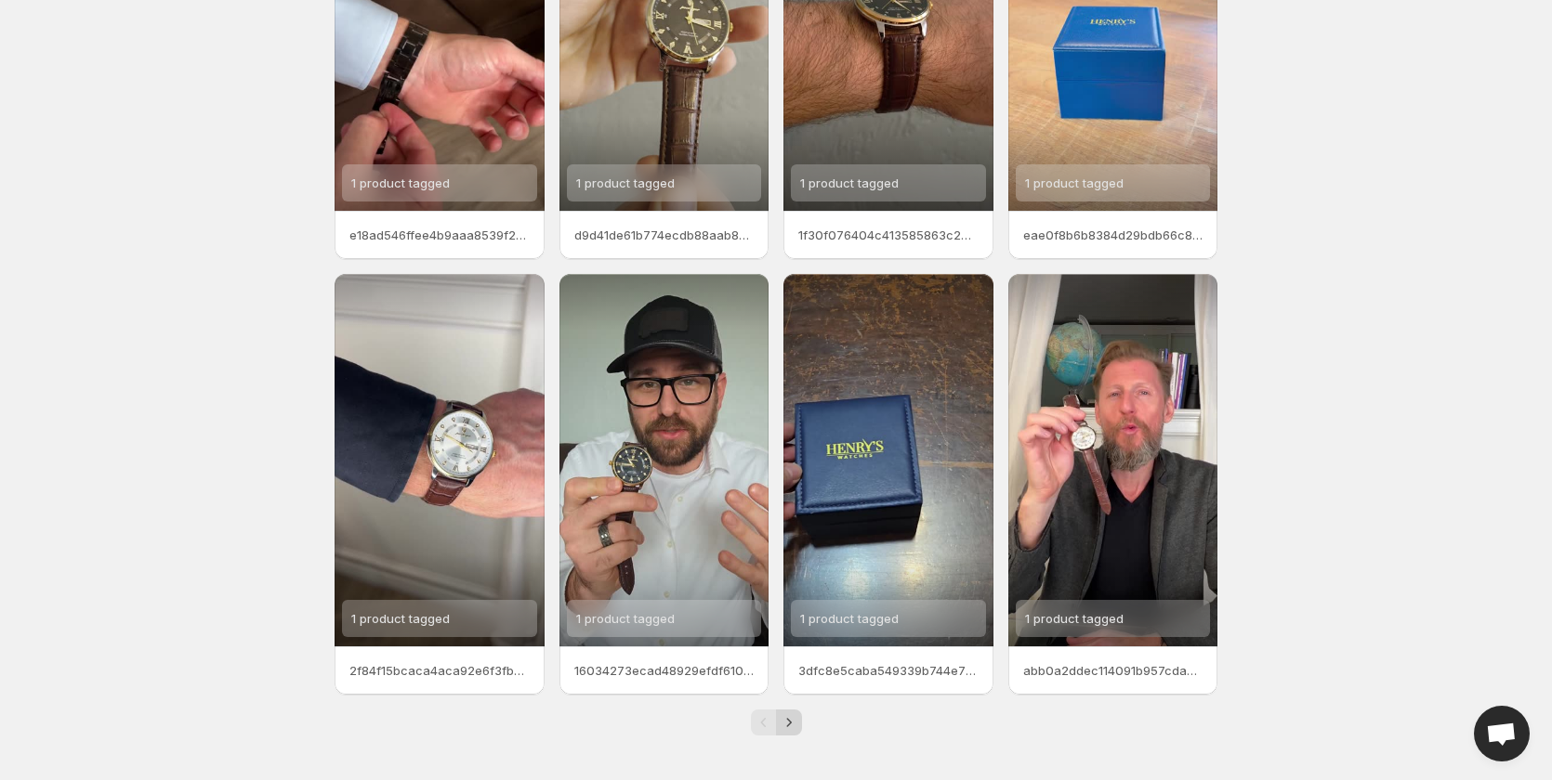
click at [797, 722] on icon "Next" at bounding box center [789, 723] width 19 height 19
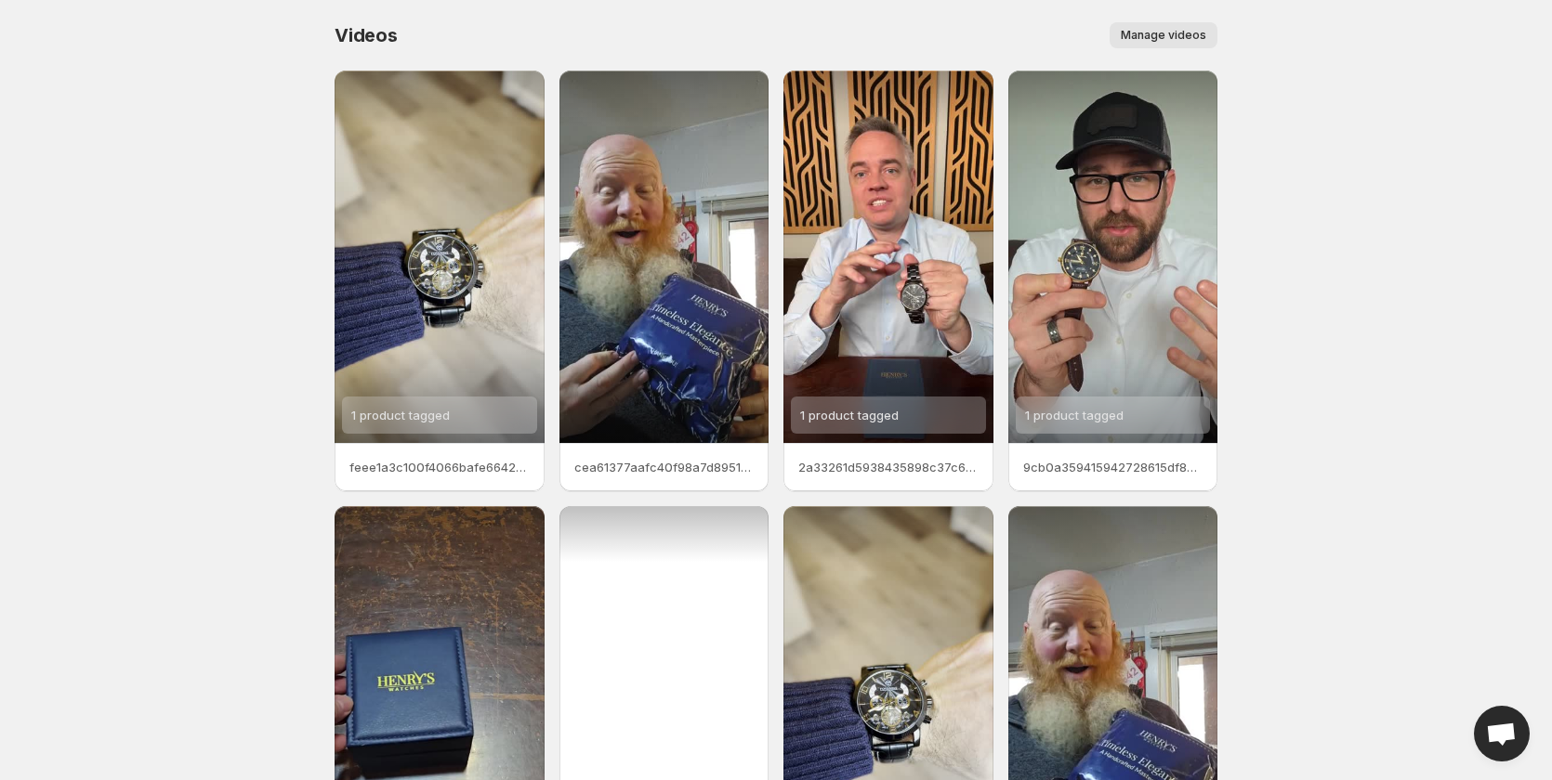
scroll to position [232, 0]
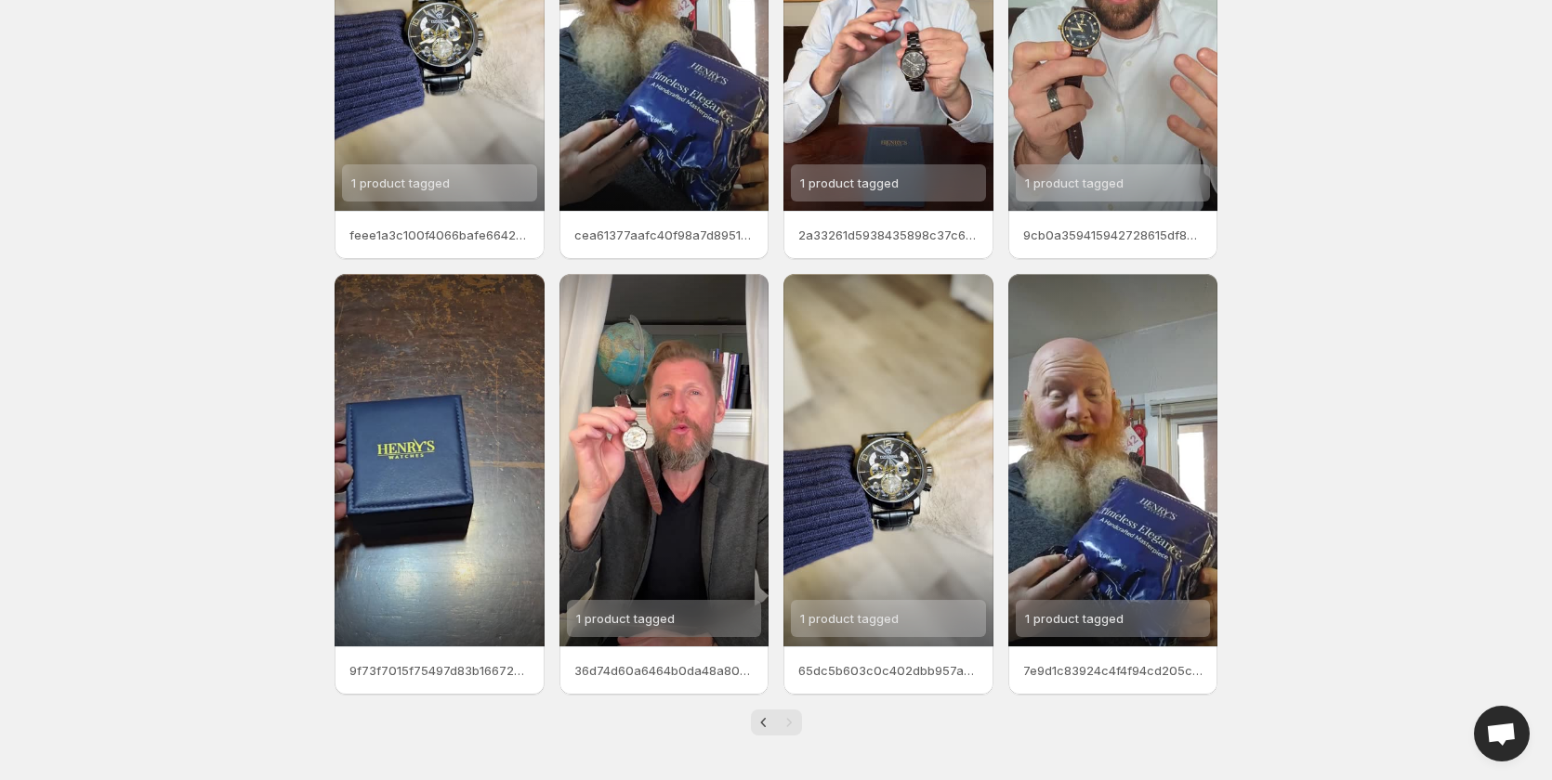
click at [1439, 225] on body "Home Feeds Videos Subscription Settings Videos. This page is ready Videos Manag…" at bounding box center [776, 158] width 1552 height 780
click at [85, 548] on html "Home Feeds Videos Subscription Settings Videos. This page is ready Videos Manag…" at bounding box center [776, 158] width 1552 height 780
